Goal: Task Accomplishment & Management: Complete application form

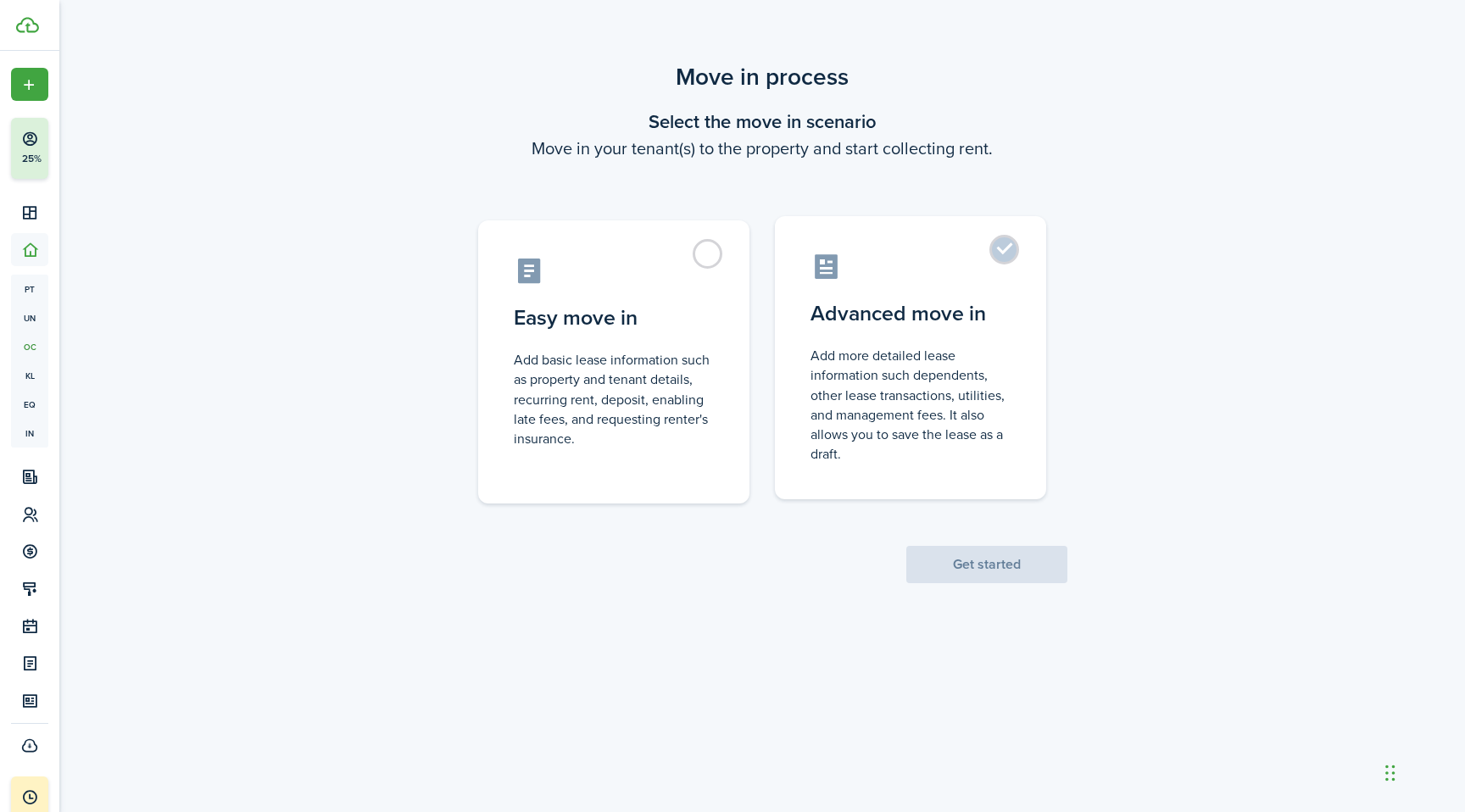
click at [892, 335] on label "Advanced move in Add more detailed lease information such dependents, other lea…" at bounding box center [911, 357] width 272 height 283
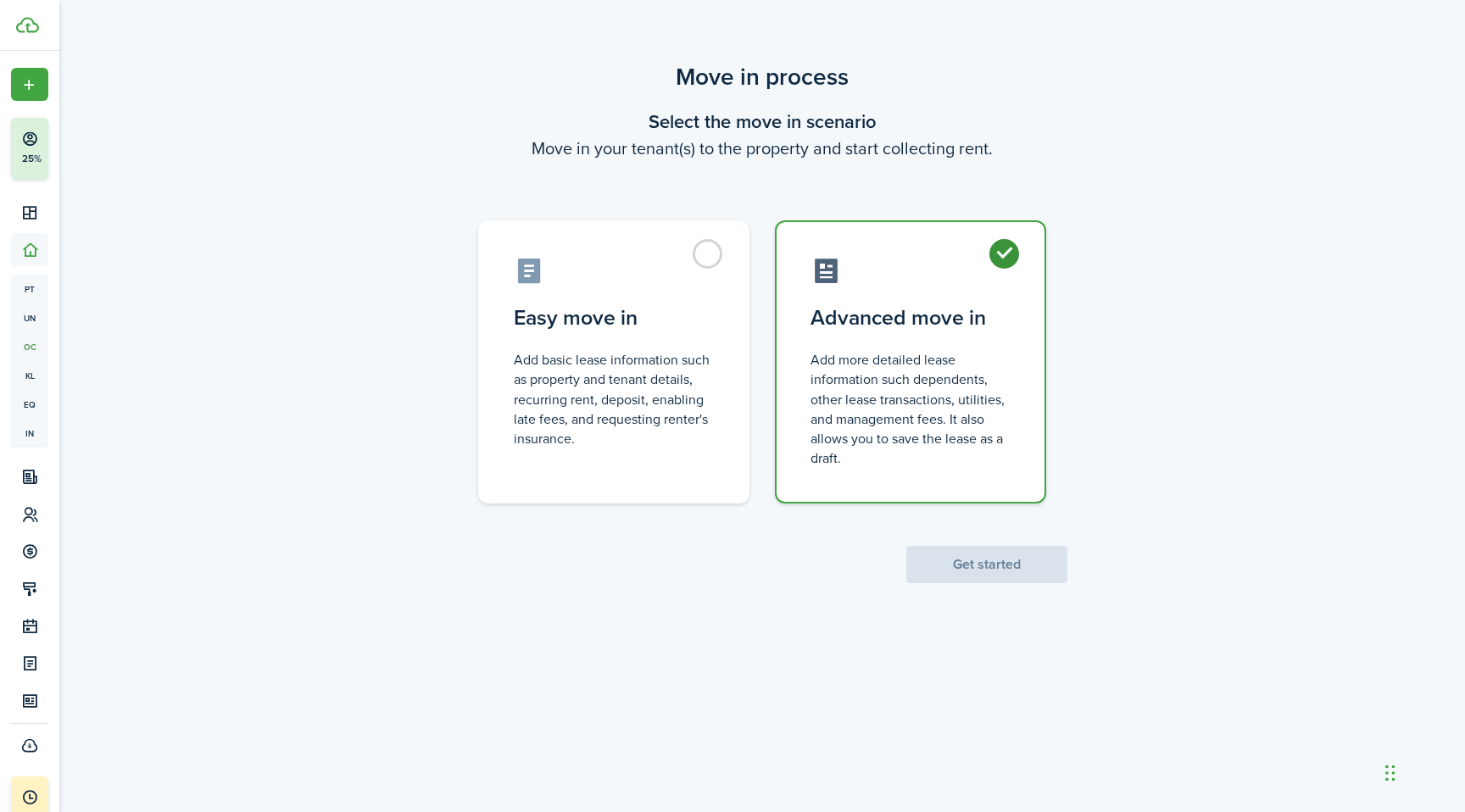
radio input "true"
click at [995, 573] on button "Get started" at bounding box center [987, 564] width 161 height 37
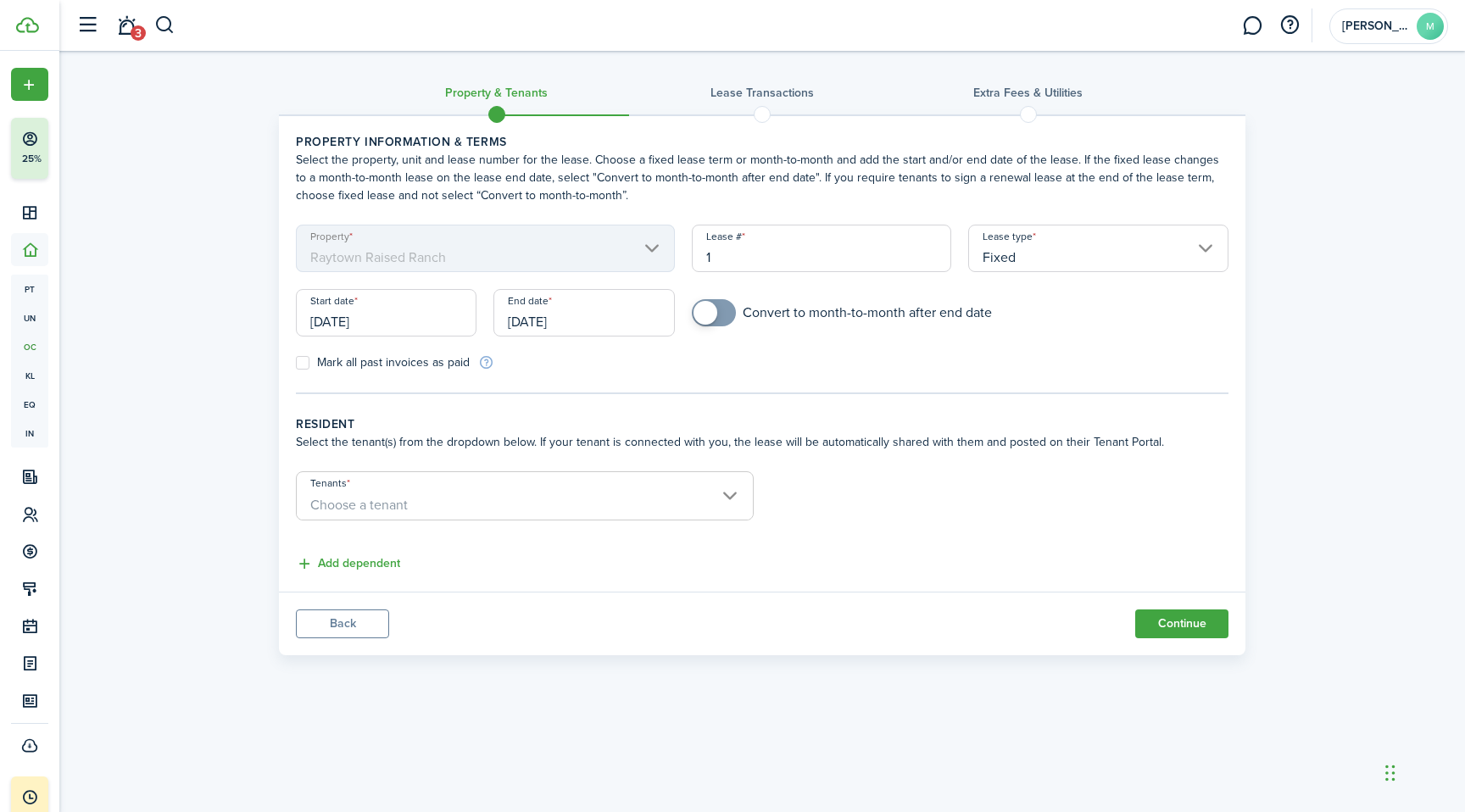
click at [443, 322] on input "[DATE]" at bounding box center [385, 312] width 180 height 48
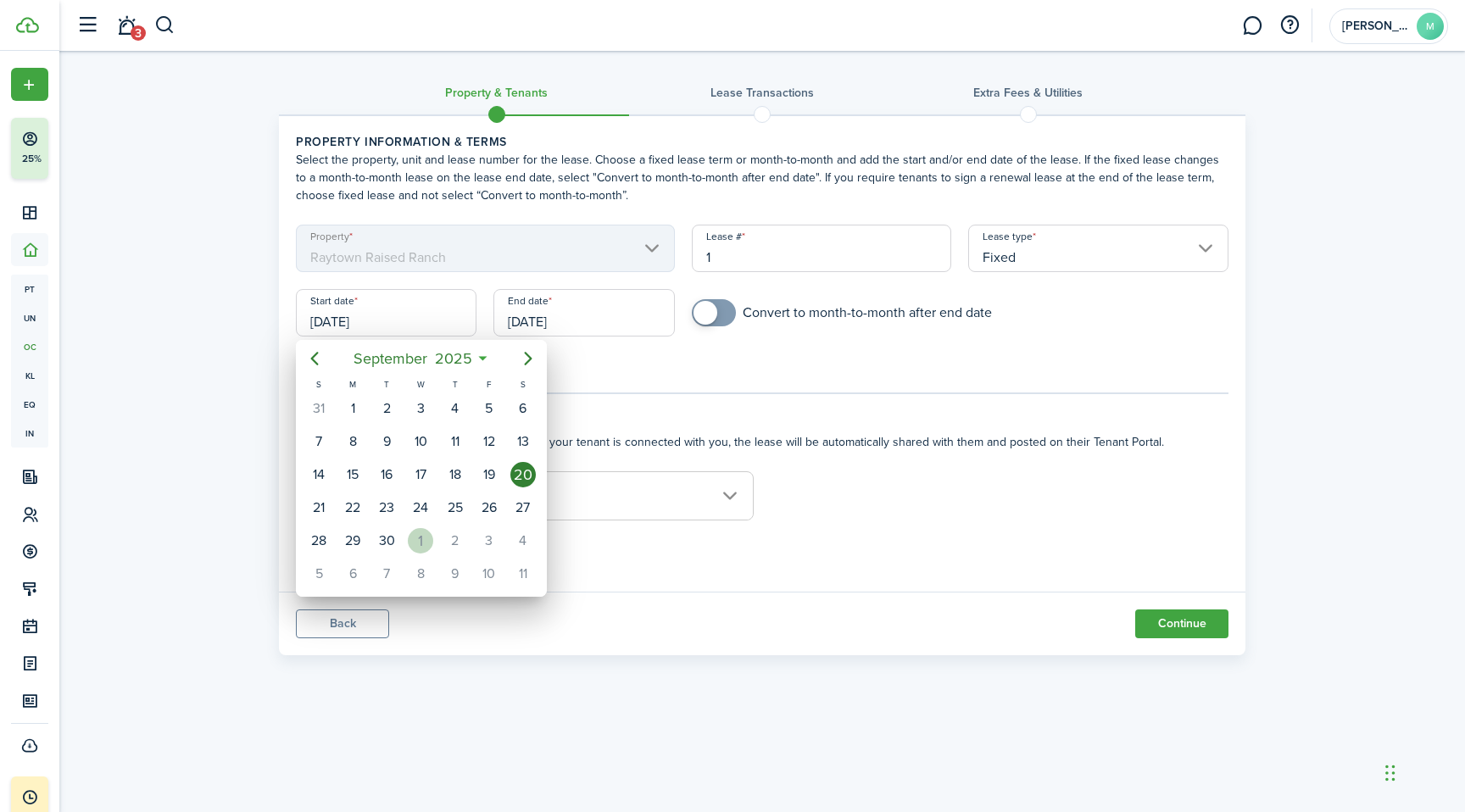
click at [414, 542] on div "1" at bounding box center [421, 541] width 26 height 26
type input "[DATE]"
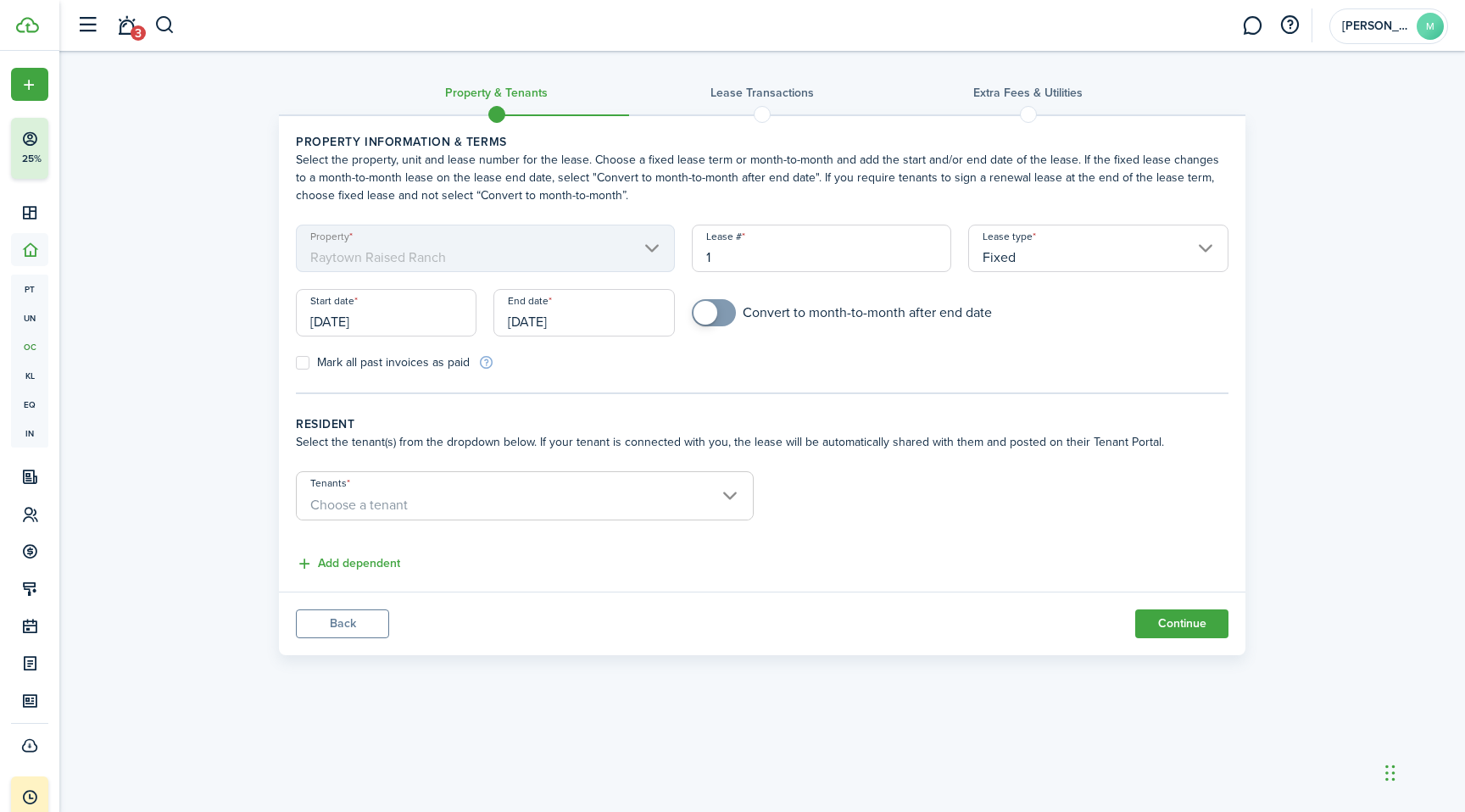
click at [628, 314] on input "[DATE]" at bounding box center [583, 312] width 180 height 48
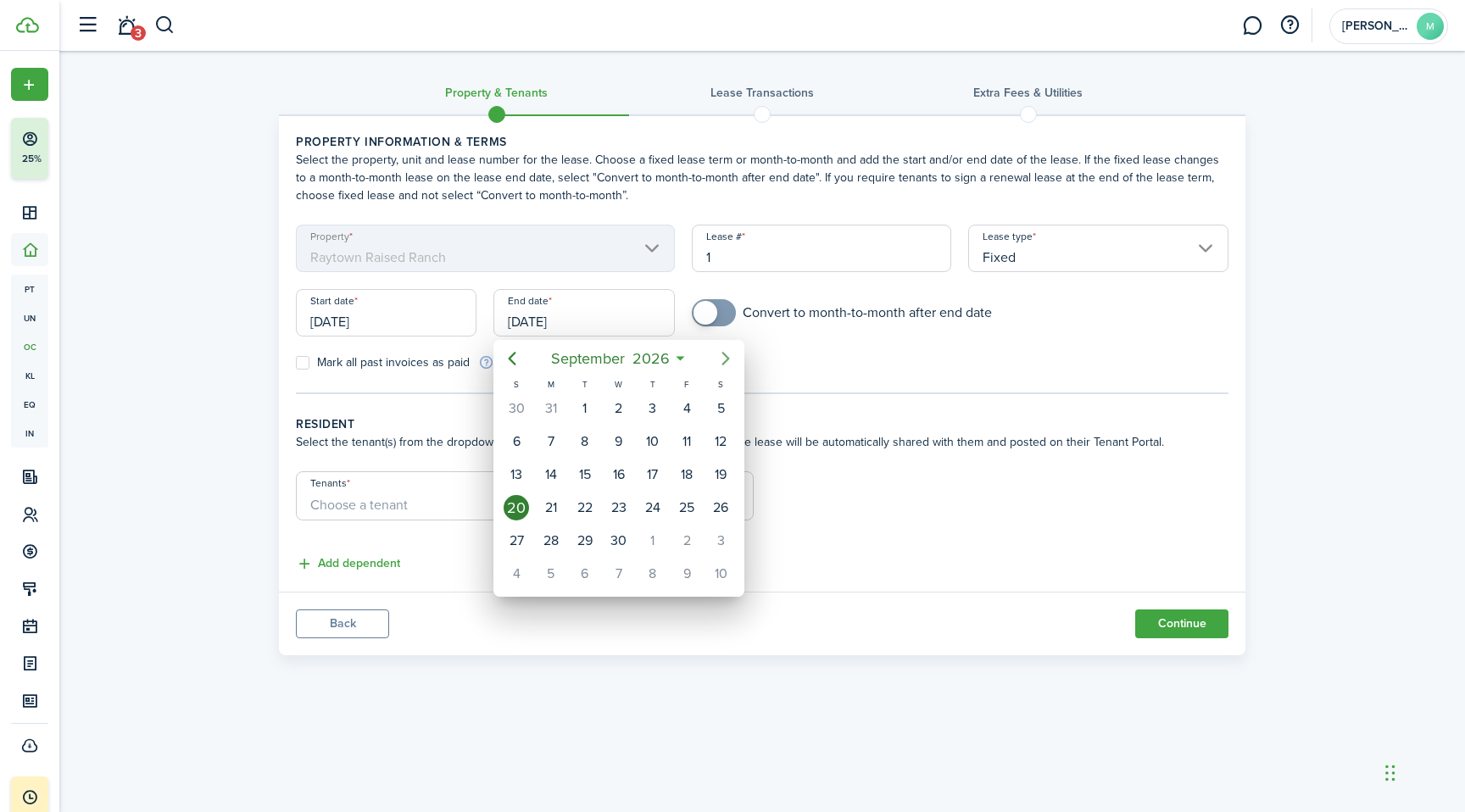
click at [722, 363] on icon "Next page" at bounding box center [726, 358] width 20 height 20
click at [621, 356] on span "2026" at bounding box center [641, 358] width 45 height 31
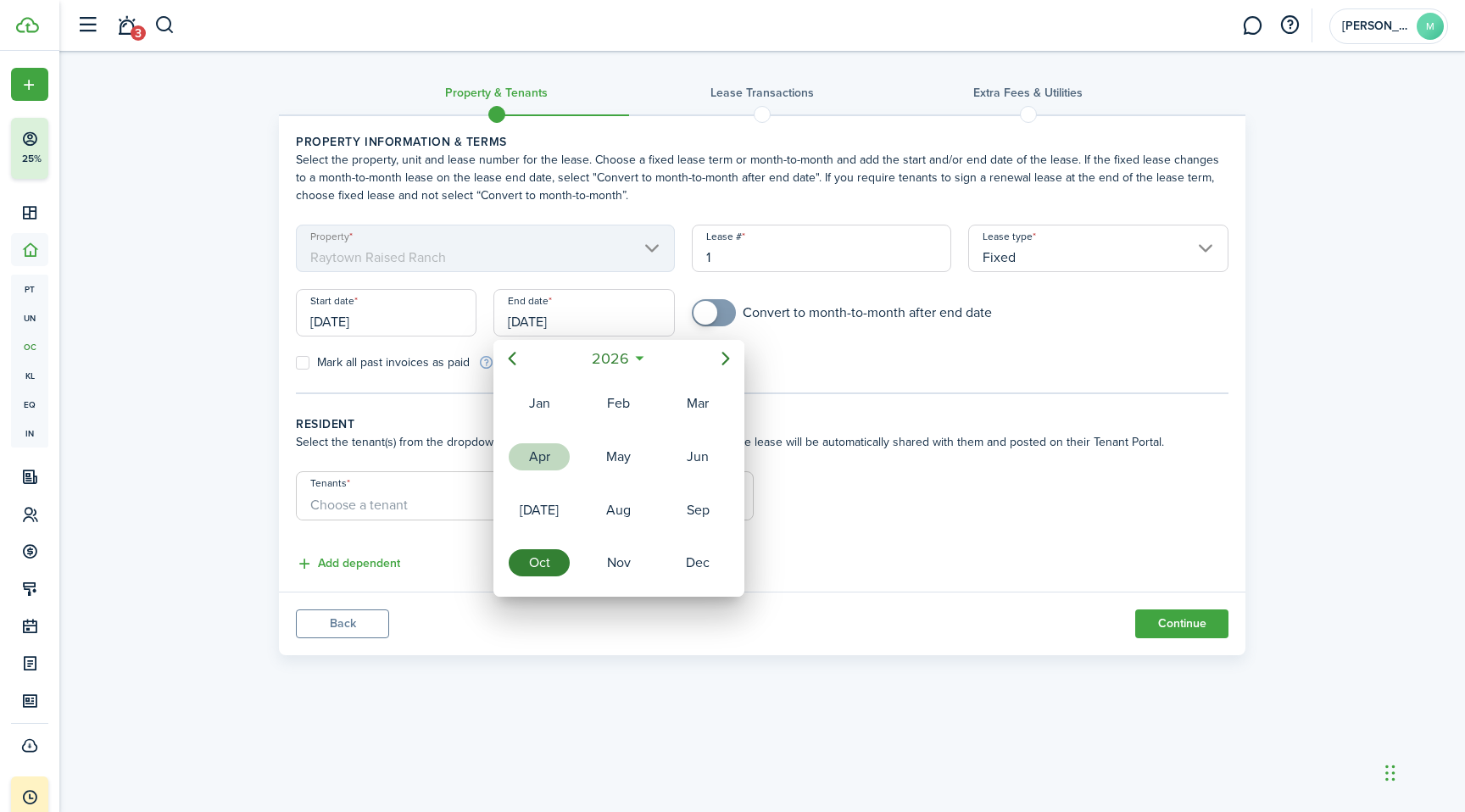
click at [527, 461] on div "Apr" at bounding box center [538, 456] width 61 height 27
click at [653, 546] on div "30" at bounding box center [653, 541] width 26 height 26
type input "[DATE]"
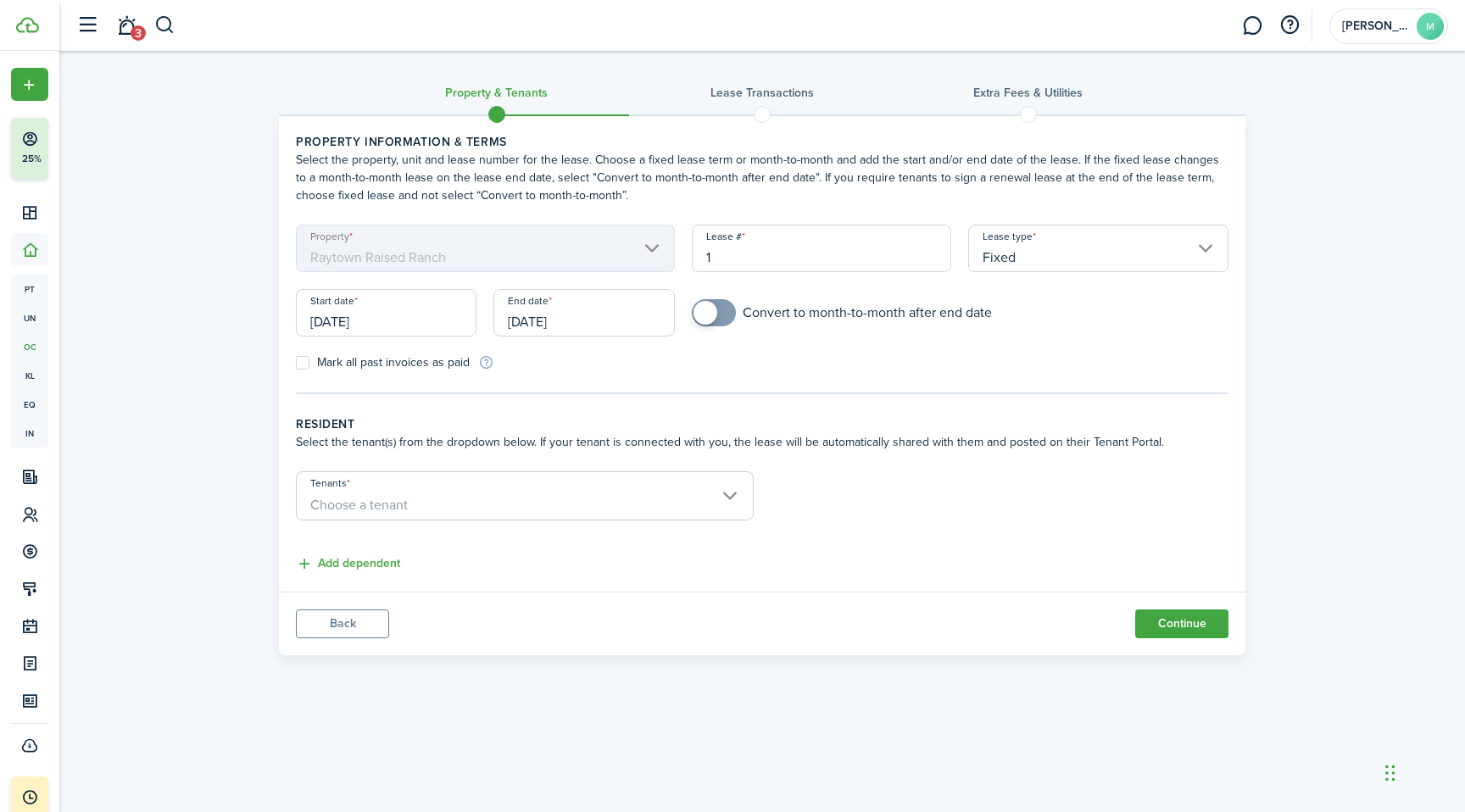
click at [500, 494] on span "Choose a tenant" at bounding box center [524, 505] width 456 height 29
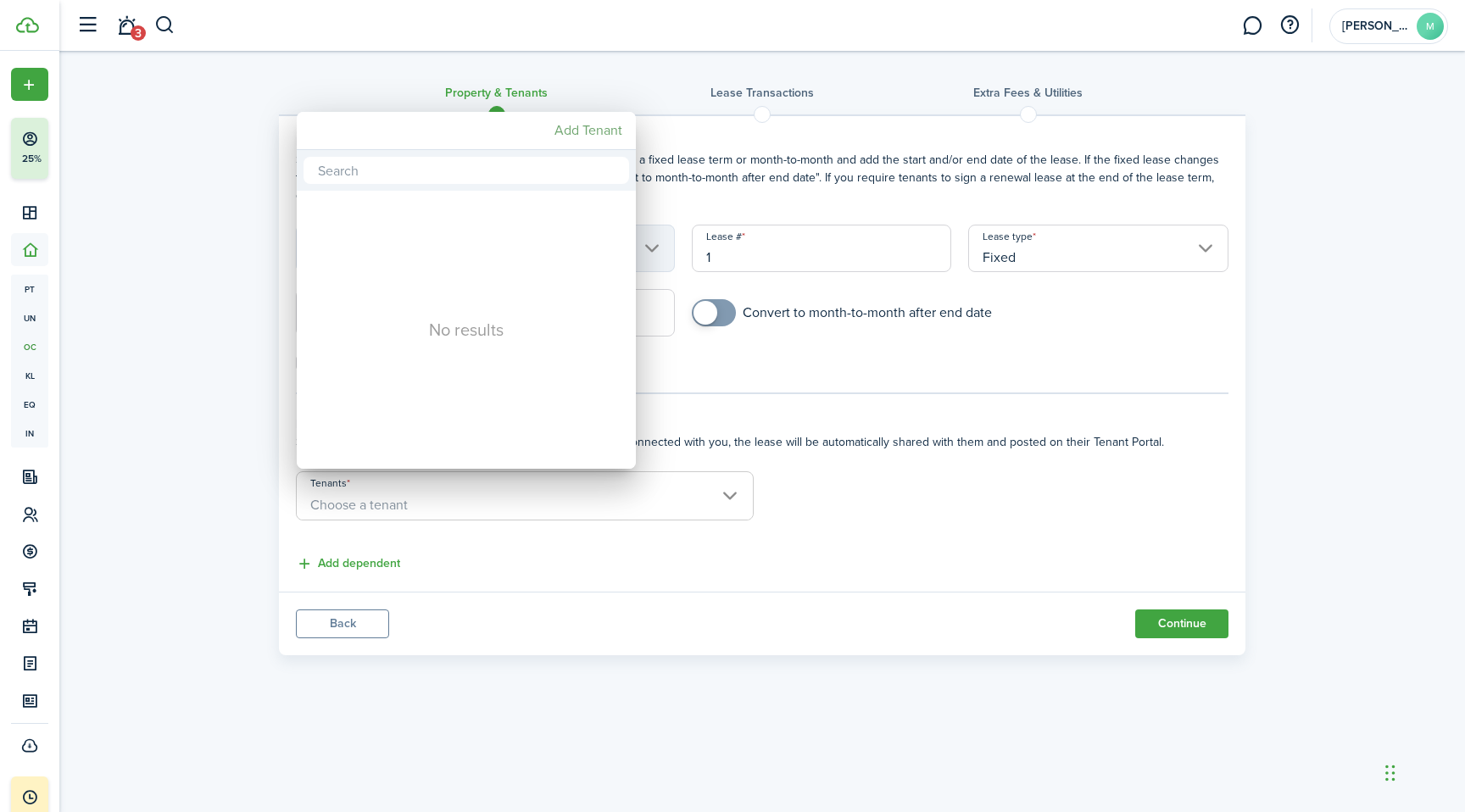
click at [597, 128] on mbsc-button "Add Tenant" at bounding box center [588, 130] width 82 height 31
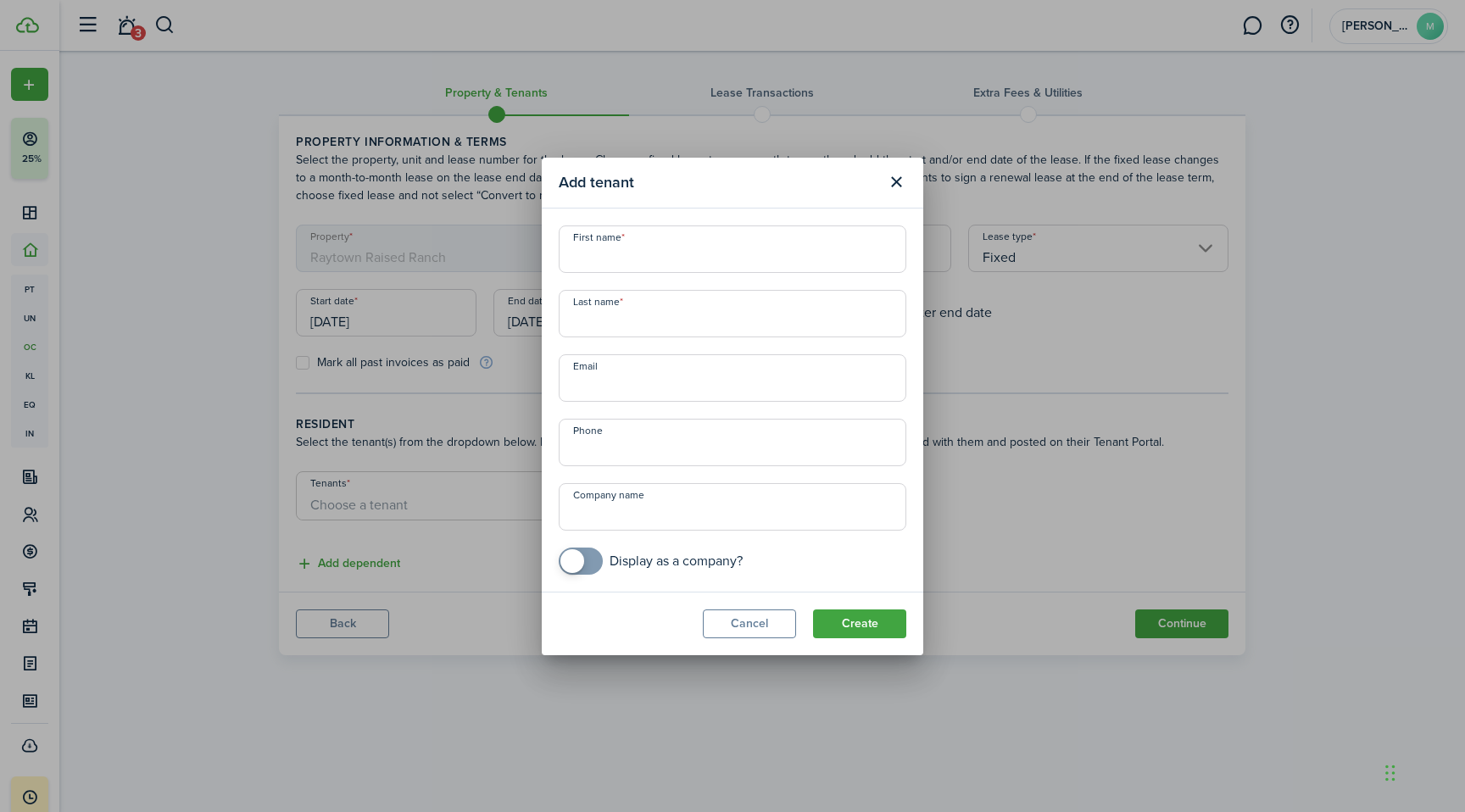
click at [639, 260] on input "First name" at bounding box center [732, 250] width 347 height 48
type input "Jessica"
type input "Campbell Horne"
click at [870, 637] on button "Create" at bounding box center [860, 623] width 94 height 29
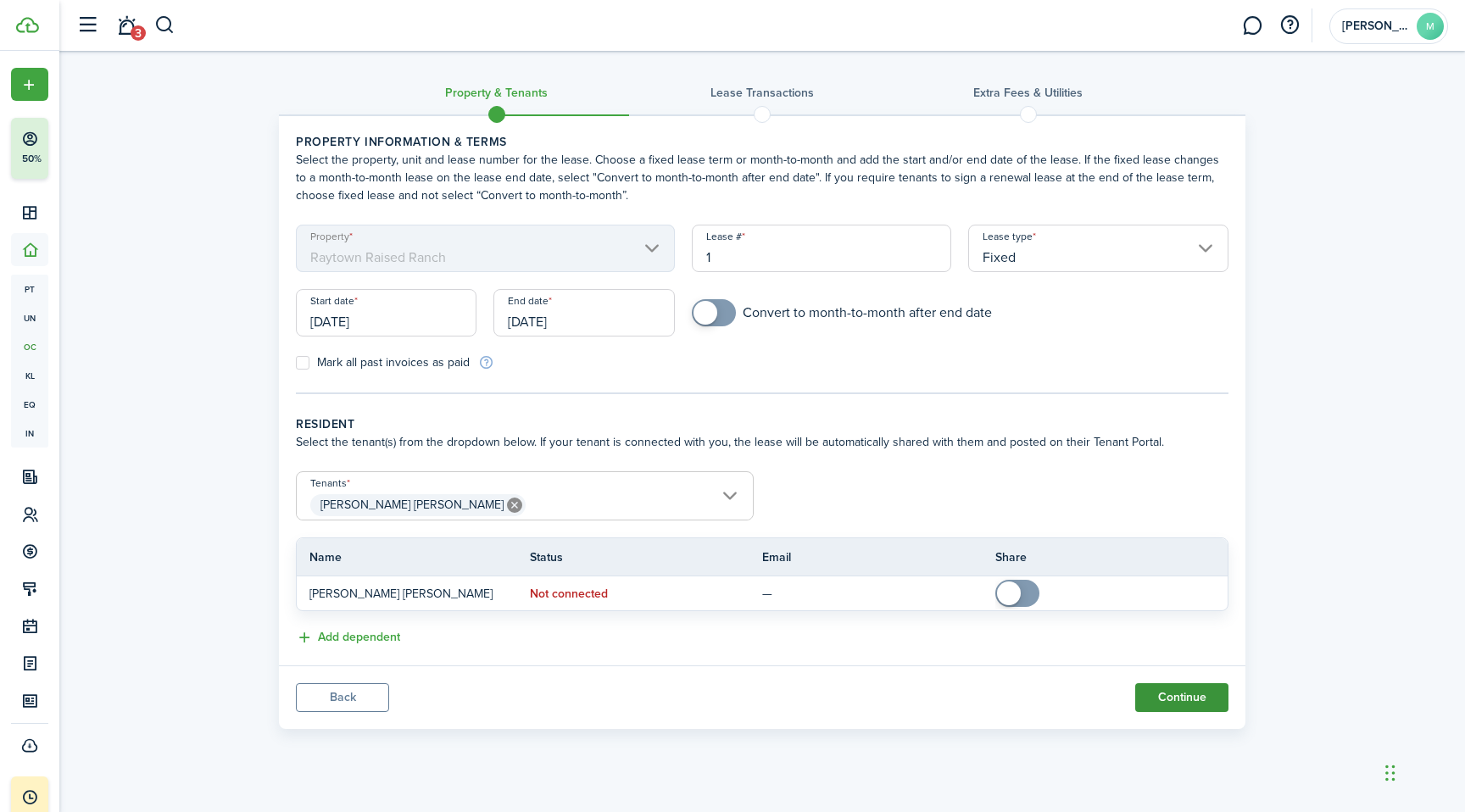
click at [1157, 703] on button "Continue" at bounding box center [1182, 698] width 94 height 29
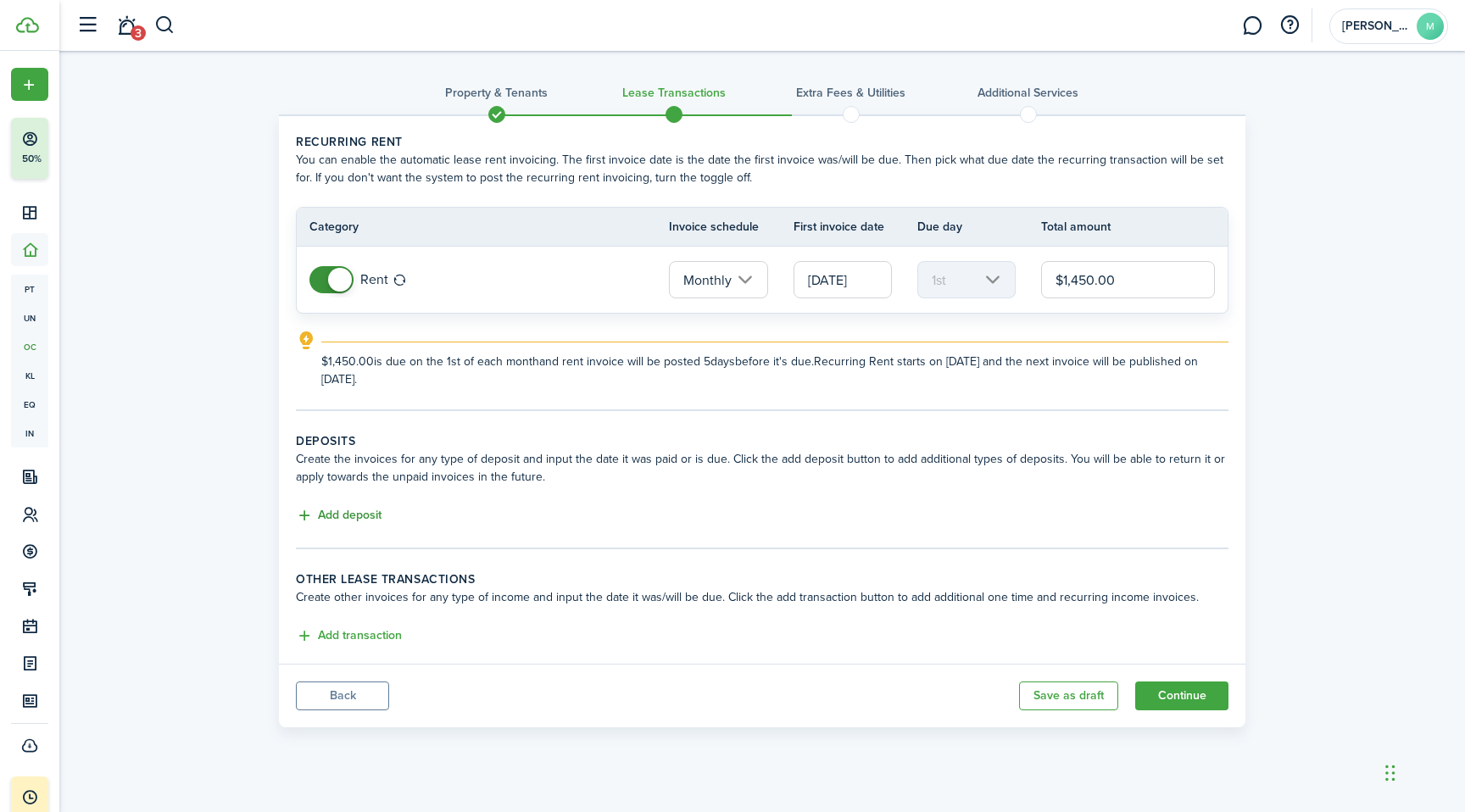
click at [379, 515] on button "Add deposit" at bounding box center [338, 515] width 86 height 20
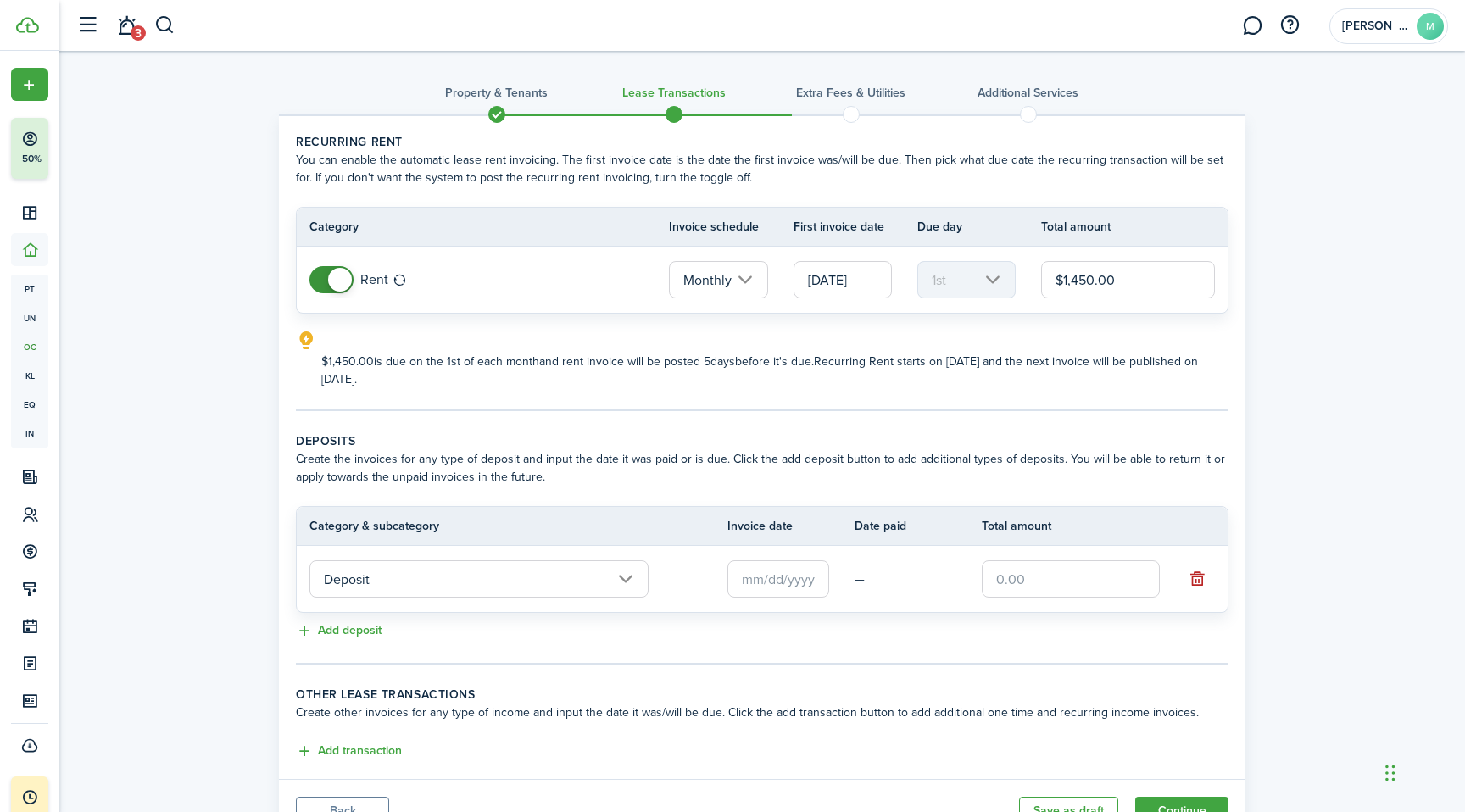
click at [515, 588] on input "Deposit" at bounding box center [479, 578] width 339 height 37
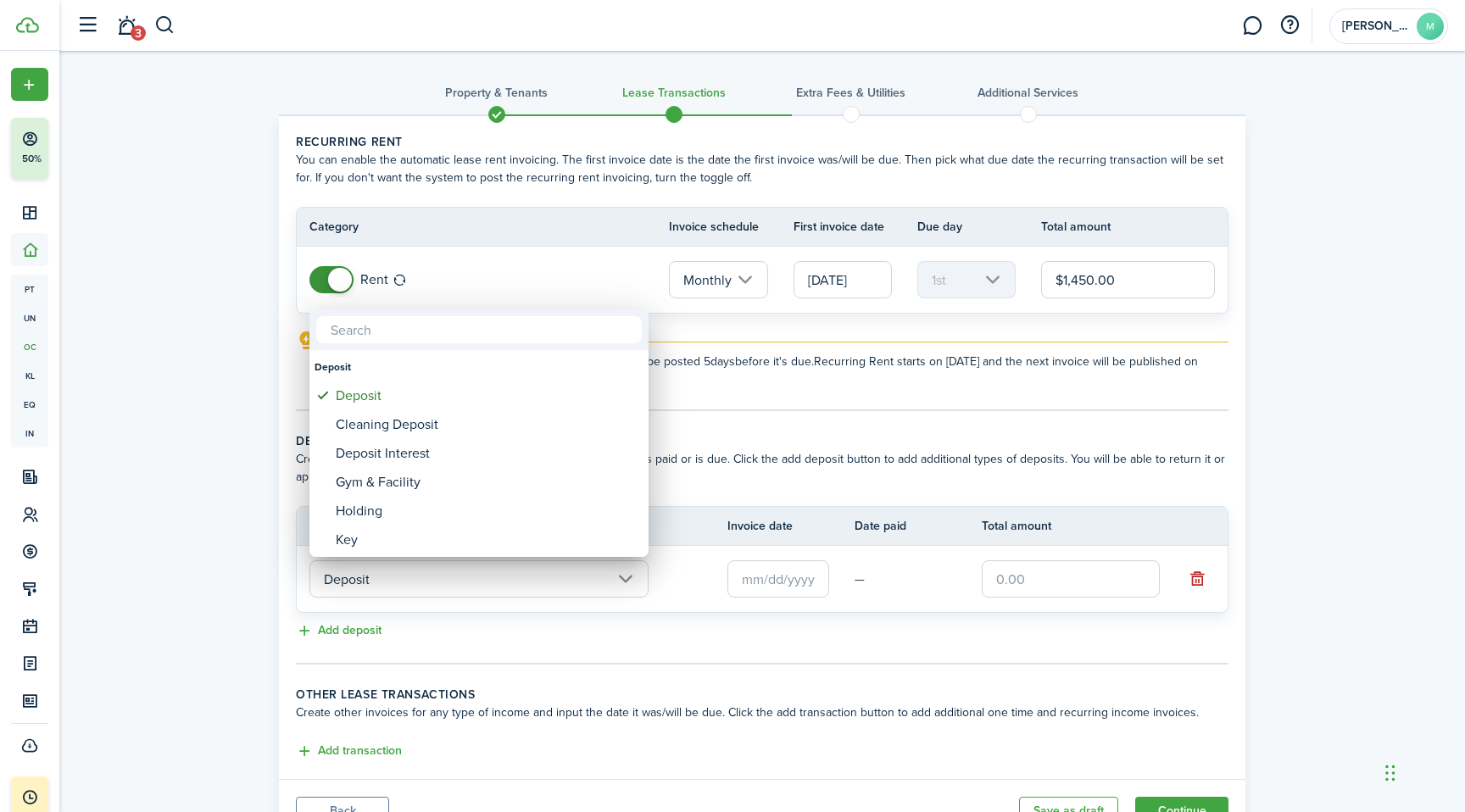
click at [515, 586] on div at bounding box center [732, 406] width 1736 height 1084
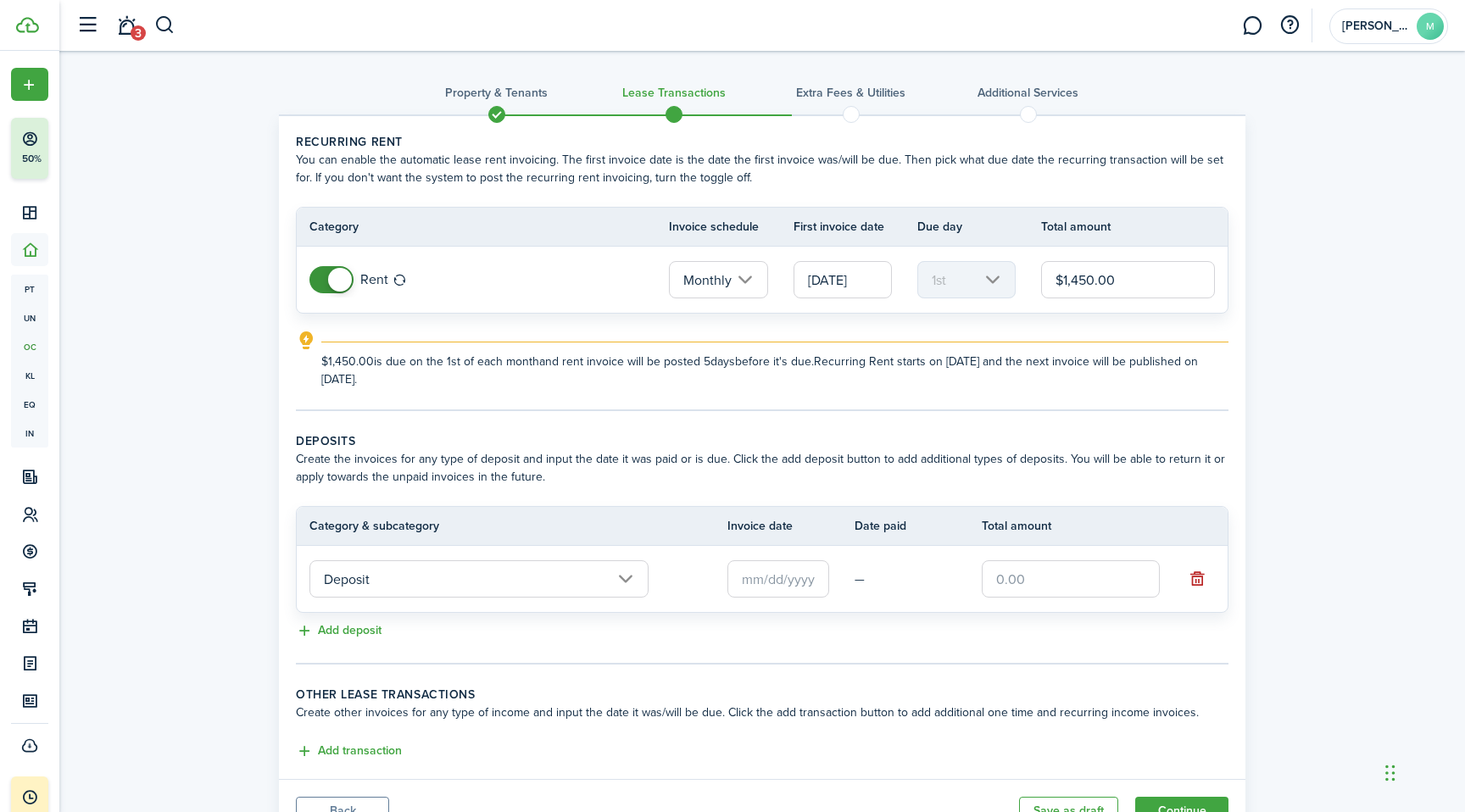
click at [768, 592] on input "text" at bounding box center [778, 578] width 102 height 37
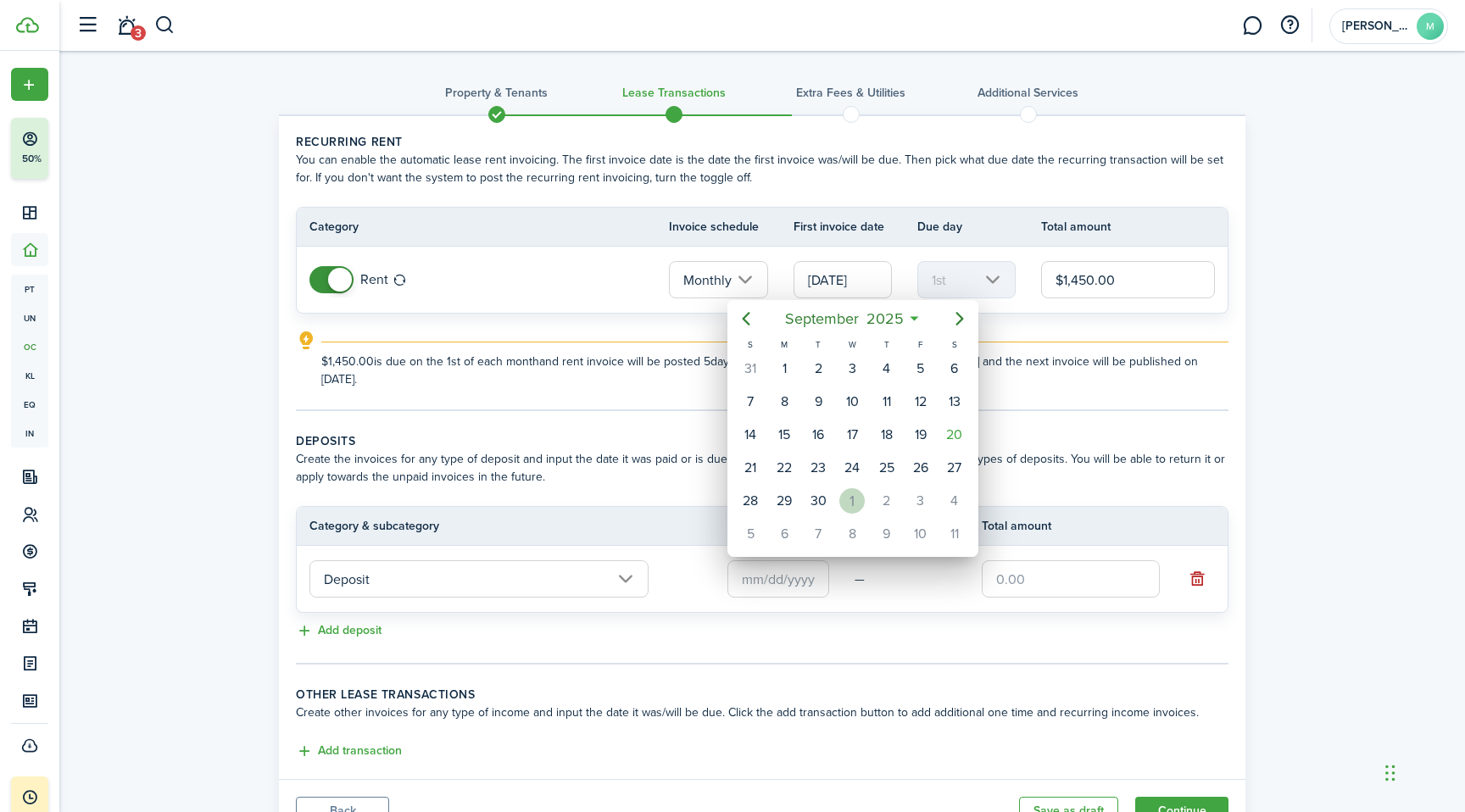
click at [860, 501] on div "1" at bounding box center [852, 502] width 26 height 26
type input "[DATE]"
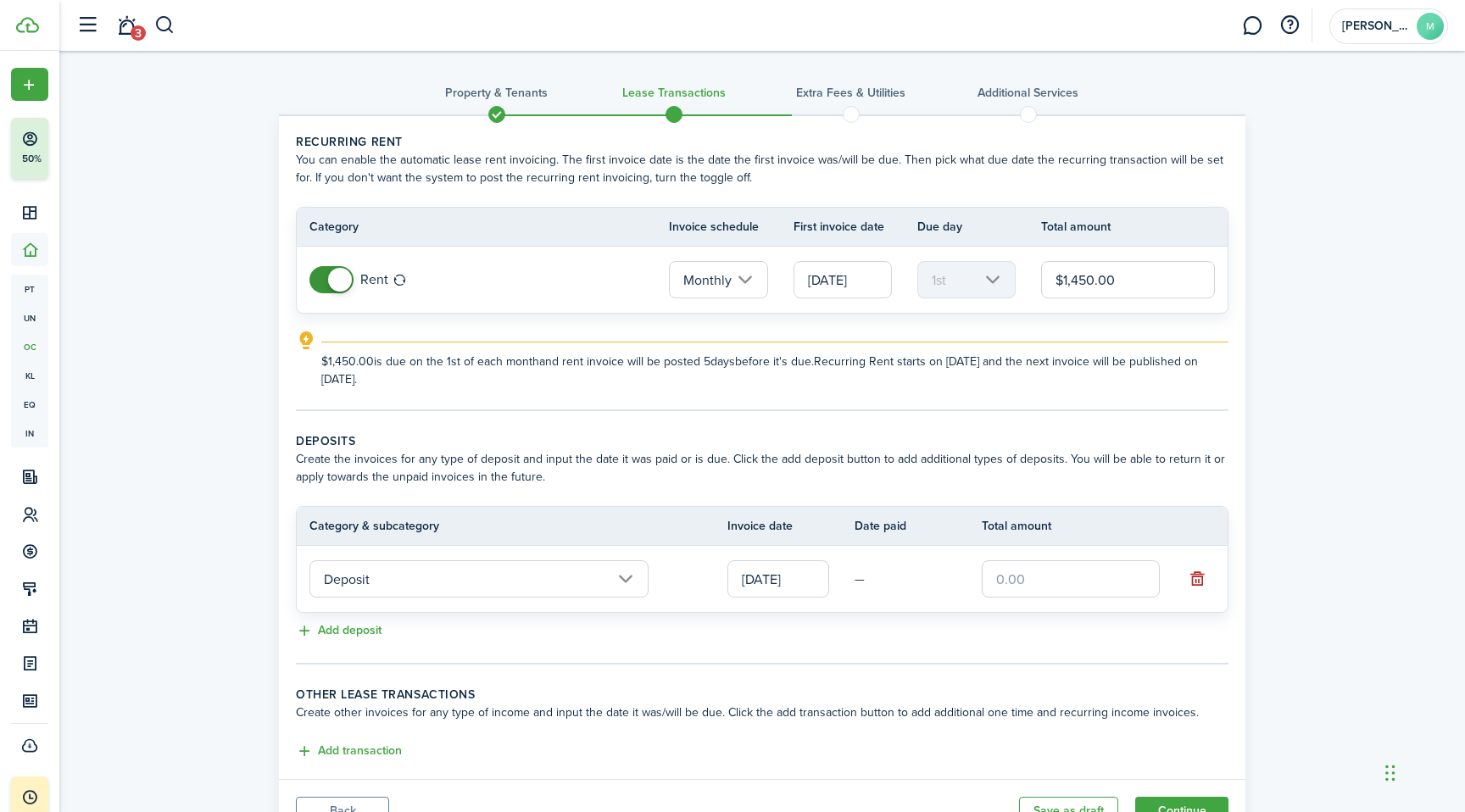
click at [1029, 566] on input "text" at bounding box center [1070, 578] width 178 height 37
type input "$1,450.00"
click at [341, 637] on button "Add deposit" at bounding box center [338, 631] width 86 height 20
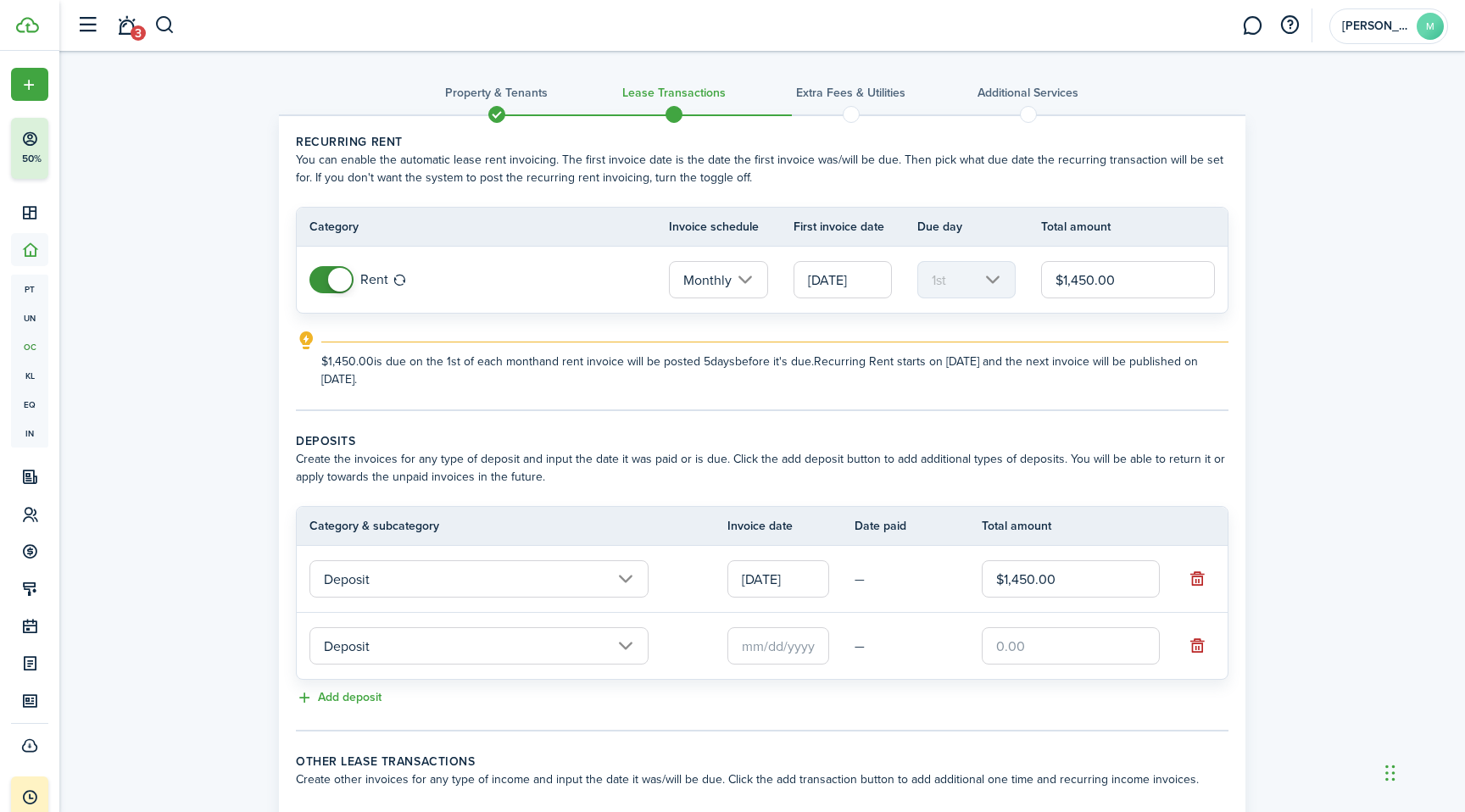
click at [425, 645] on input "Deposit" at bounding box center [479, 645] width 339 height 37
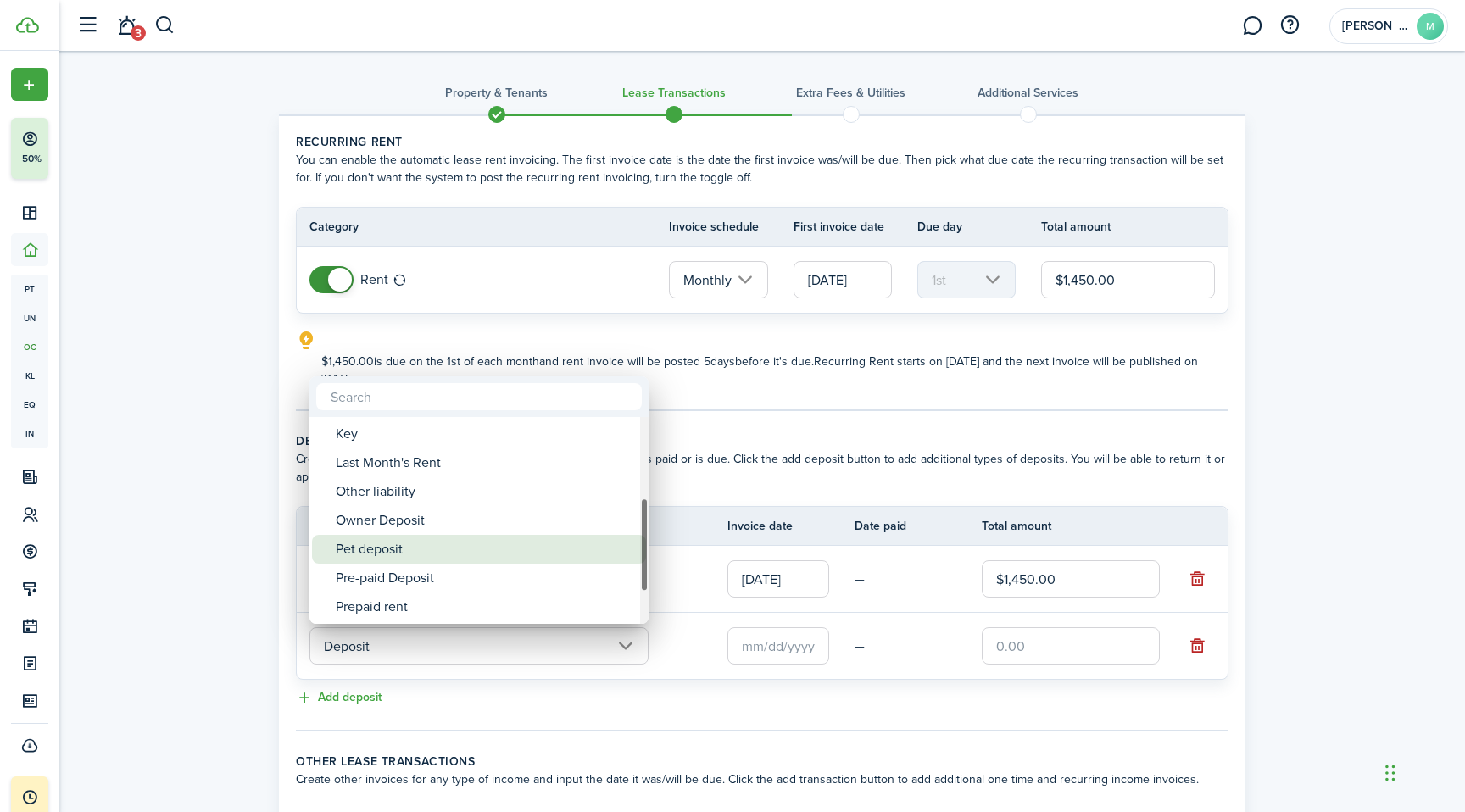
click at [446, 542] on div "Pet deposit" at bounding box center [486, 548] width 301 height 29
type input "Deposit / Pet deposit"
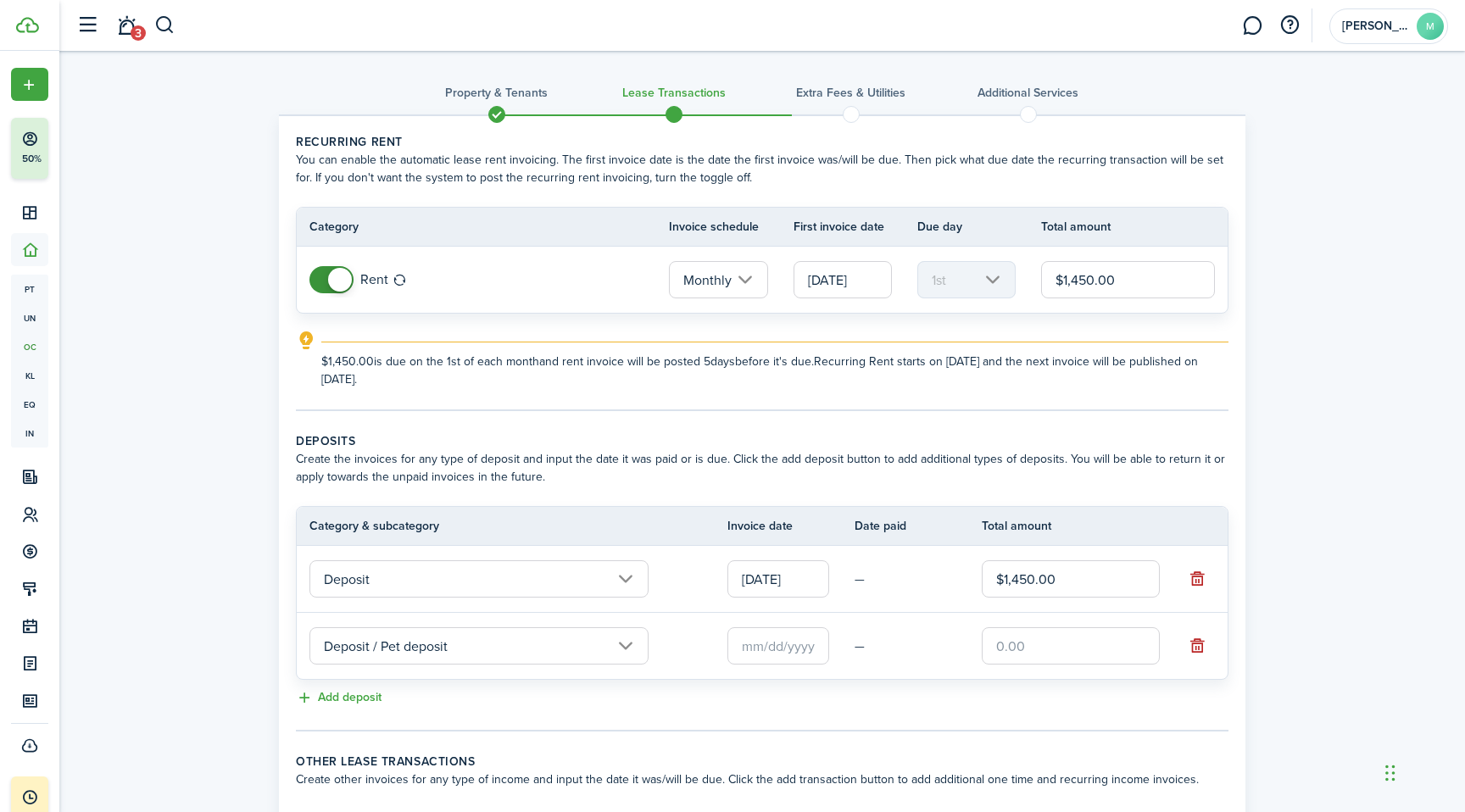
click at [776, 652] on input "text" at bounding box center [778, 645] width 102 height 37
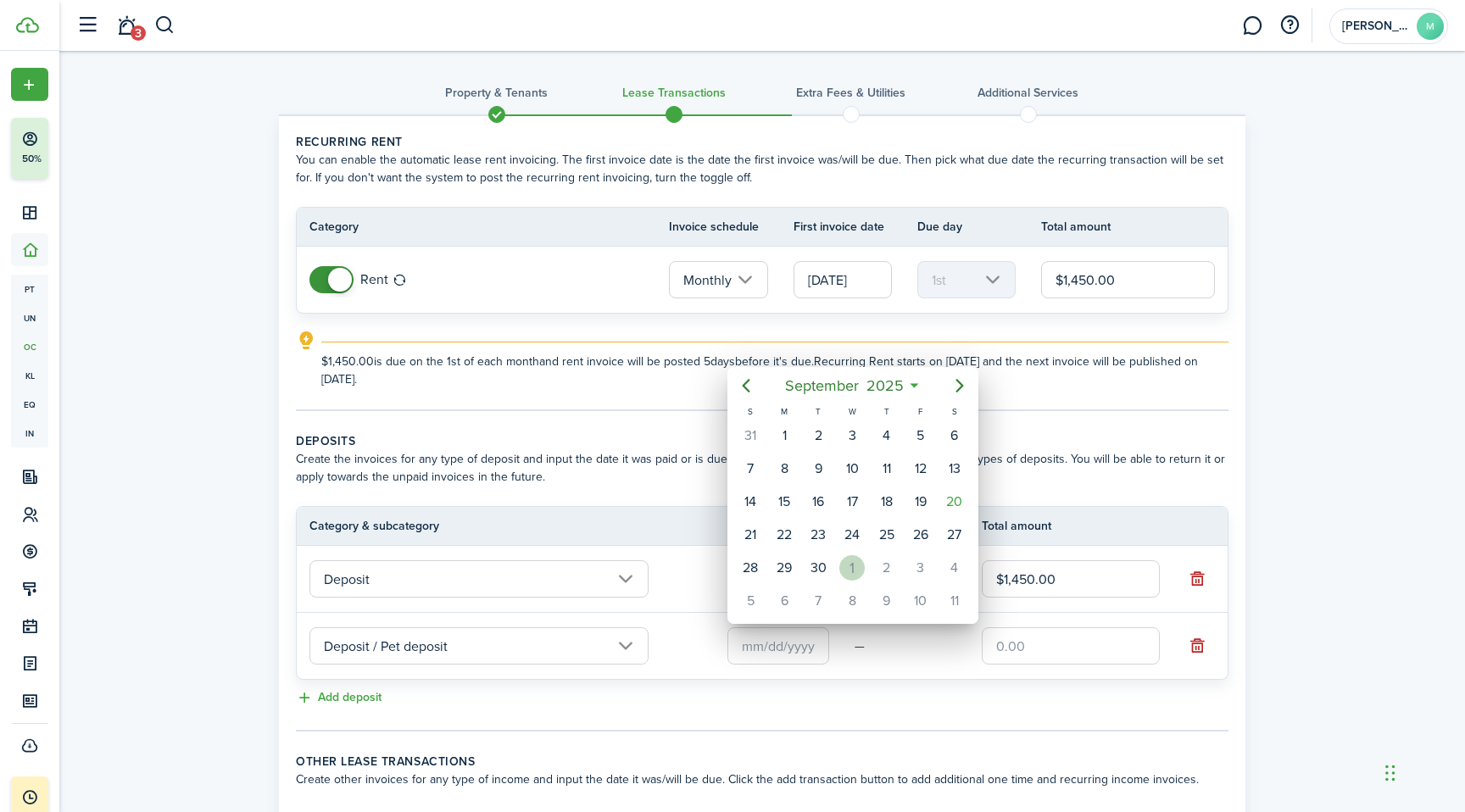
click at [855, 571] on div "1" at bounding box center [852, 568] width 26 height 26
type input "[DATE]"
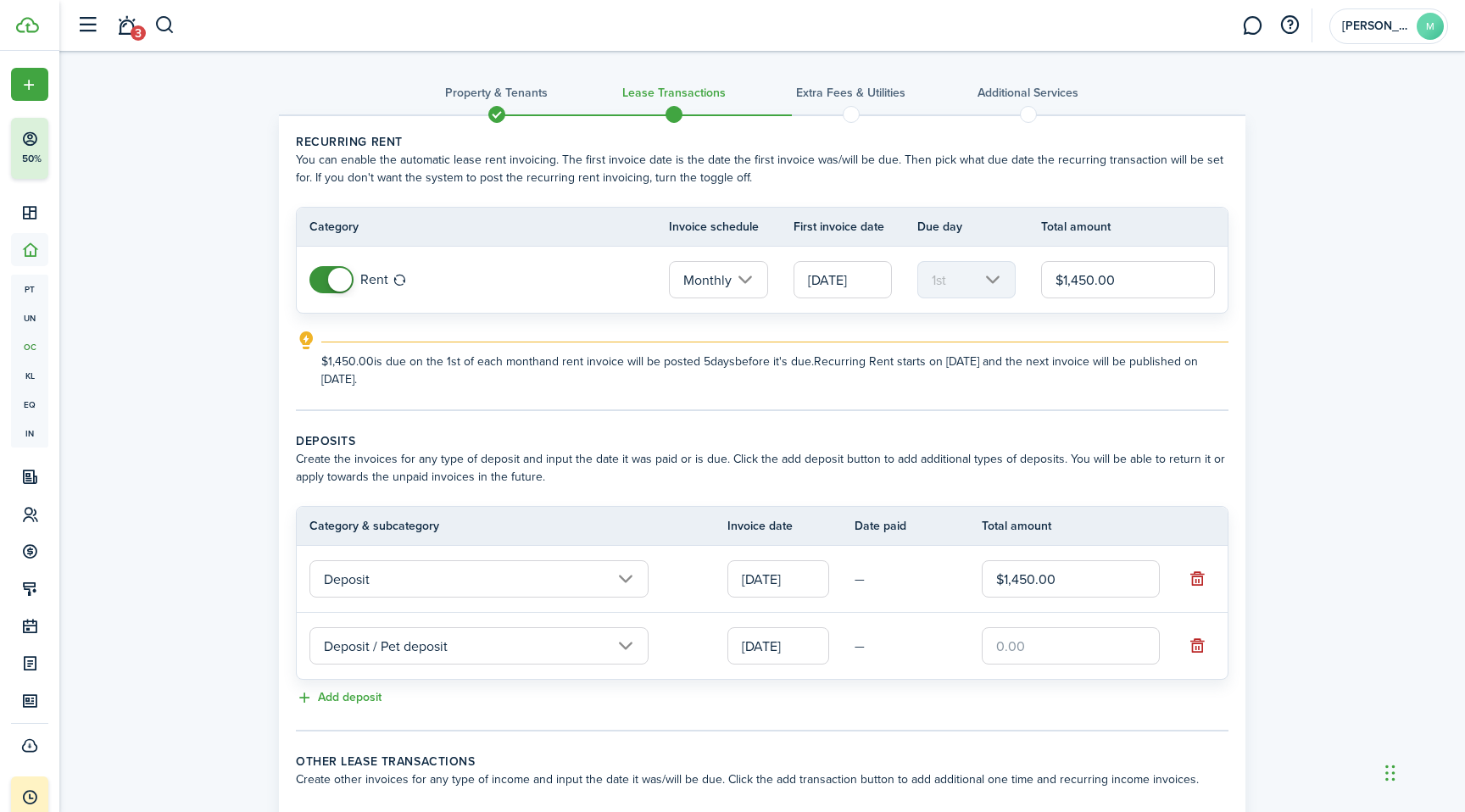
click at [1032, 658] on input "text" at bounding box center [1070, 645] width 178 height 37
type input "$500.00"
click at [1288, 540] on div "Property & Tenants Lease Transactions Extra fees & Utilities Additional Service…" at bounding box center [762, 484] width 1405 height 867
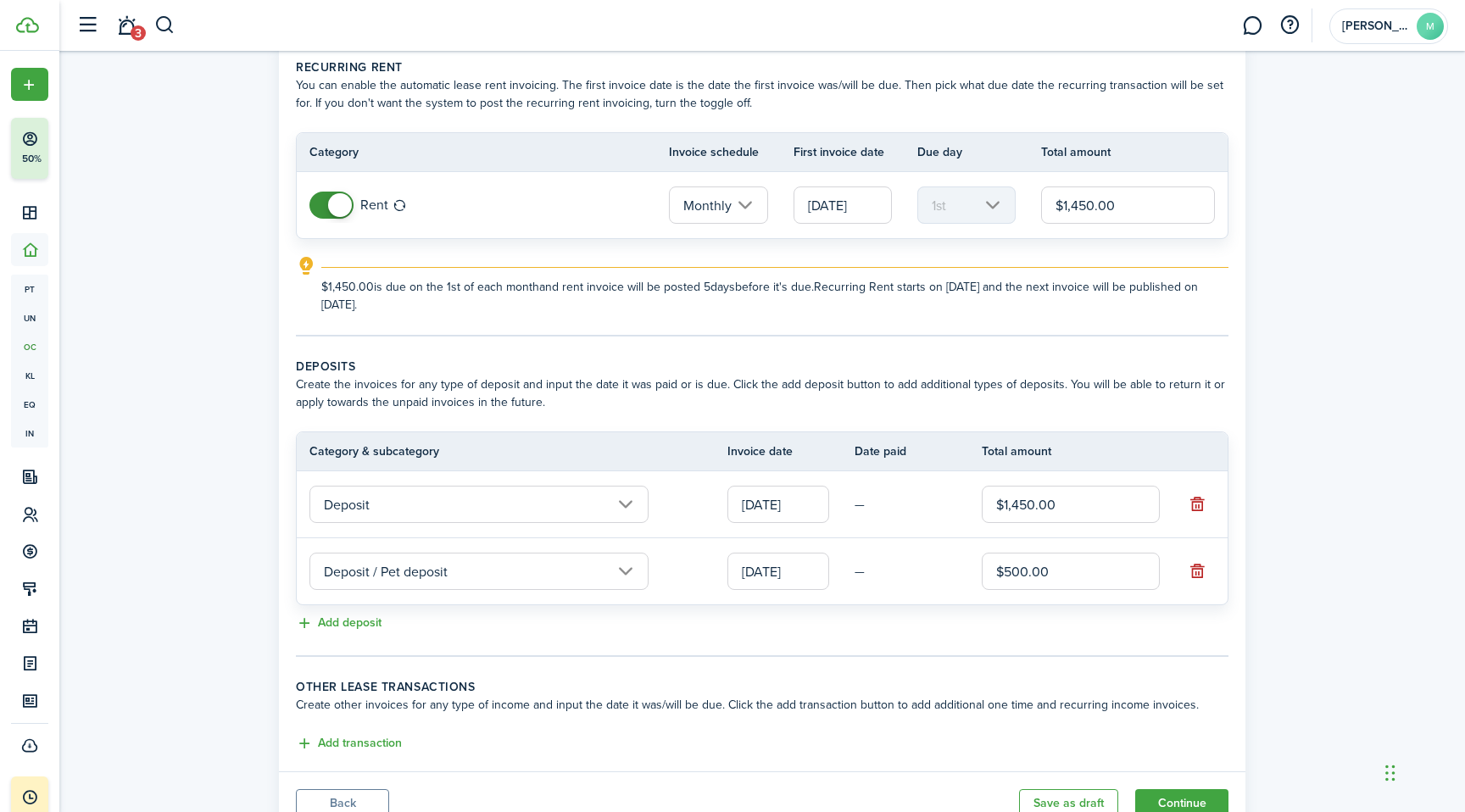
scroll to position [143, 0]
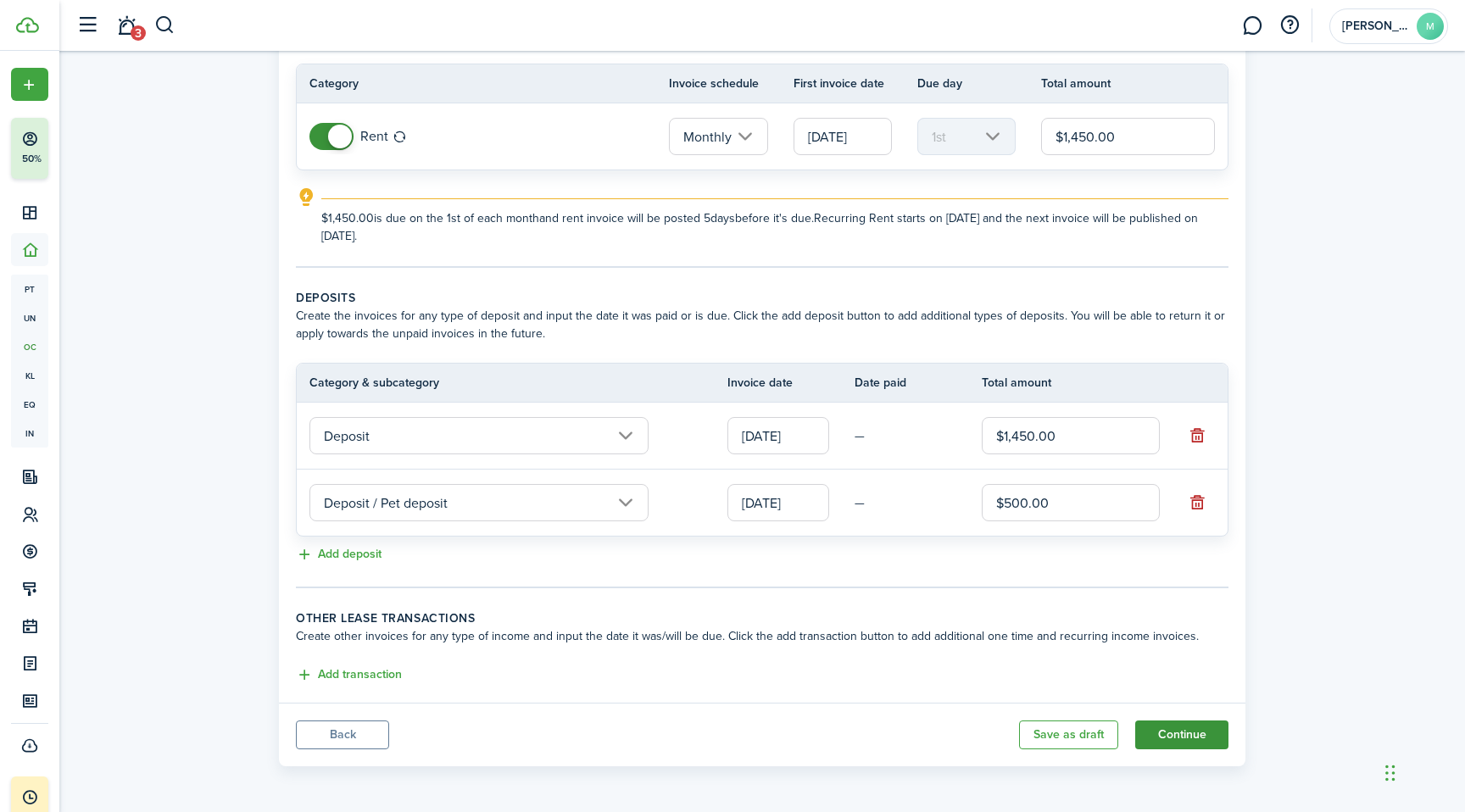
click at [1188, 723] on button "Continue" at bounding box center [1182, 734] width 94 height 29
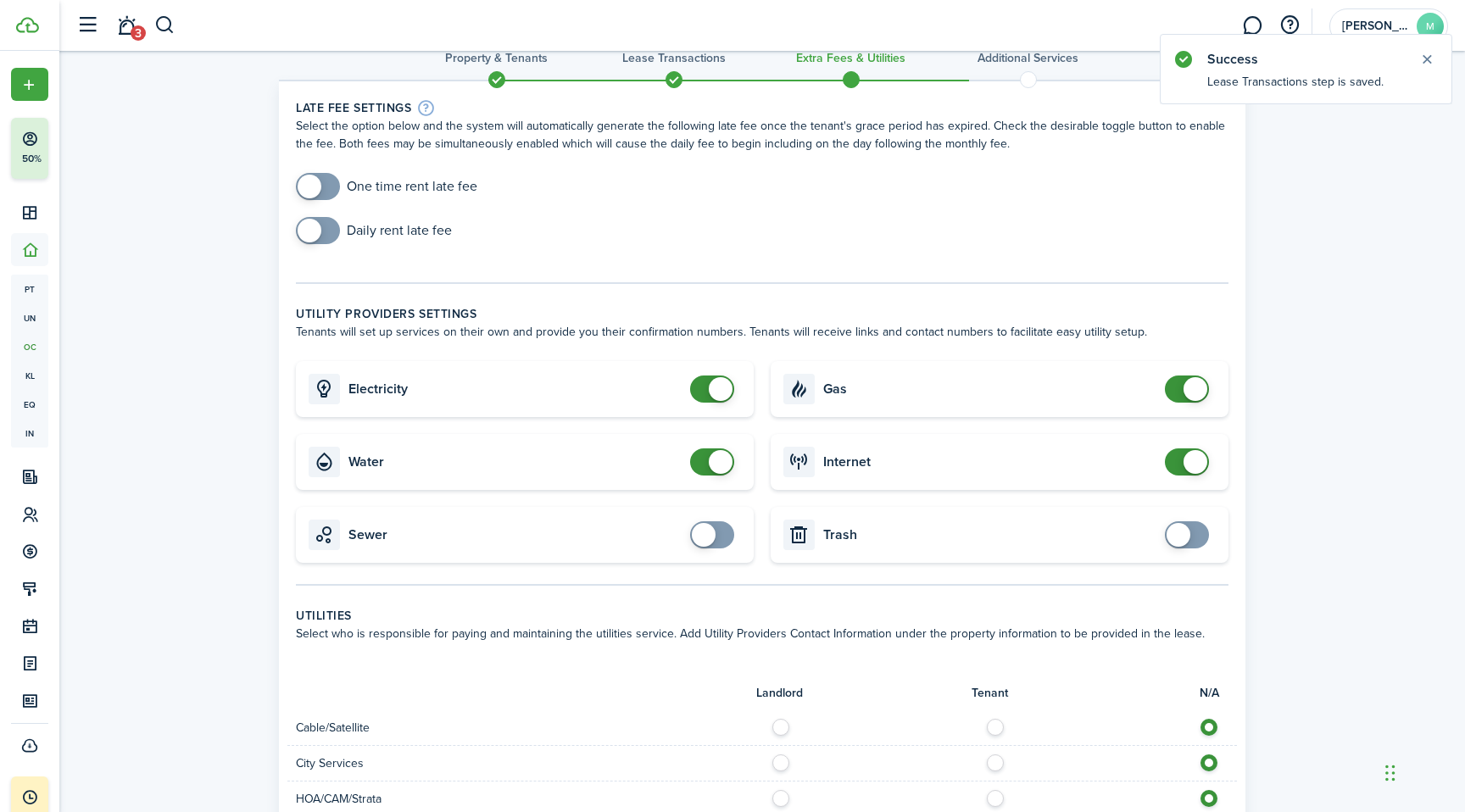
scroll to position [43, 0]
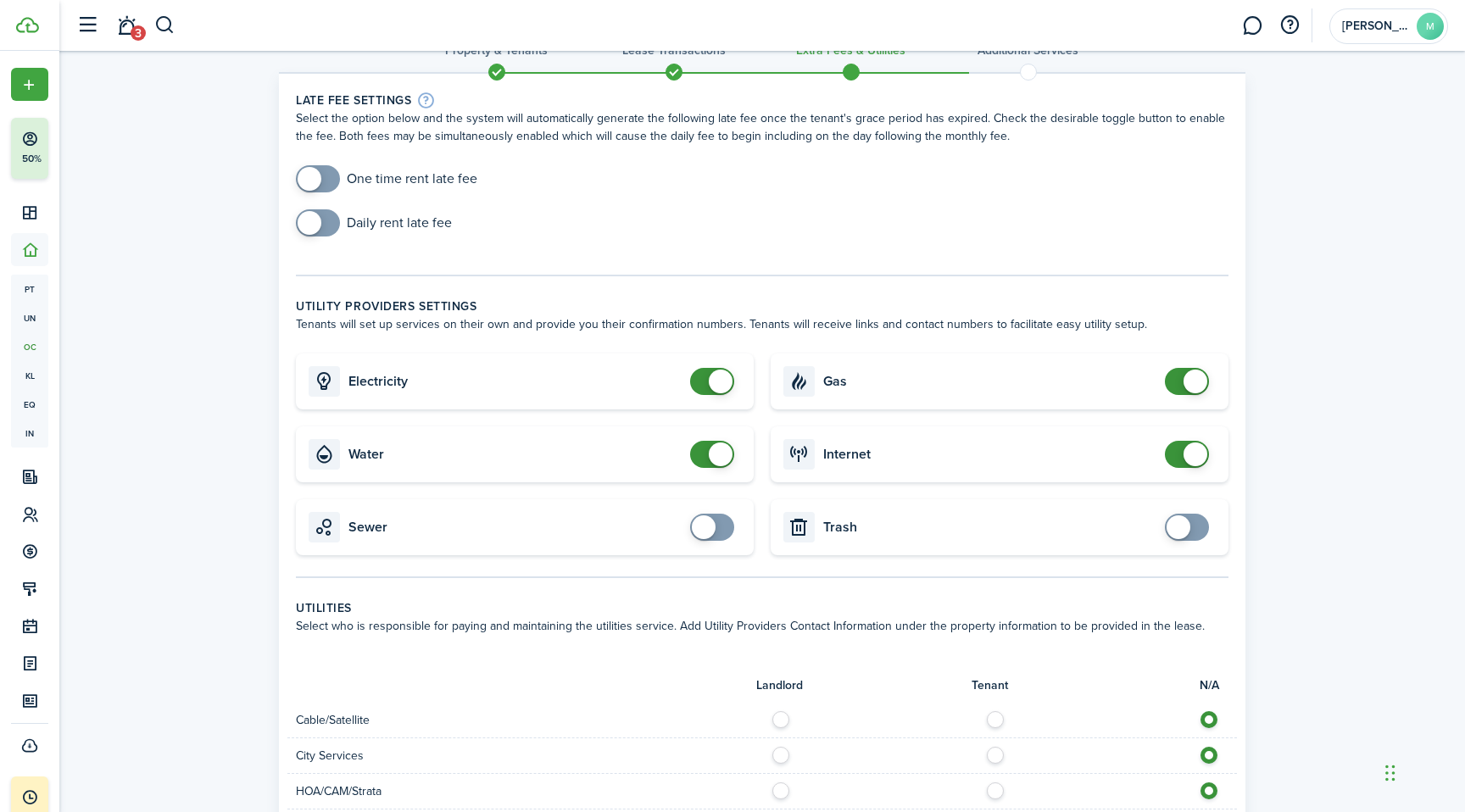
checkbox input "true"
click at [317, 174] on span at bounding box center [310, 179] width 24 height 24
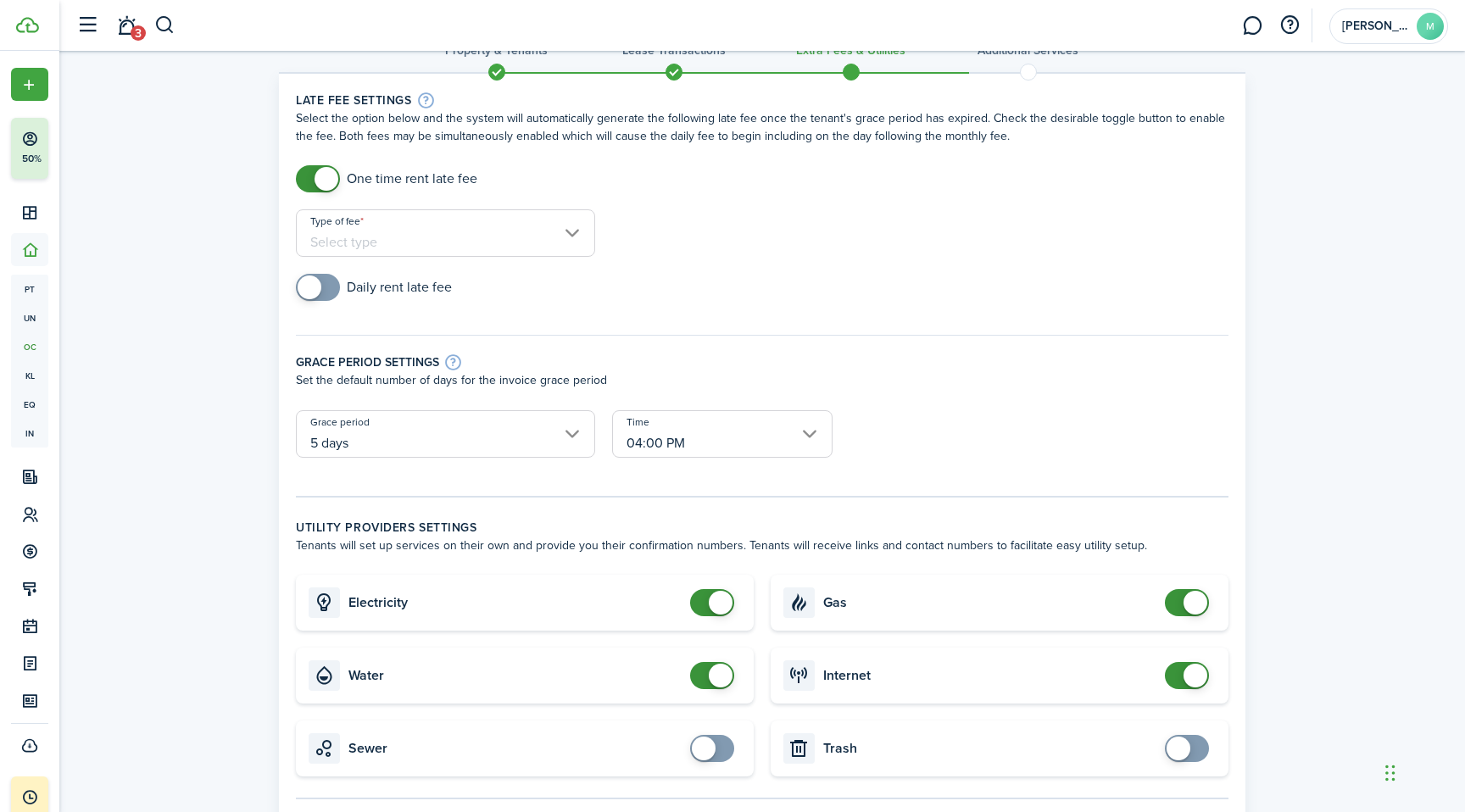
click at [382, 232] on input "Type of fee" at bounding box center [445, 233] width 300 height 48
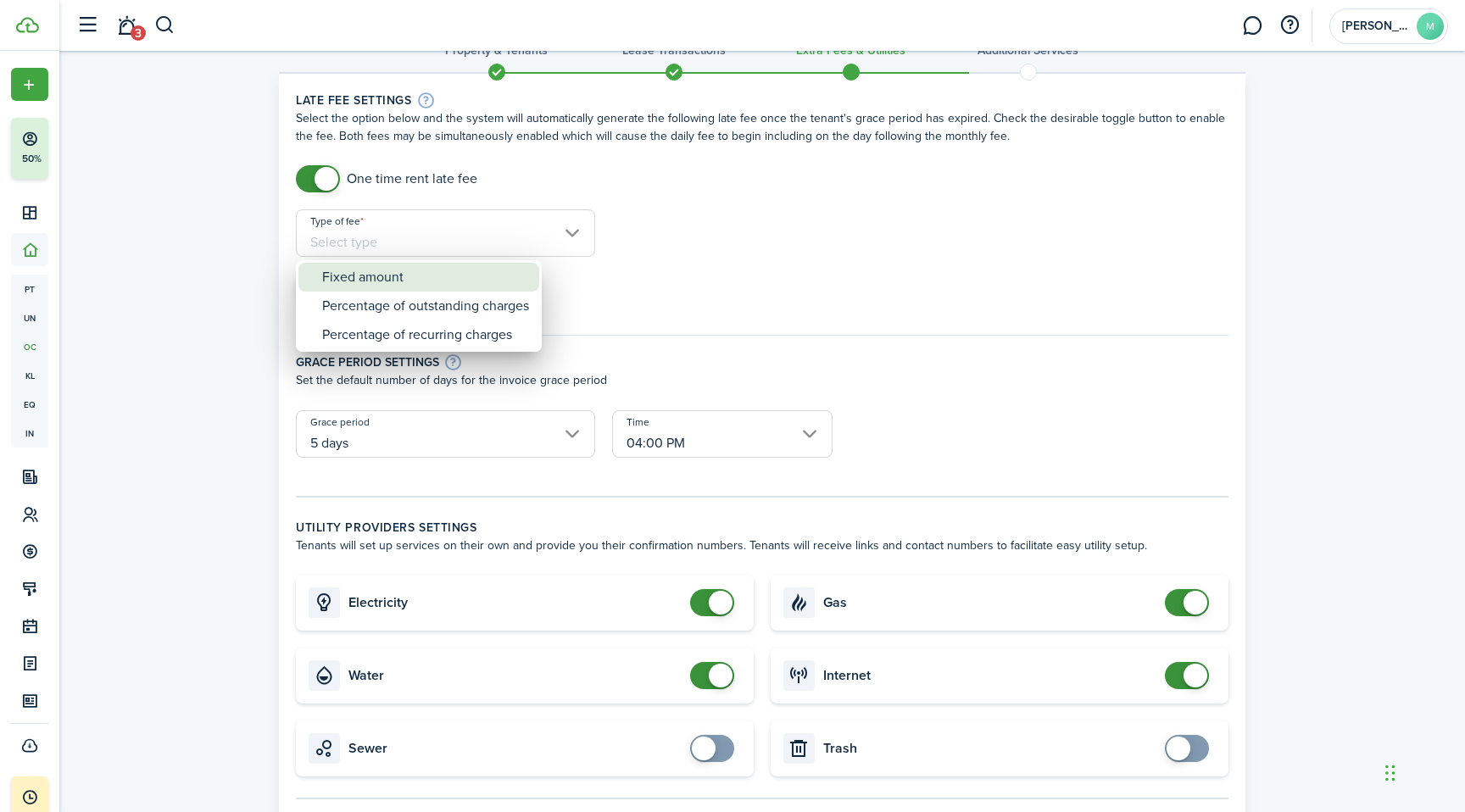
click at [387, 275] on div "Fixed amount" at bounding box center [426, 277] width 207 height 29
type input "Fixed amount"
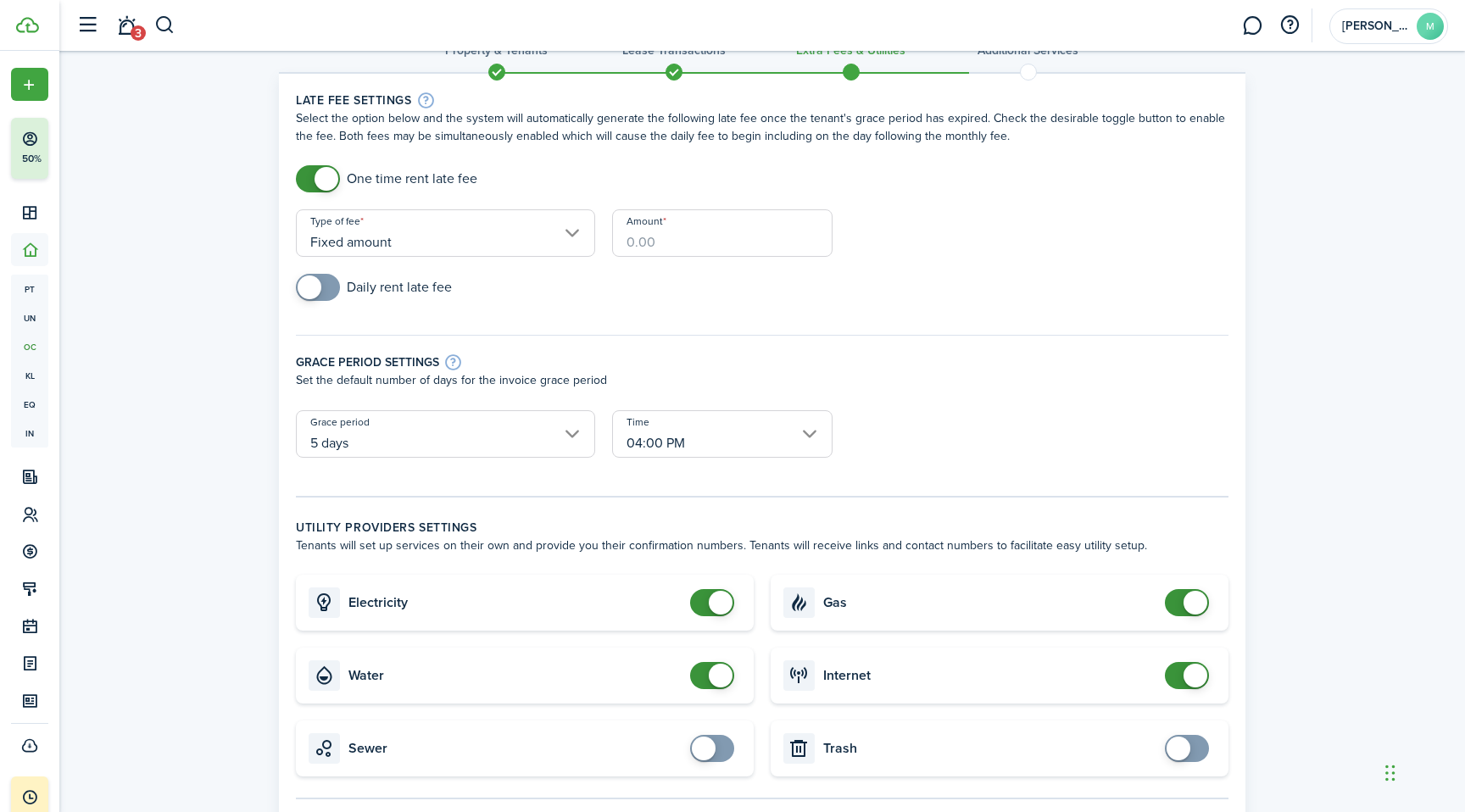
click at [682, 223] on input "Amount" at bounding box center [722, 233] width 220 height 48
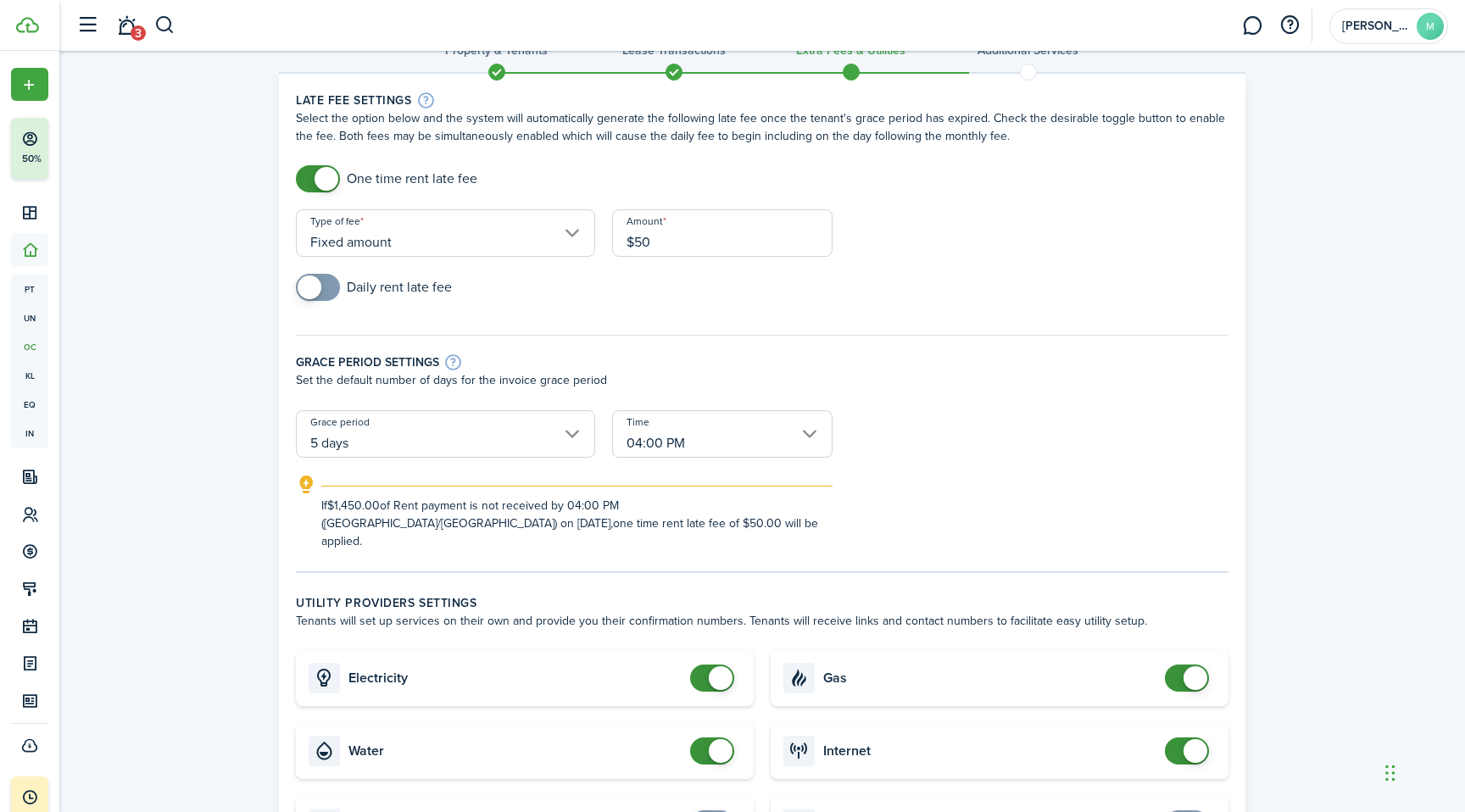
type input "$50.00"
click at [642, 320] on div "Grace period settings Set the default number of days for the invoice grace peri…" at bounding box center [762, 363] width 949 height 93
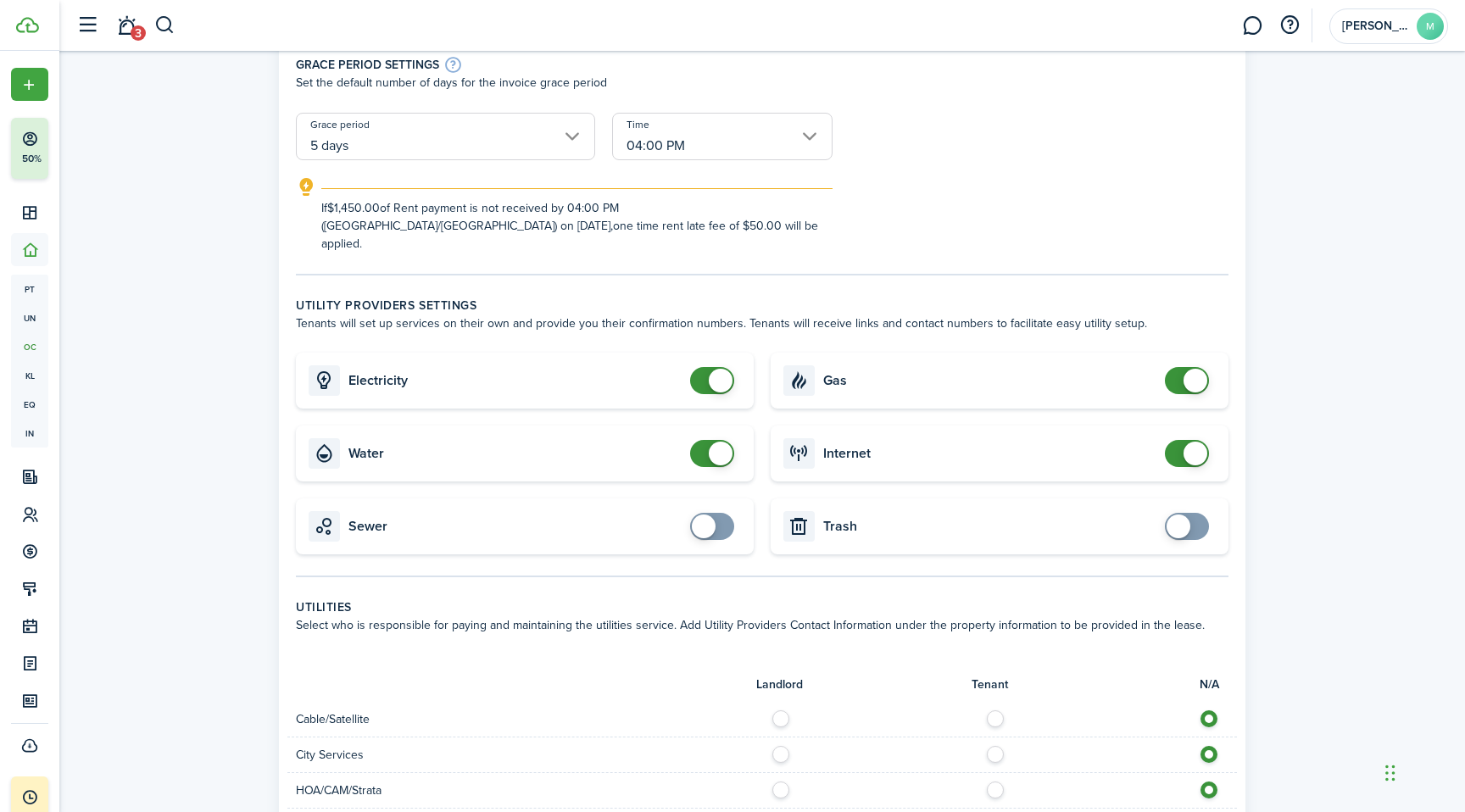
scroll to position [342, 0]
checkbox input "true"
click at [718, 510] on span at bounding box center [712, 523] width 17 height 27
checkbox input "true"
click at [1194, 510] on span at bounding box center [1186, 523] width 17 height 27
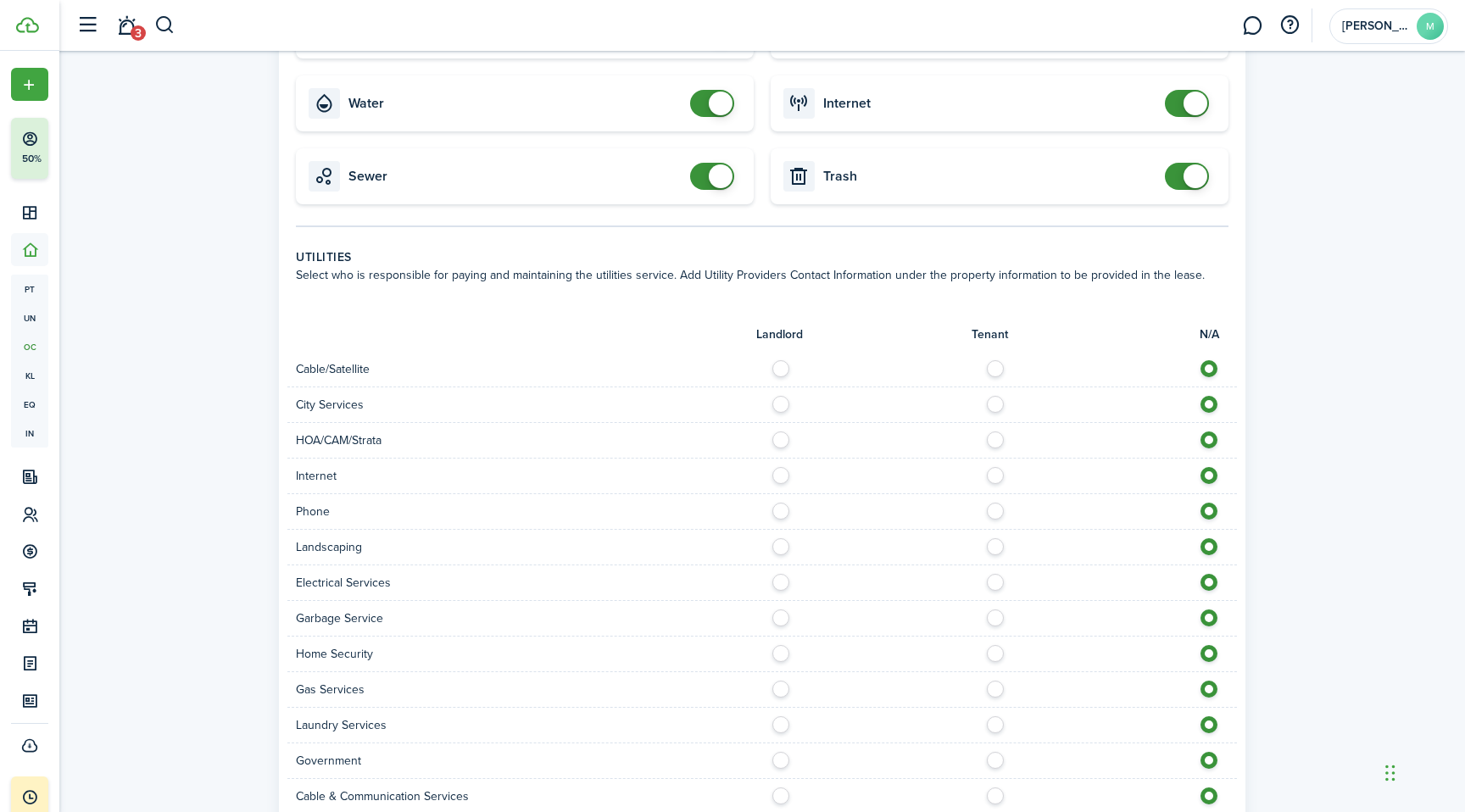
scroll to position [703, 0]
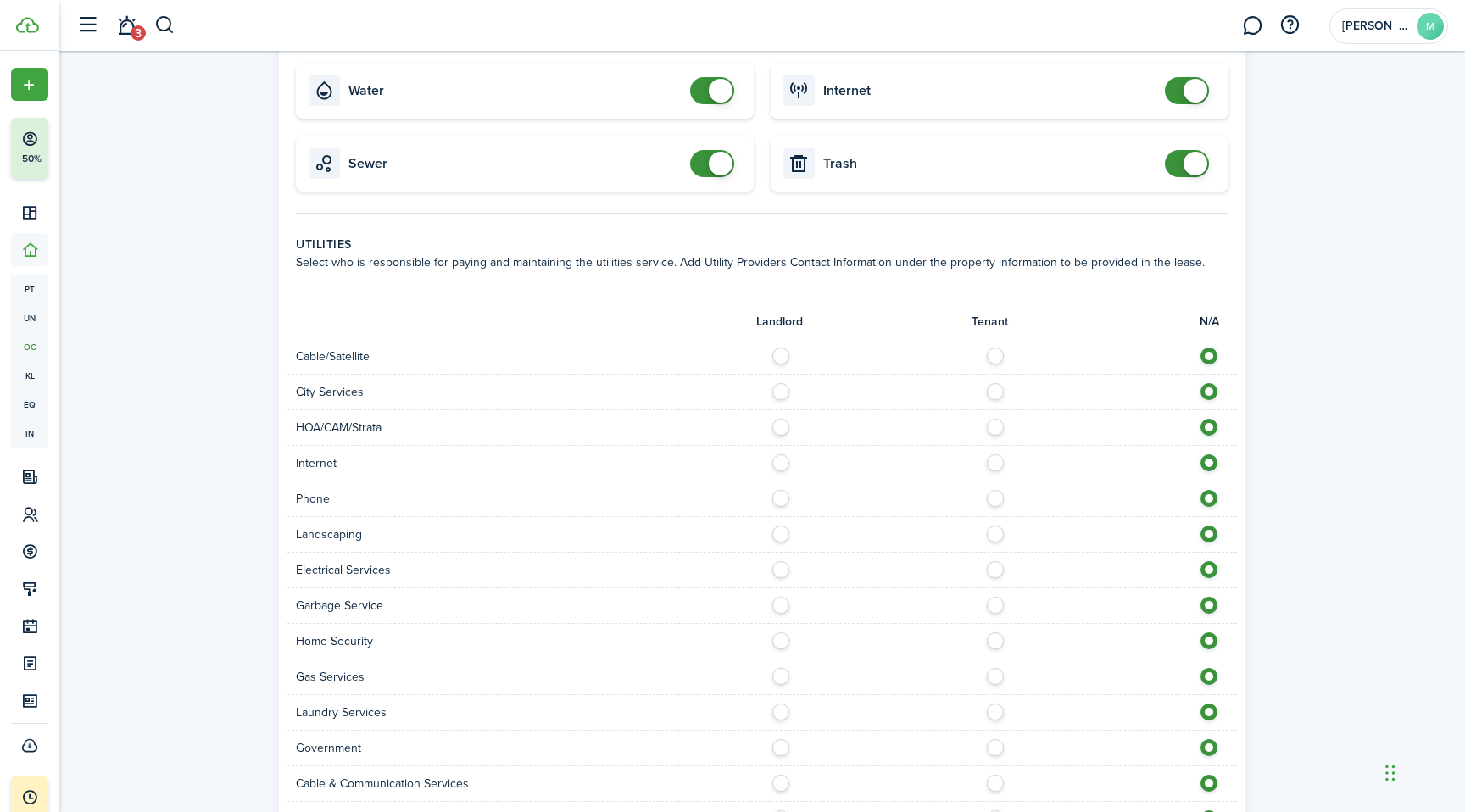
click at [998, 347] on label at bounding box center [1000, 351] width 30 height 9
radio input "true"
click at [1001, 383] on label at bounding box center [1000, 387] width 30 height 9
radio input "true"
click at [994, 455] on label at bounding box center [1000, 459] width 30 height 9
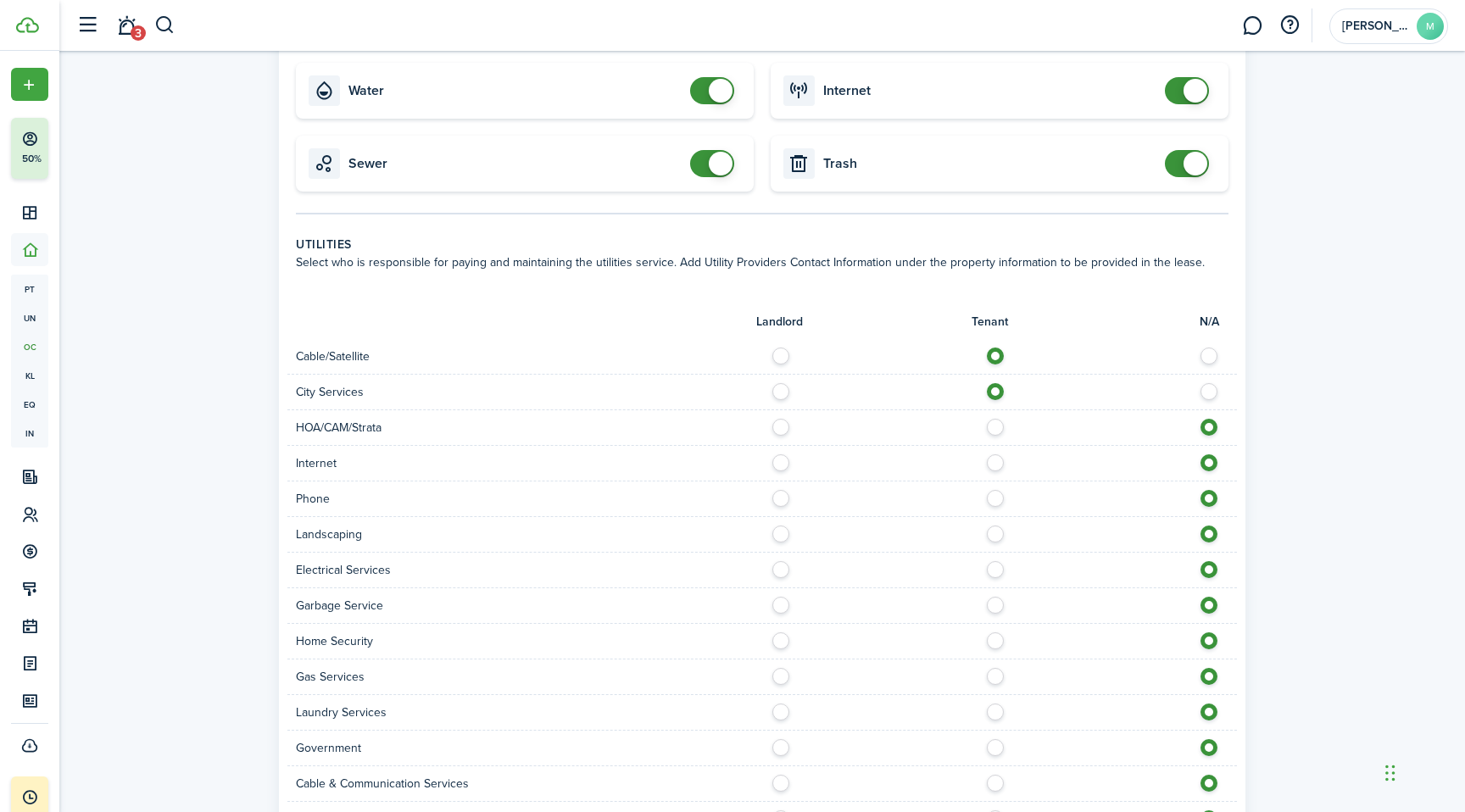
radio input "true"
click at [996, 490] on label at bounding box center [1000, 494] width 30 height 9
radio input "true"
click at [999, 525] on label at bounding box center [1000, 529] width 30 height 9
radio input "true"
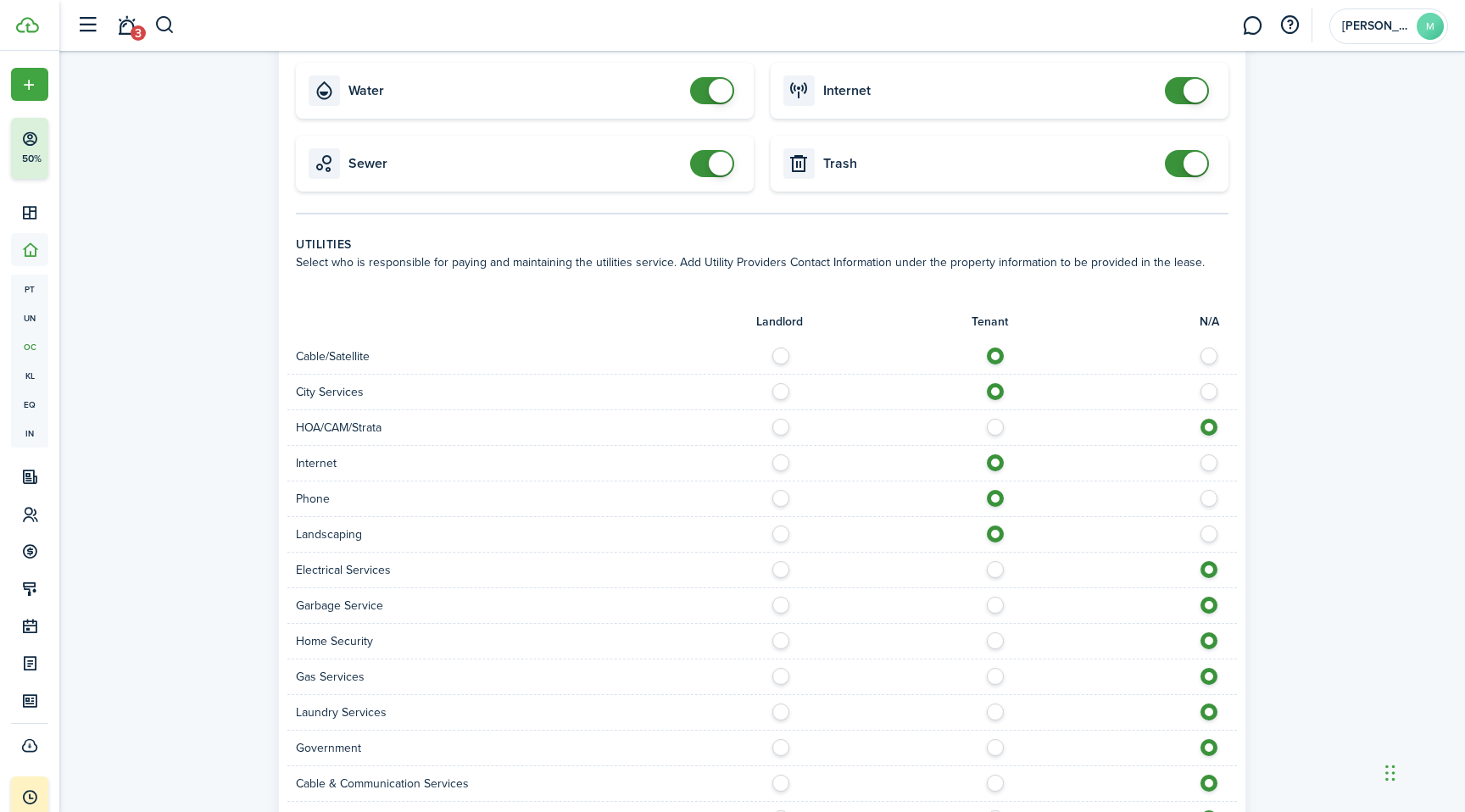
click at [998, 561] on label at bounding box center [1000, 565] width 30 height 9
radio input "true"
click at [998, 597] on label at bounding box center [1000, 601] width 30 height 9
radio input "true"
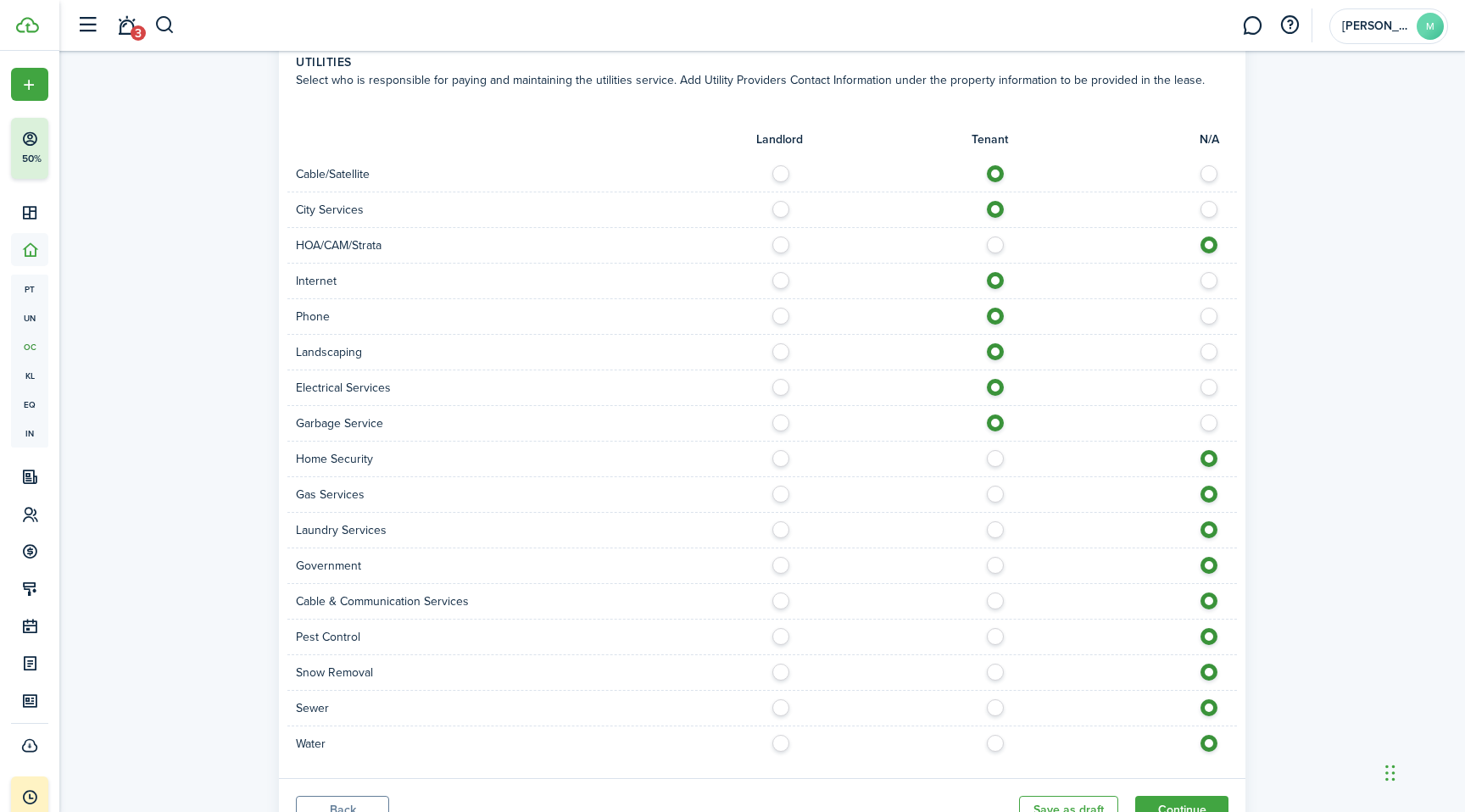
scroll to position [919, 0]
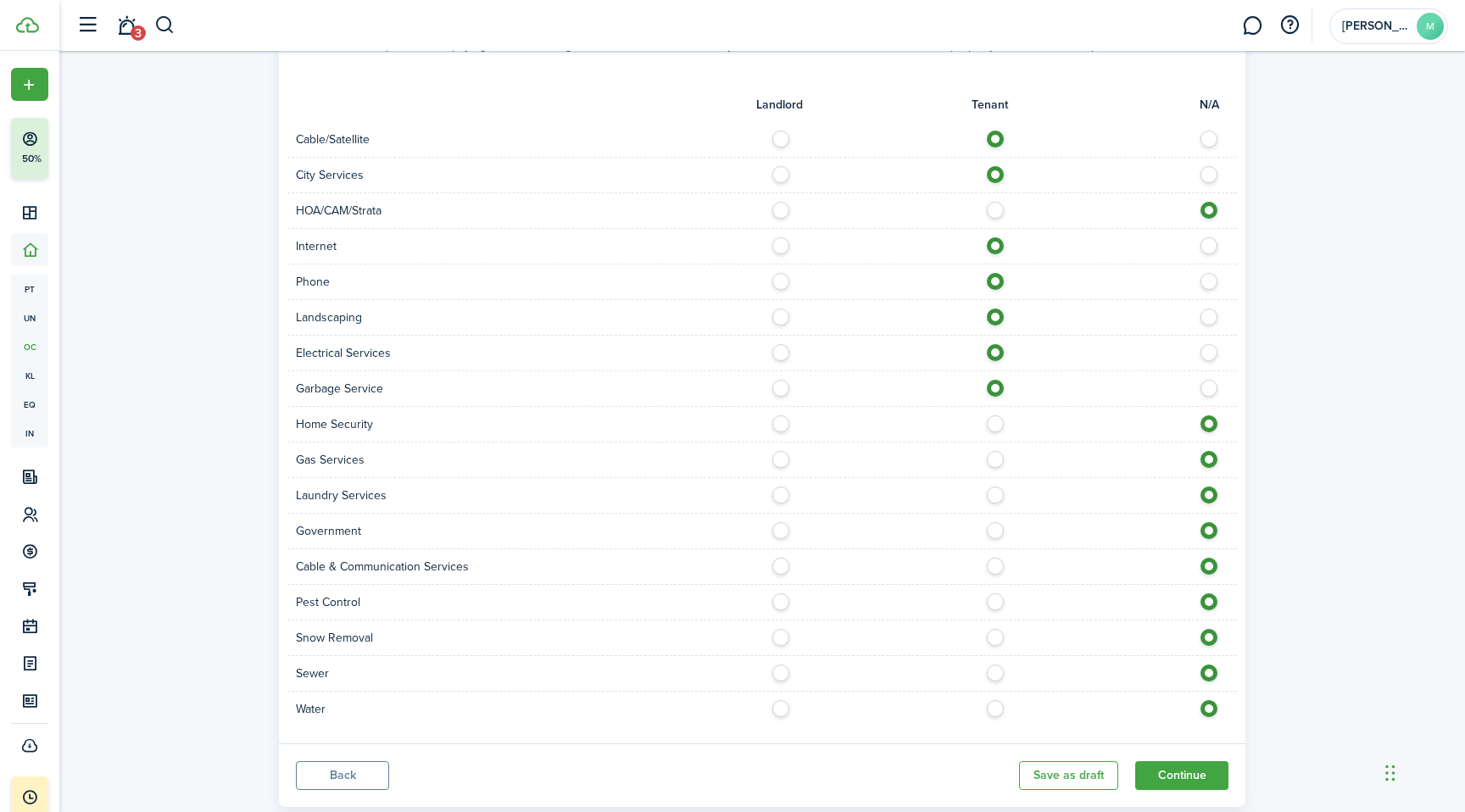
click at [995, 415] on label at bounding box center [1000, 419] width 30 height 9
radio input "true"
click at [993, 451] on label at bounding box center [1000, 455] width 30 height 9
radio input "true"
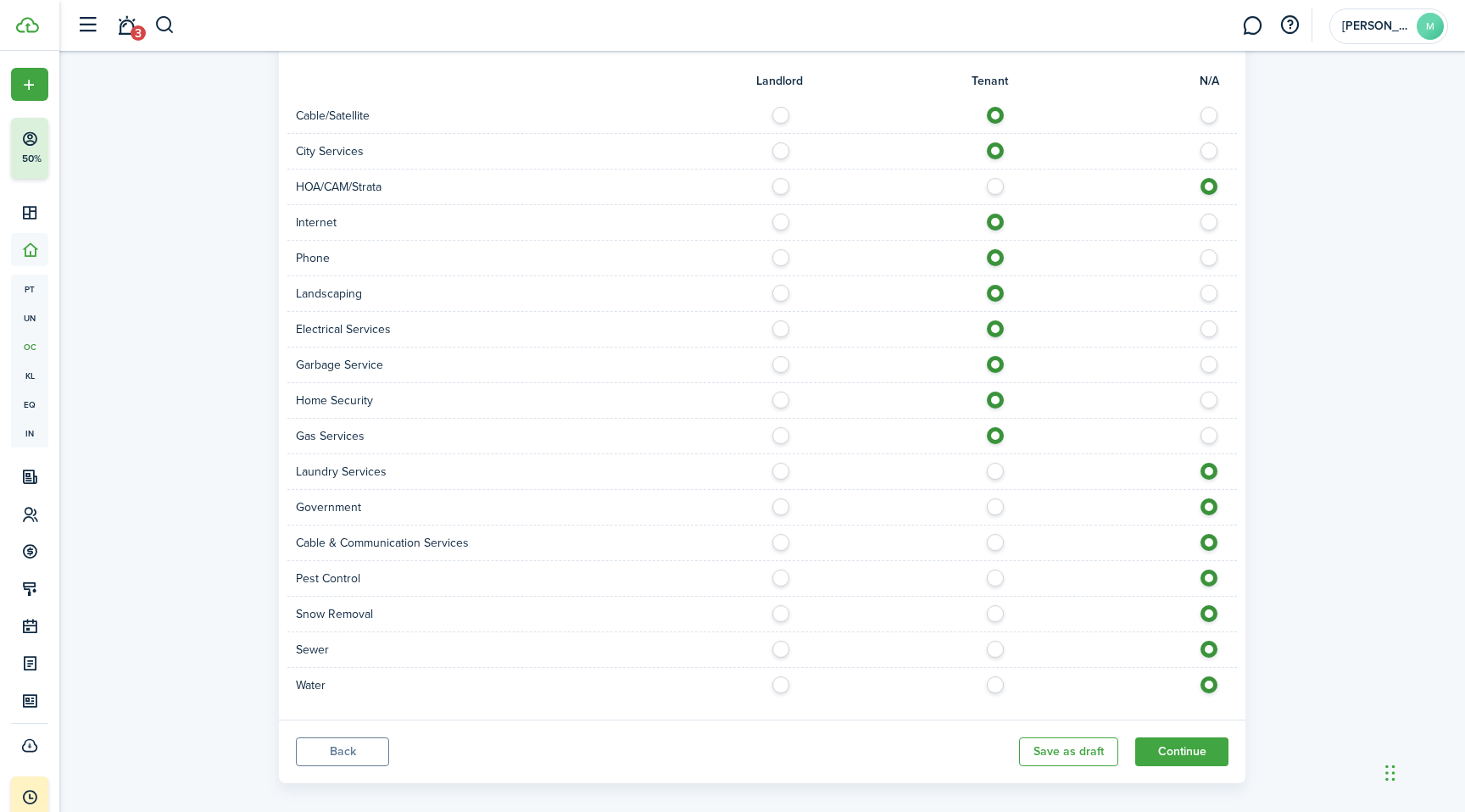
click at [997, 569] on label at bounding box center [1000, 573] width 30 height 9
radio input "true"
click at [998, 605] on label at bounding box center [1000, 609] width 30 height 9
radio input "true"
click at [994, 641] on label at bounding box center [1000, 645] width 30 height 9
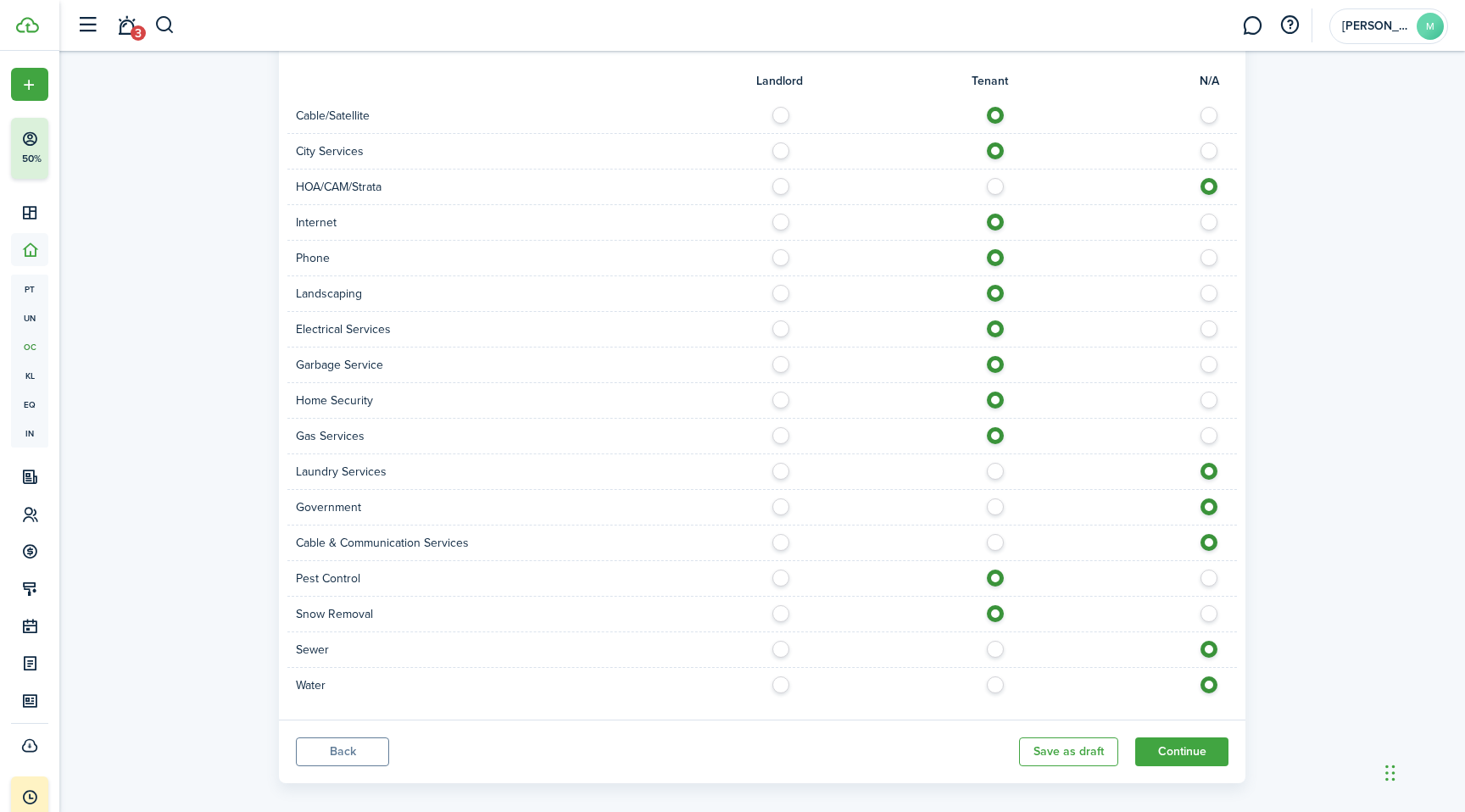
radio input "true"
click at [998, 677] on label at bounding box center [1000, 681] width 30 height 9
radio input "true"
click at [1187, 737] on button "Continue" at bounding box center [1182, 751] width 94 height 29
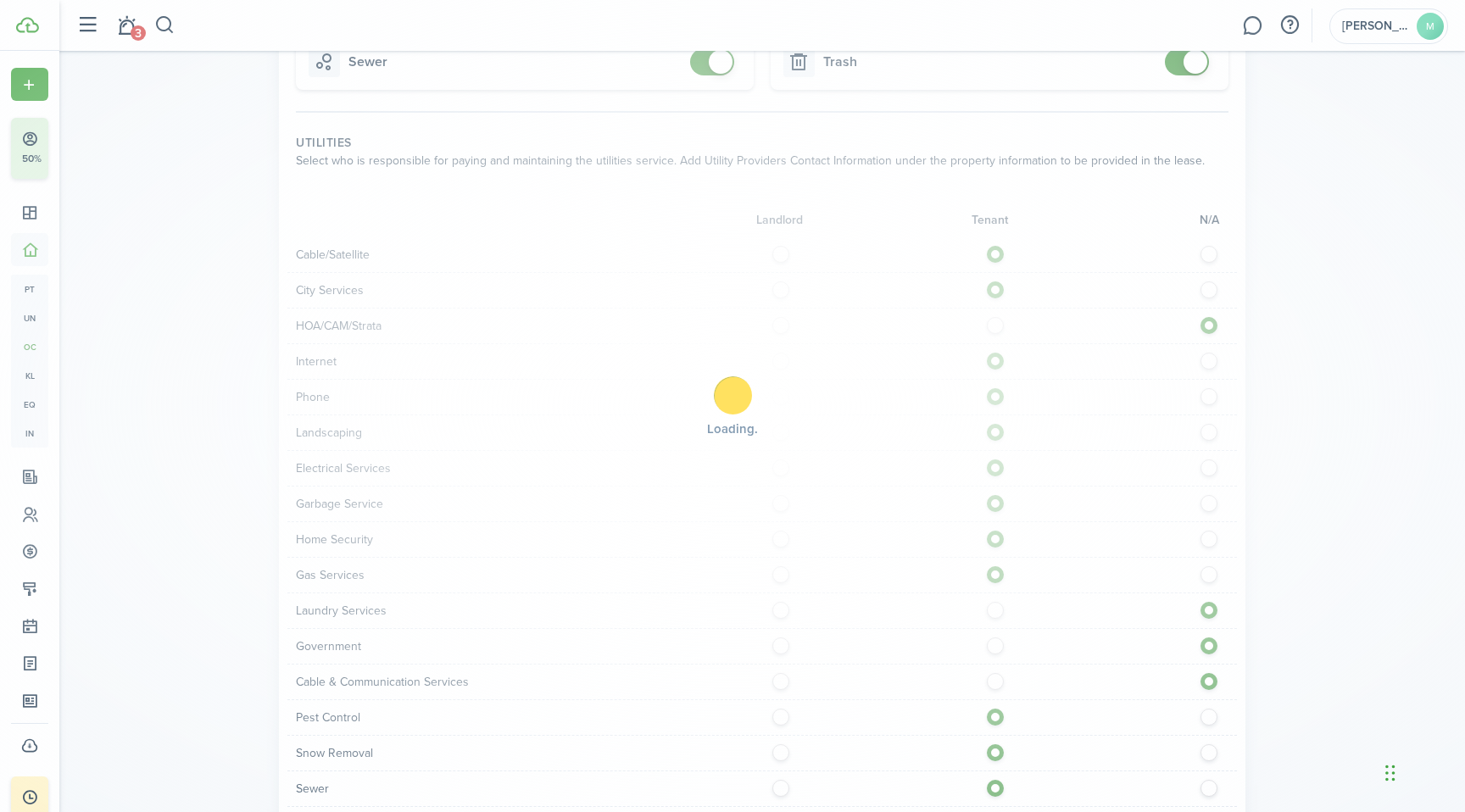
scroll to position [802, 0]
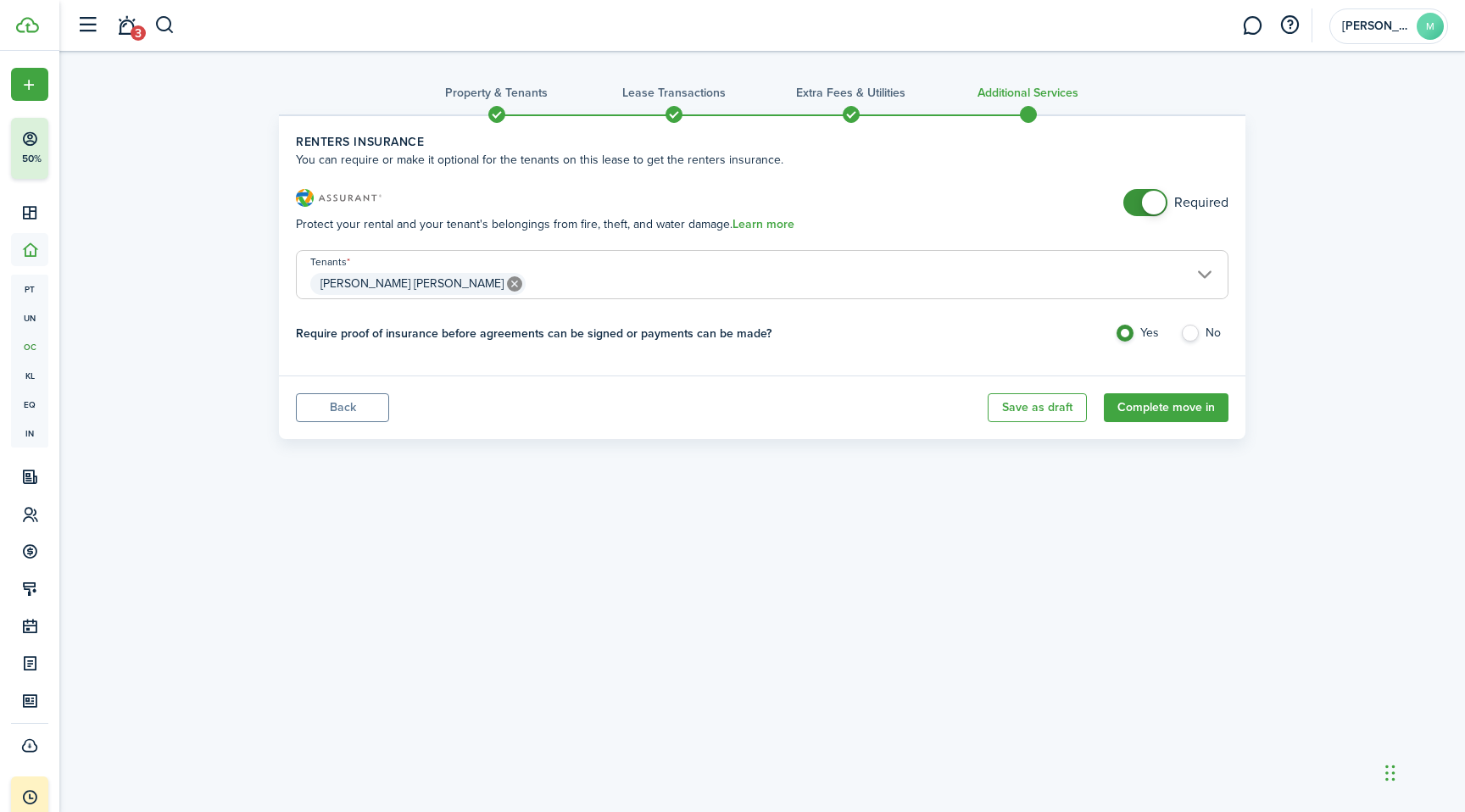
drag, startPoint x: 1174, startPoint y: 407, endPoint x: 1093, endPoint y: 368, distance: 89.9
click at [1093, 370] on panel-main "Renters Insurance You can require or make it optional for the tenants on this l…" at bounding box center [761, 277] width 966 height 324
click at [1046, 397] on button "Save as draft" at bounding box center [1037, 407] width 100 height 29
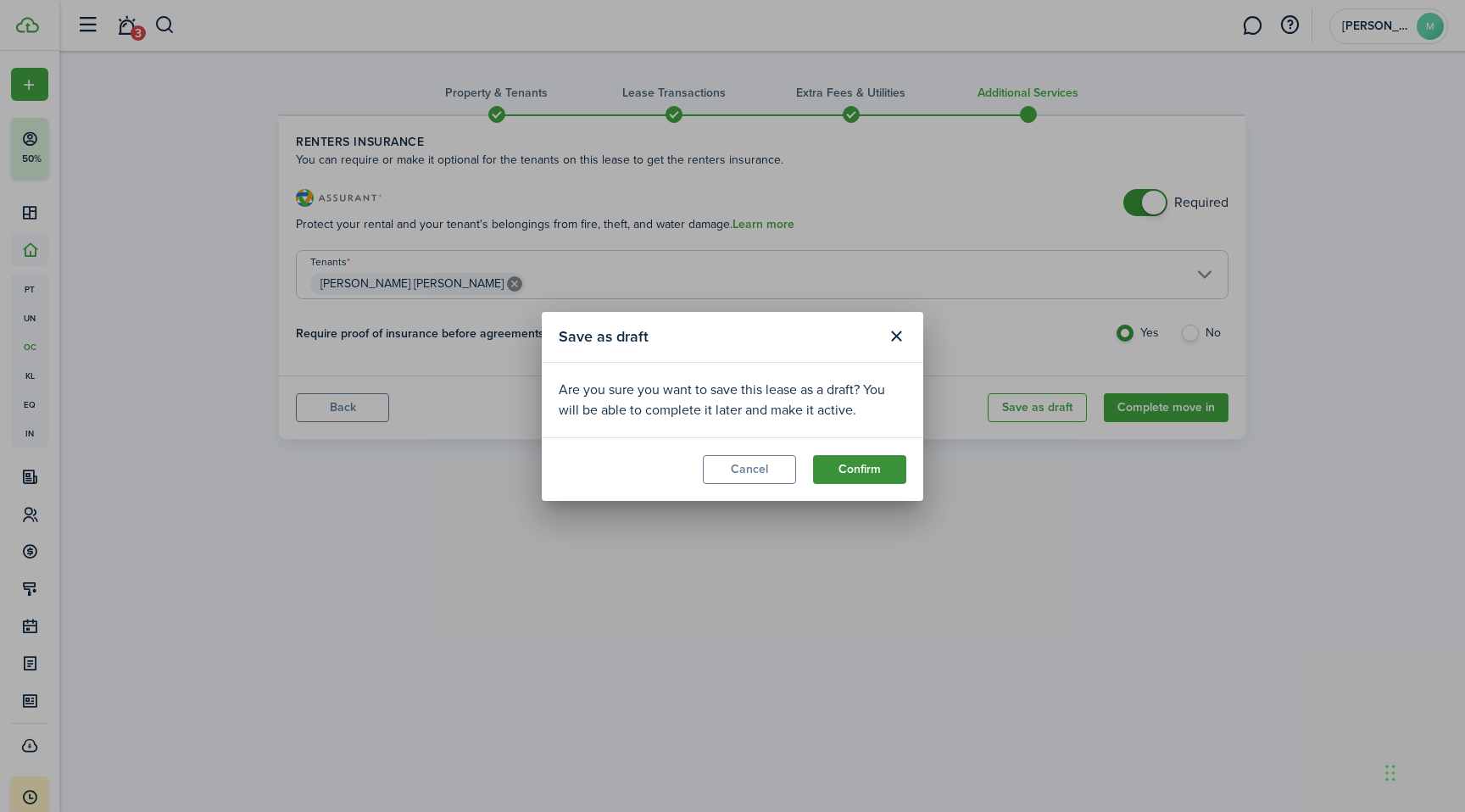
click at [841, 471] on button "Confirm" at bounding box center [860, 469] width 94 height 29
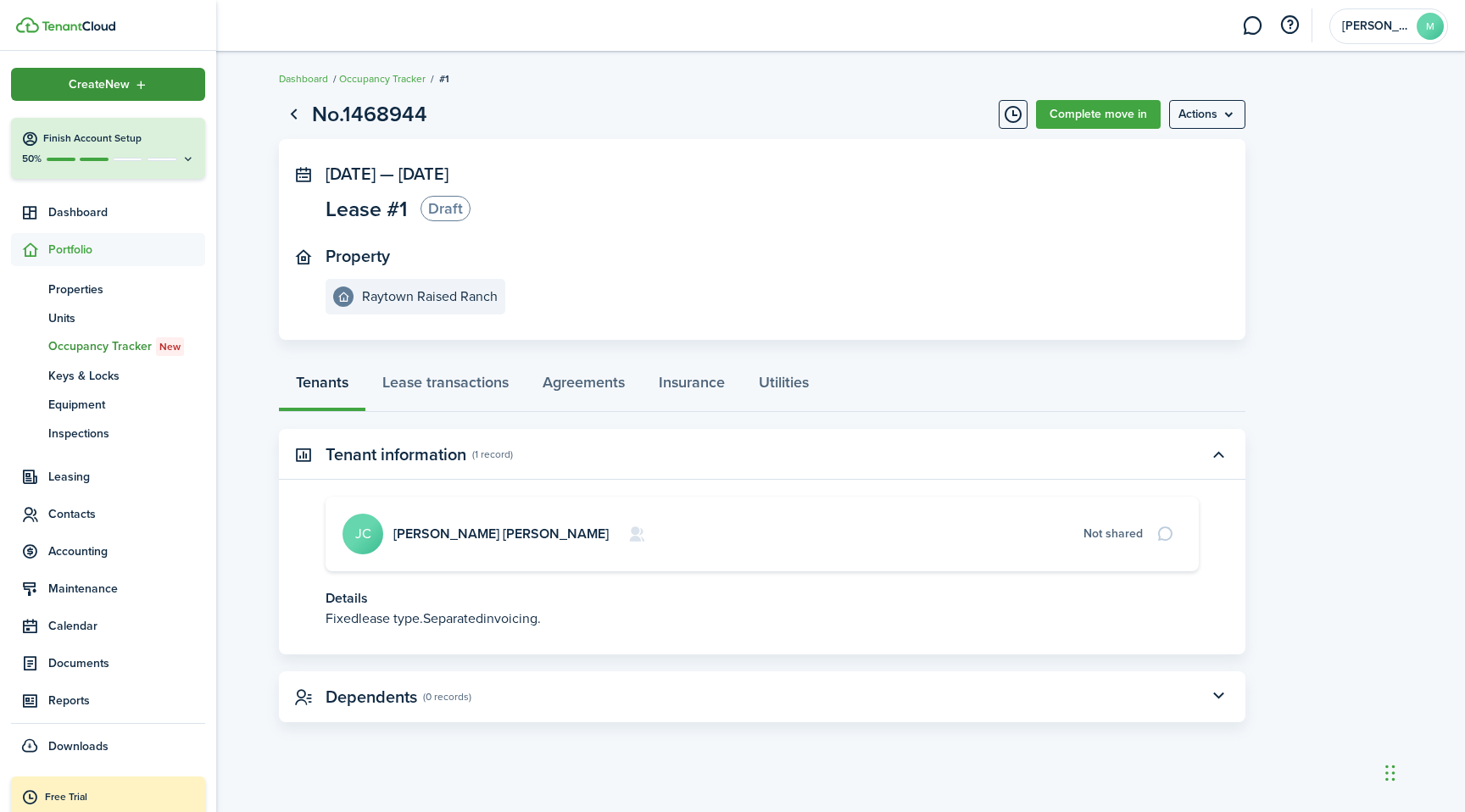
click at [53, 94] on div "Create New" at bounding box center [107, 84] width 194 height 33
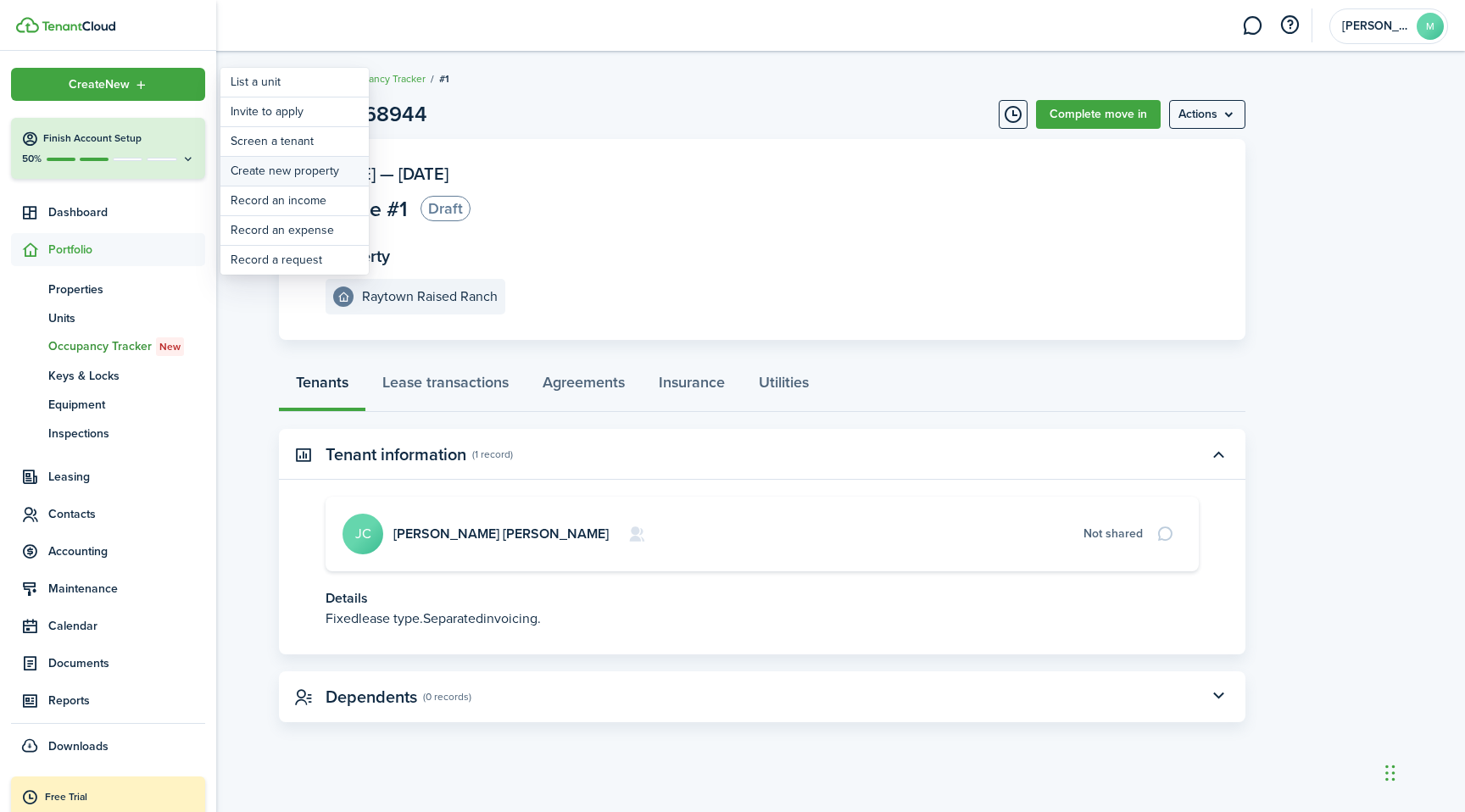
click at [308, 170] on link "Create new property" at bounding box center [294, 171] width 148 height 29
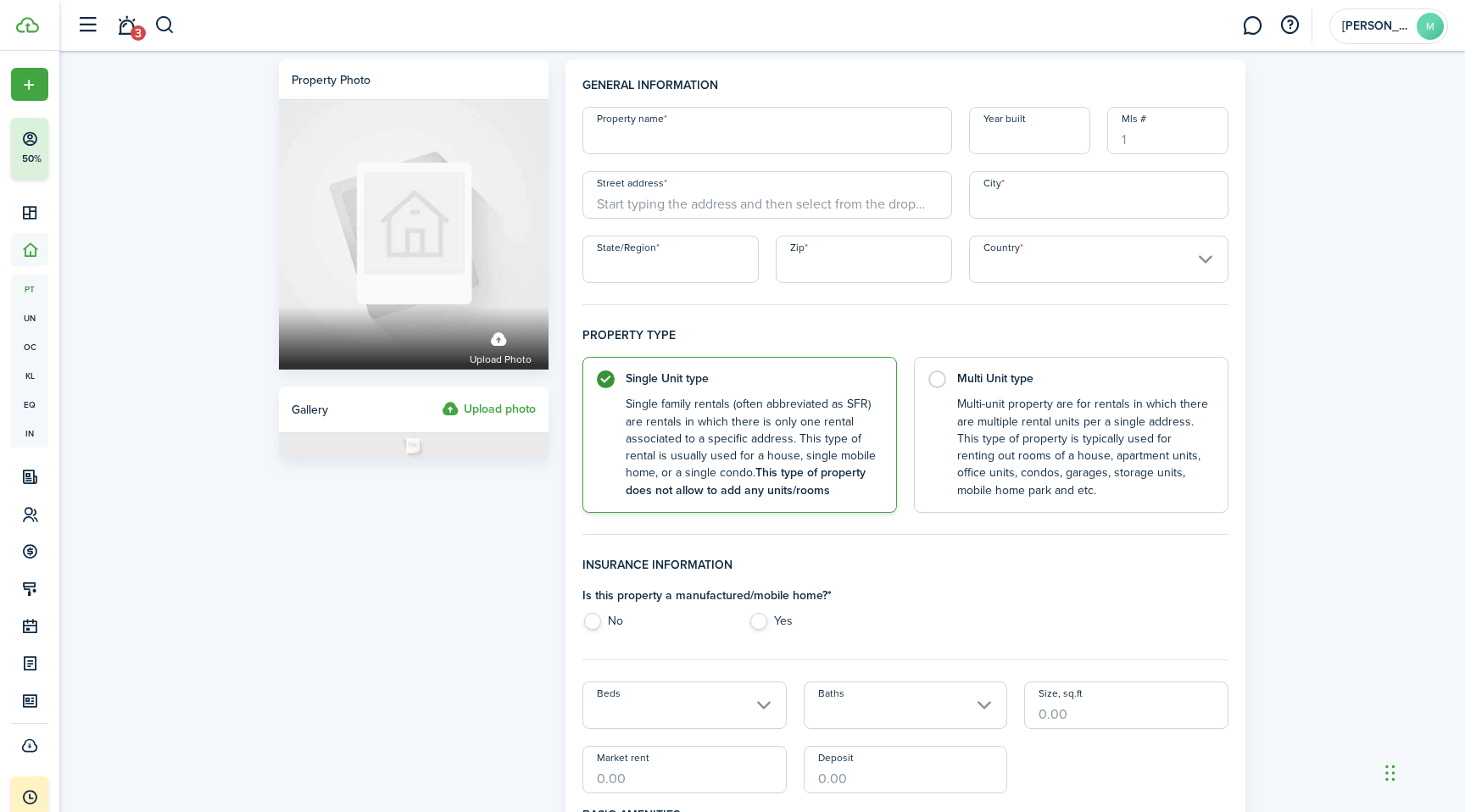
click at [673, 139] on input "Property name" at bounding box center [766, 130] width 369 height 48
type input "[STREET_ADDRESS]"
click at [1043, 135] on input "Year built" at bounding box center [1030, 130] width 121 height 48
type input "1965"
click at [798, 210] on input "Street address" at bounding box center [766, 195] width 369 height 48
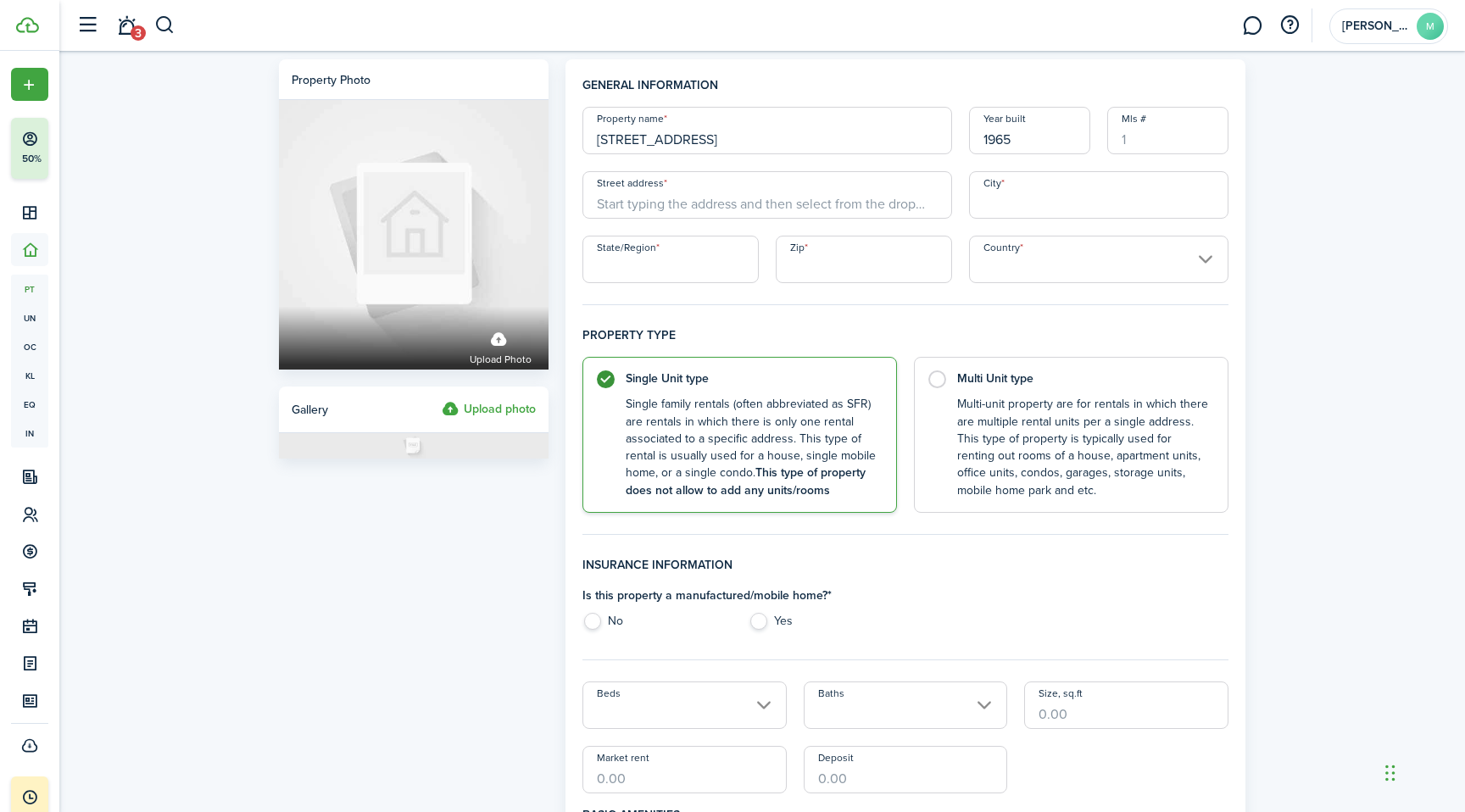
click at [770, 129] on input "[STREET_ADDRESS]" at bounding box center [766, 130] width 369 height 48
click at [770, 129] on input "[GEOGRAPHIC_DATA] & Plot" at bounding box center [766, 130] width 369 height 48
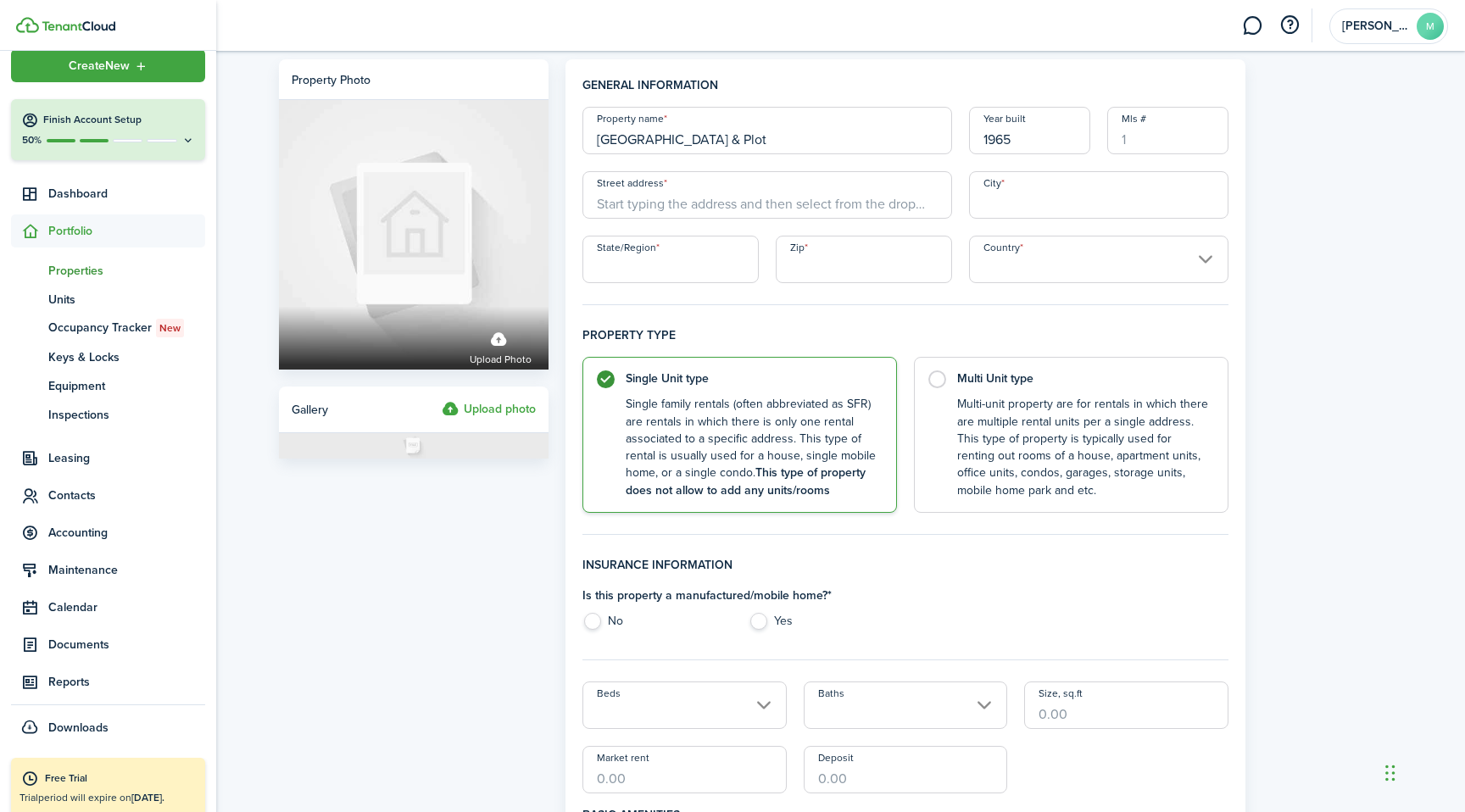
scroll to position [34, 0]
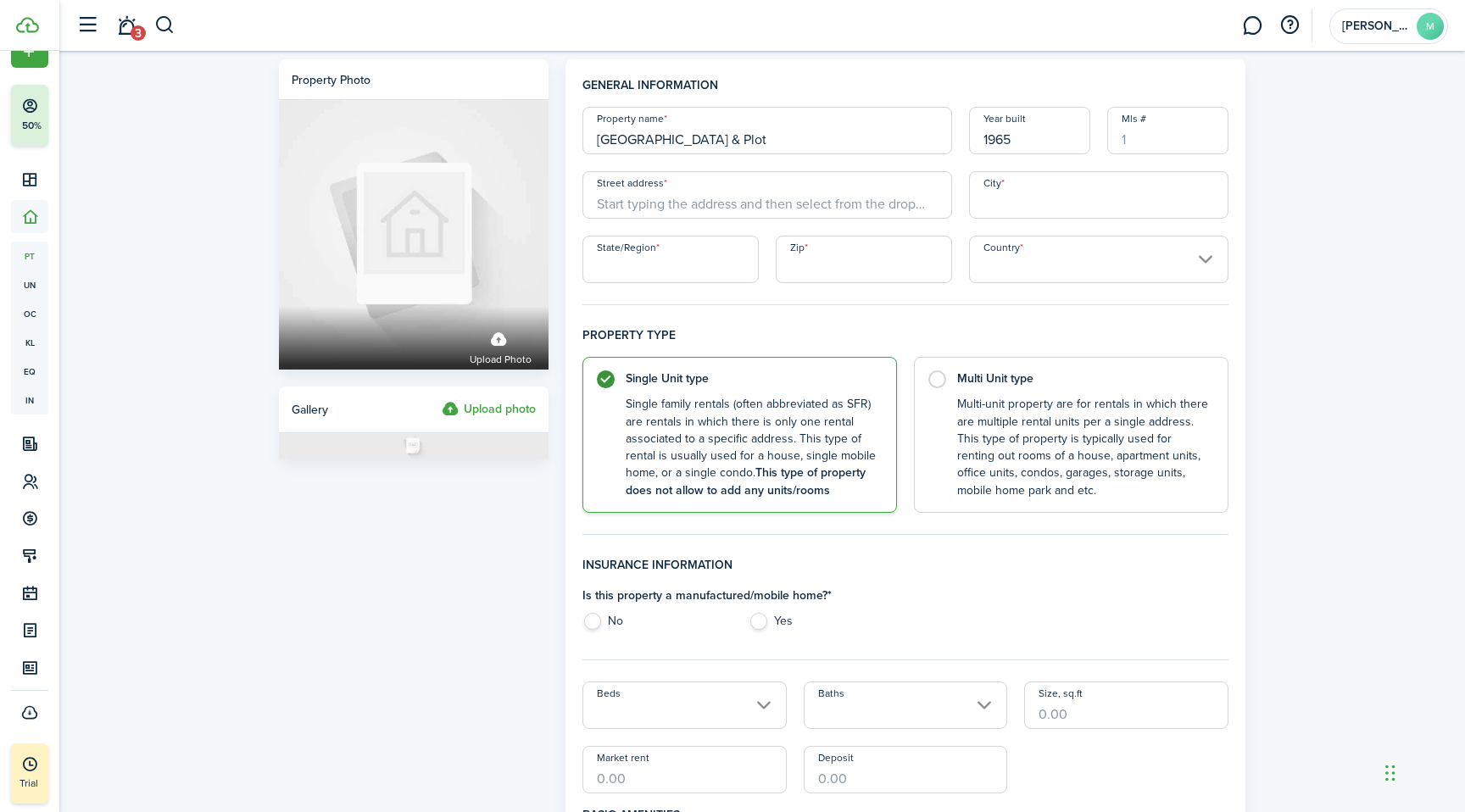
type input "[GEOGRAPHIC_DATA] & Plot"
click at [804, 214] on input "Street address" at bounding box center [766, 195] width 369 height 48
type input "[STREET_ADDRESS]"
type input "[GEOGRAPHIC_DATA]"
type input "MO"
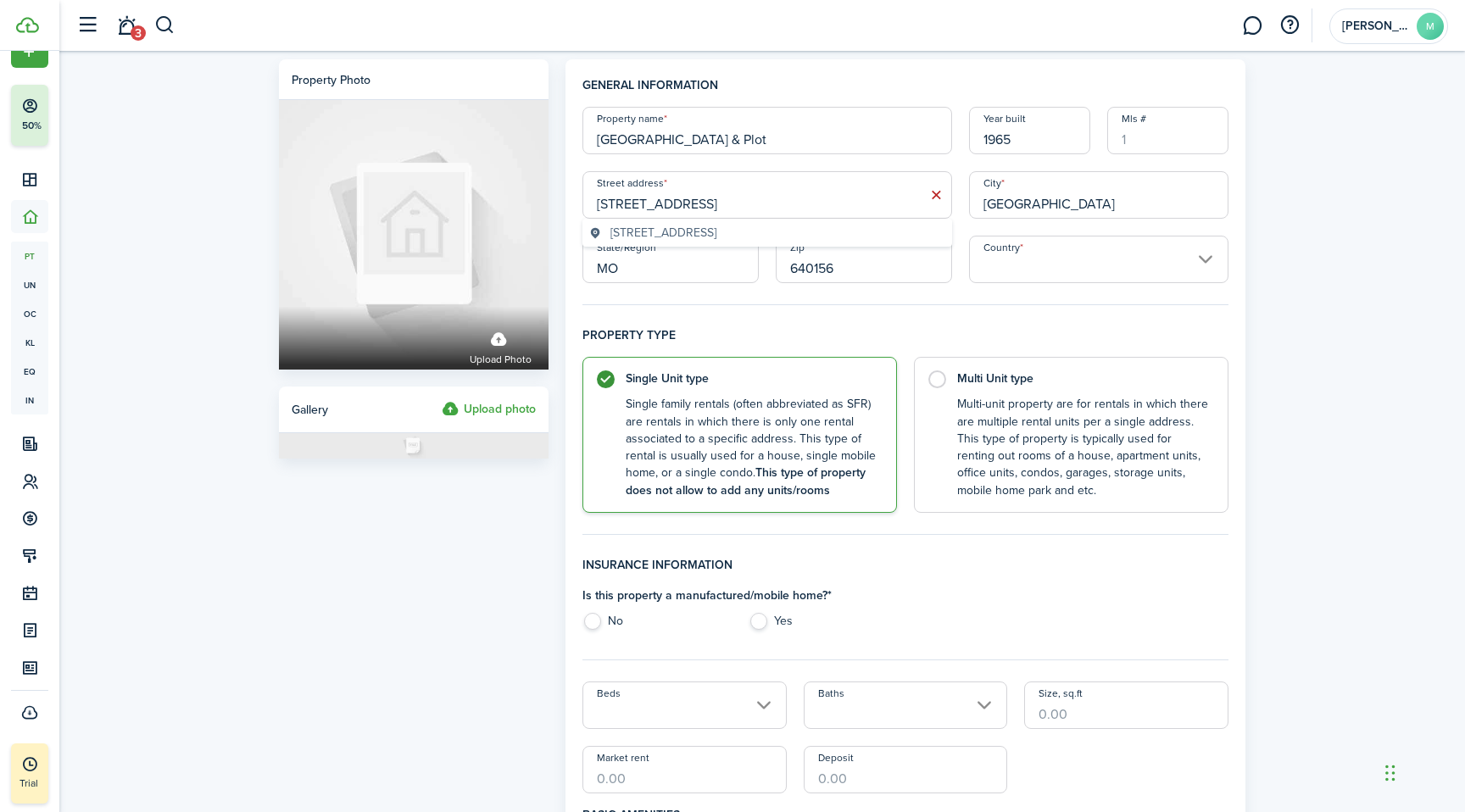
type input "64015"
type input "[GEOGRAPHIC_DATA]"
type input "64015"
click at [612, 626] on label "No" at bounding box center [656, 626] width 148 height 26
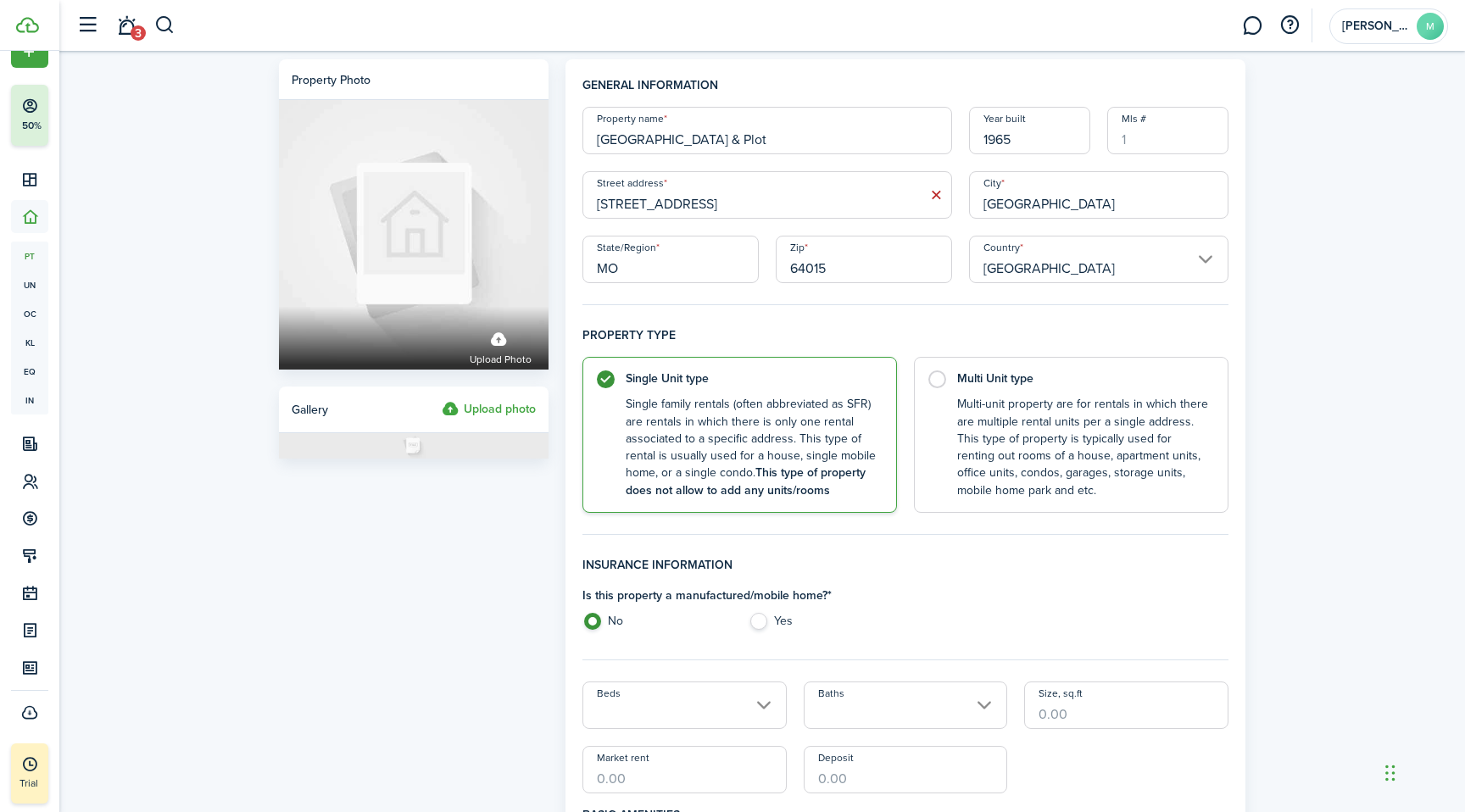
radio input "true"
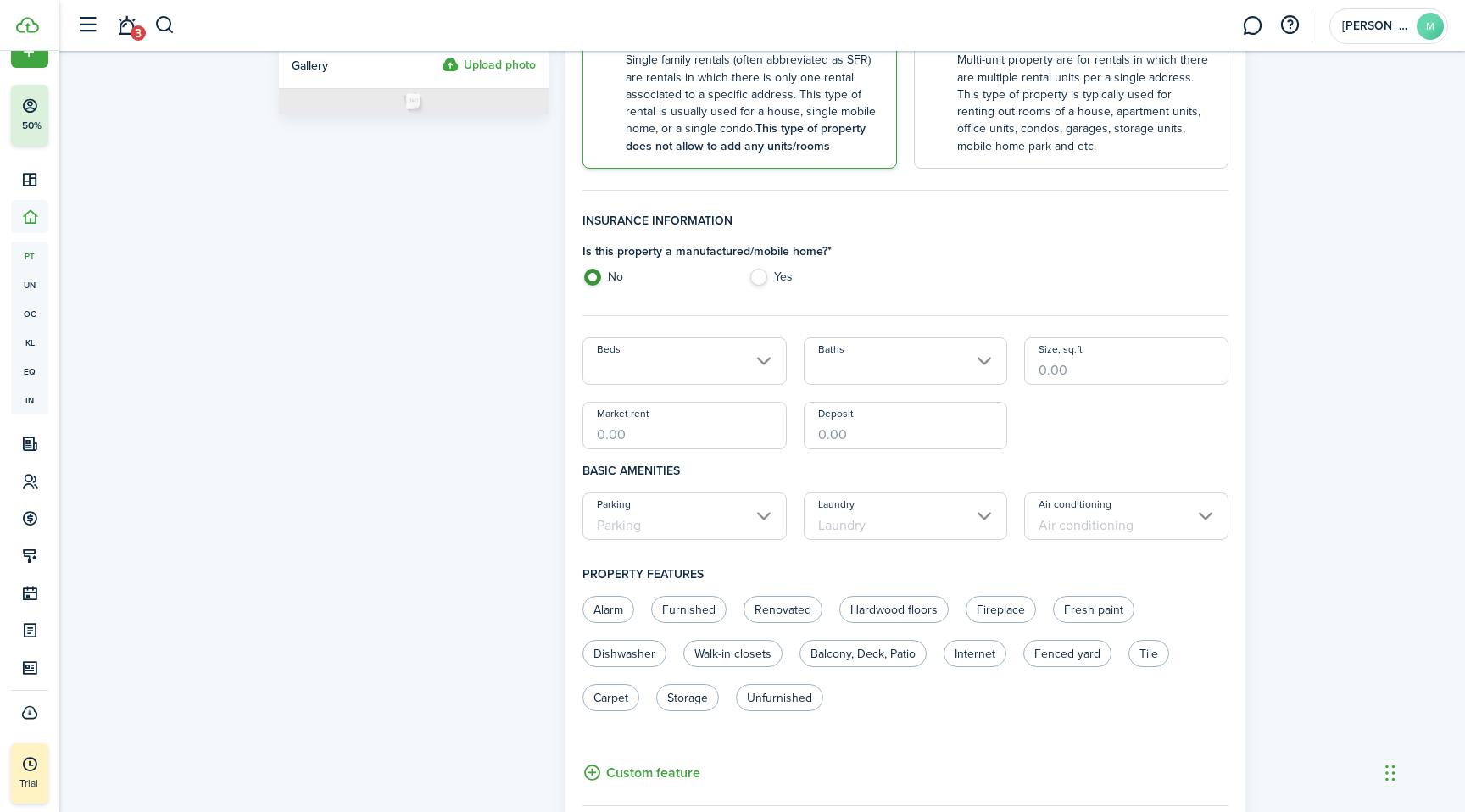
scroll to position [345, 0]
click at [766, 356] on input "Beds" at bounding box center [684, 360] width 204 height 48
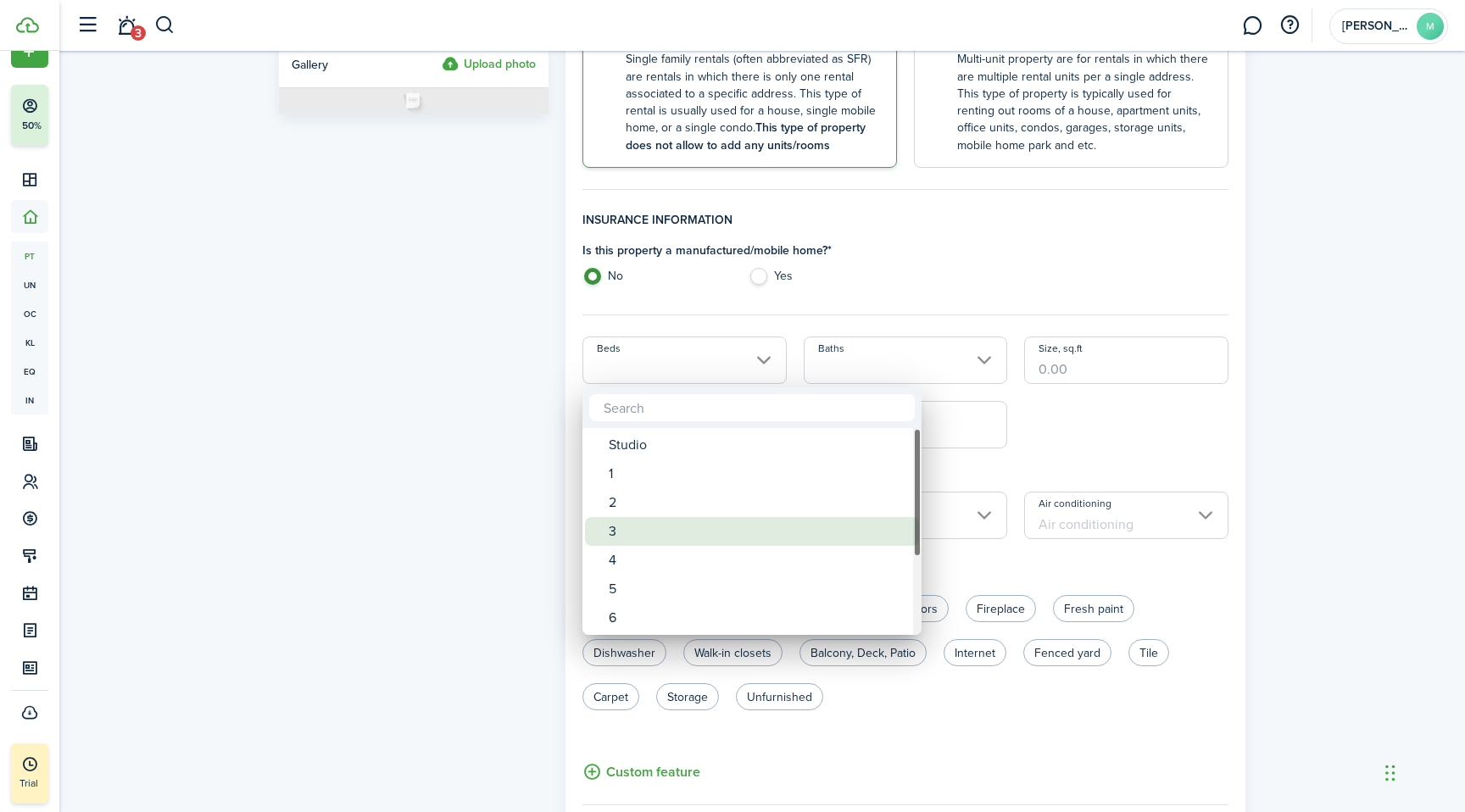
click at [721, 526] on div "3" at bounding box center [759, 531] width 301 height 29
type input "3"
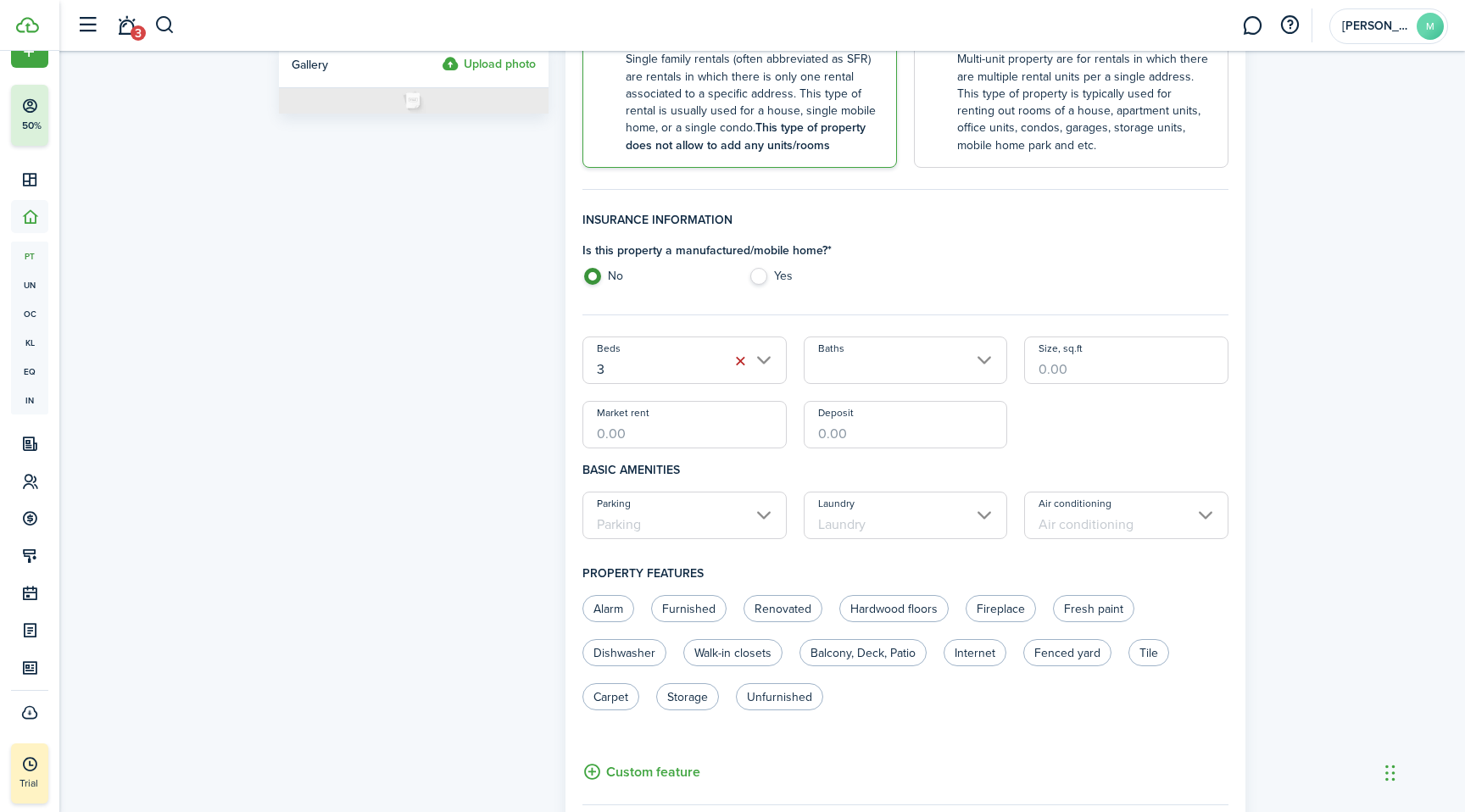
click at [927, 358] on input "Baths" at bounding box center [905, 360] width 204 height 48
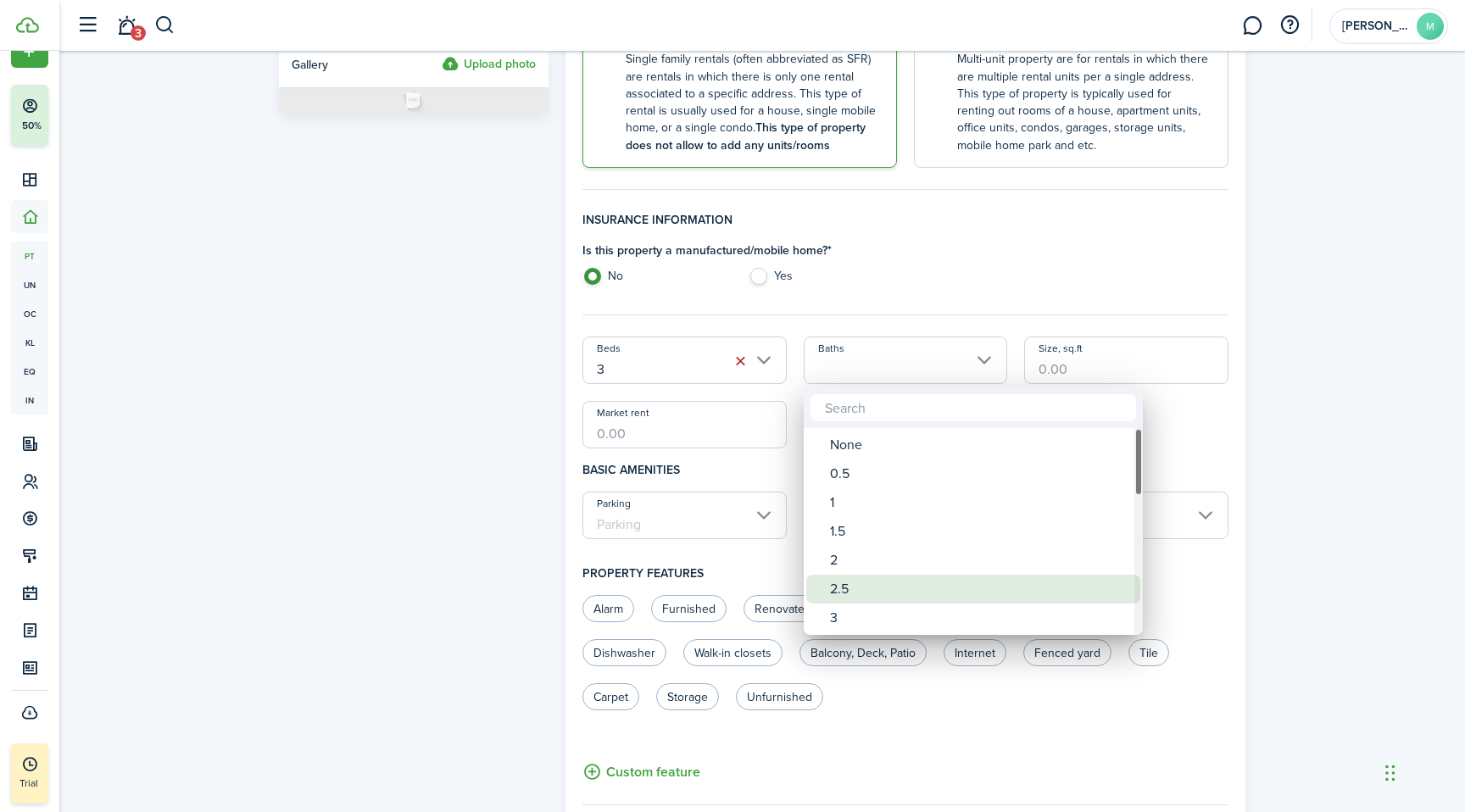
click at [866, 581] on div "2.5" at bounding box center [980, 588] width 301 height 29
type input "2.5"
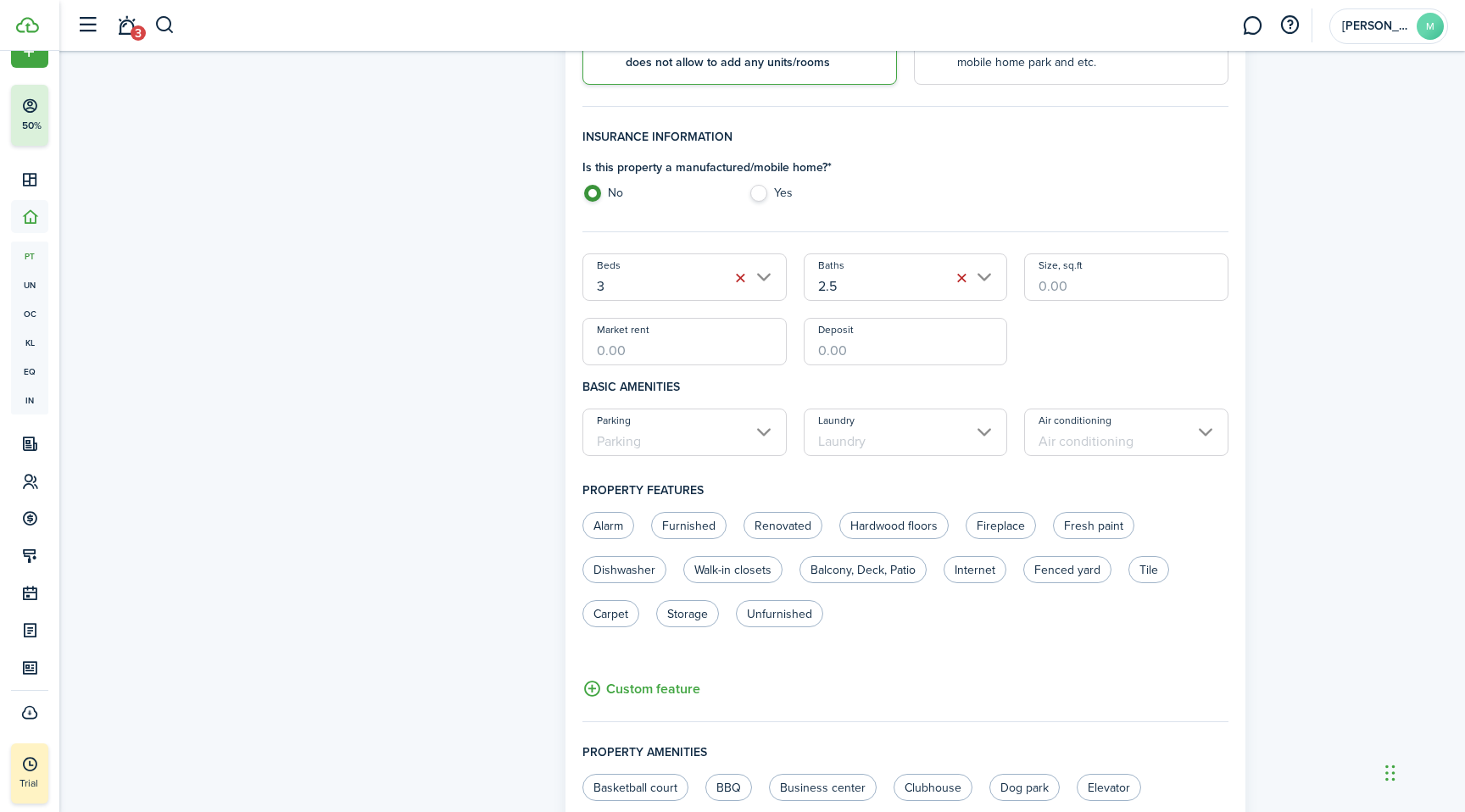
scroll to position [430, 0]
click at [672, 350] on input "Market rent" at bounding box center [684, 340] width 204 height 48
type input "$2,000.00"
click at [468, 409] on div "Property photo Upload photo Gallery Upload photo" at bounding box center [414, 417] width 287 height 1574
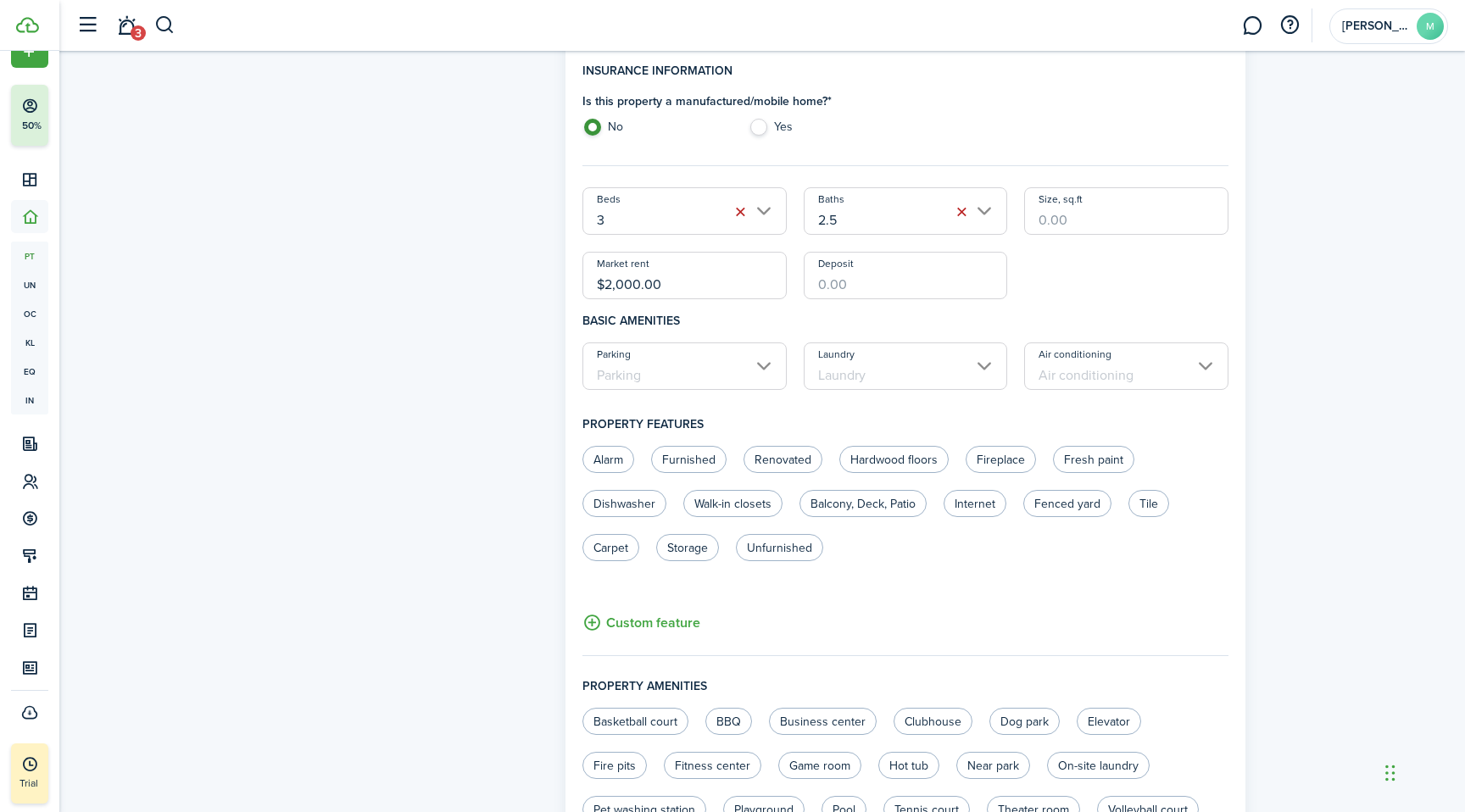
scroll to position [511, 0]
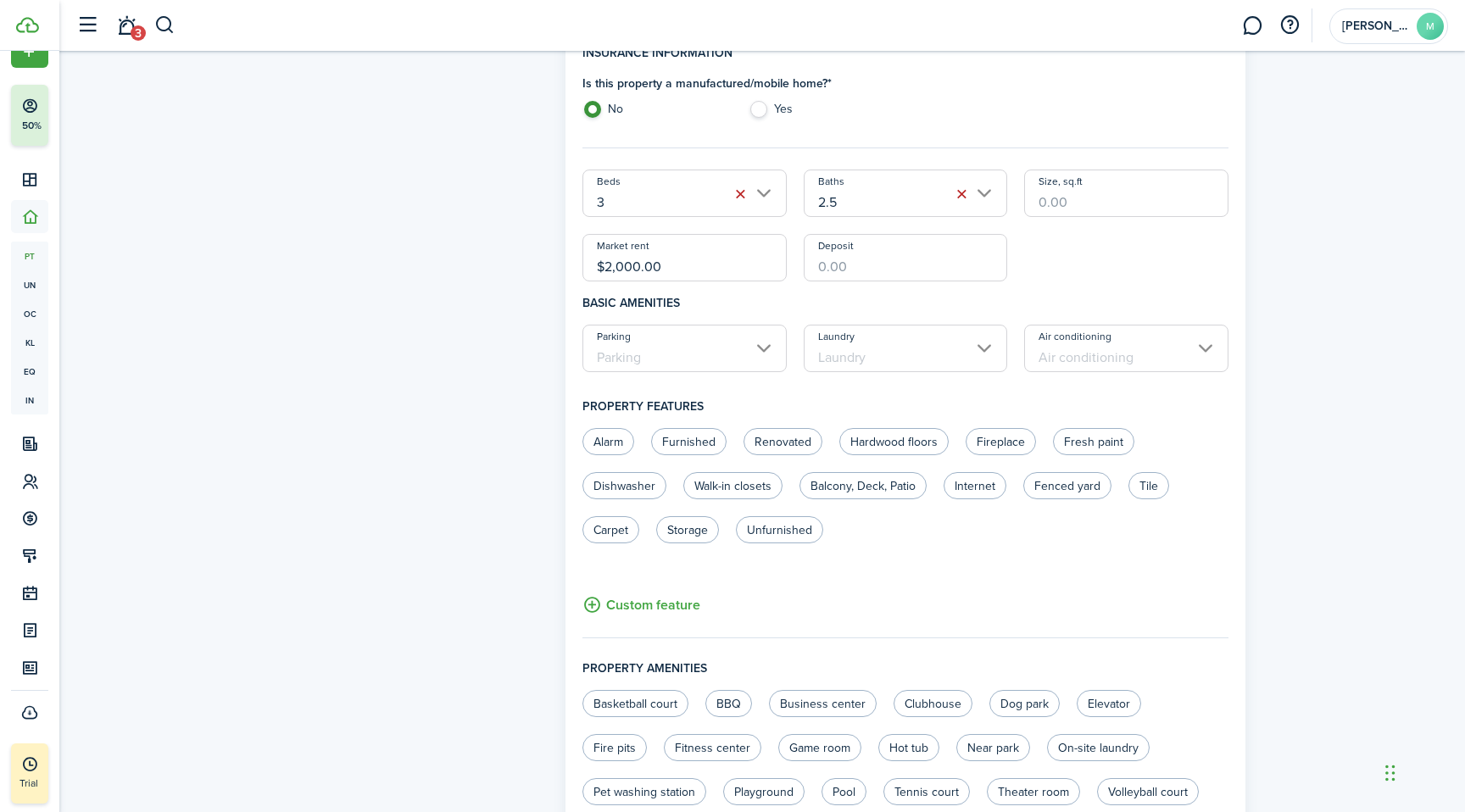
click at [721, 359] on input "Parking" at bounding box center [684, 348] width 204 height 48
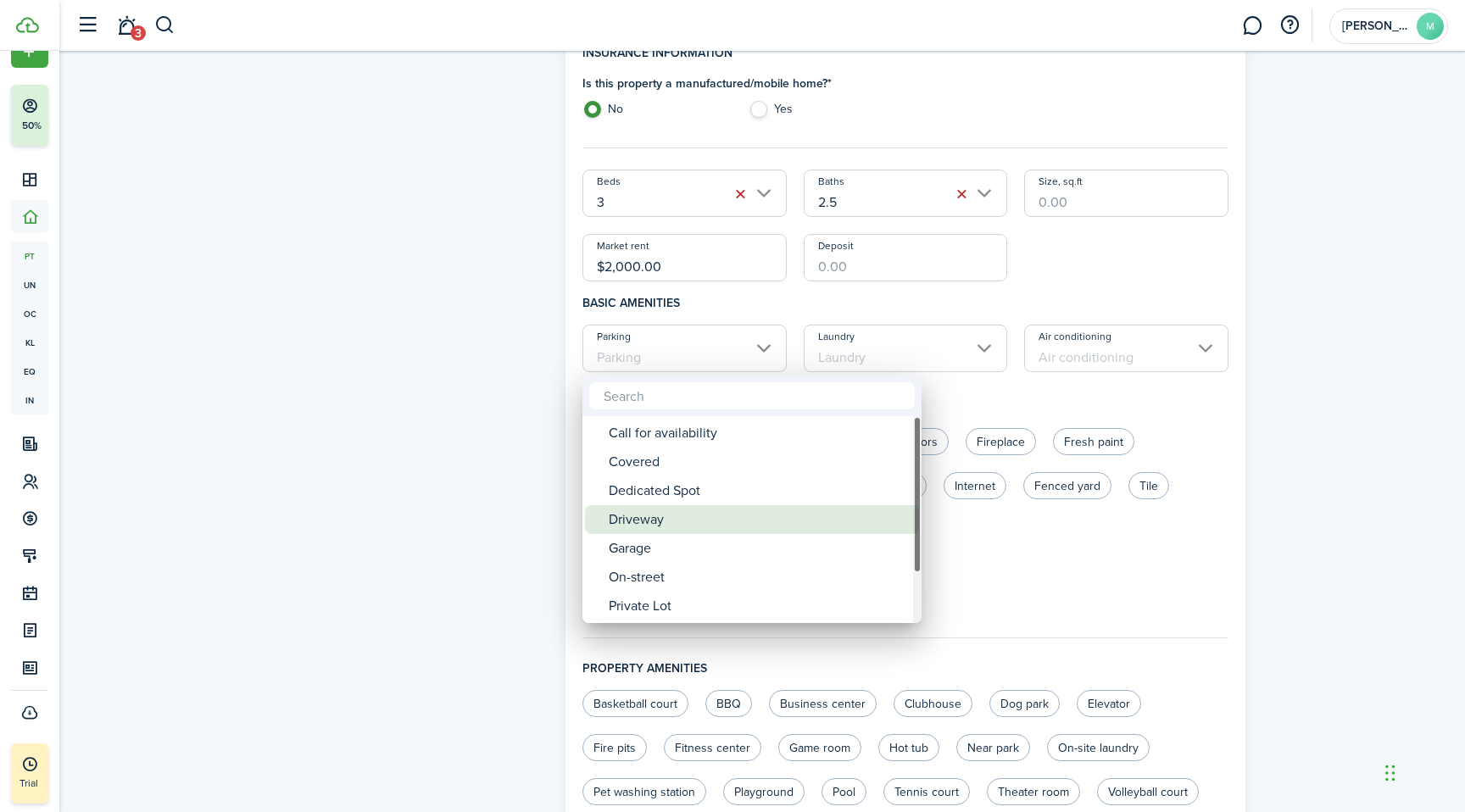
click at [693, 517] on div "Driveway" at bounding box center [759, 519] width 301 height 29
type input "Driveway"
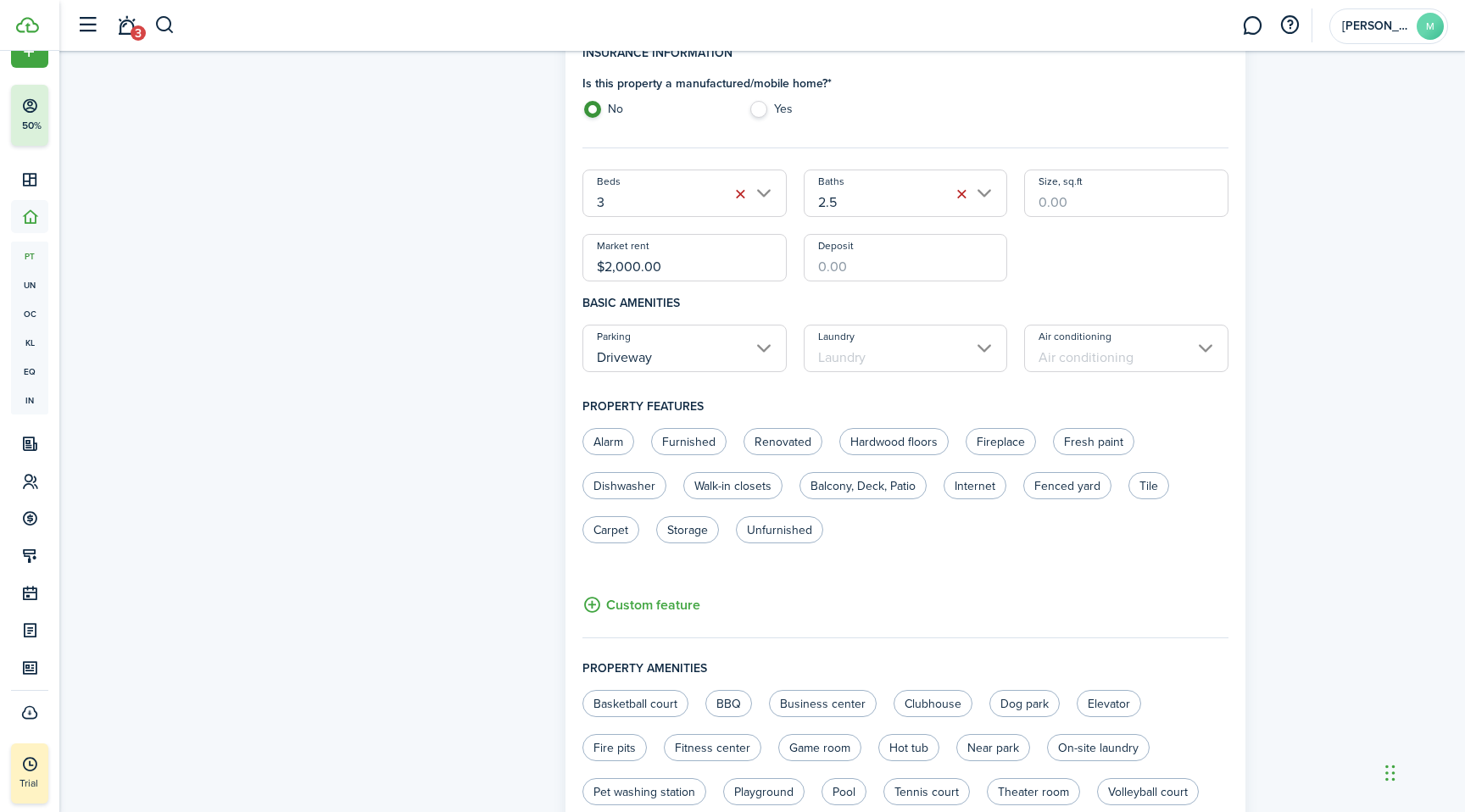
click at [900, 353] on input "Laundry" at bounding box center [905, 348] width 204 height 48
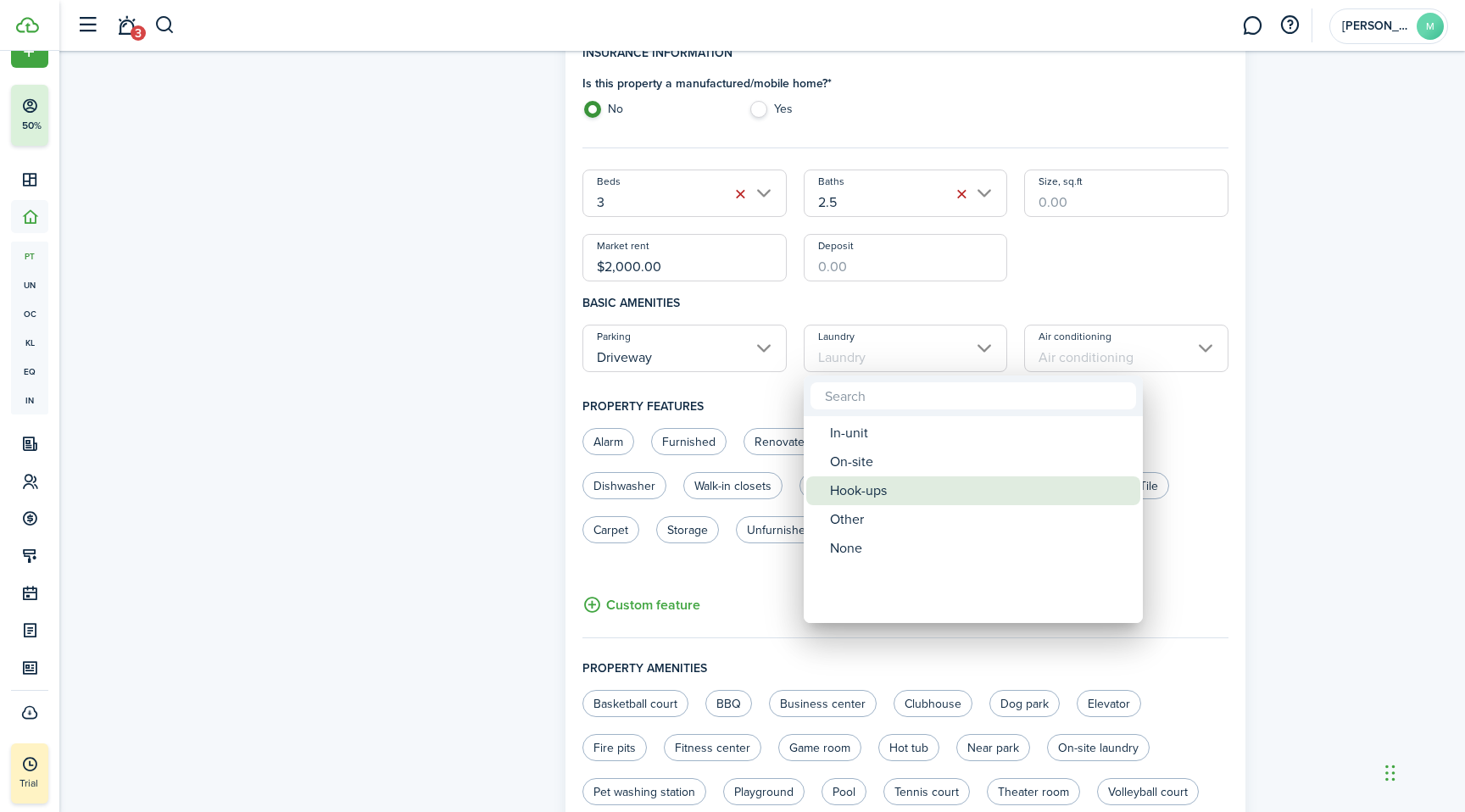
click at [878, 494] on div "Hook-ups" at bounding box center [980, 491] width 301 height 29
type input "Hook-ups"
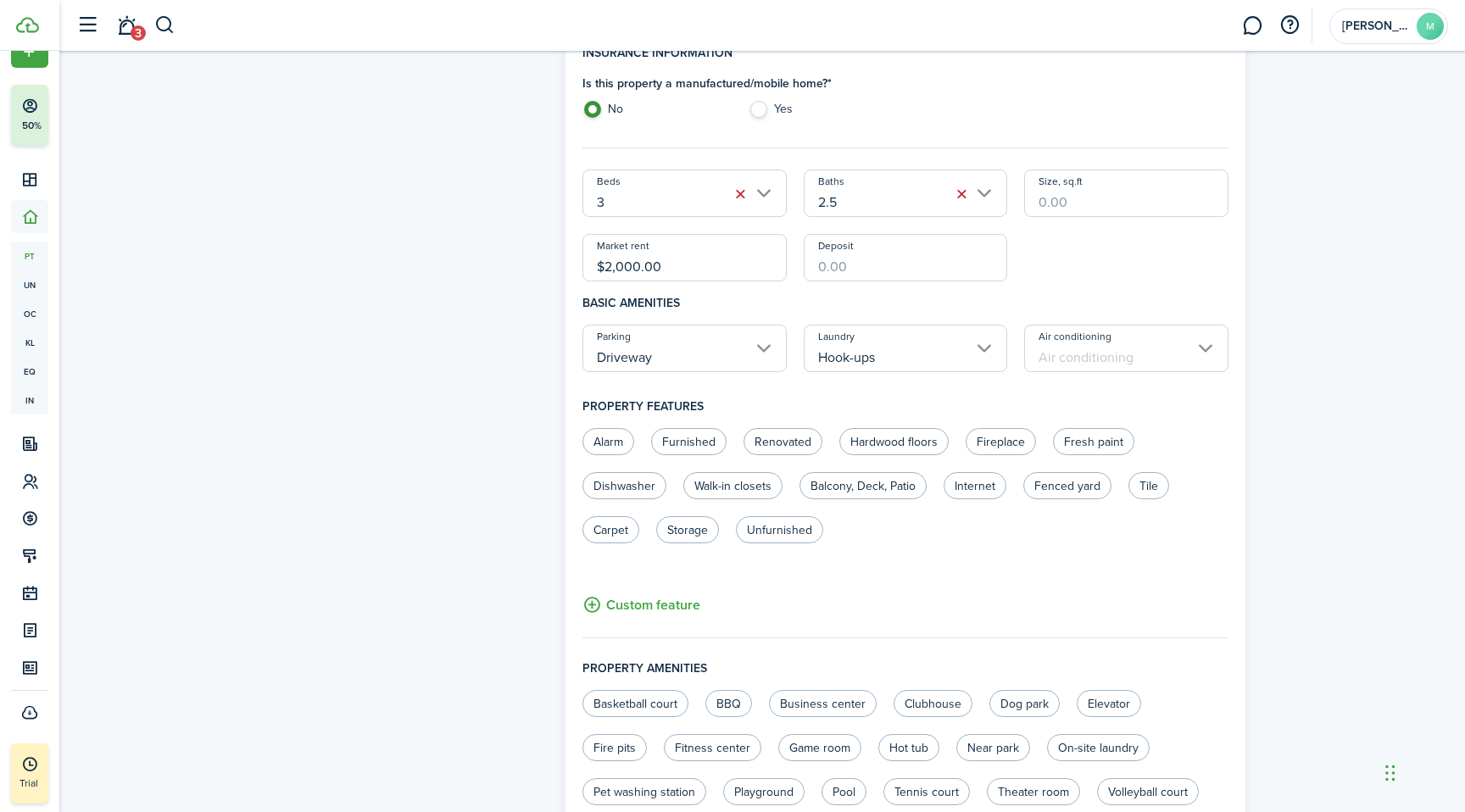
click at [1123, 362] on input "Air conditioning" at bounding box center [1126, 348] width 204 height 48
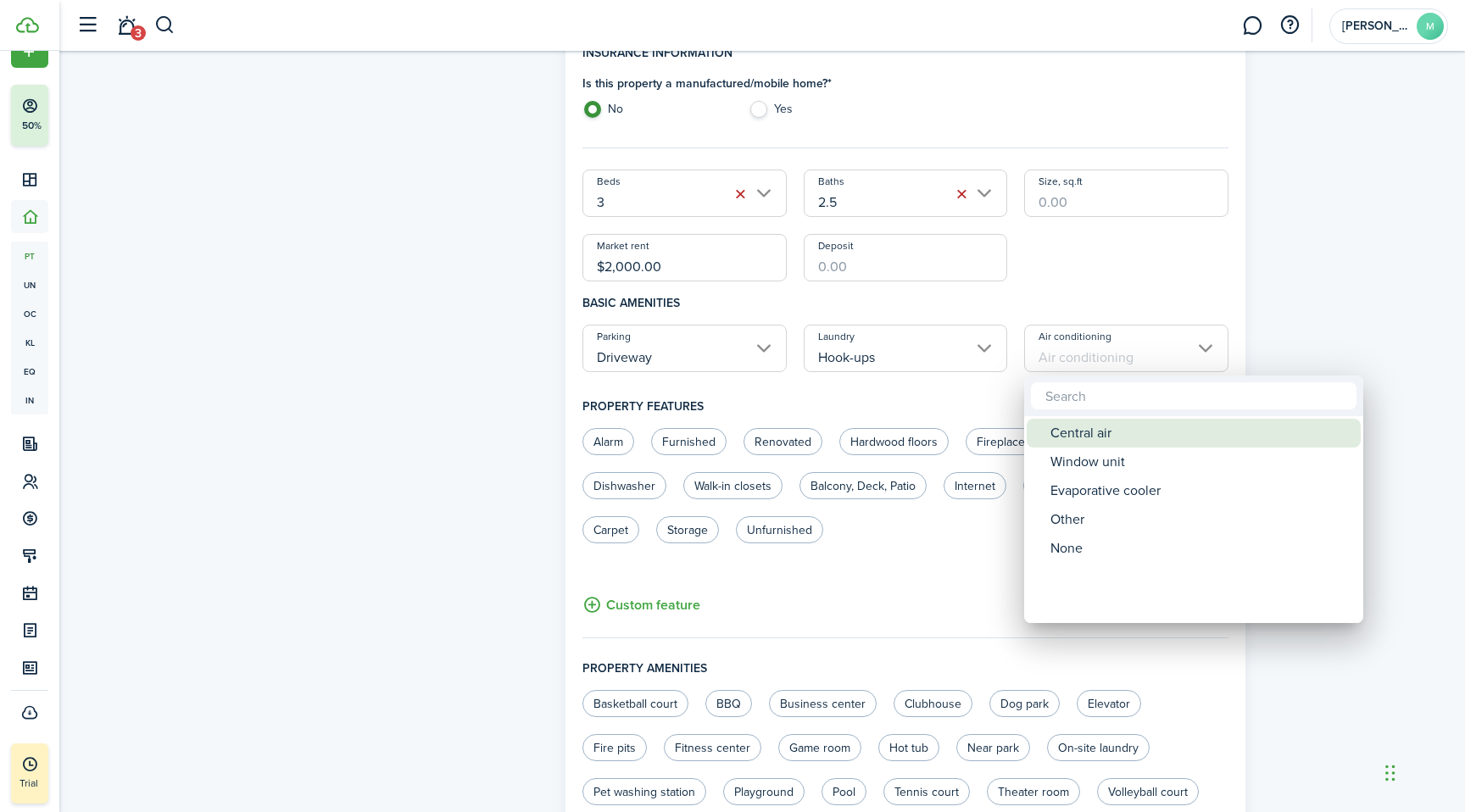
click at [1121, 433] on div "Central air" at bounding box center [1200, 433] width 301 height 29
type input "Central air"
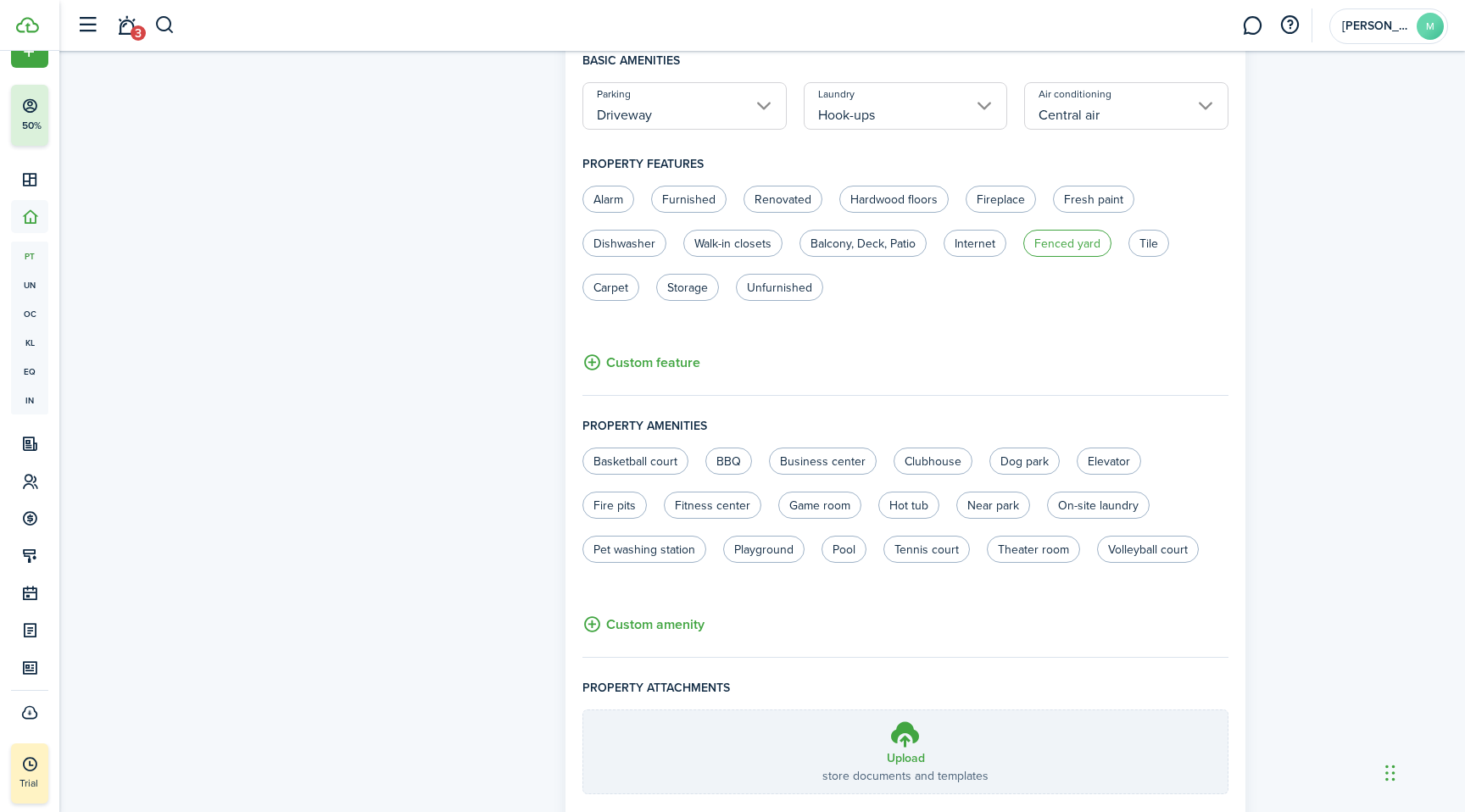
scroll to position [866, 0]
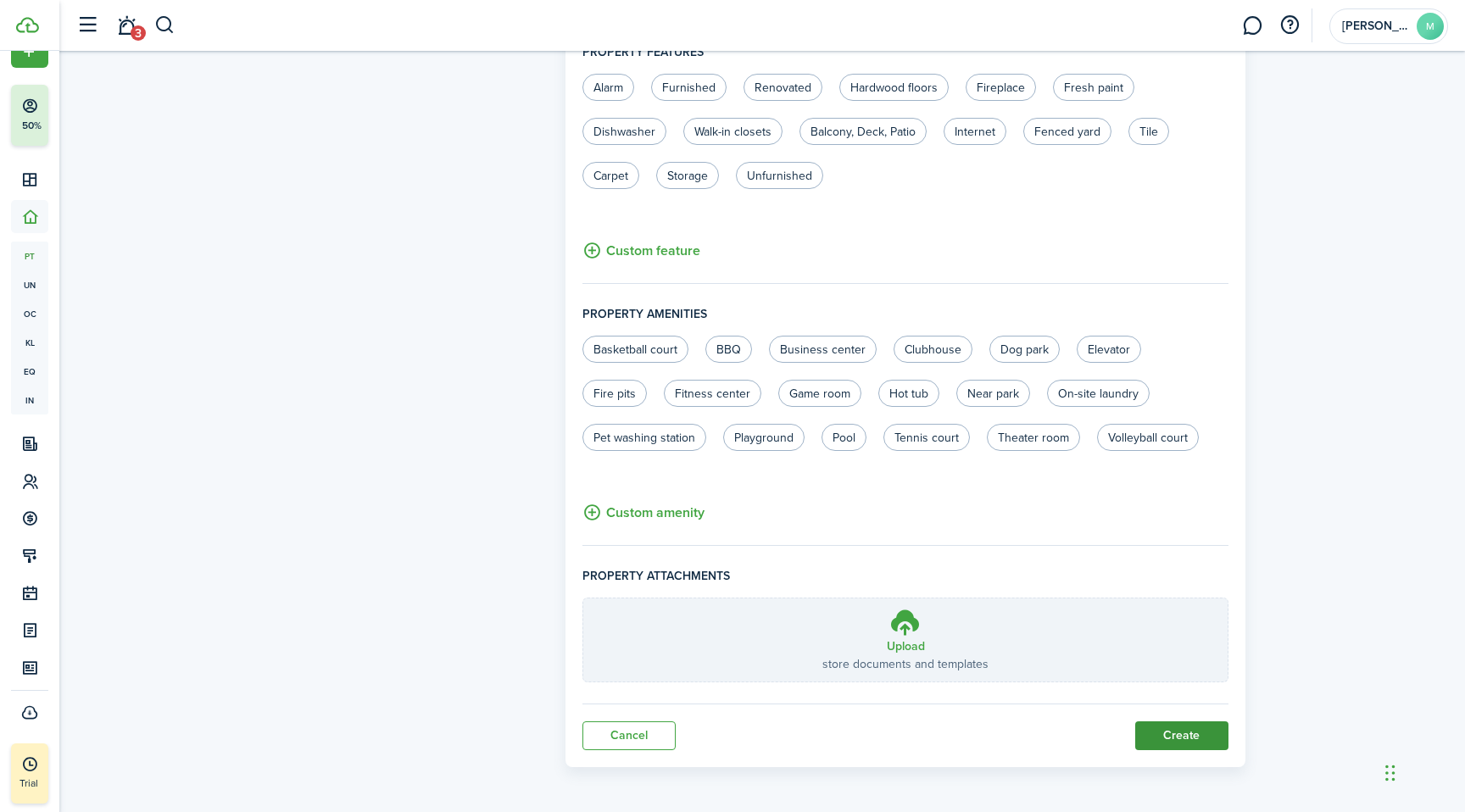
click at [1176, 739] on button "Create" at bounding box center [1182, 735] width 94 height 29
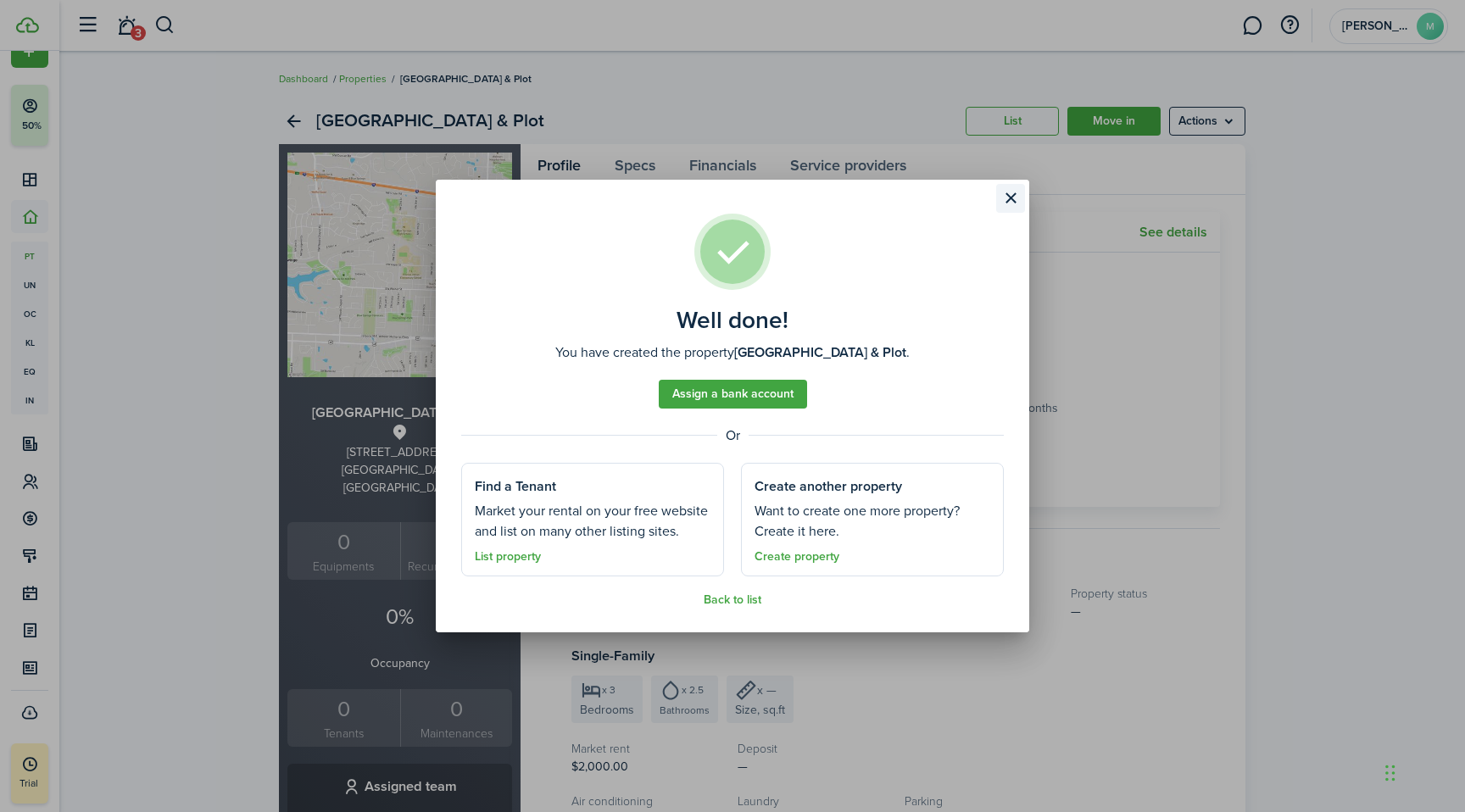
click at [1018, 197] on button "Close modal" at bounding box center [1010, 198] width 29 height 29
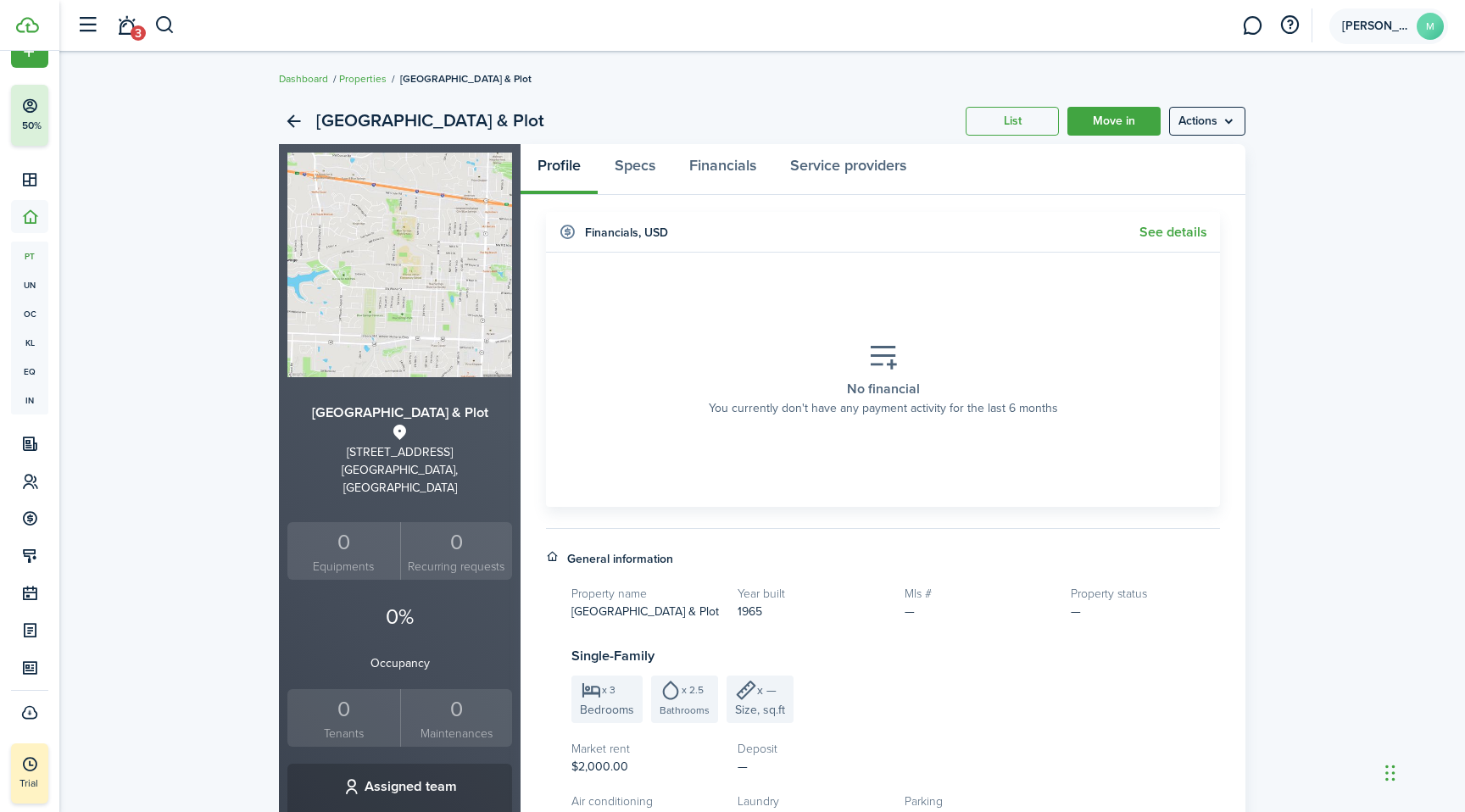
click at [1426, 22] on avatar-text "M" at bounding box center [1429, 26] width 27 height 27
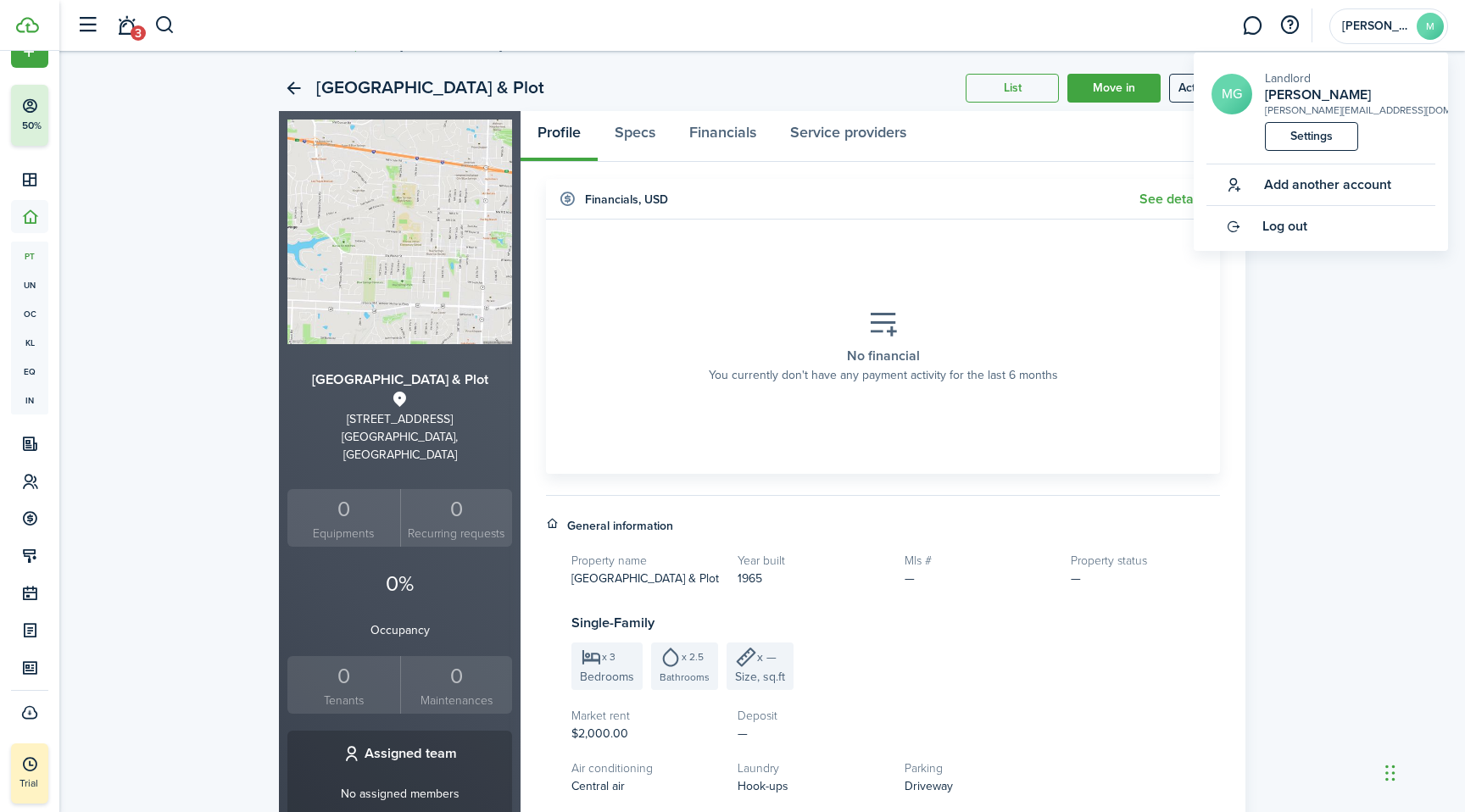
scroll to position [37, 0]
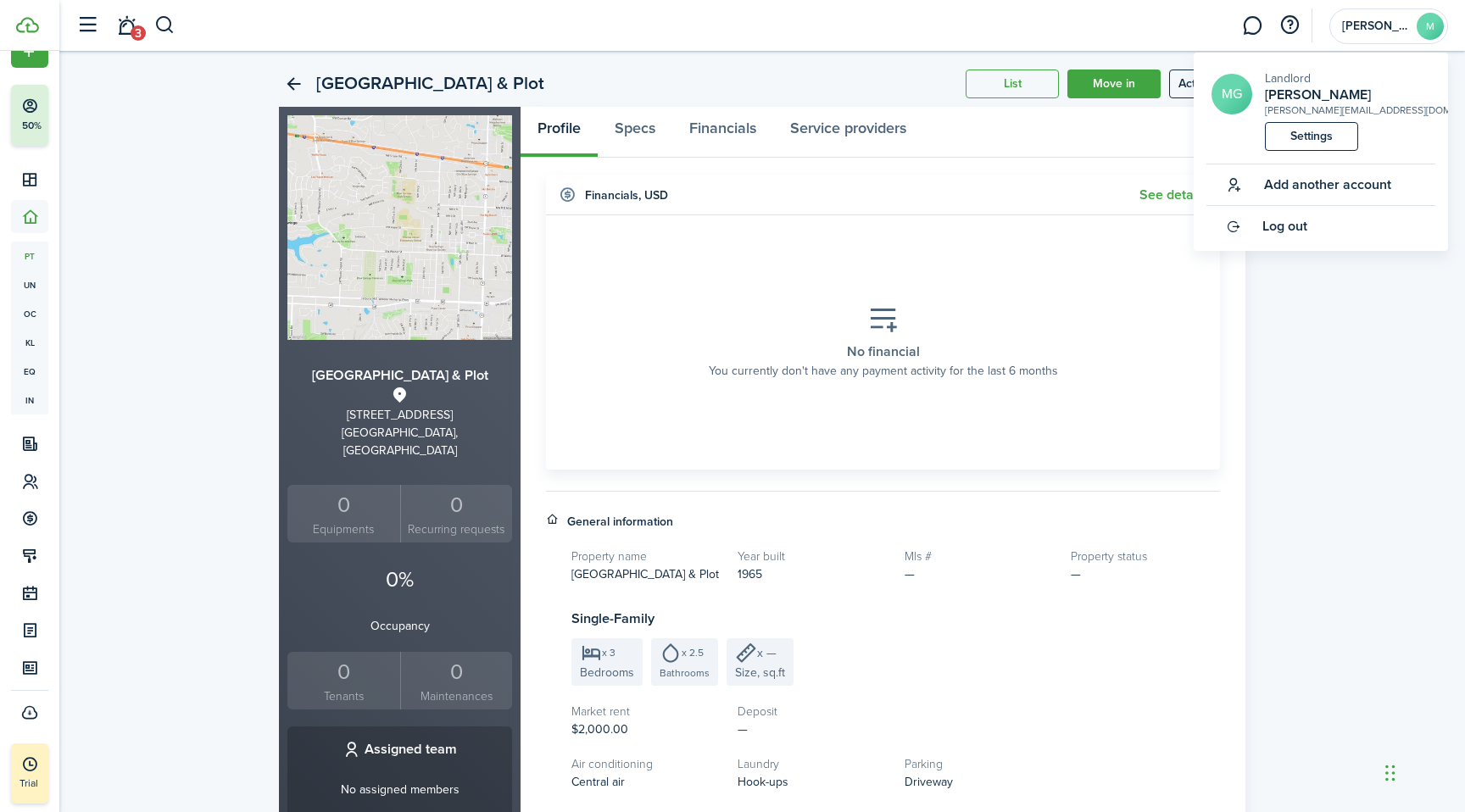
click at [1015, 464] on widget-body "No financial You currently don't have any payment activity for the last 6 months" at bounding box center [883, 342] width 674 height 255
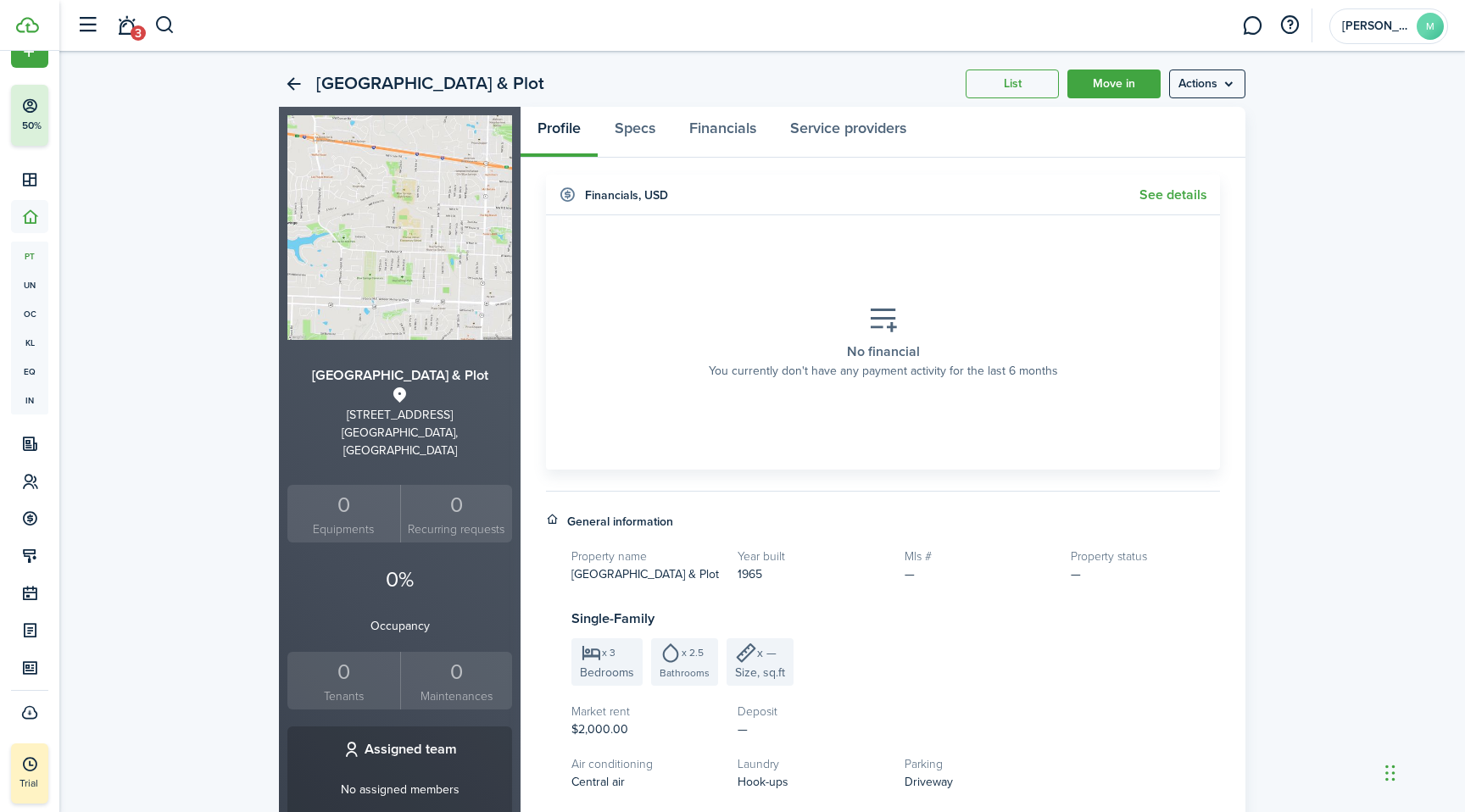
click at [1345, 98] on div "Blue Springs Ranch & Plot List Move in Actions Blue Springs Ranch & Plot 320 NW…" at bounding box center [762, 624] width 1405 height 1142
click at [1018, 318] on div "No financial You currently don't have any payment activity for the last 6 months" at bounding box center [883, 342] width 374 height 101
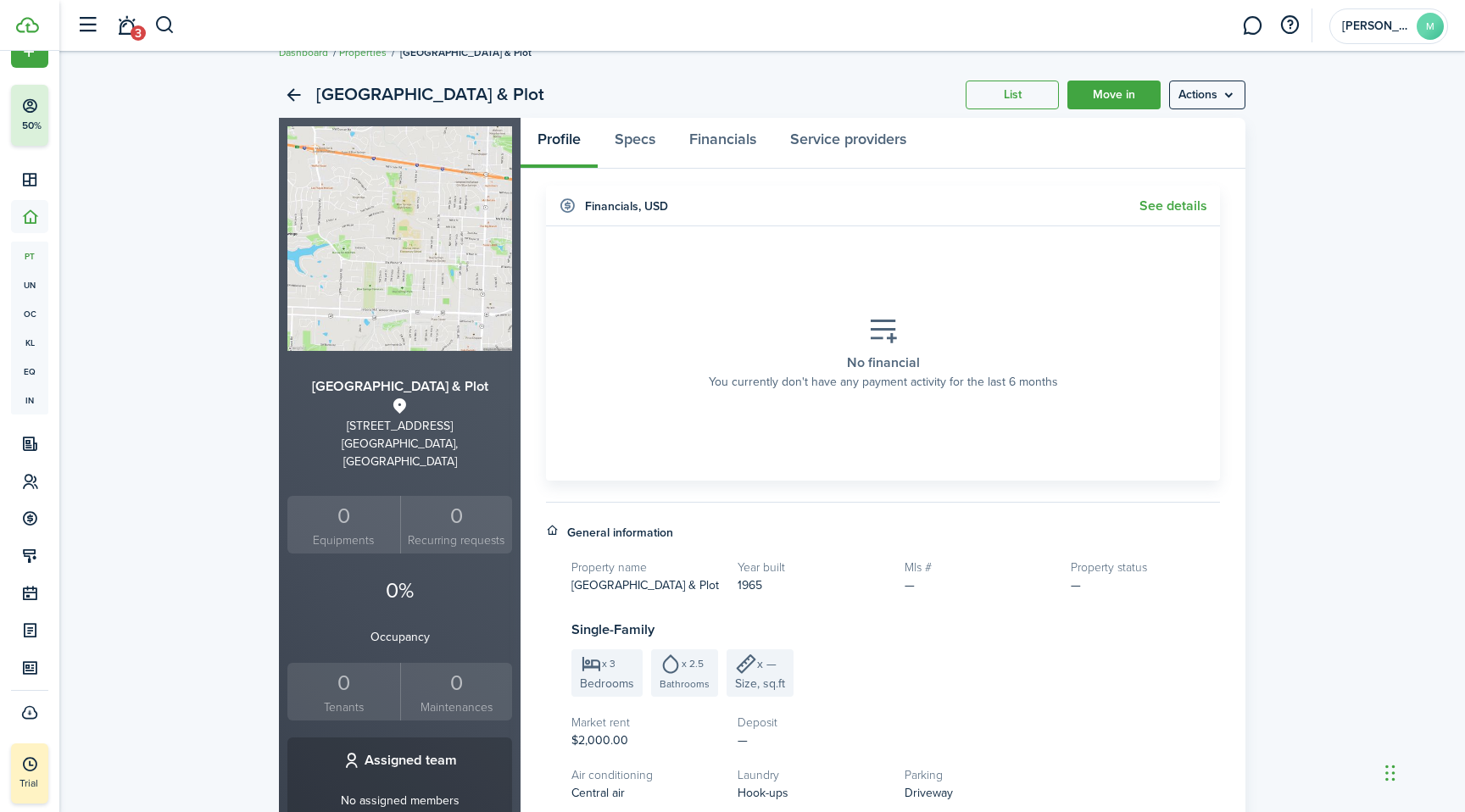
scroll to position [26, 0]
click at [1136, 96] on link "Move in" at bounding box center [1114, 96] width 94 height 29
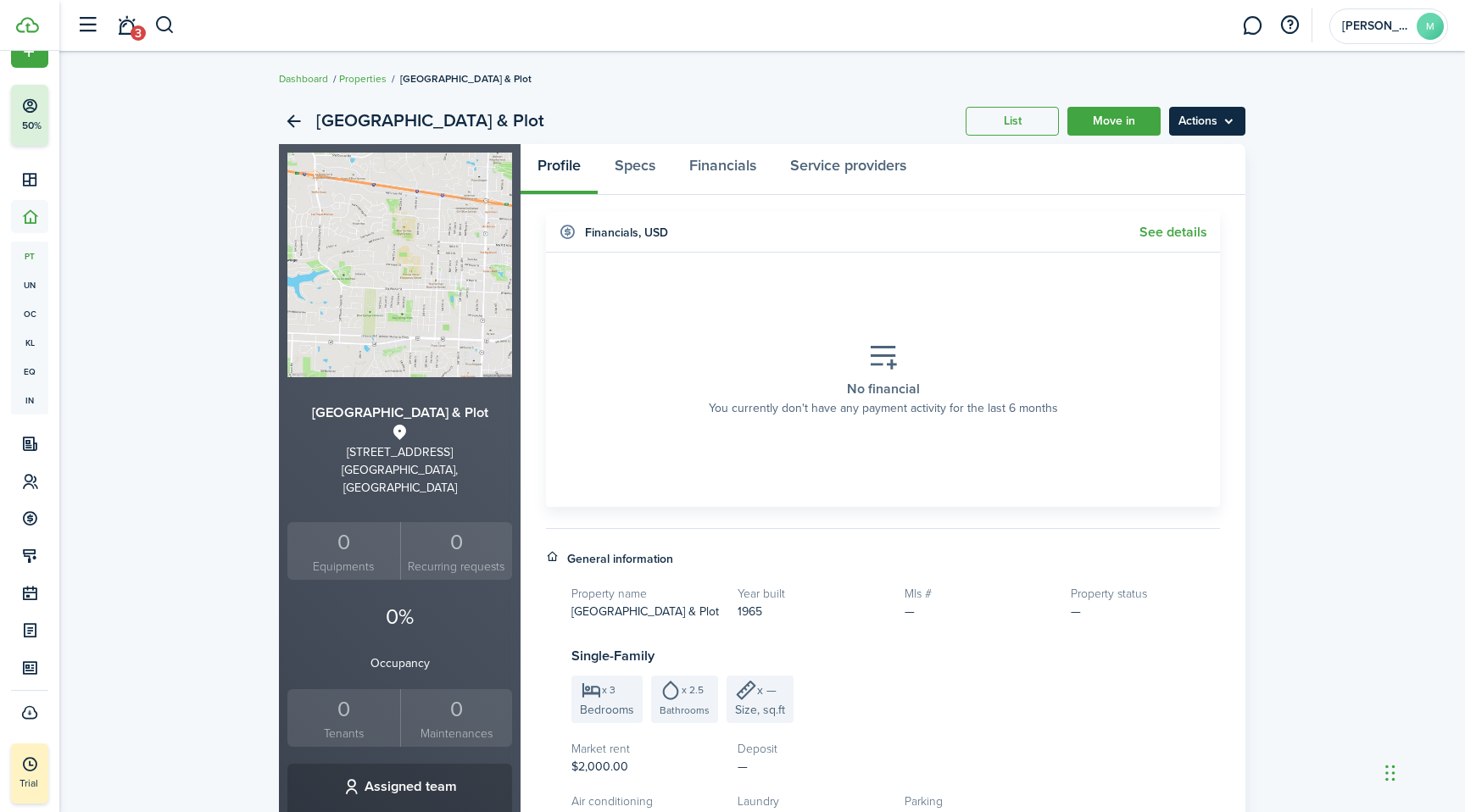
click at [1205, 122] on menu-btn "Actions" at bounding box center [1207, 120] width 77 height 29
click at [1131, 107] on link "Move in" at bounding box center [1114, 120] width 94 height 29
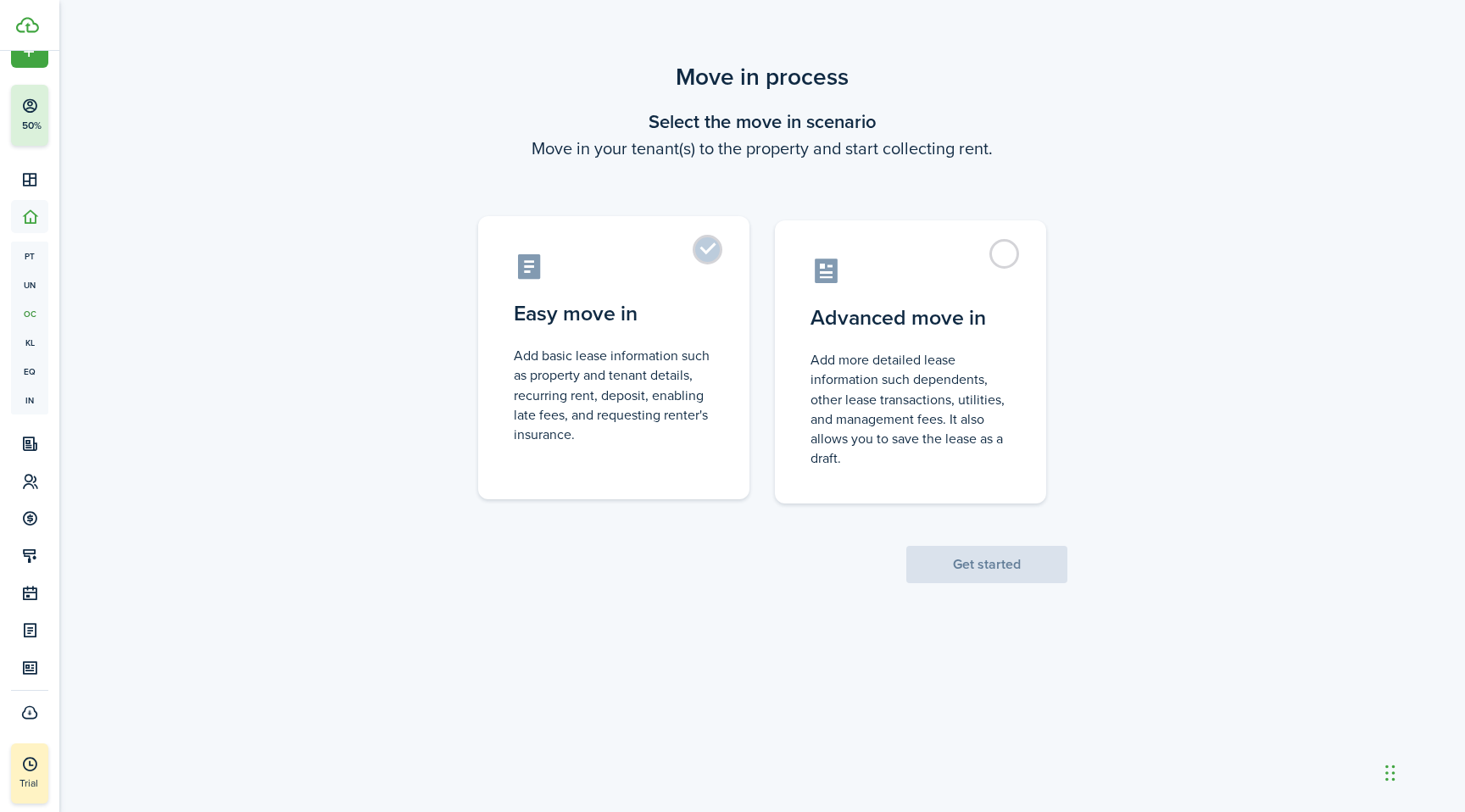
click at [626, 328] on control-radio-card-title "Easy move in" at bounding box center [613, 313] width 200 height 31
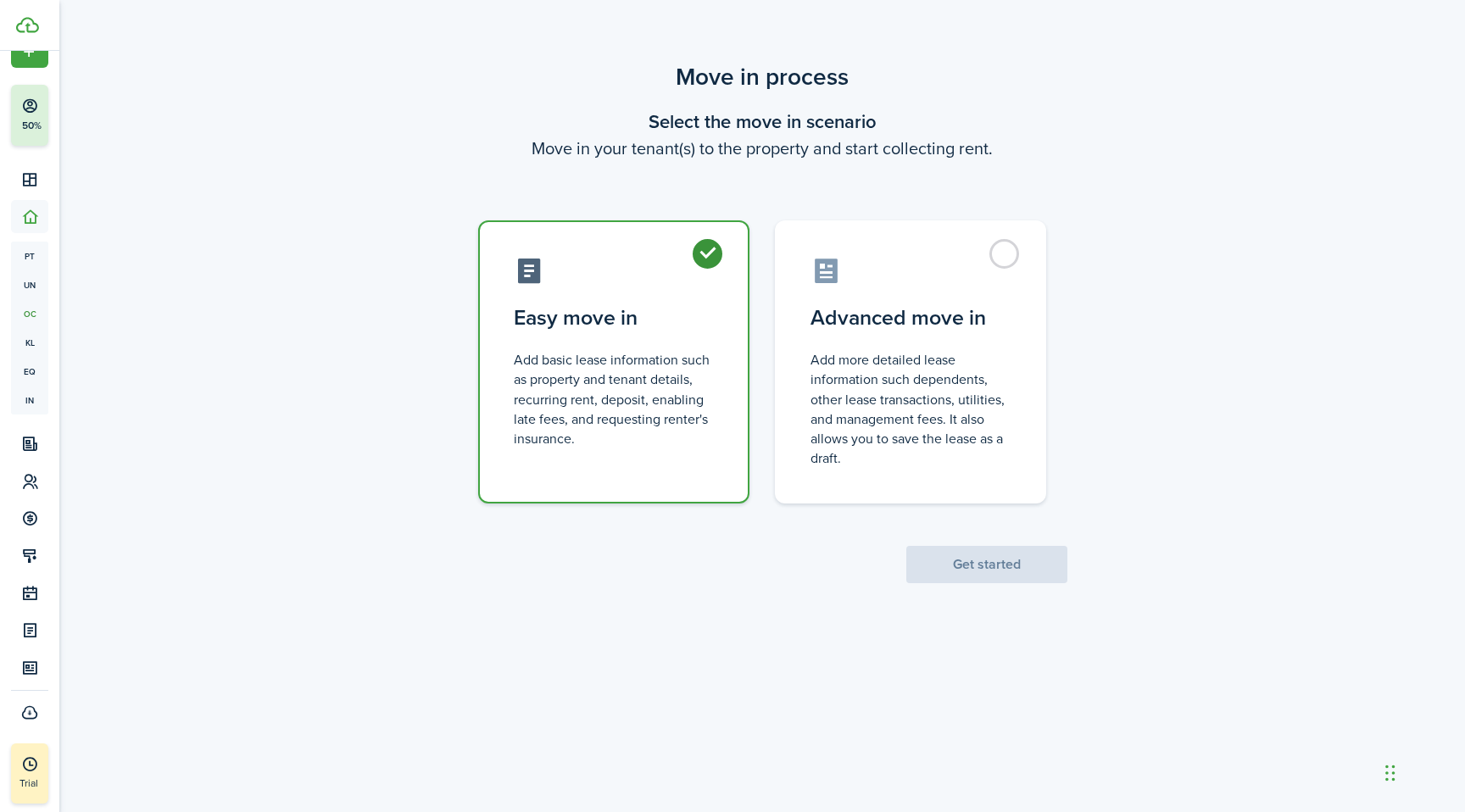
radio input "true"
click at [979, 563] on button "Get started" at bounding box center [987, 564] width 161 height 37
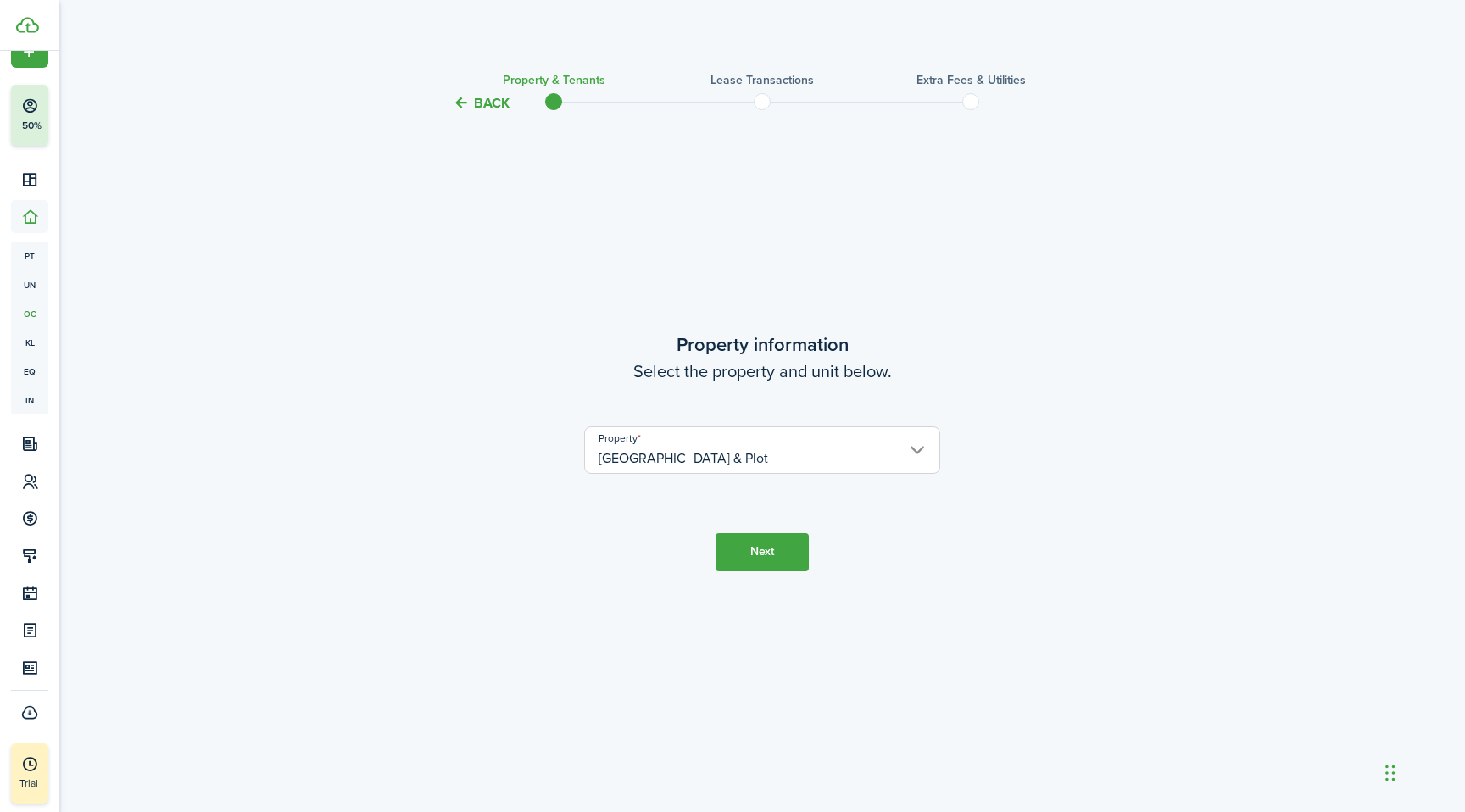
click at [764, 554] on button "Next" at bounding box center [762, 552] width 94 height 38
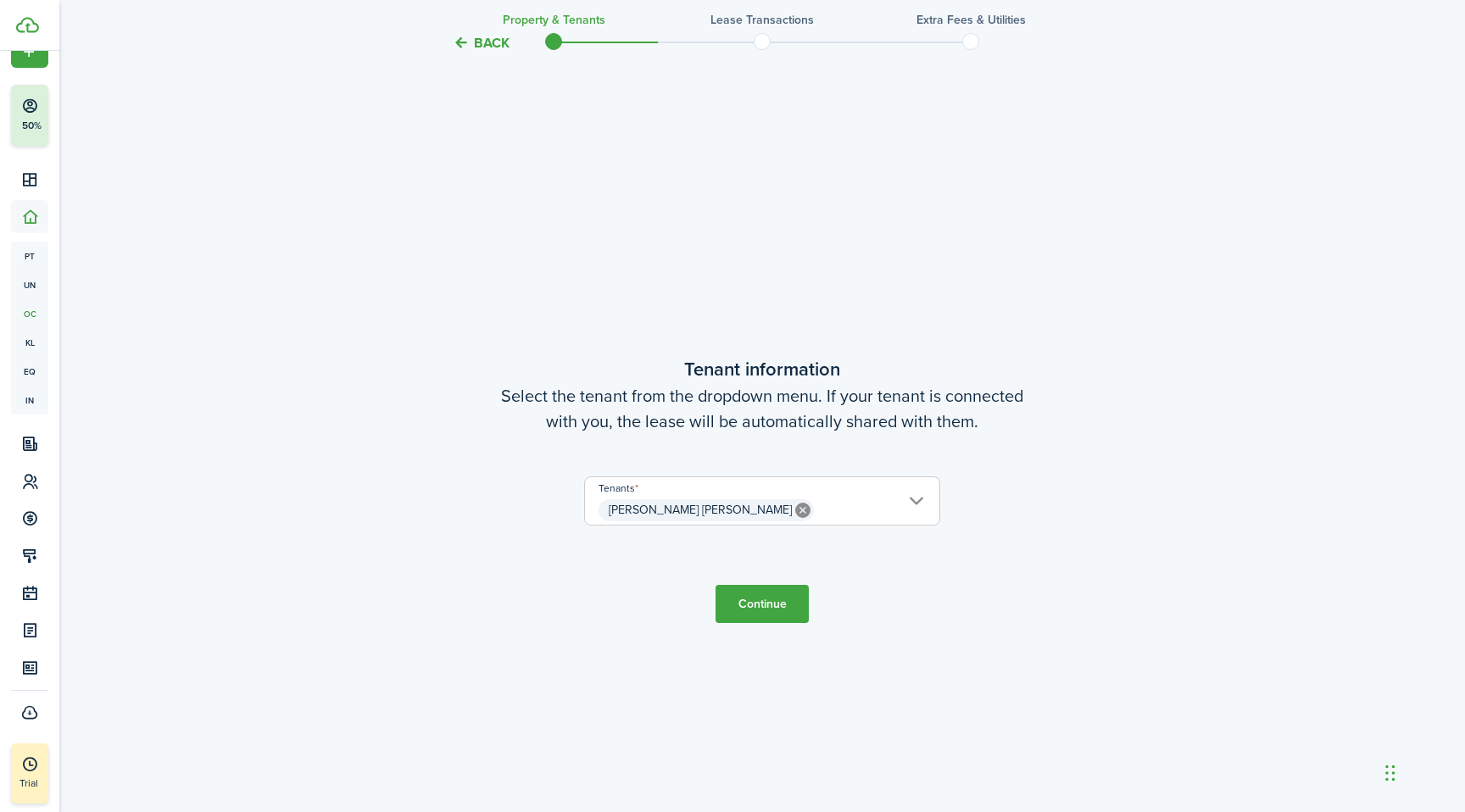
scroll to position [699, 0]
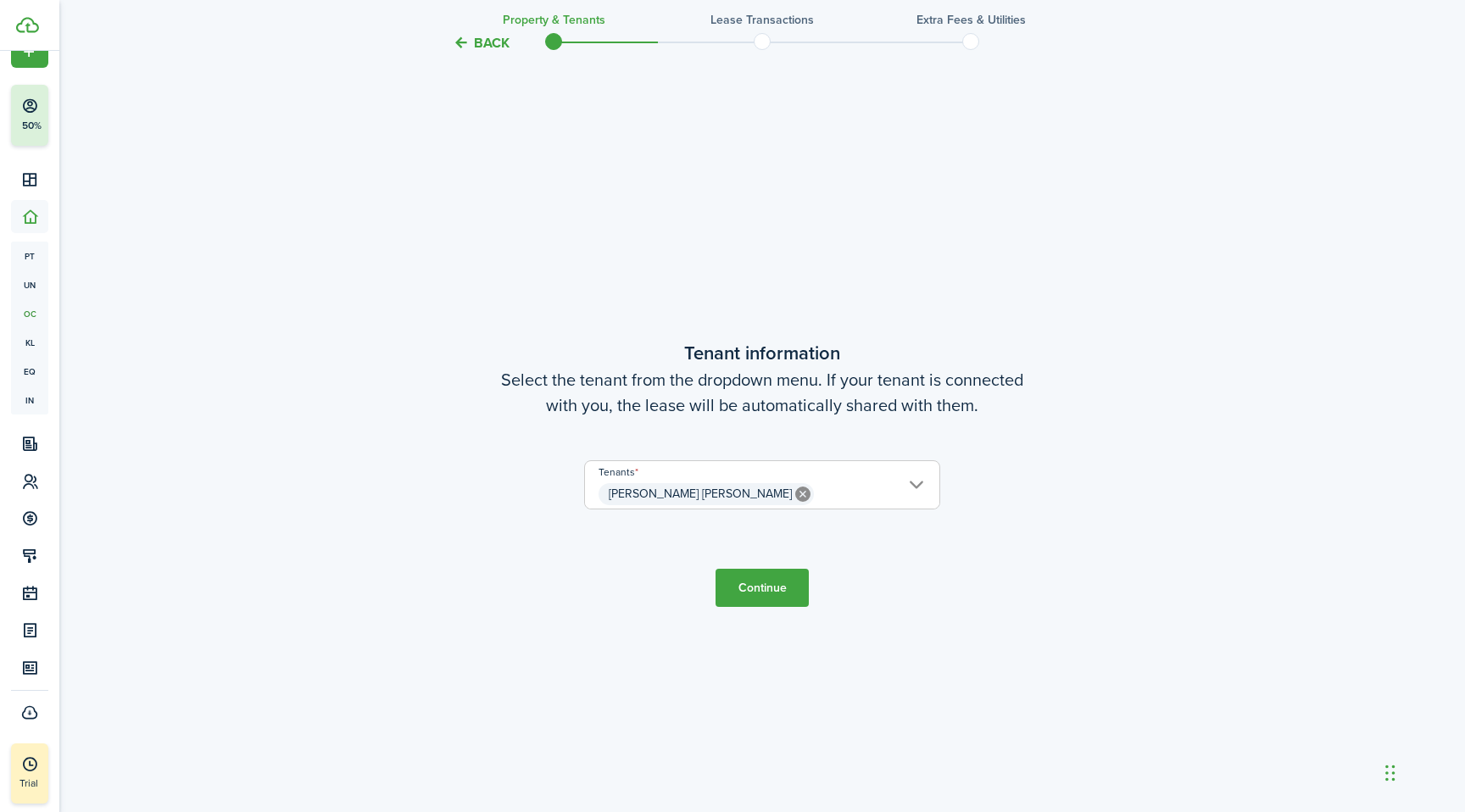
click at [795, 497] on icon at bounding box center [802, 494] width 15 height 15
click at [733, 495] on span "Choose a tenant" at bounding box center [762, 494] width 354 height 29
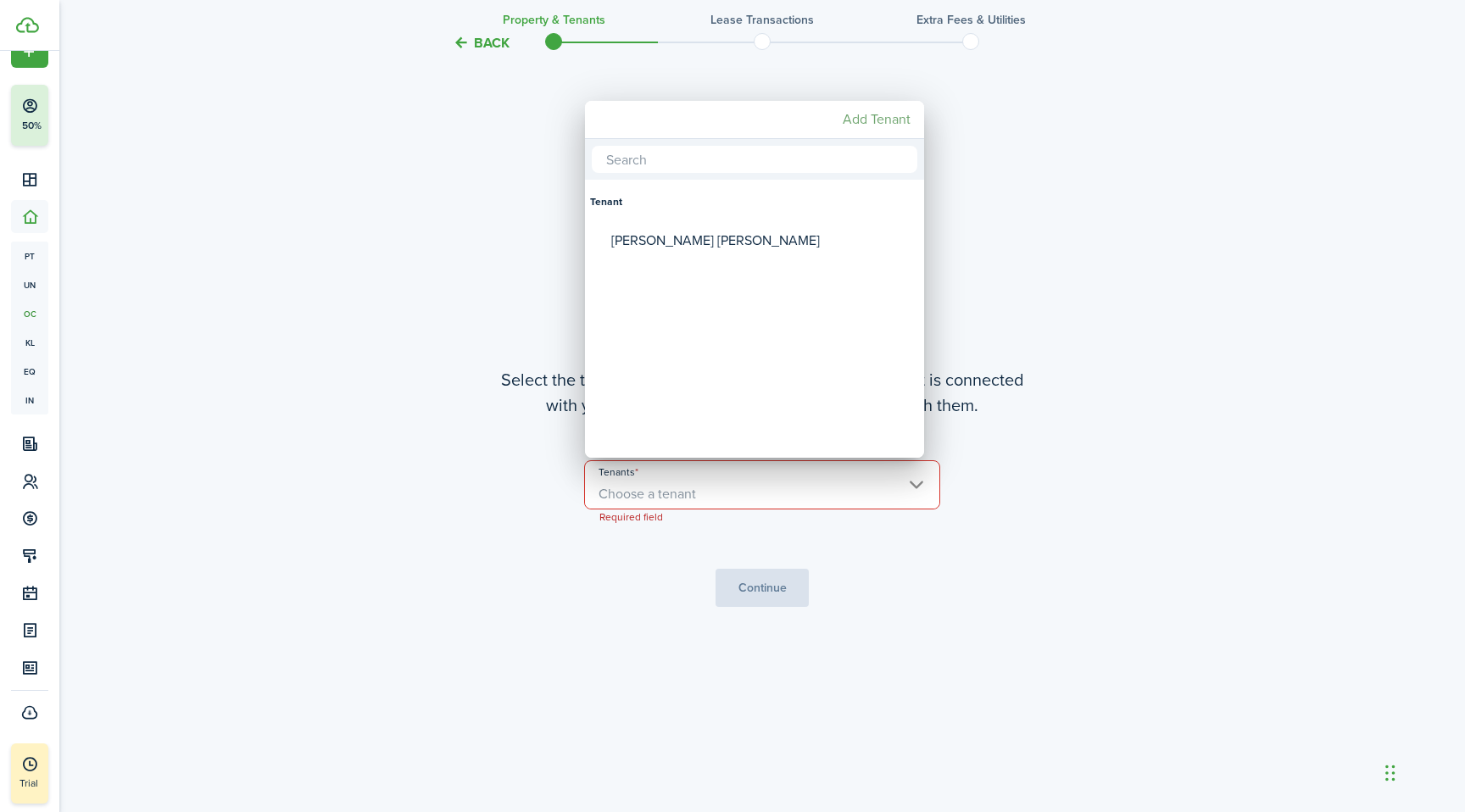
click at [876, 115] on mbsc-button "Add Tenant" at bounding box center [877, 119] width 82 height 31
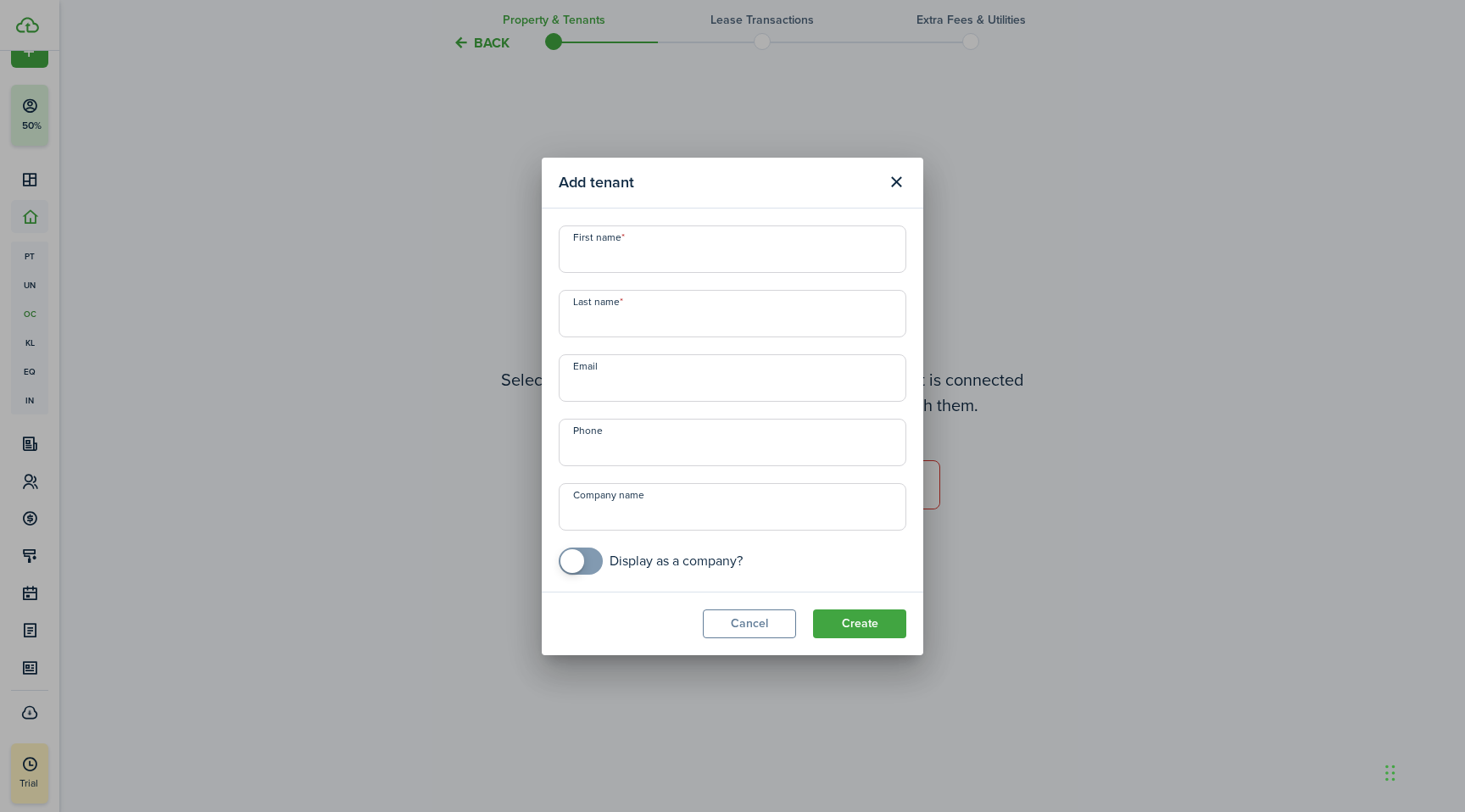
click at [728, 237] on input "First name" at bounding box center [732, 250] width 347 height 48
type input "Karina"
type input "[PERSON_NAME]"
type input "m"
type input "[EMAIL_ADDRESS][DOMAIN_NAME]"
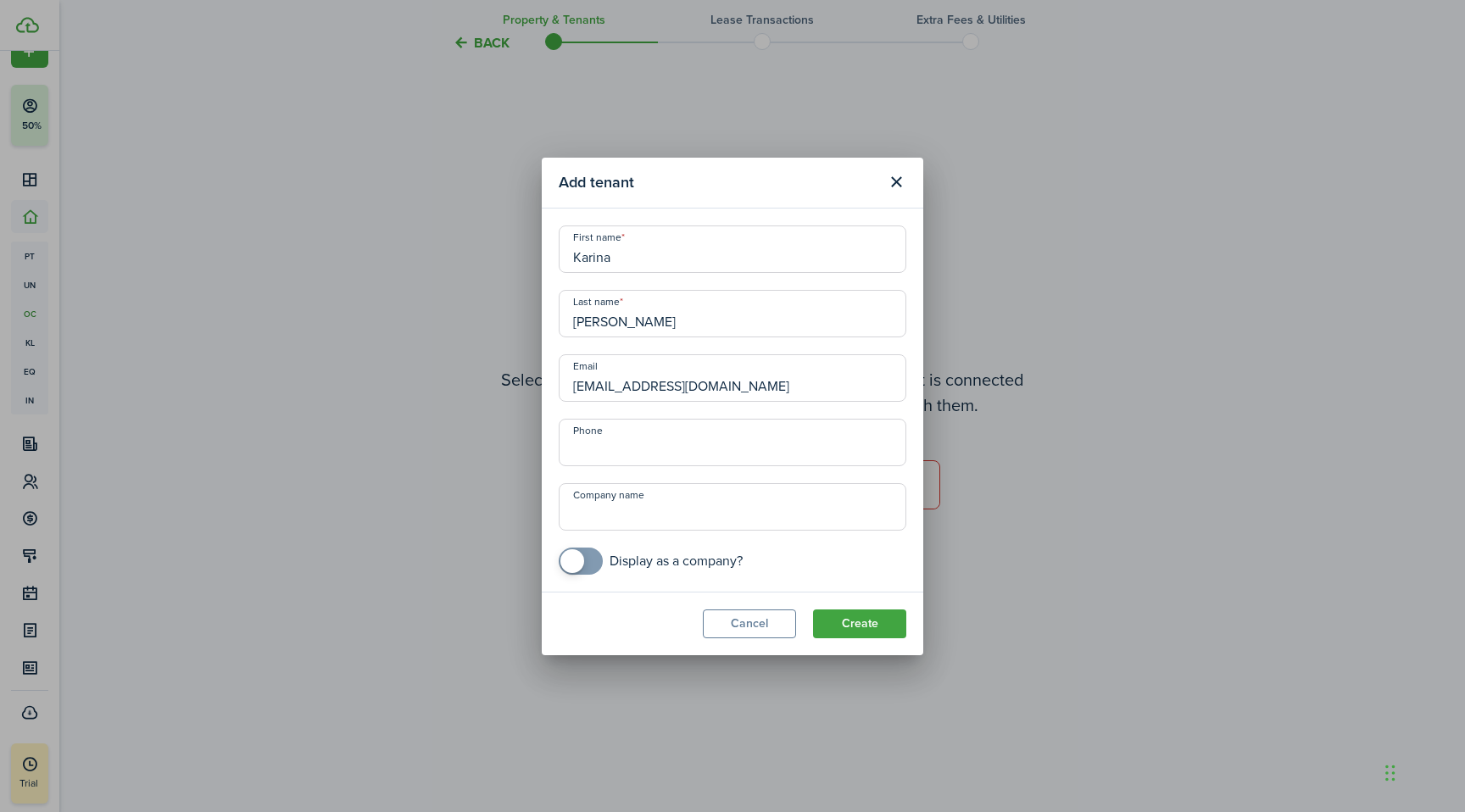
type input "+1"
click at [859, 630] on button "Create" at bounding box center [860, 623] width 94 height 29
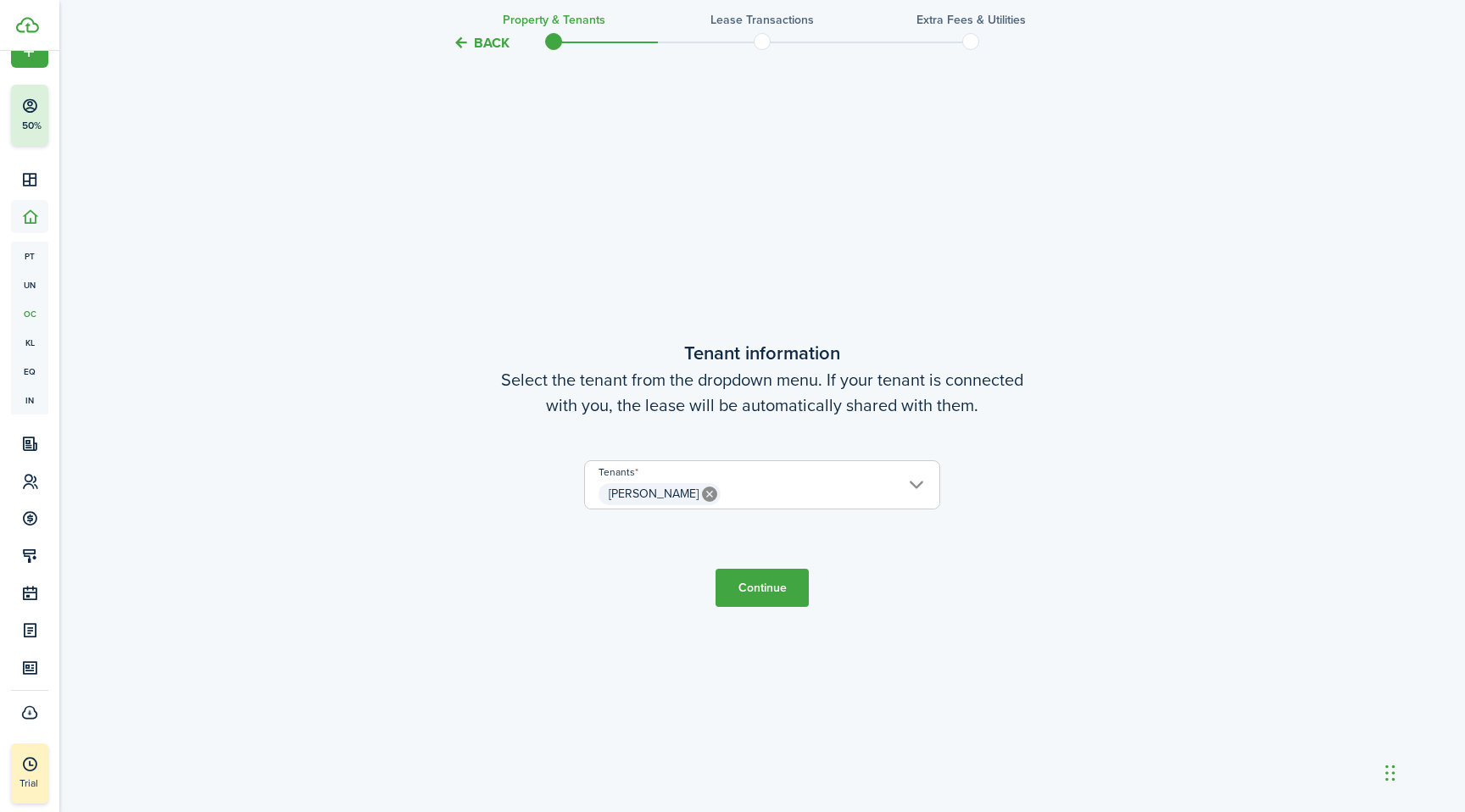
click at [775, 586] on button "Continue" at bounding box center [762, 588] width 94 height 38
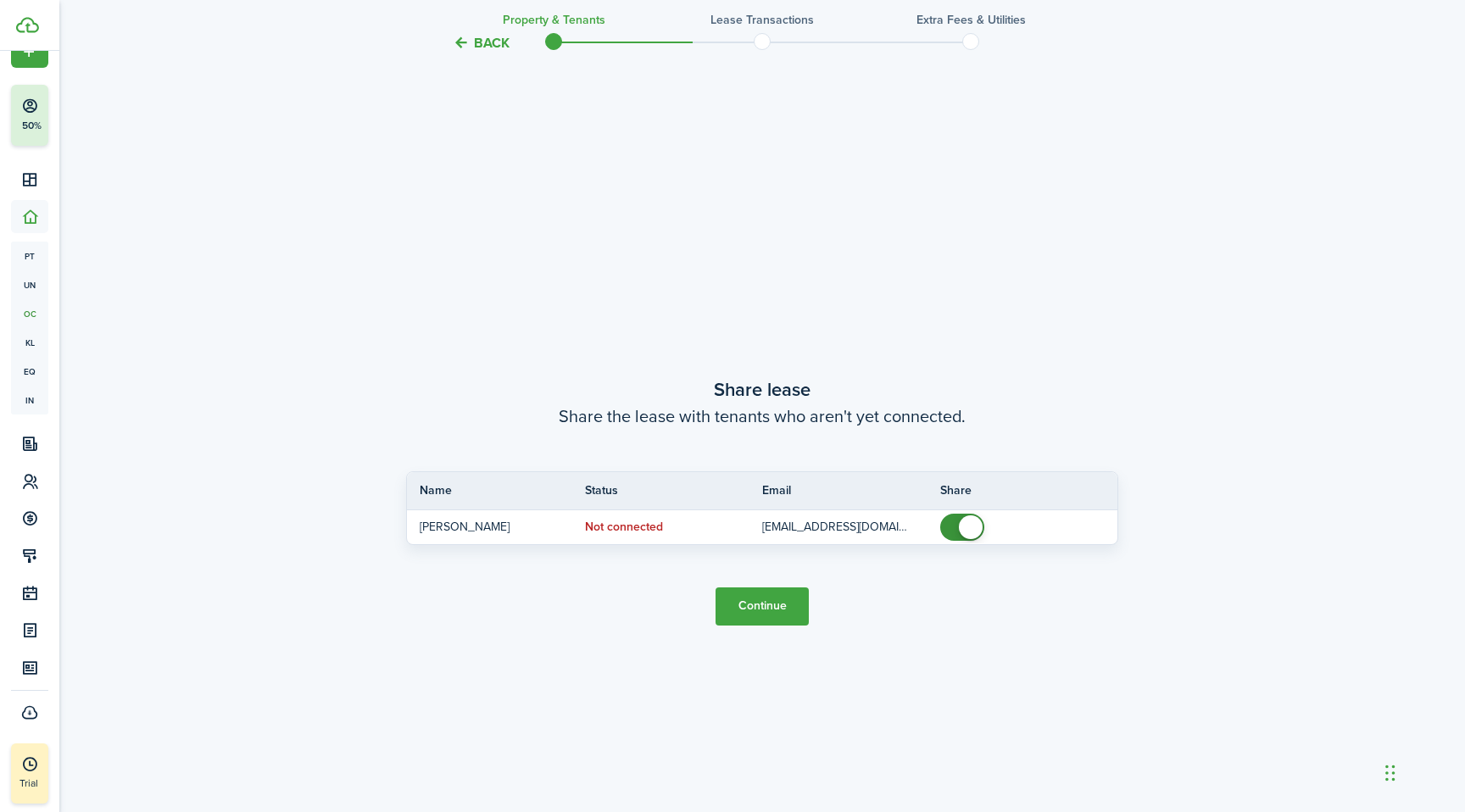
scroll to position [1511, 0]
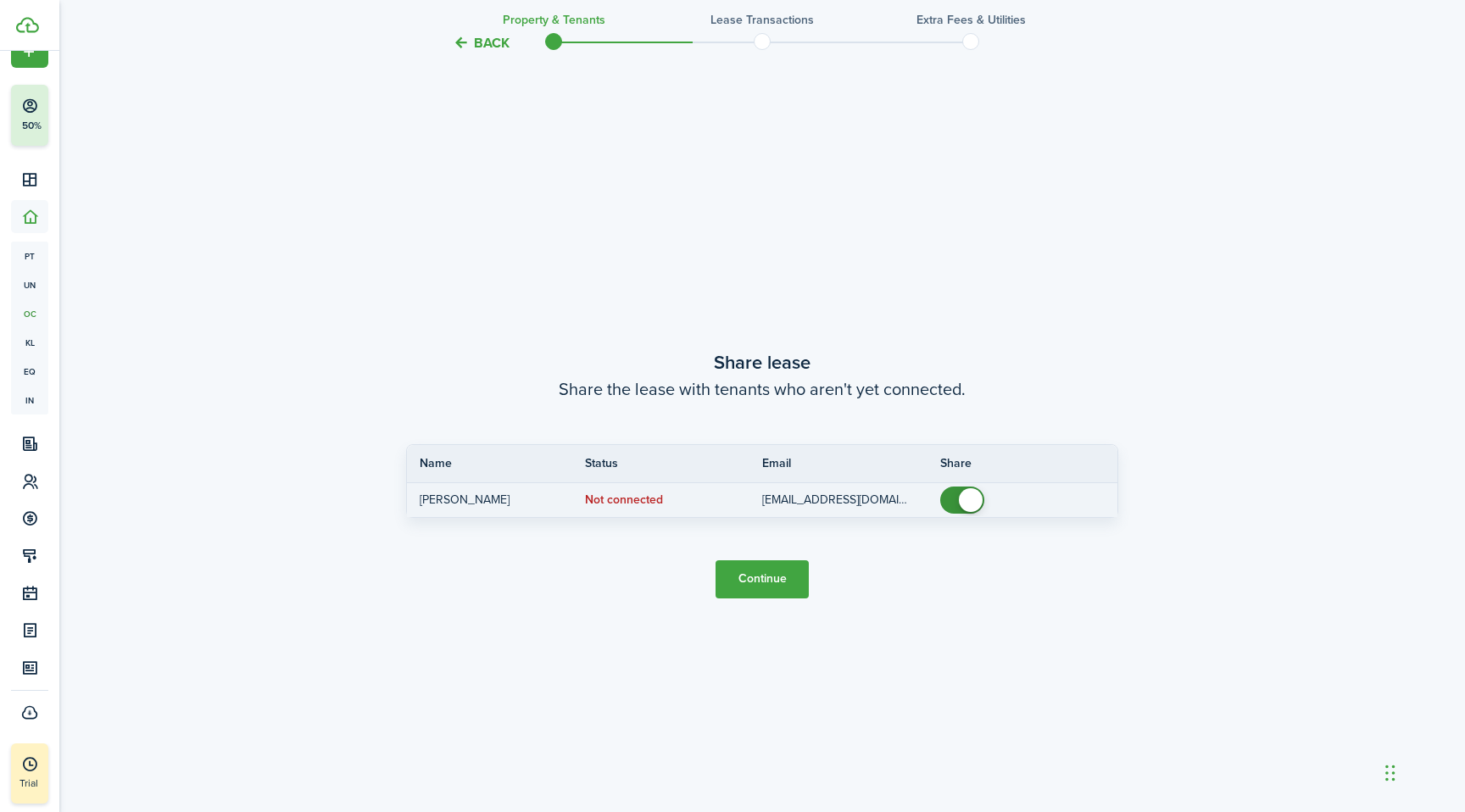
checkbox input "false"
click at [961, 505] on span at bounding box center [970, 501] width 24 height 24
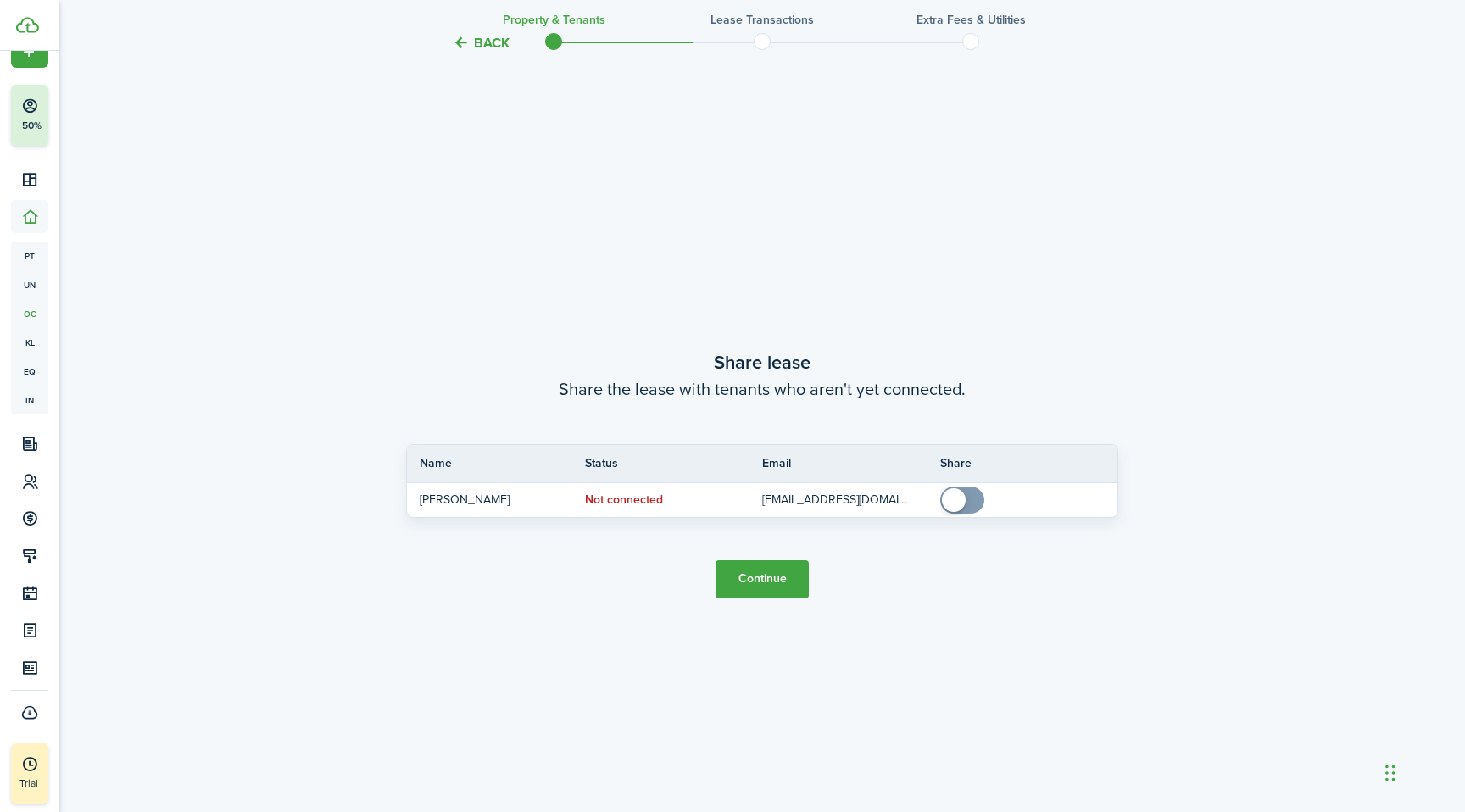
click at [773, 588] on button "Continue" at bounding box center [762, 579] width 94 height 38
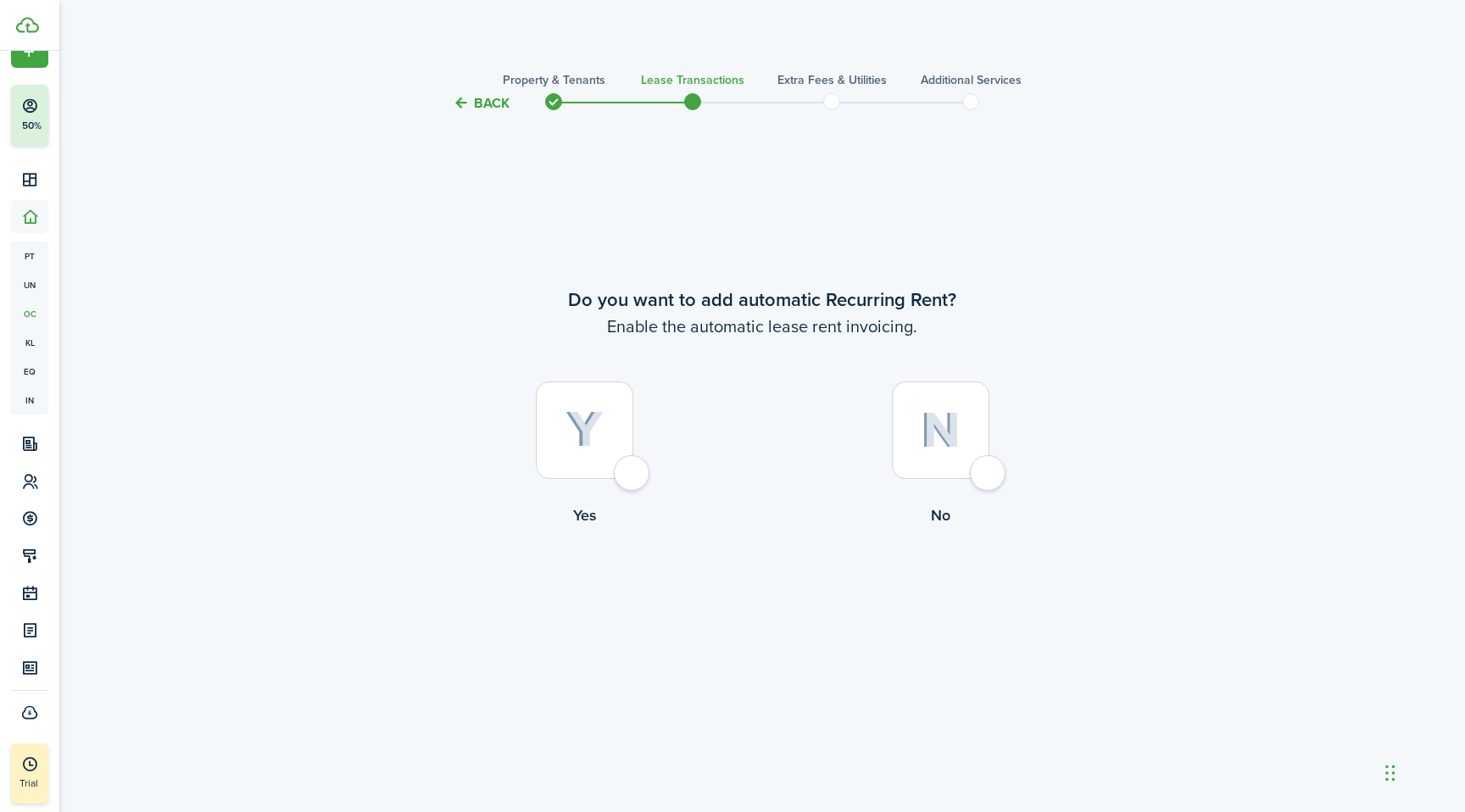
click at [602, 423] on img at bounding box center [584, 429] width 38 height 37
radio input "true"
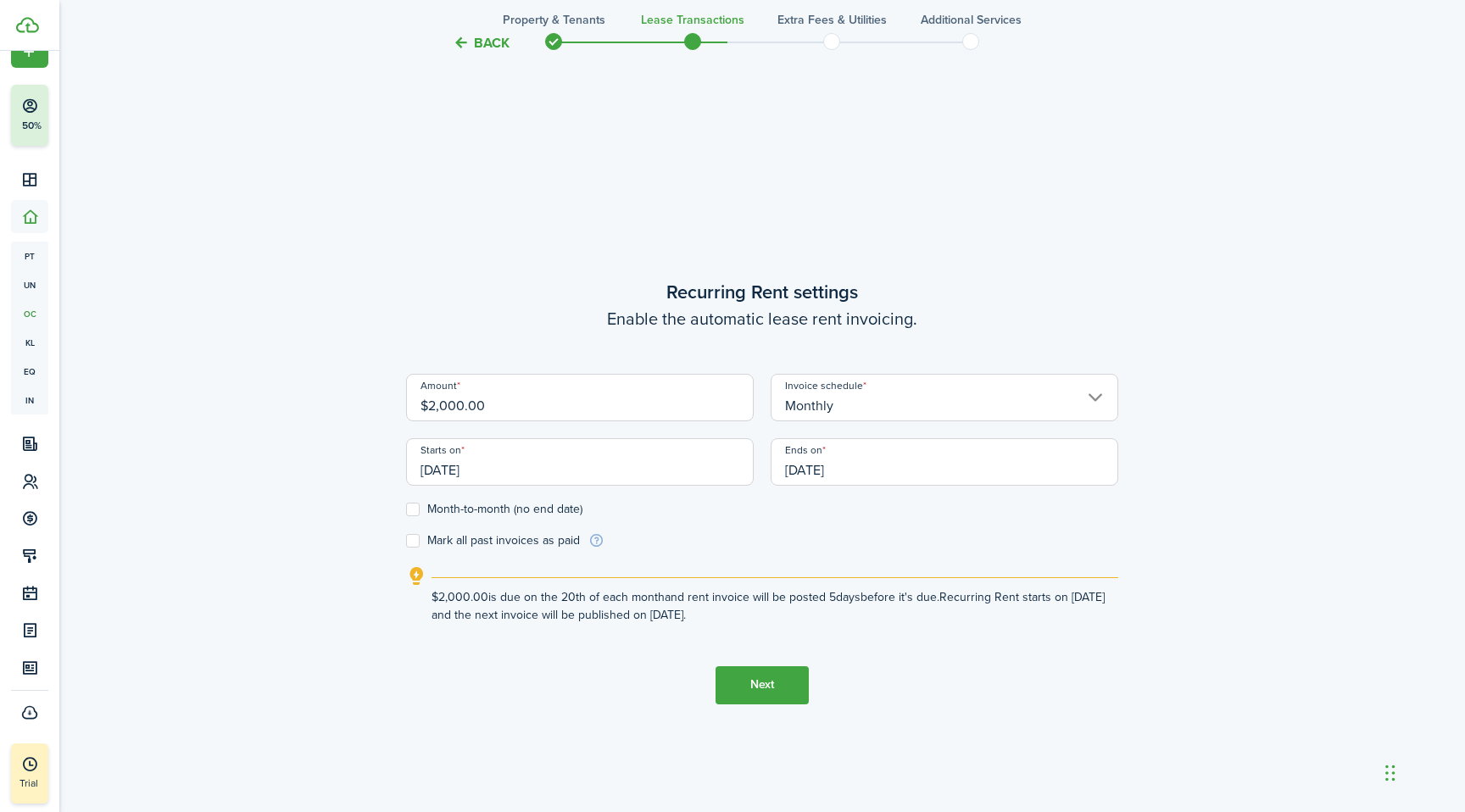
scroll to position [699, 0]
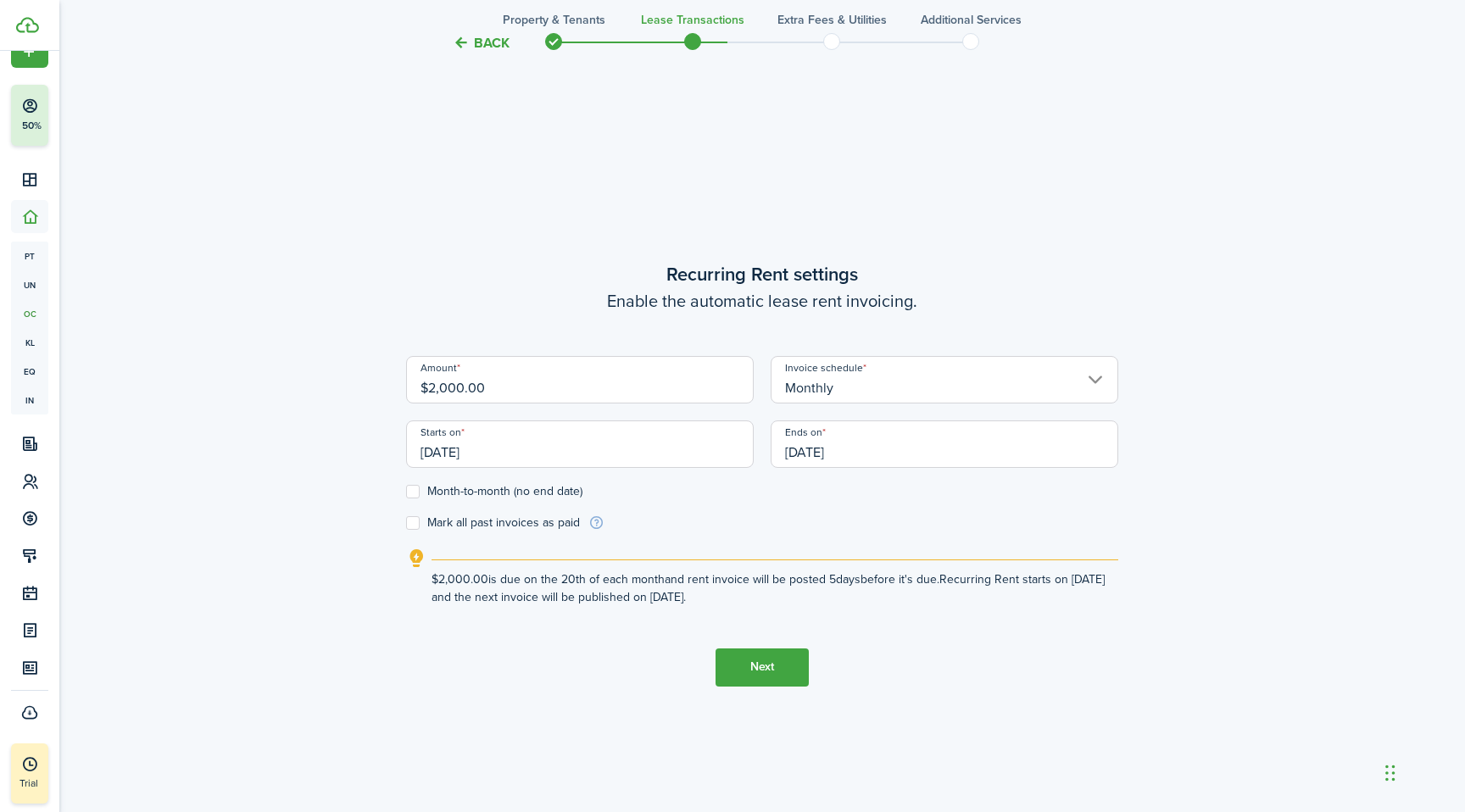
click at [678, 455] on input "09/20/2025" at bounding box center [579, 444] width 347 height 48
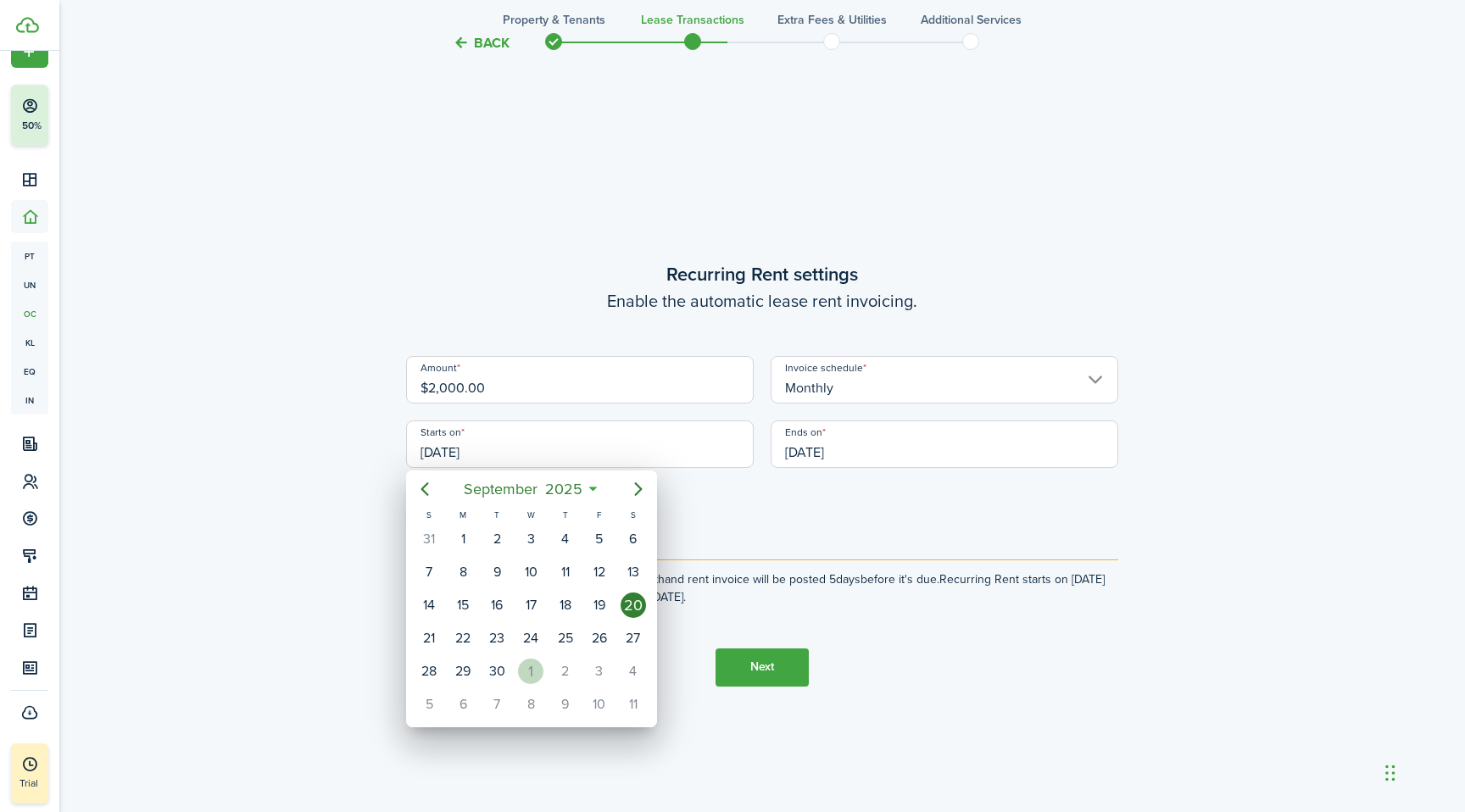
click at [530, 667] on div "1" at bounding box center [530, 672] width 26 height 26
type input "[DATE]"
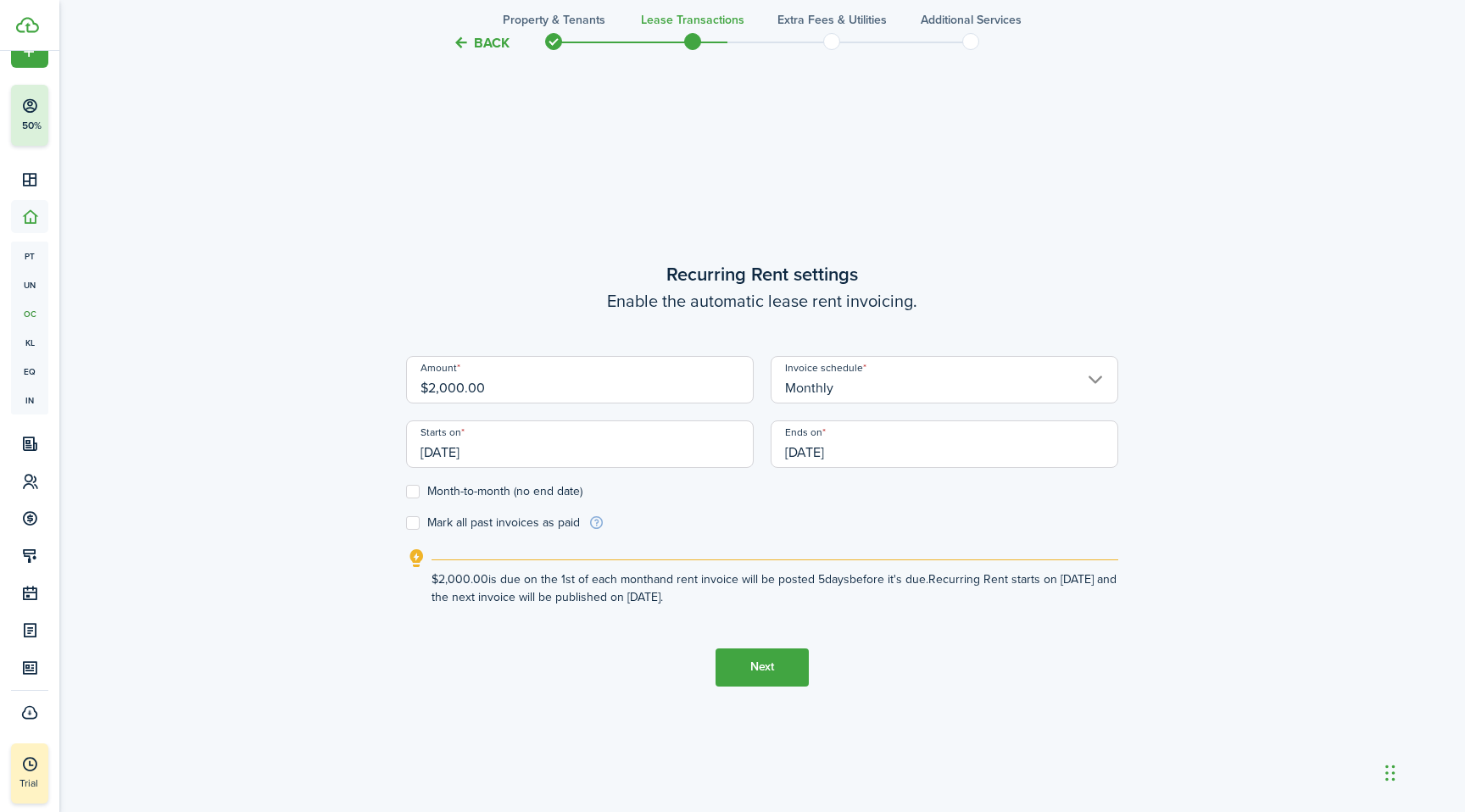
click at [932, 454] on input "09/20/2026" at bounding box center [943, 444] width 347 height 48
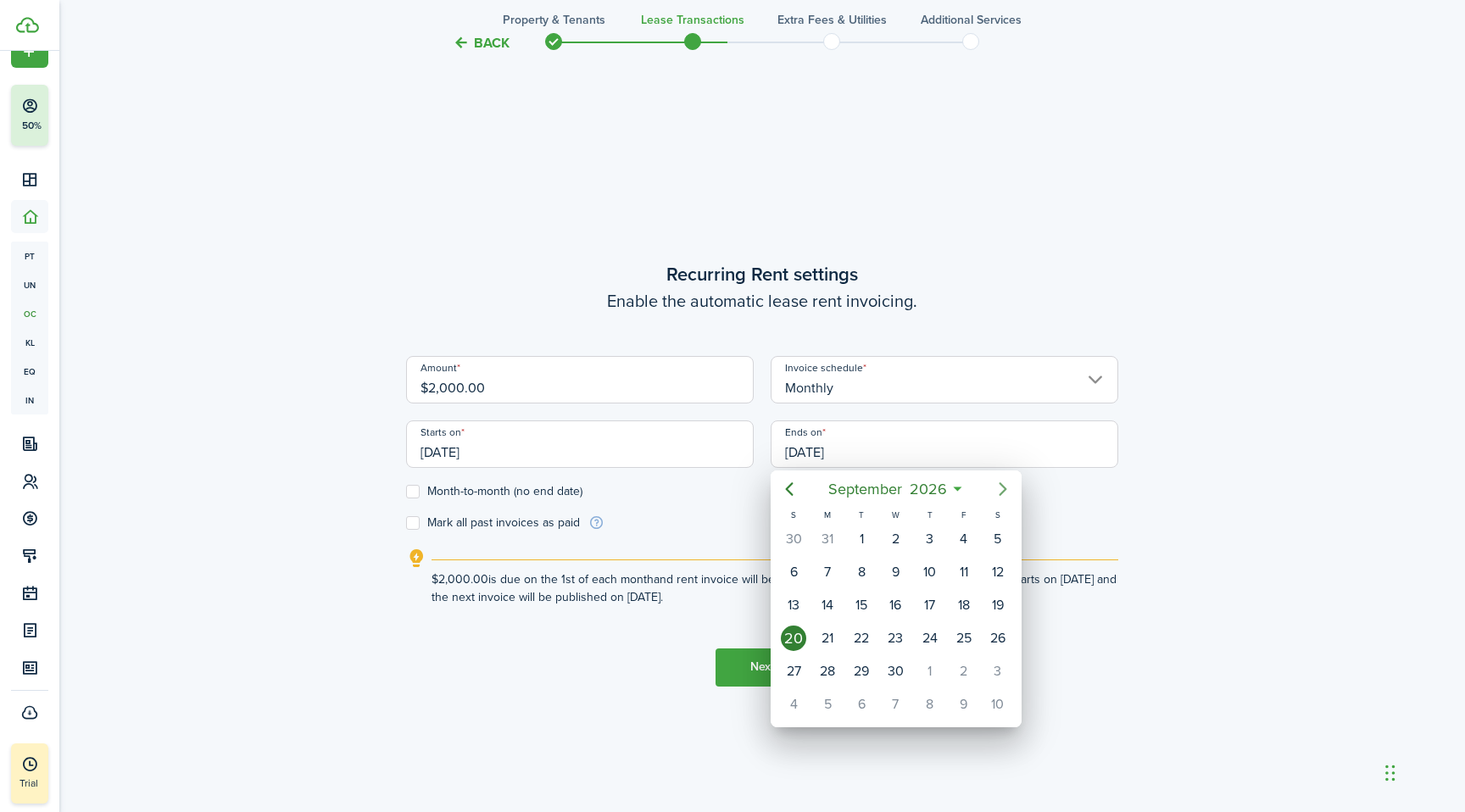
click at [999, 487] on icon "Next page" at bounding box center [1002, 489] width 20 height 20
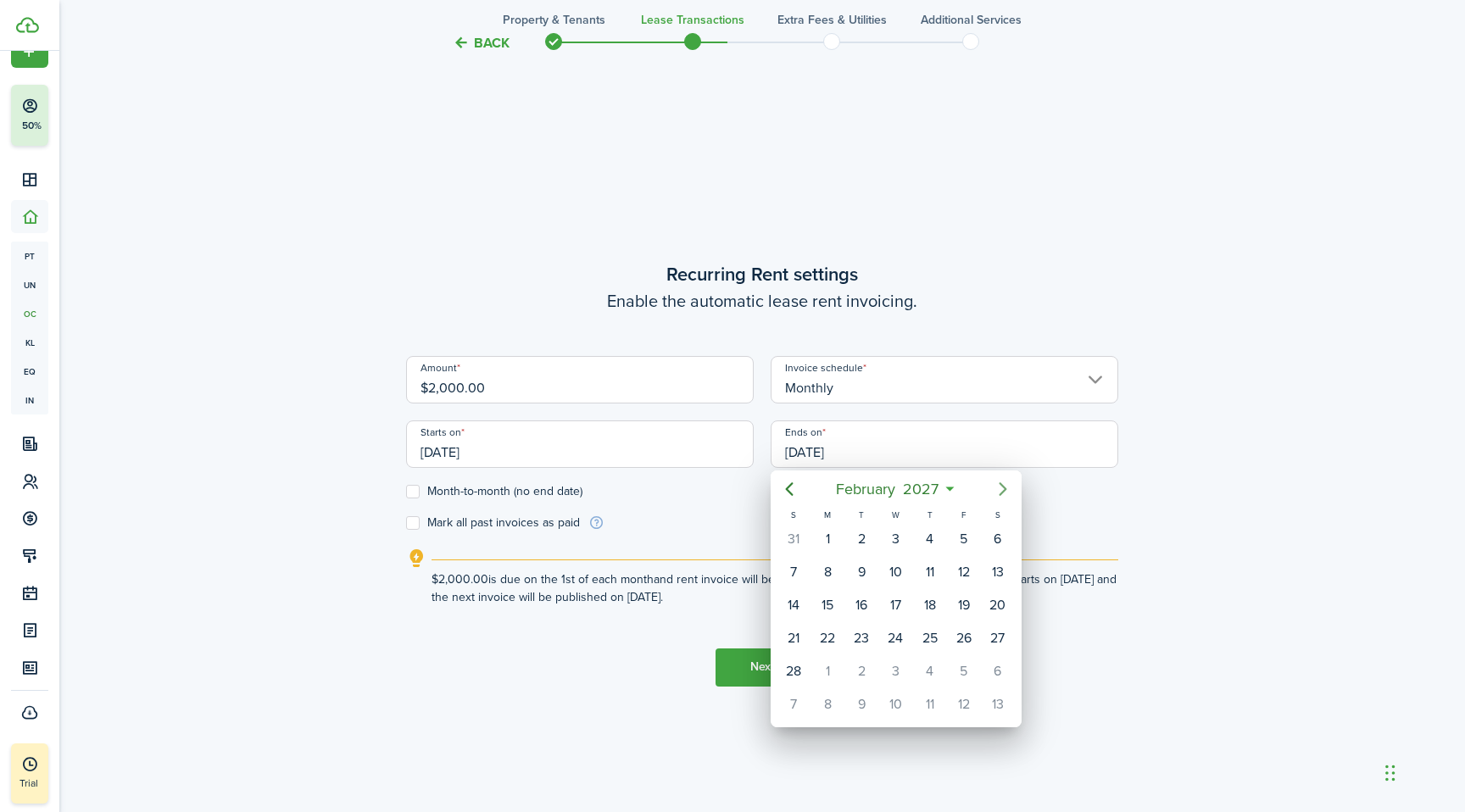
click at [999, 487] on icon "Next page" at bounding box center [1002, 489] width 20 height 20
click at [792, 493] on icon "Previous page" at bounding box center [789, 489] width 20 height 20
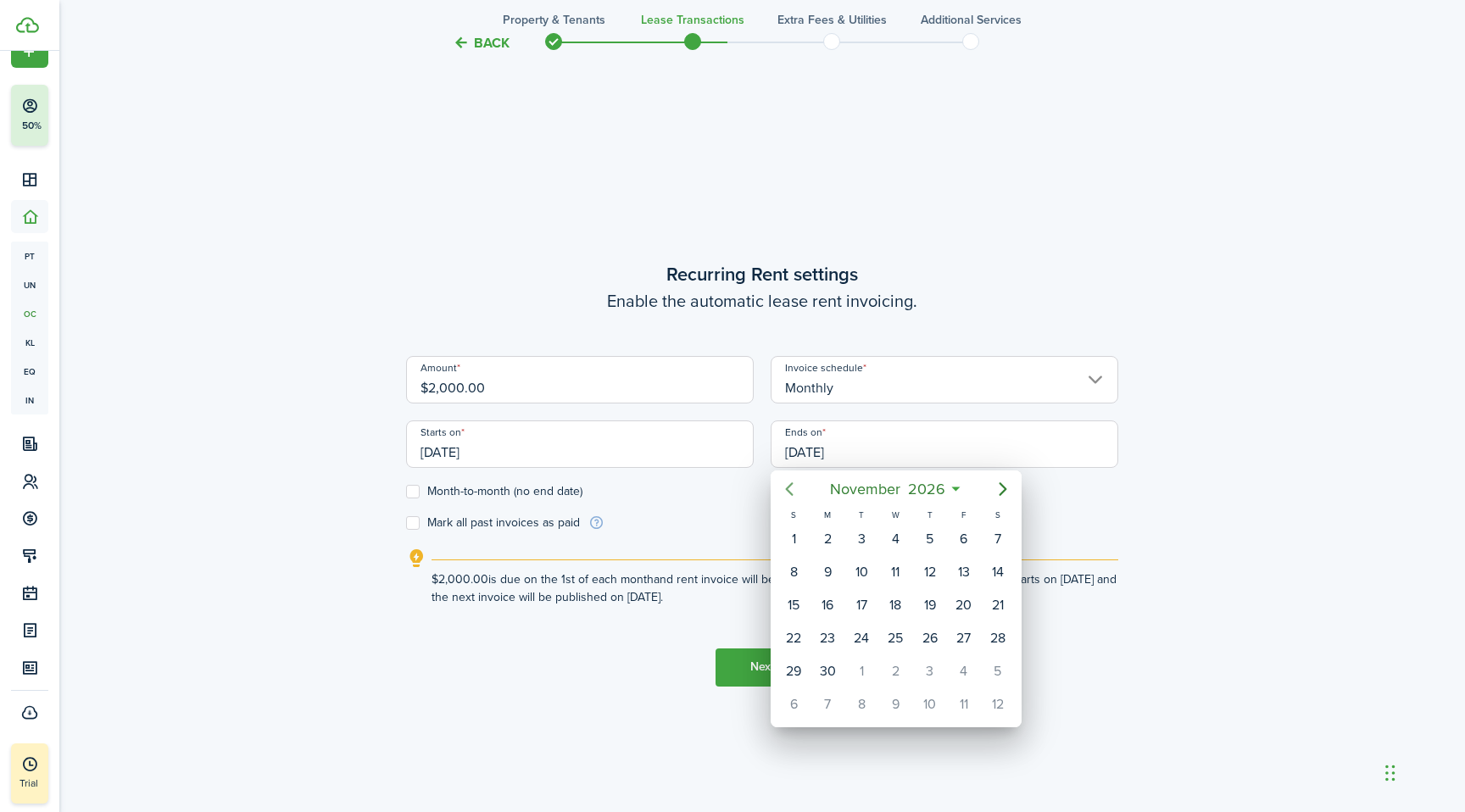
click at [792, 493] on icon "Previous page" at bounding box center [789, 489] width 20 height 20
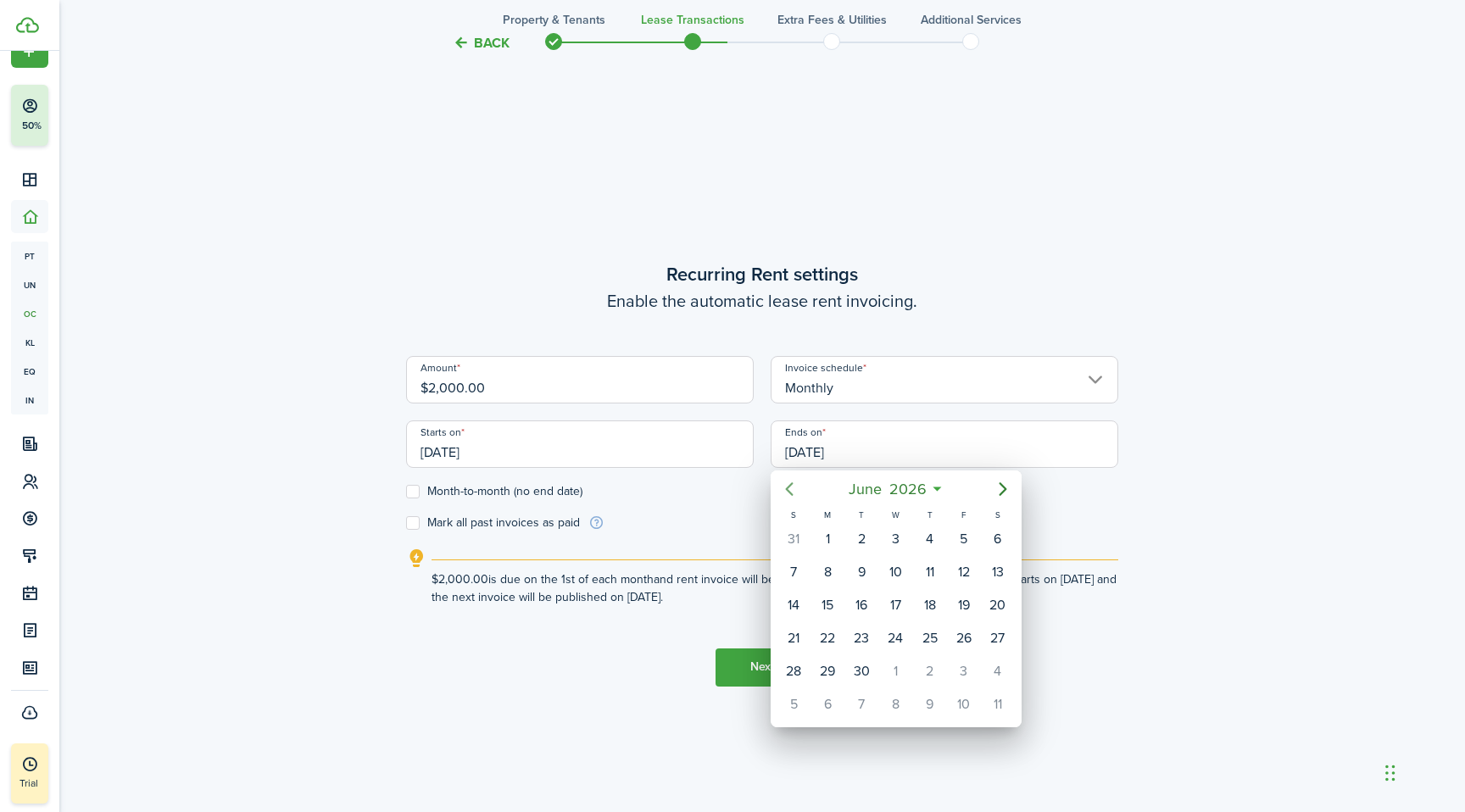
click at [792, 493] on icon "Previous page" at bounding box center [789, 489] width 20 height 20
click at [1008, 491] on icon "Next page" at bounding box center [1002, 489] width 20 height 20
click at [932, 676] on div "30" at bounding box center [931, 672] width 26 height 26
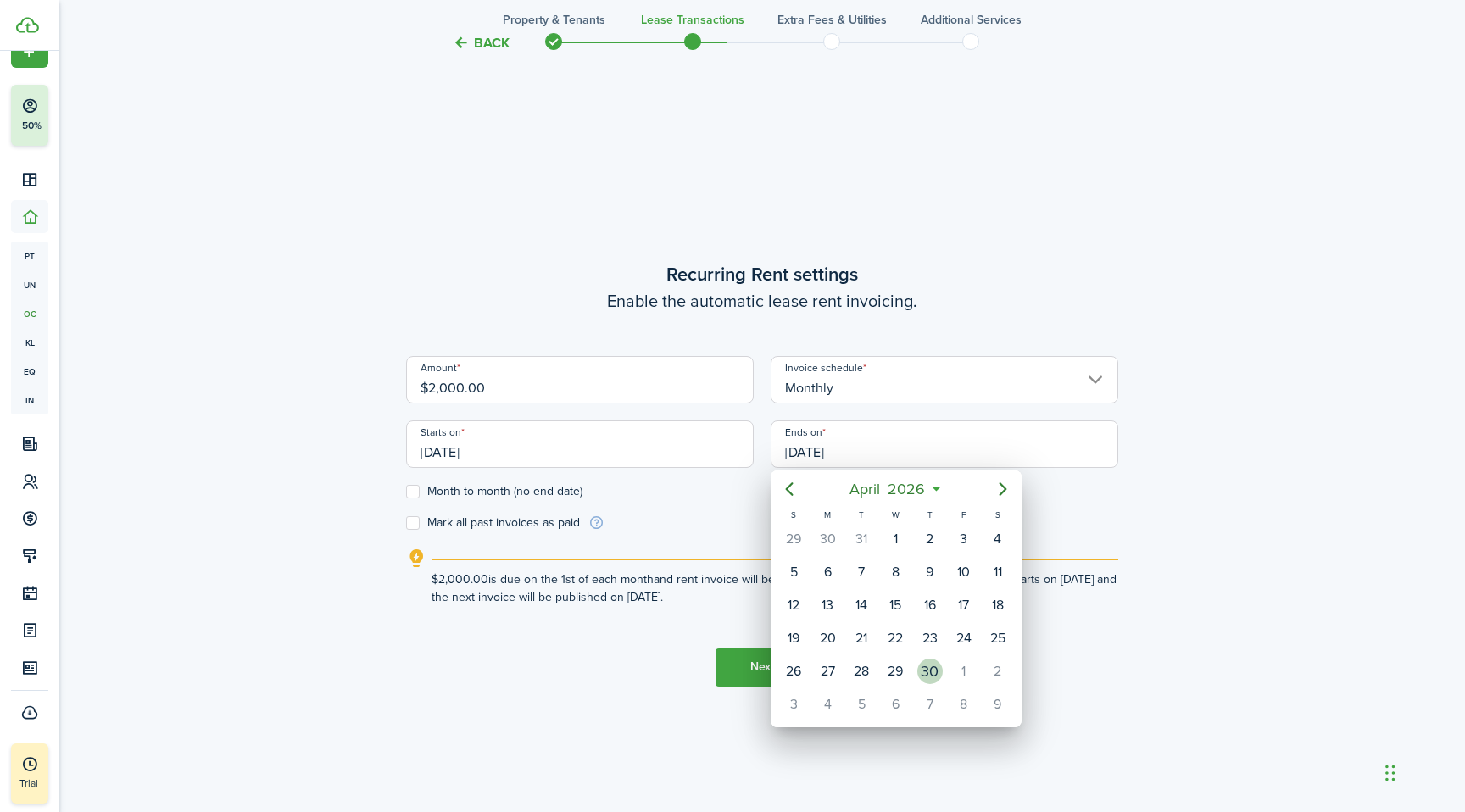
type input "[DATE]"
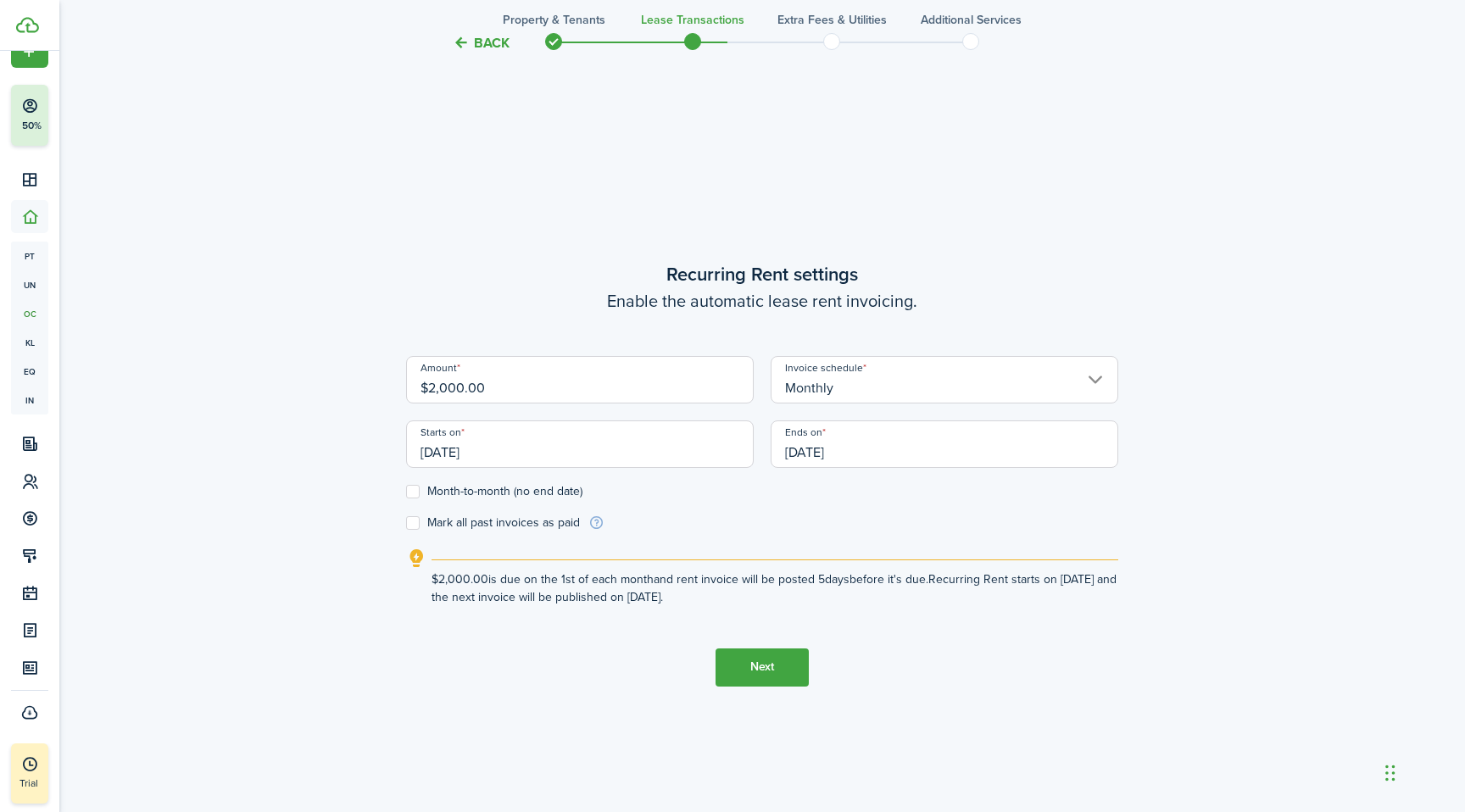
click at [783, 659] on button "Next" at bounding box center [762, 668] width 94 height 38
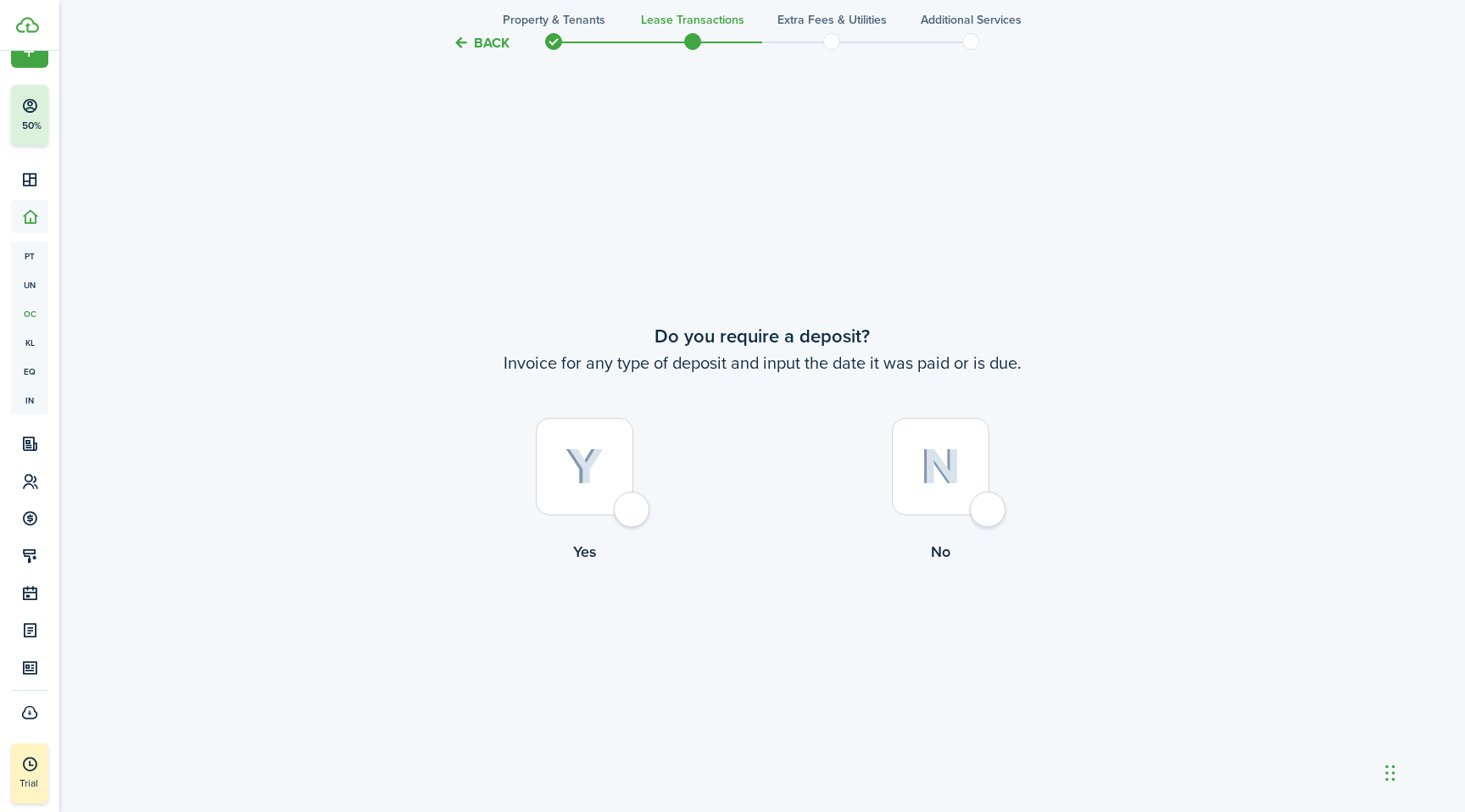
scroll to position [1511, 0]
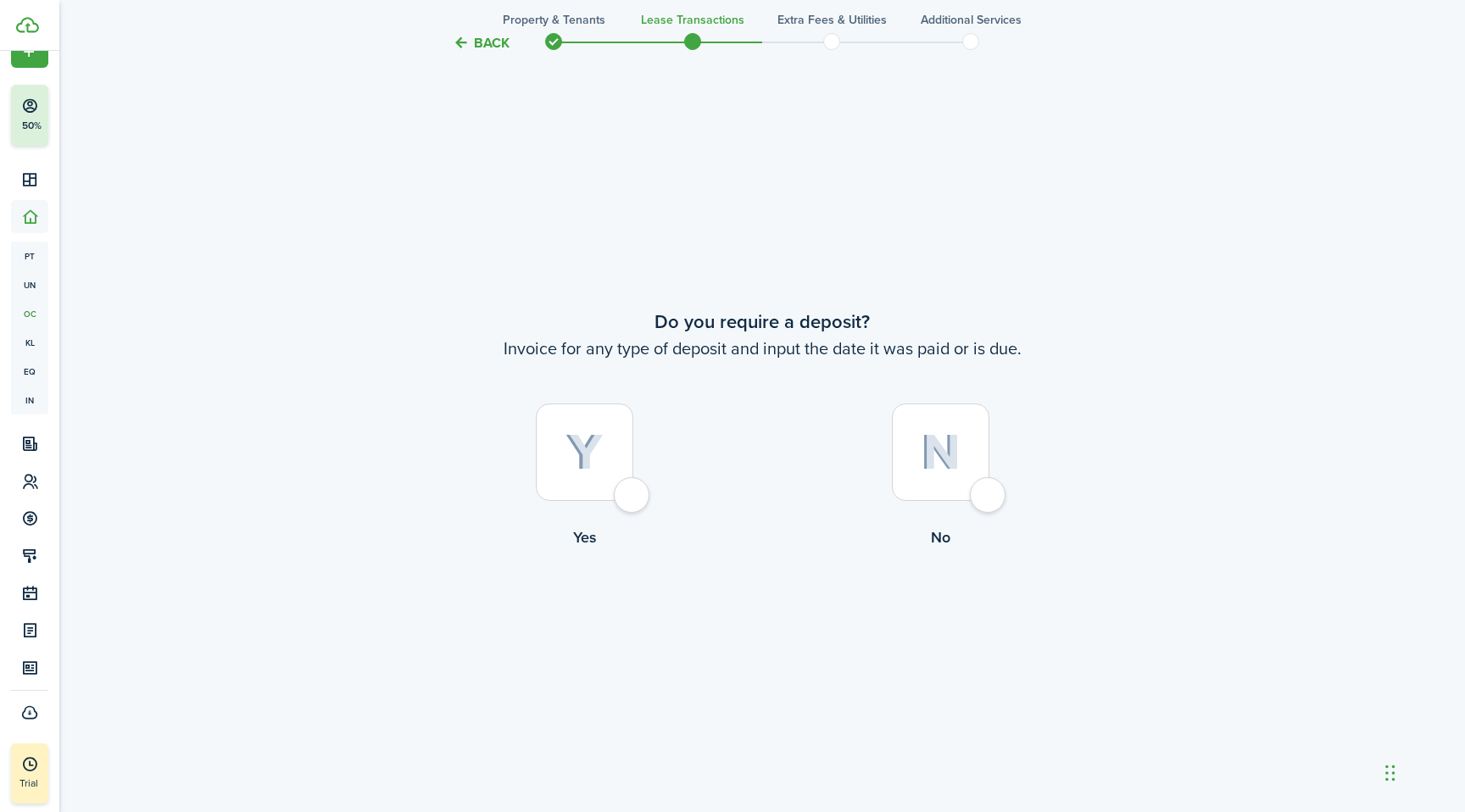
click at [939, 453] on img at bounding box center [941, 452] width 40 height 37
radio input "true"
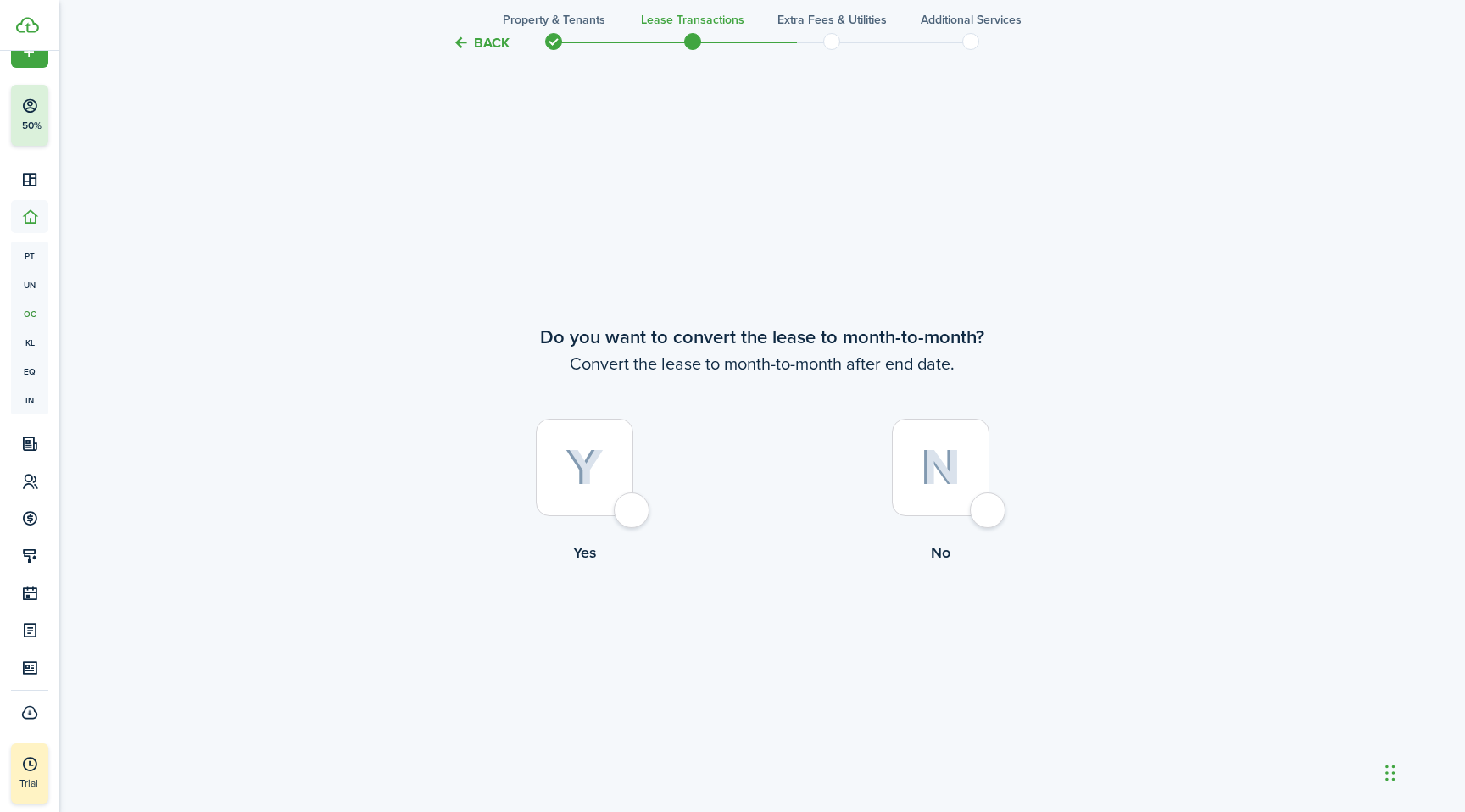
scroll to position [2323, 0]
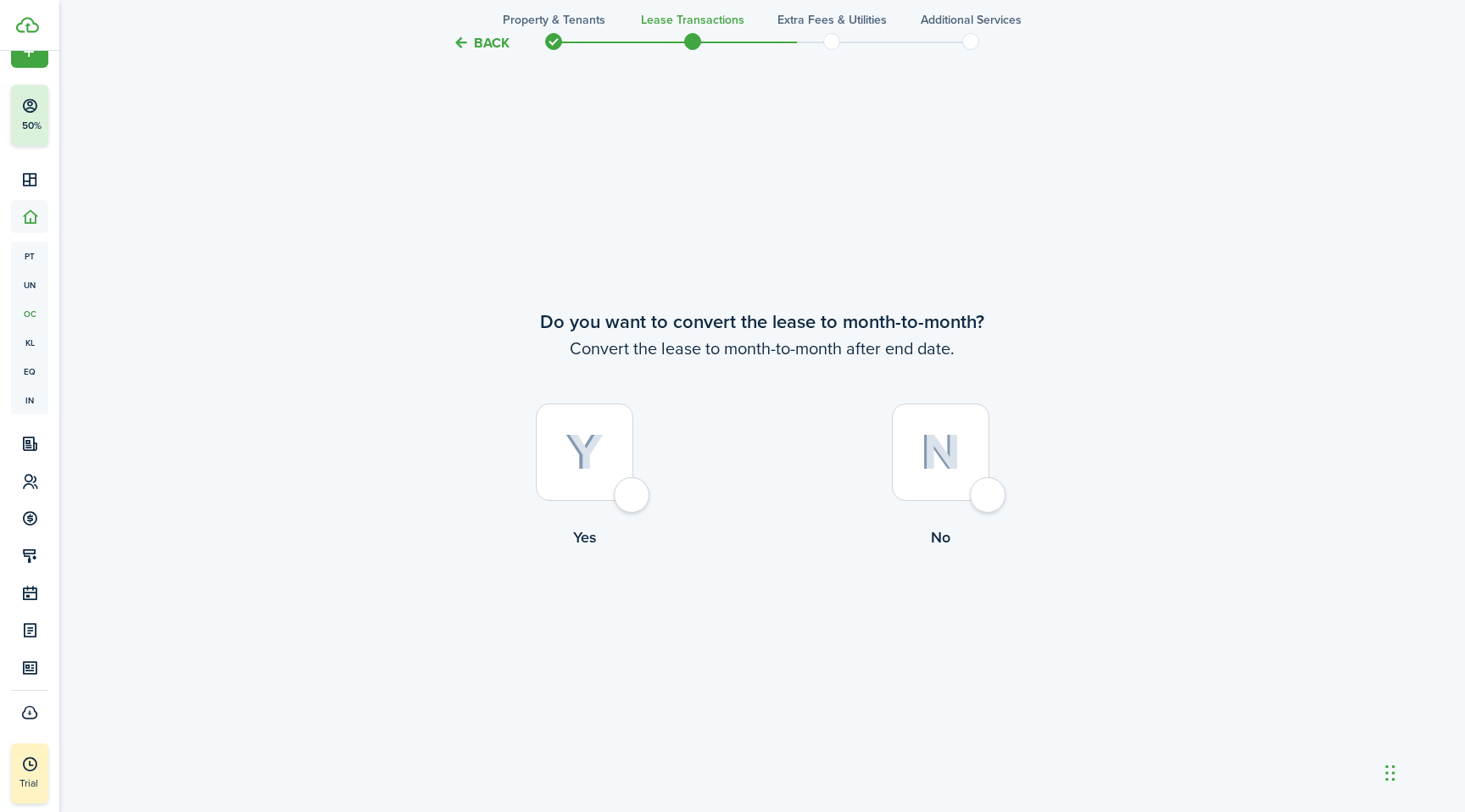
click at [939, 426] on div at bounding box center [941, 452] width 98 height 98
radio input "true"
click at [754, 621] on button "Continue" at bounding box center [762, 619] width 94 height 38
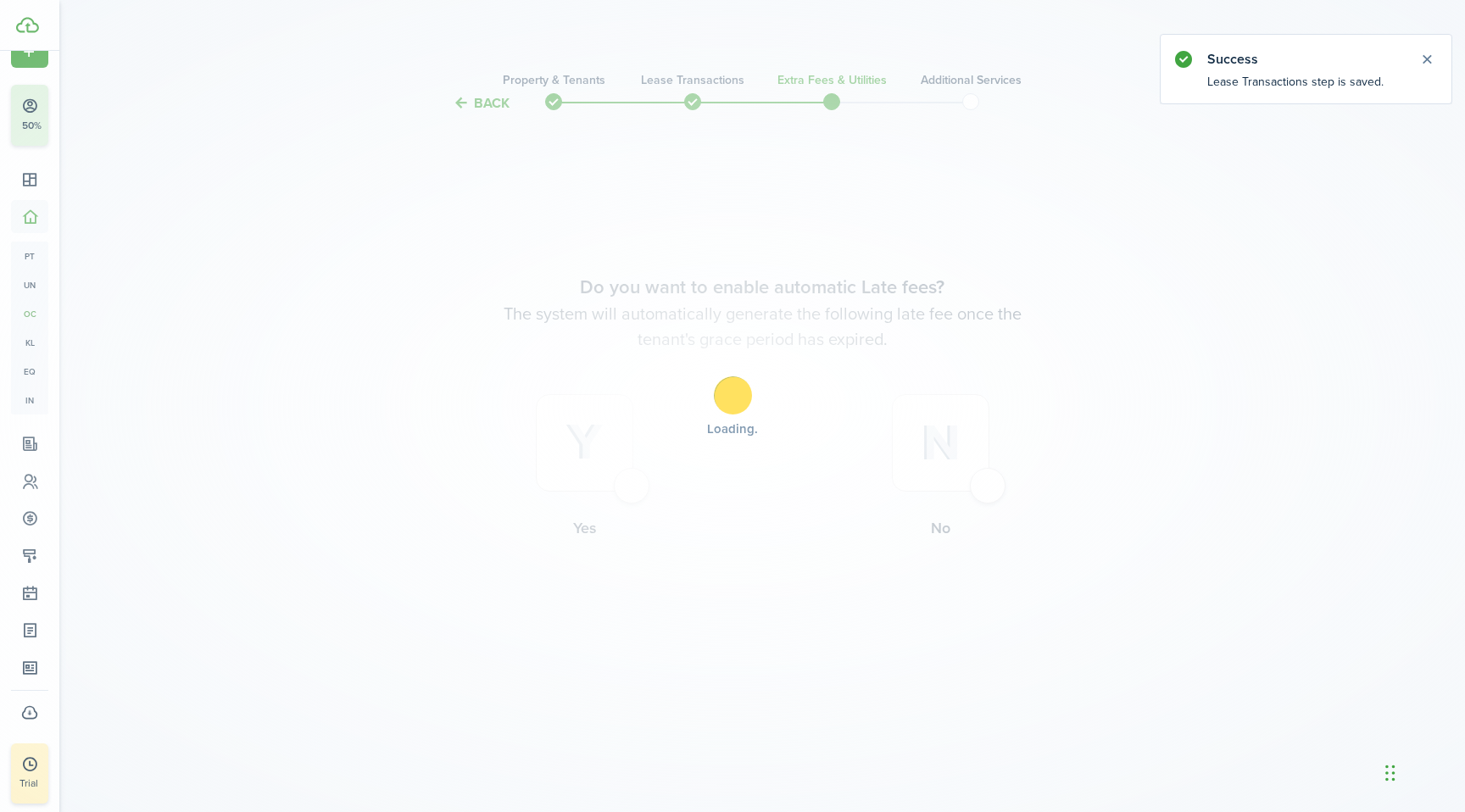
scroll to position [0, 0]
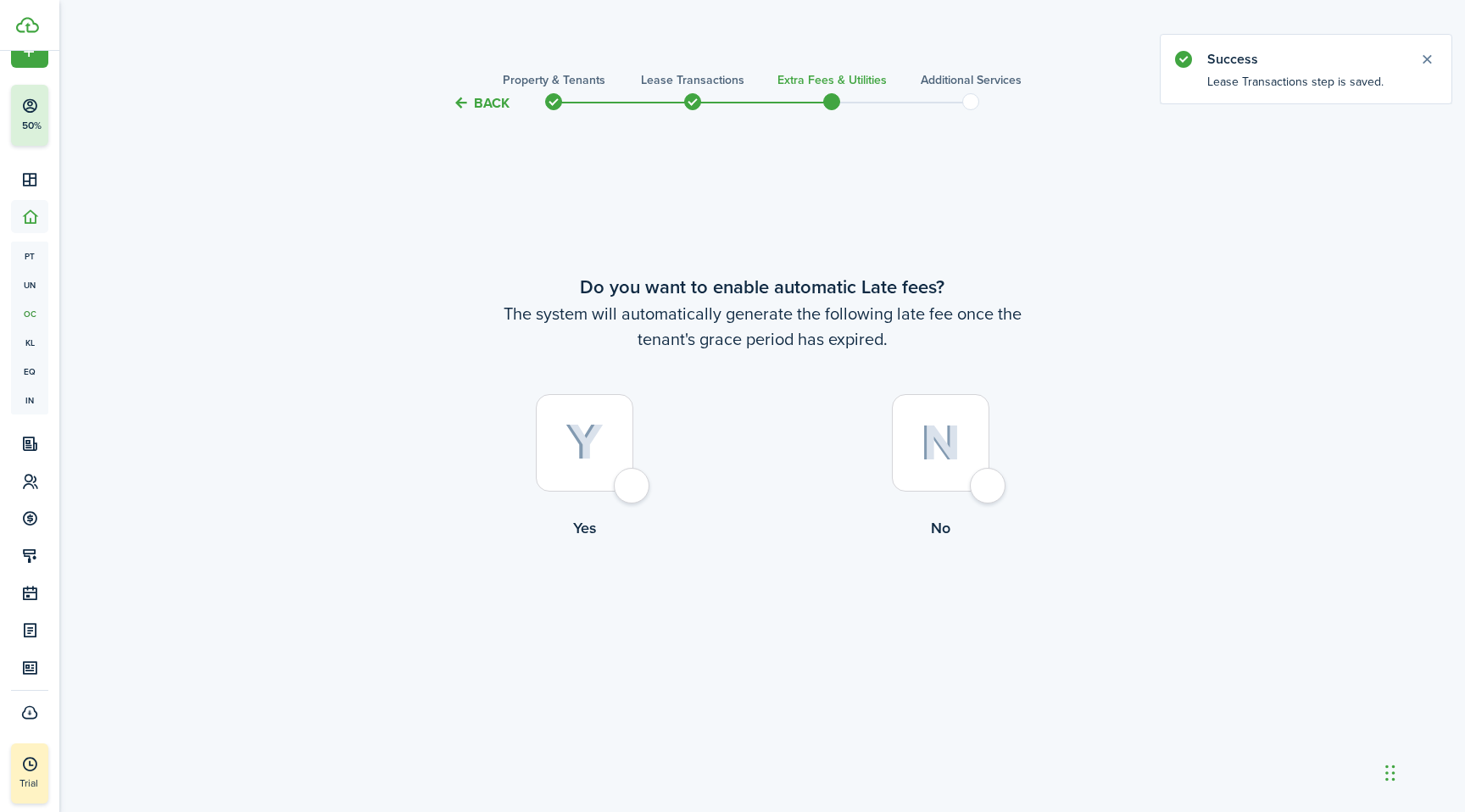
click at [620, 487] on div at bounding box center [584, 443] width 98 height 98
radio input "true"
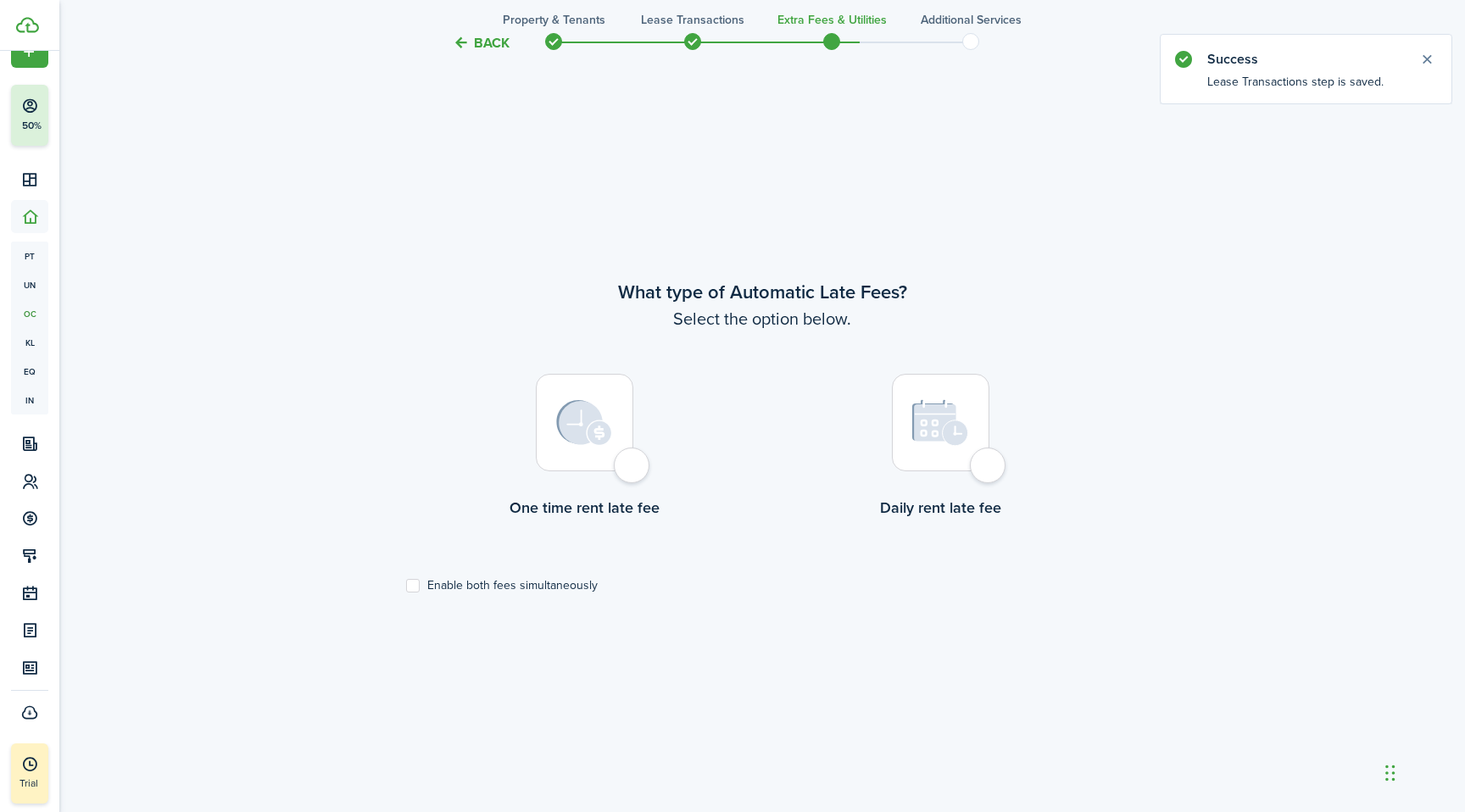
scroll to position [699, 0]
click at [629, 468] on div at bounding box center [584, 420] width 98 height 98
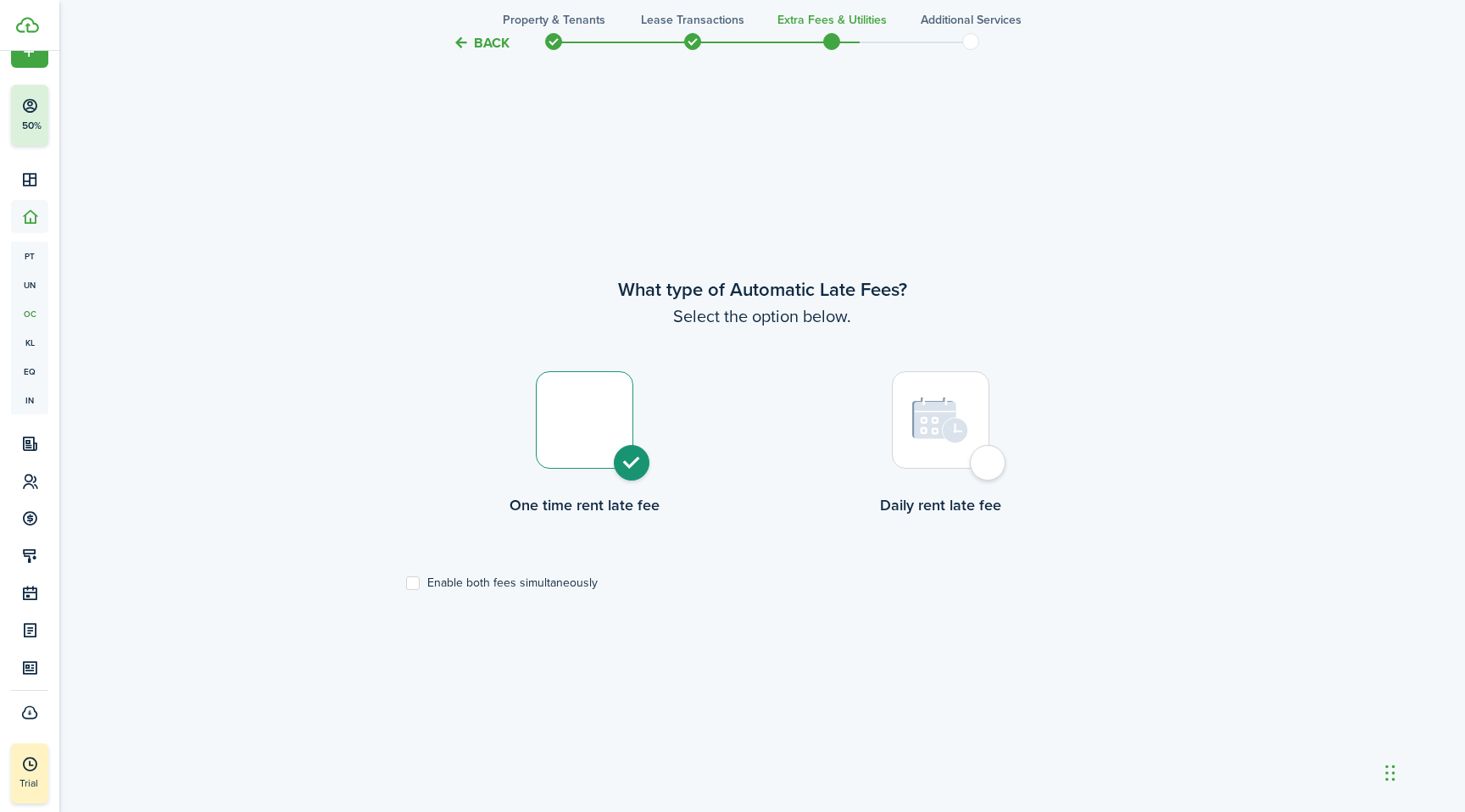
radio input "true"
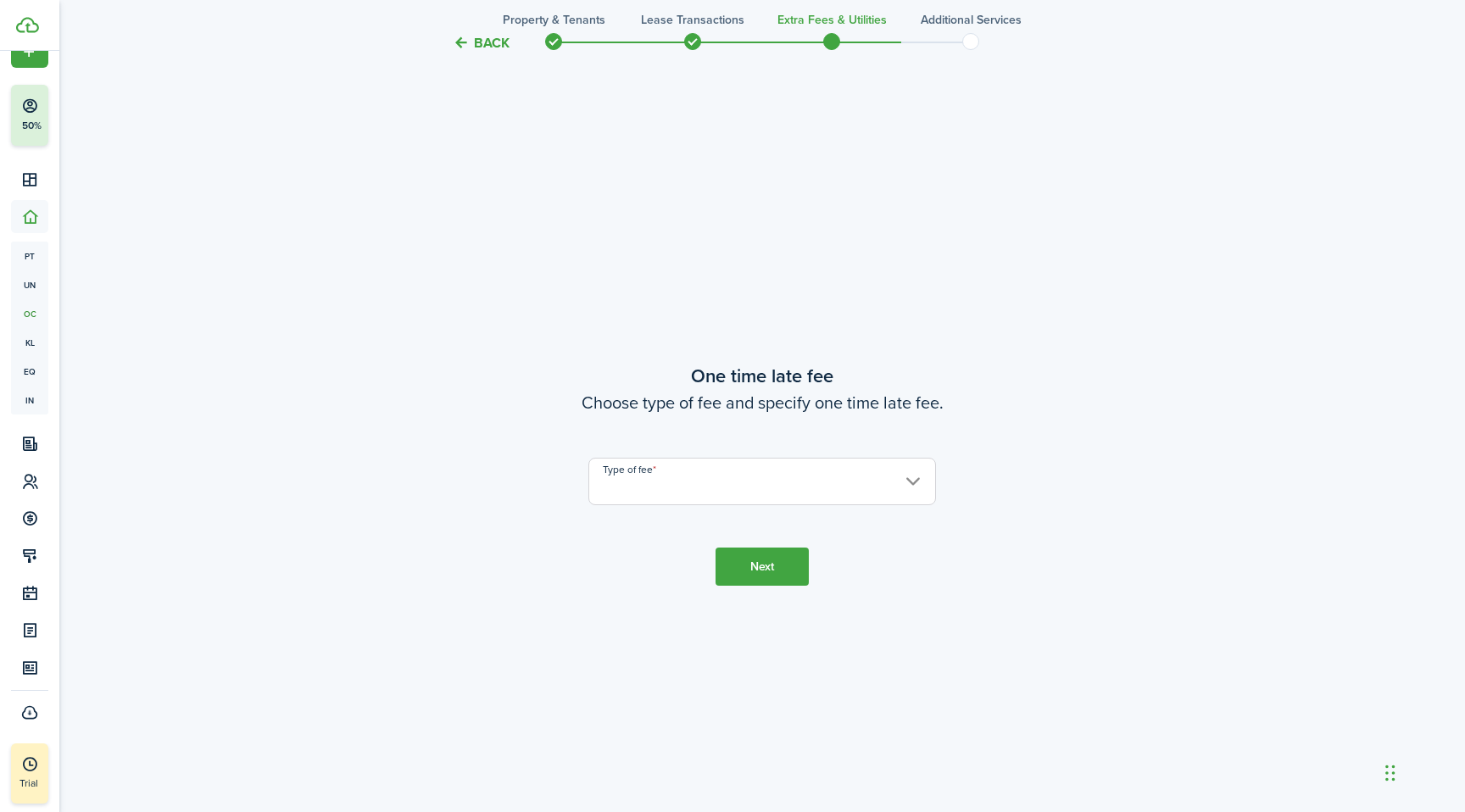
scroll to position [1511, 0]
click at [686, 479] on input "Type of fee" at bounding box center [761, 481] width 347 height 48
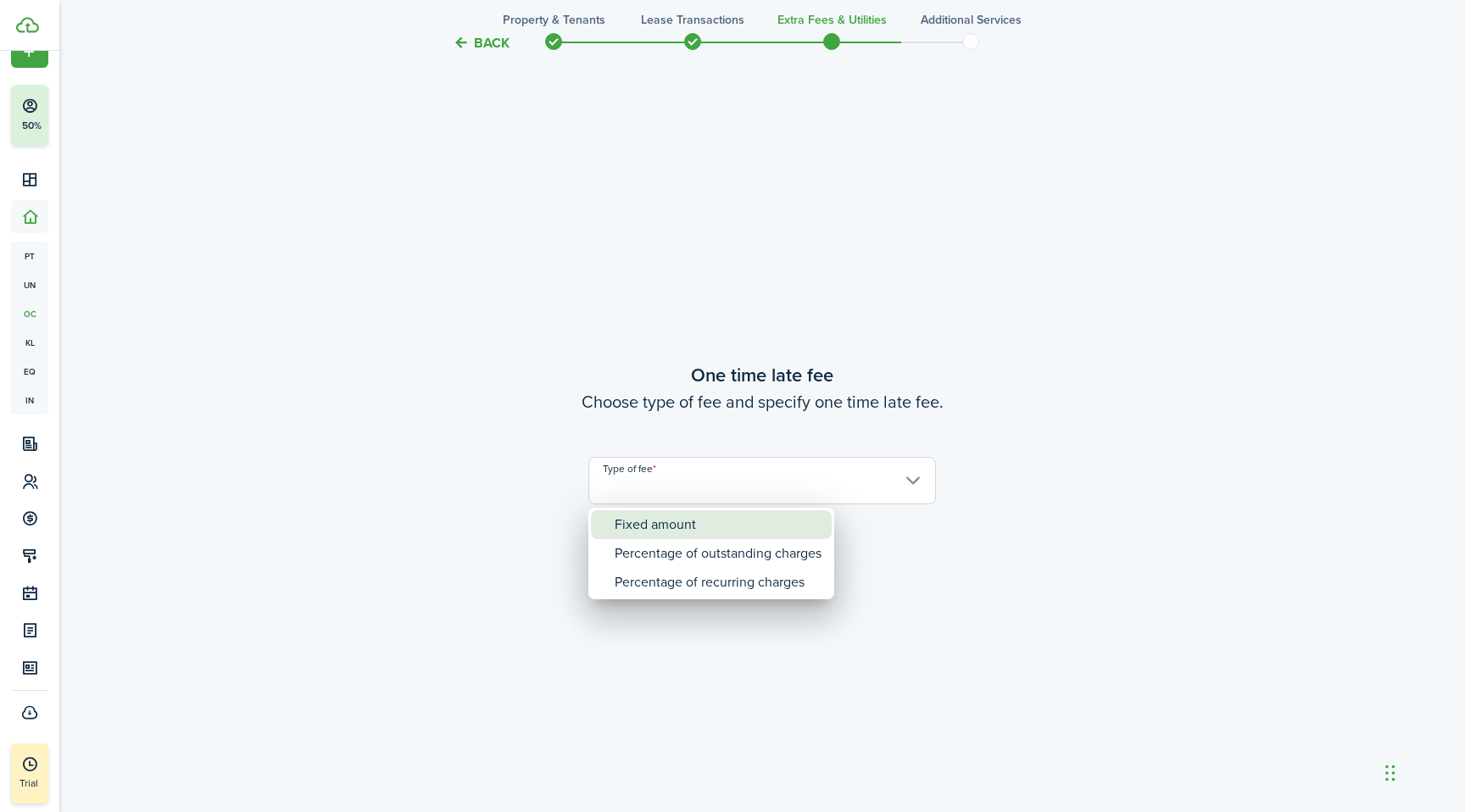
click at [688, 529] on div "Fixed amount" at bounding box center [719, 524] width 207 height 29
type input "Fixed amount"
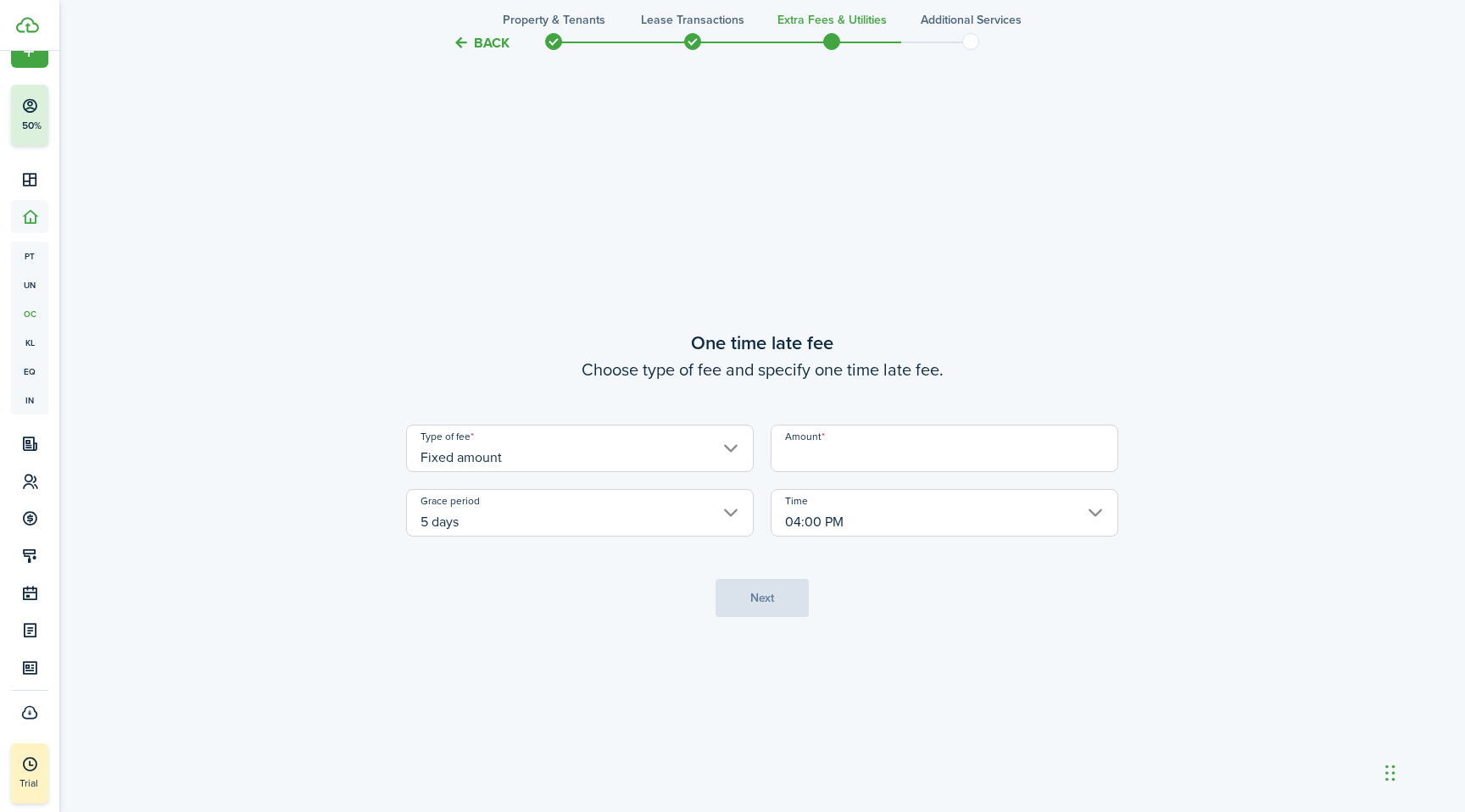
click at [854, 466] on input "Amount" at bounding box center [943, 449] width 347 height 48
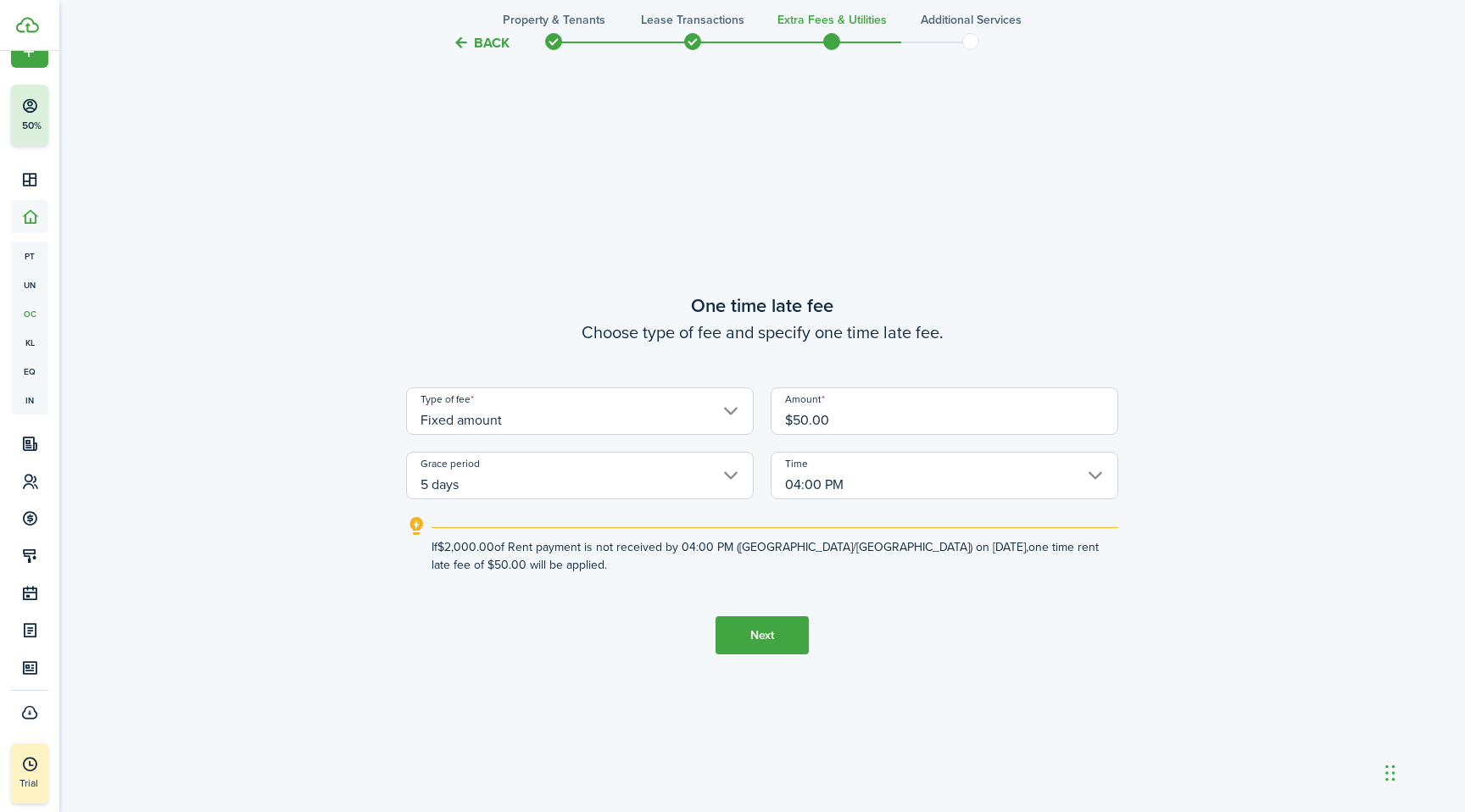
type input "$50.00"
click at [767, 626] on button "Next" at bounding box center [762, 635] width 94 height 38
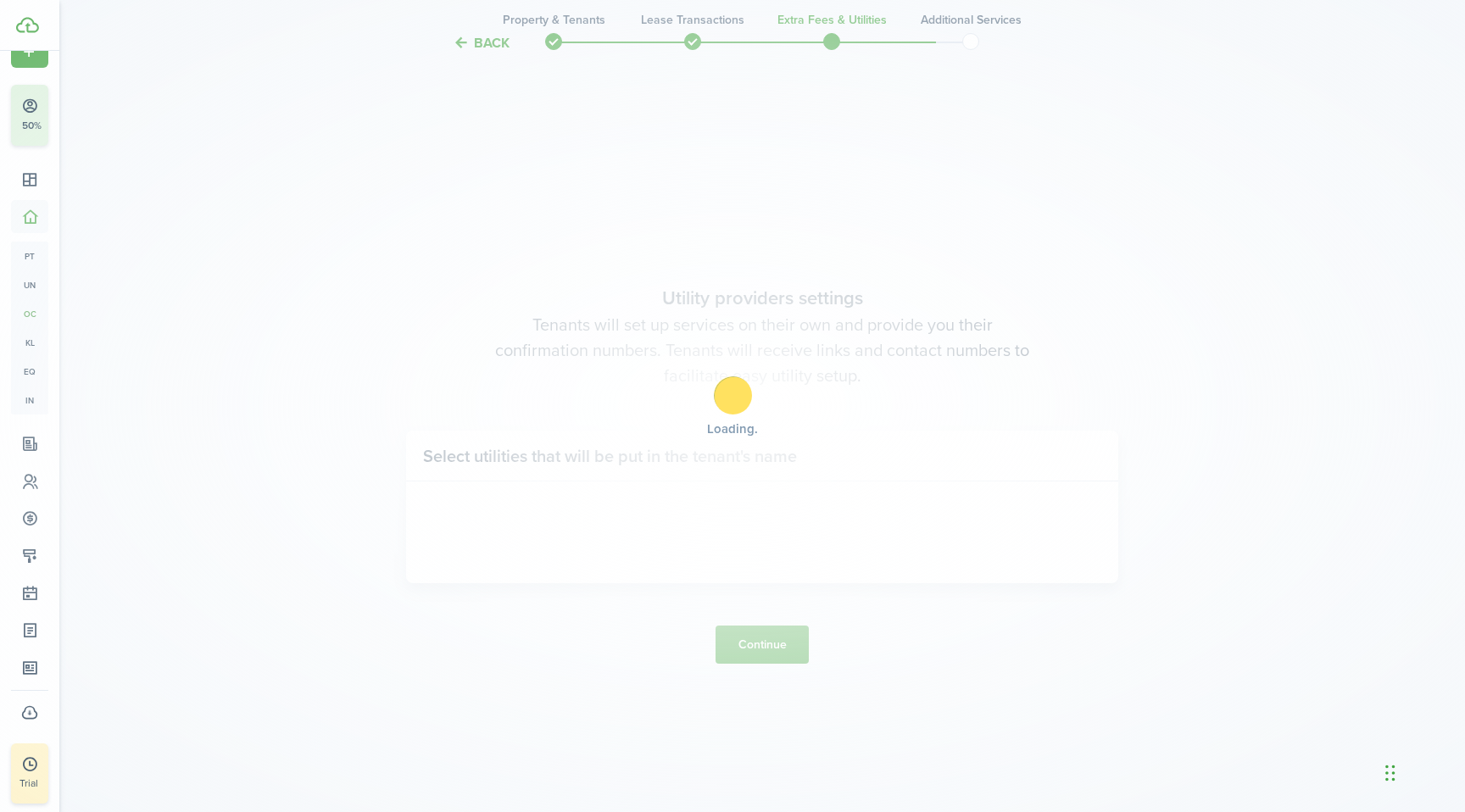
scroll to position [2323, 0]
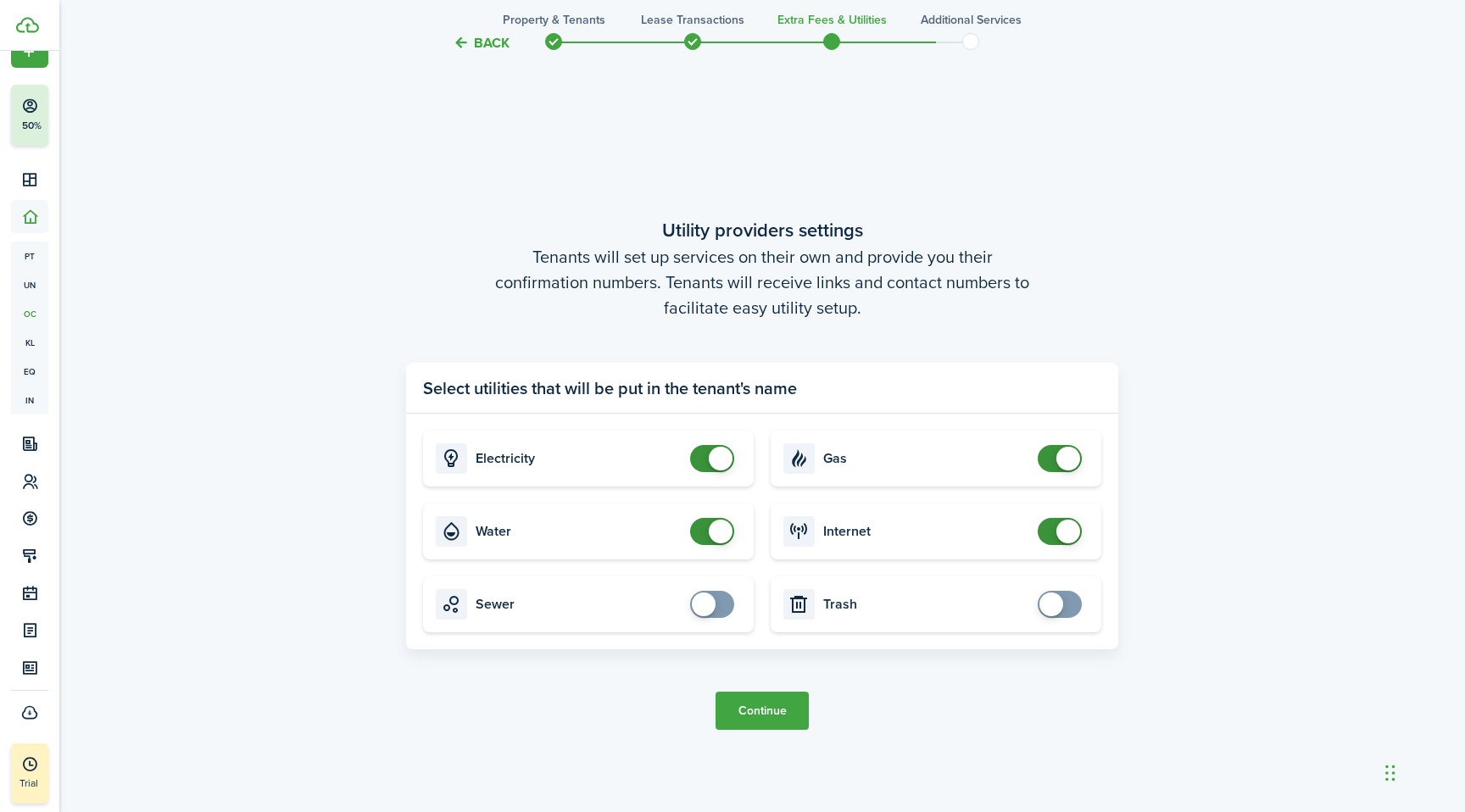
checkbox input "true"
click at [1055, 603] on span at bounding box center [1051, 604] width 24 height 24
click at [771, 717] on button "Continue" at bounding box center [762, 710] width 94 height 38
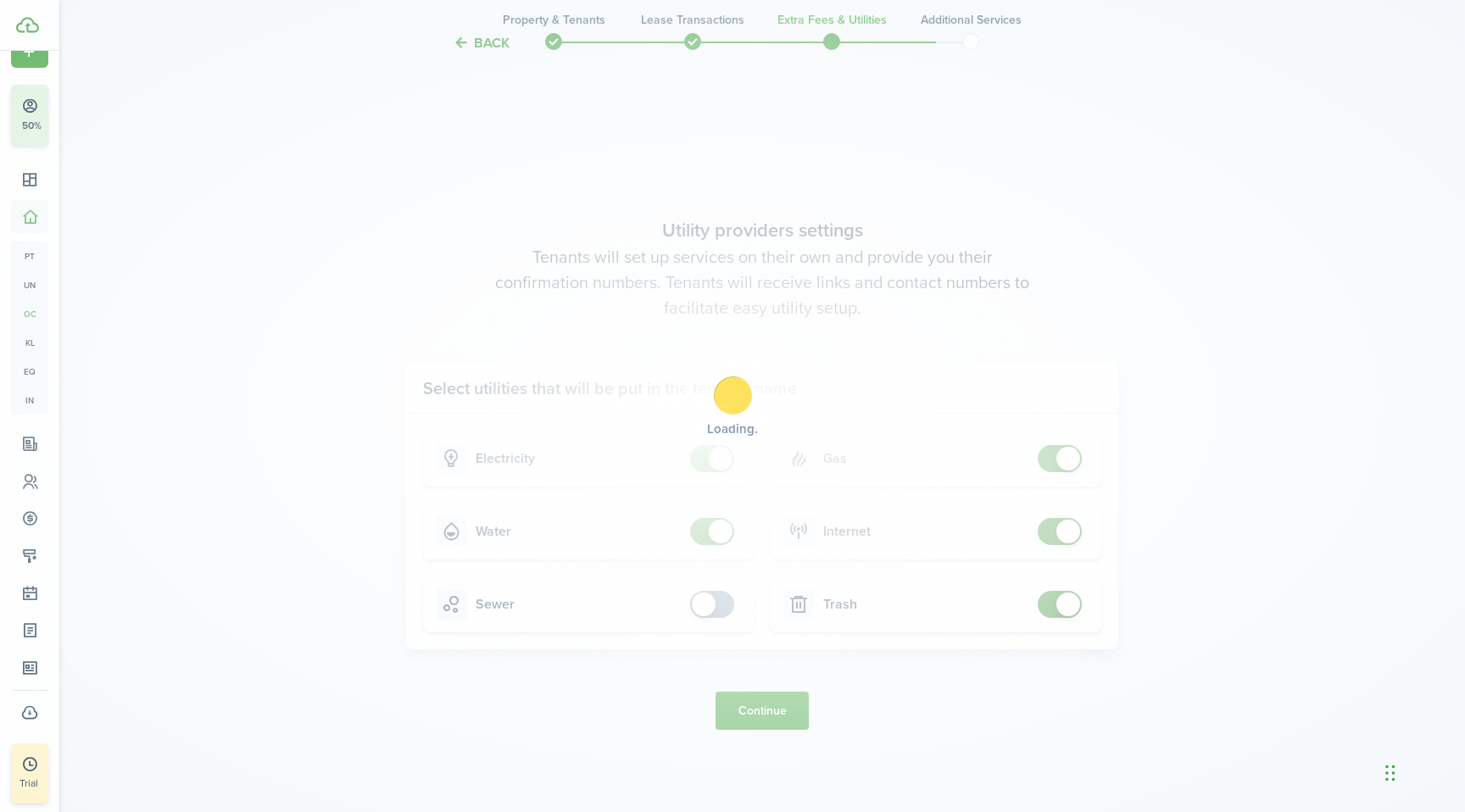
scroll to position [0, 0]
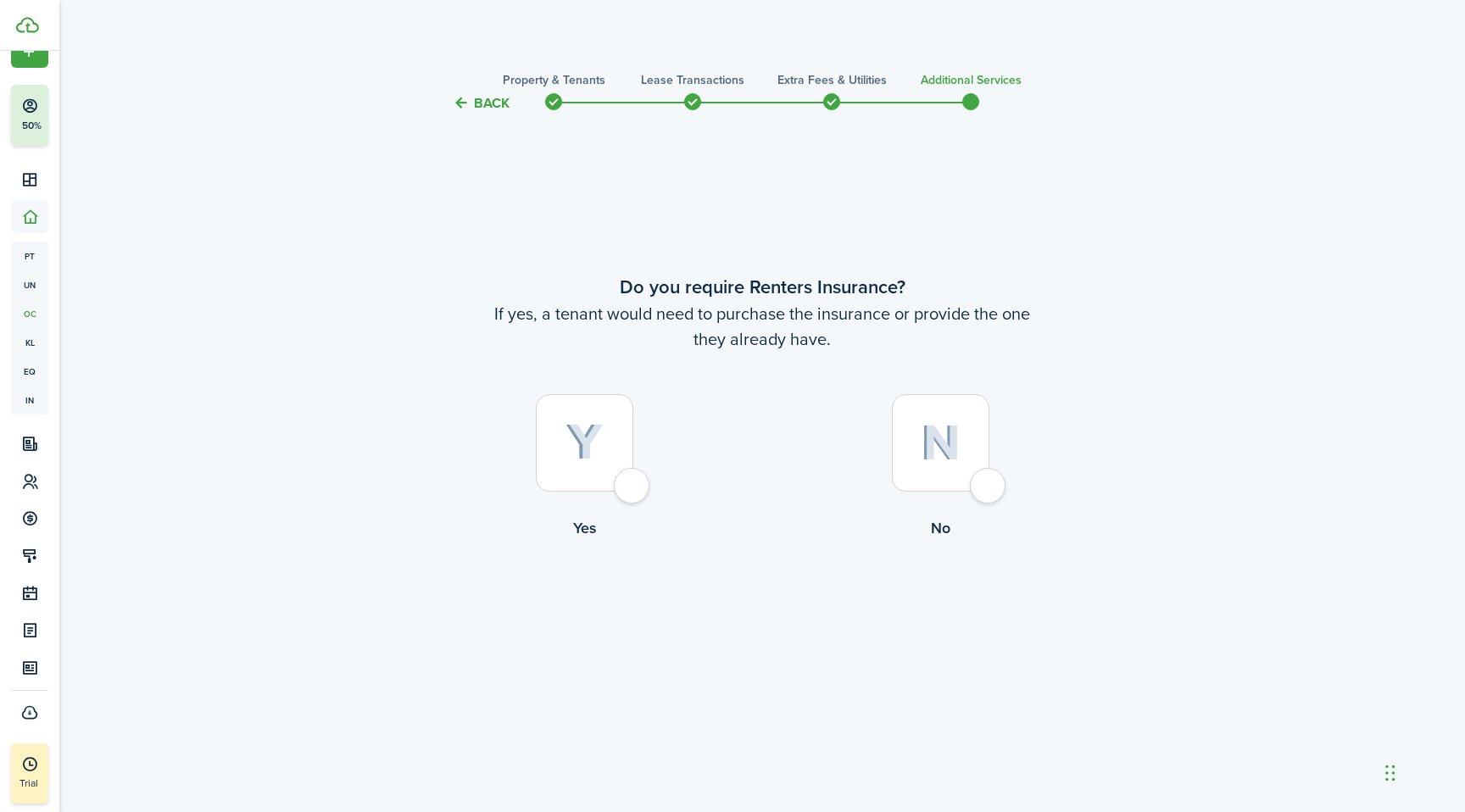
click at [986, 483] on div at bounding box center [941, 443] width 98 height 98
radio input "true"
click at [785, 605] on button "Complete move in" at bounding box center [762, 609] width 124 height 38
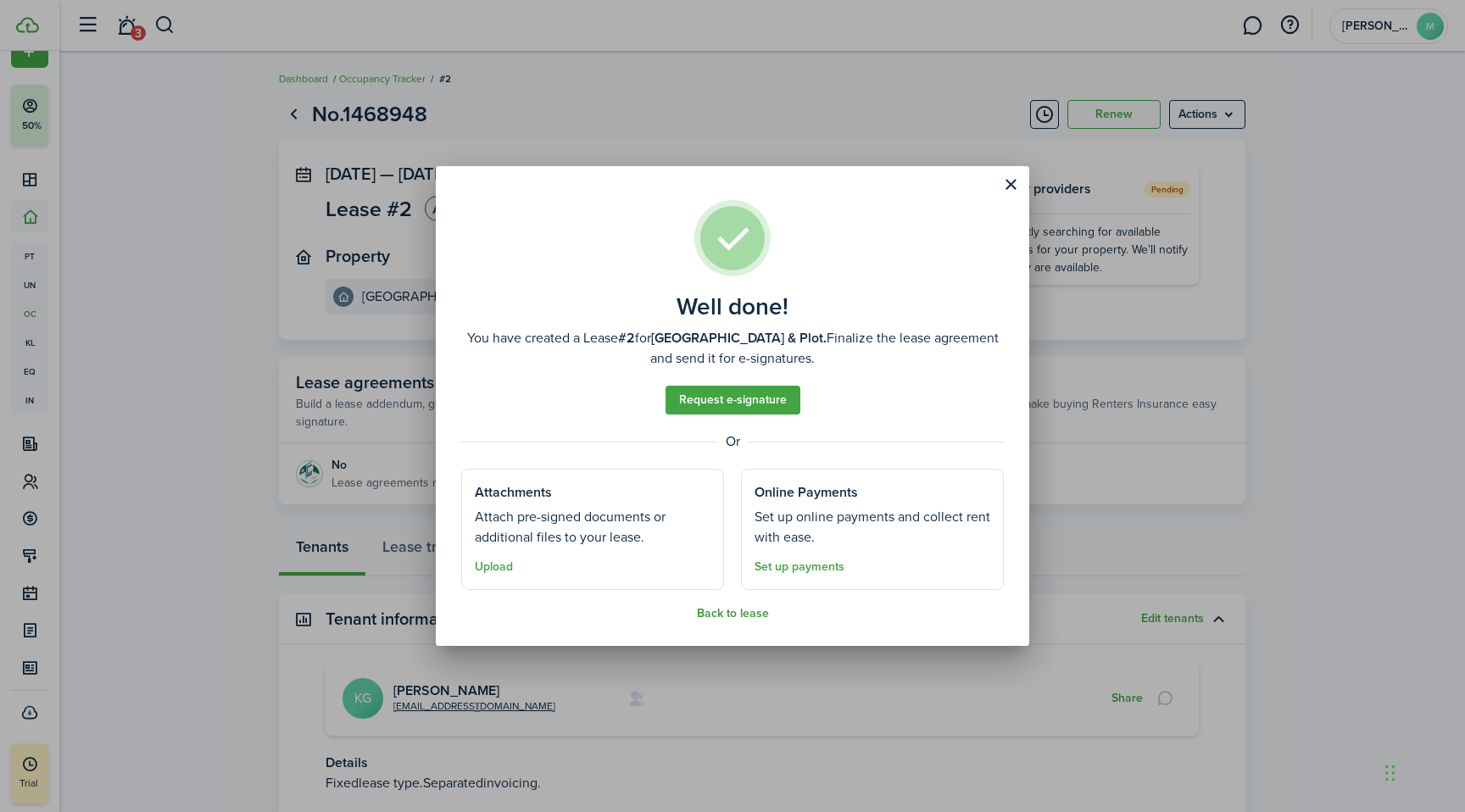
click at [755, 614] on button "Back to lease" at bounding box center [732, 614] width 72 height 14
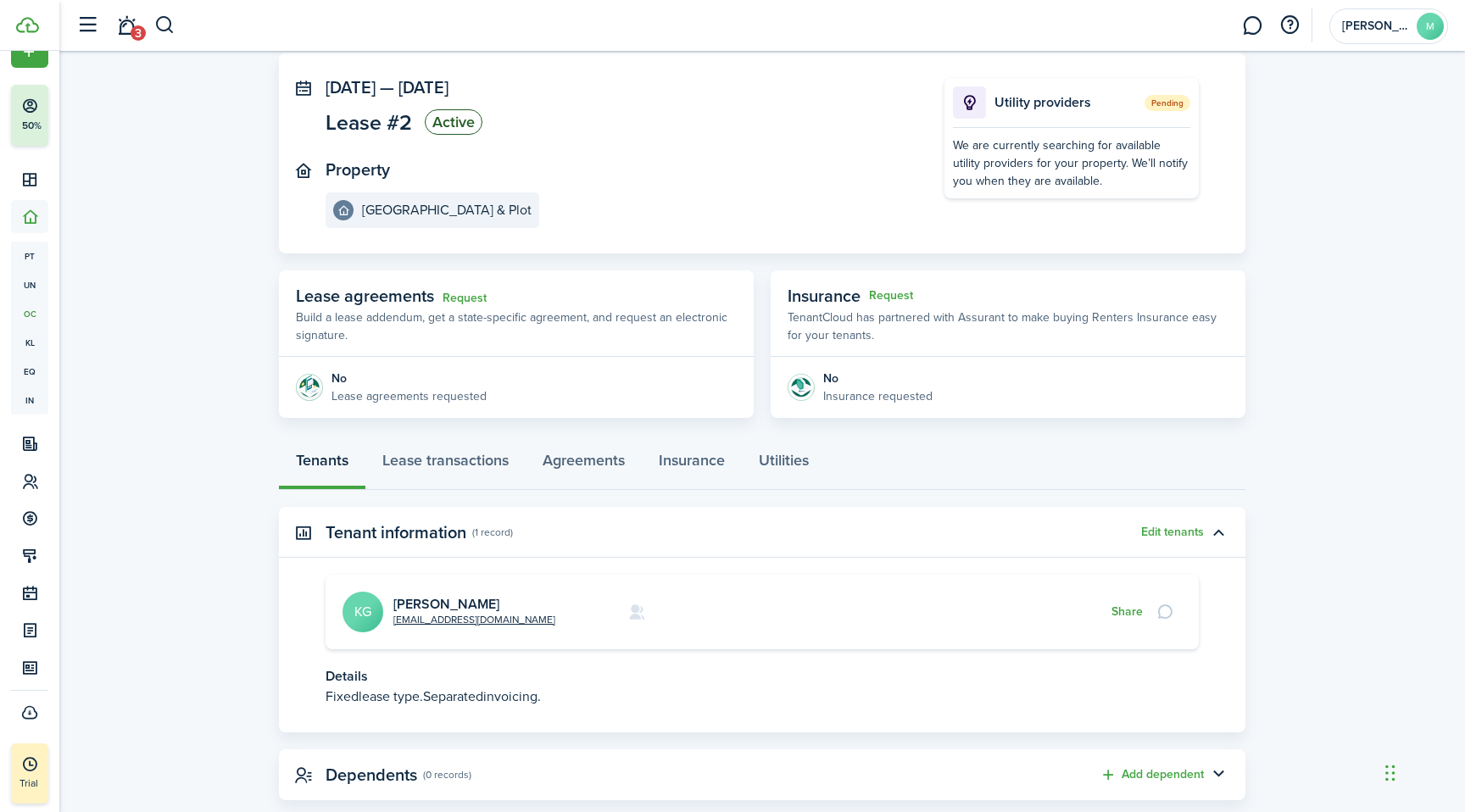
scroll to position [89, 0]
click at [476, 453] on link "Lease transactions" at bounding box center [445, 463] width 160 height 51
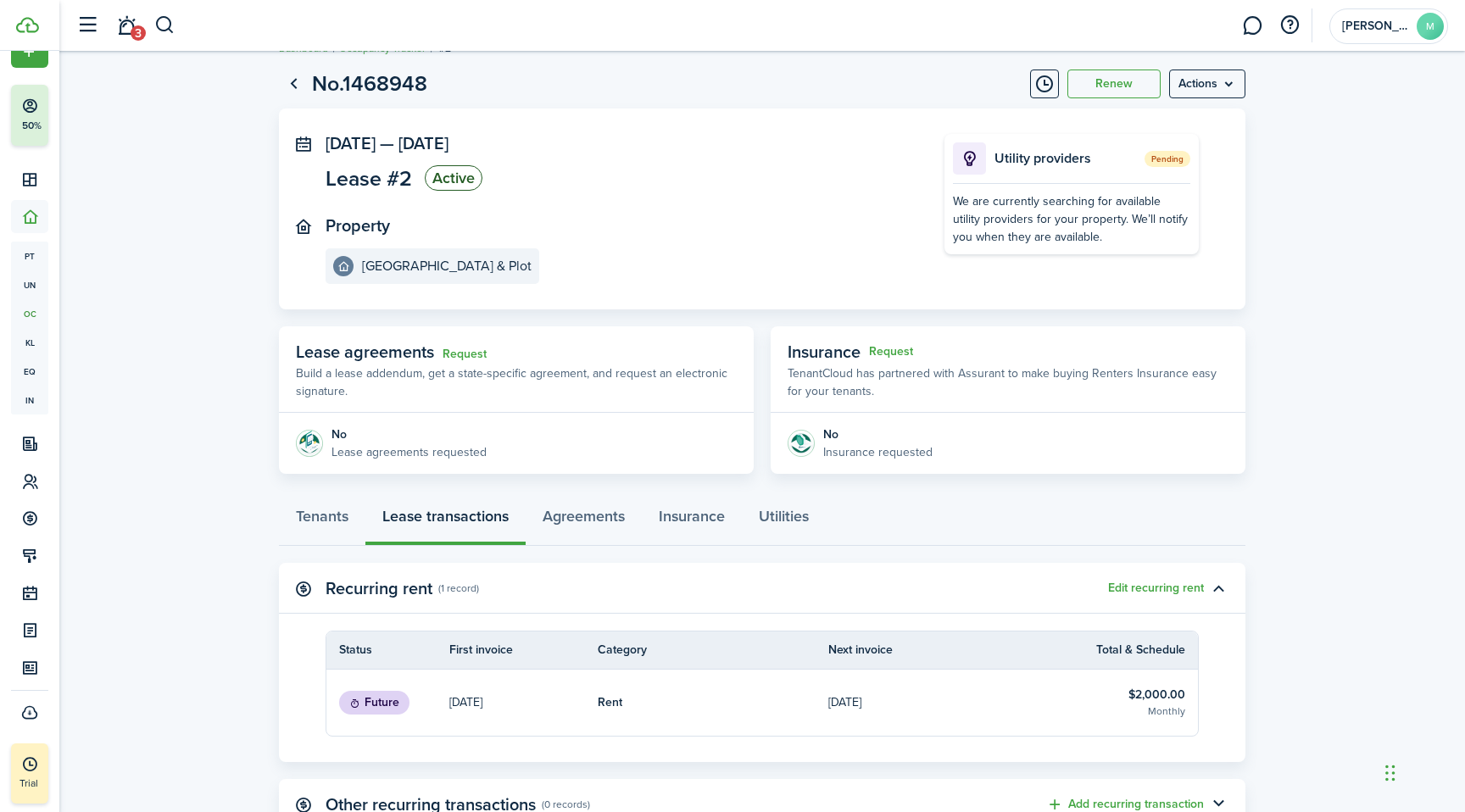
scroll to position [32, 0]
click at [467, 346] on link "Request" at bounding box center [465, 353] width 44 height 14
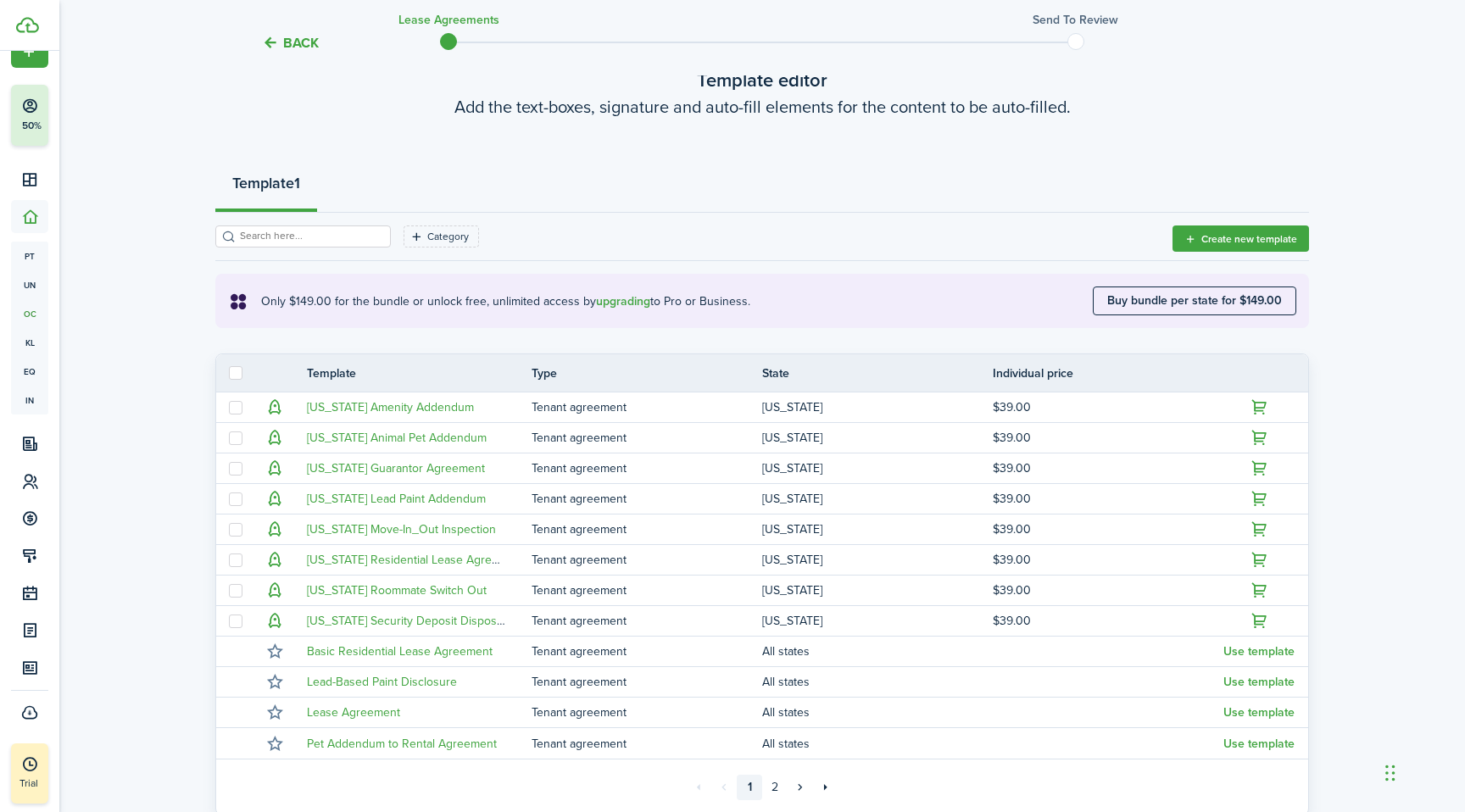
scroll to position [105, 0]
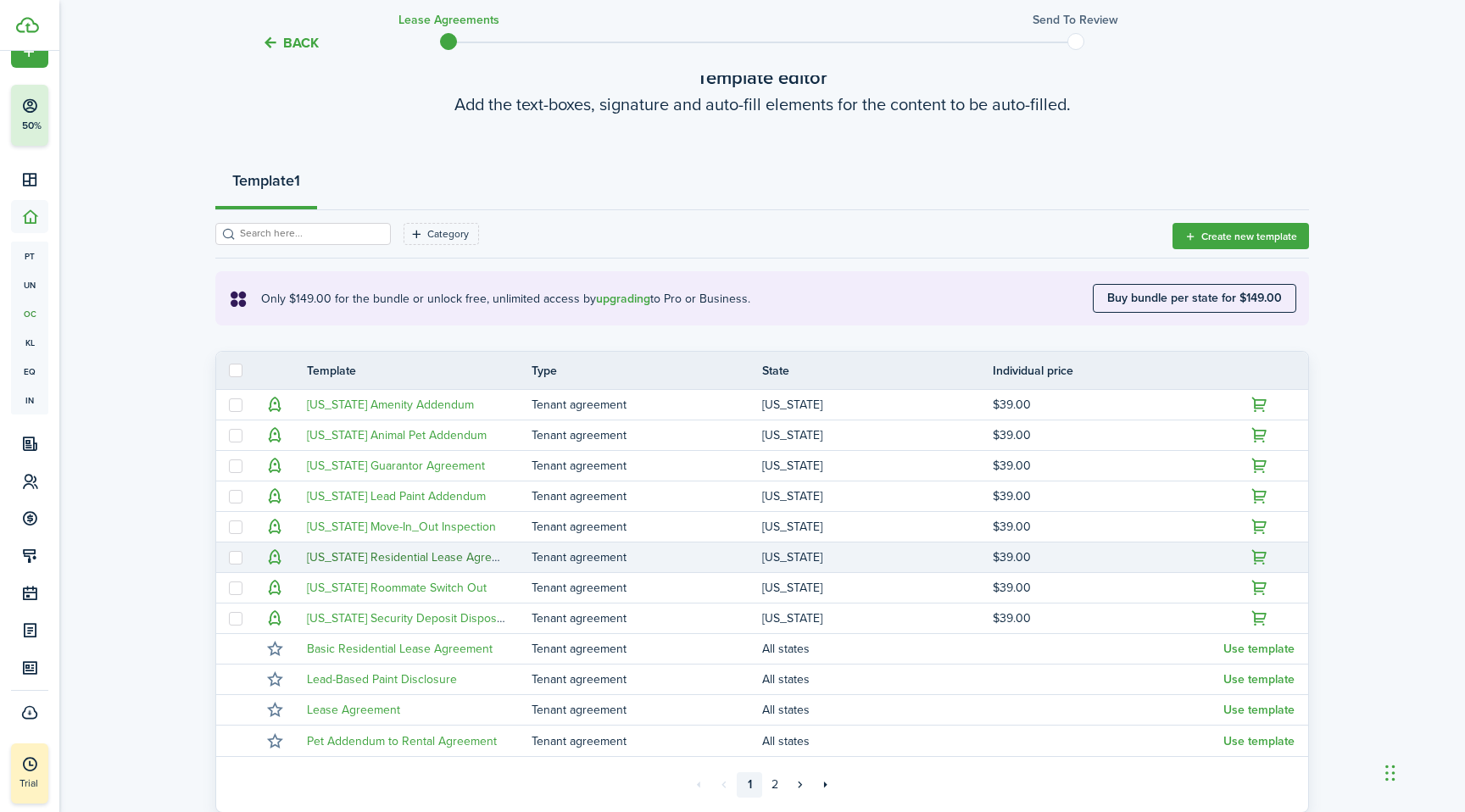
click at [440, 561] on link "[US_STATE] Residential Lease Agreement" at bounding box center [415, 557] width 218 height 18
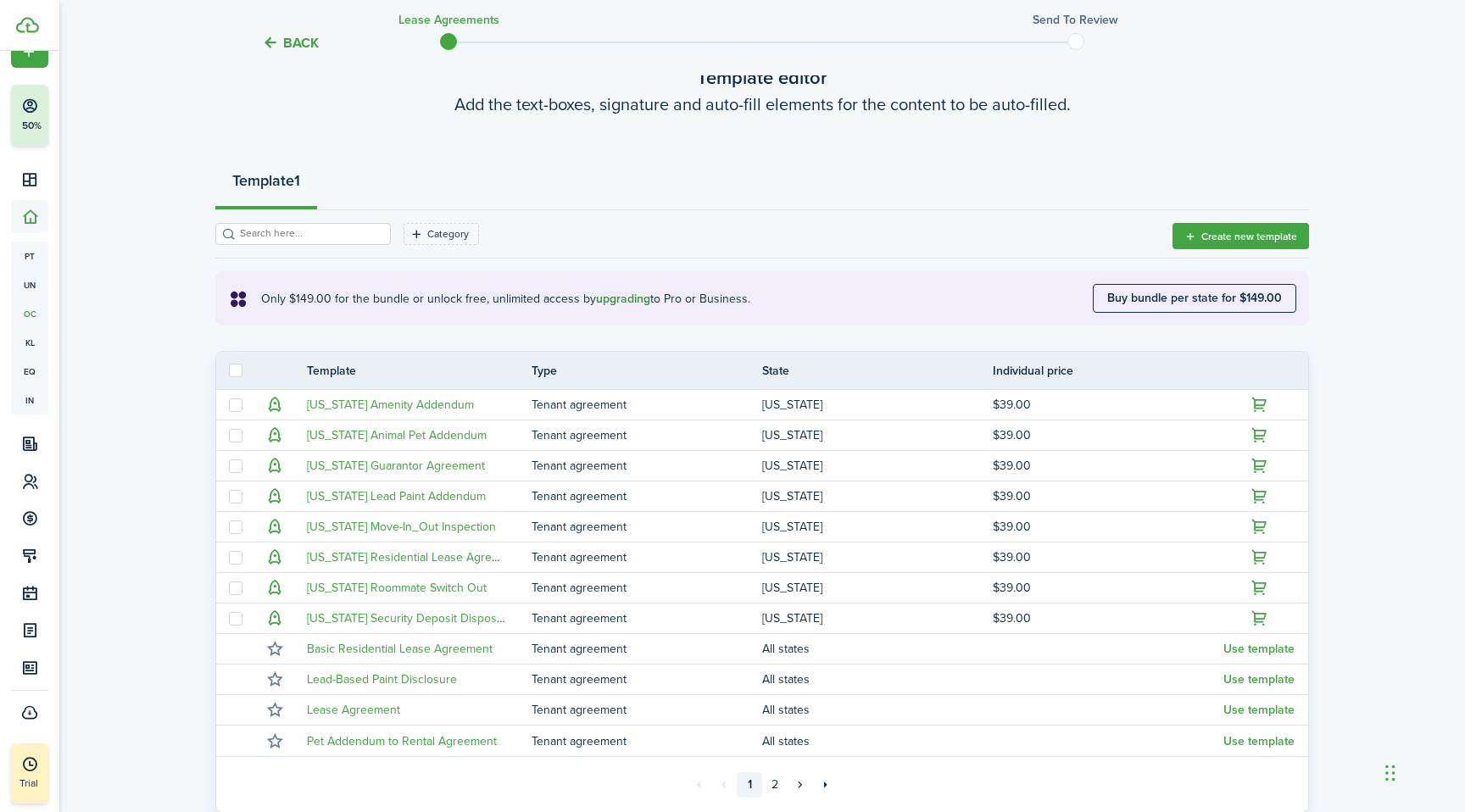
click at [622, 299] on button "upgrading" at bounding box center [623, 300] width 55 height 14
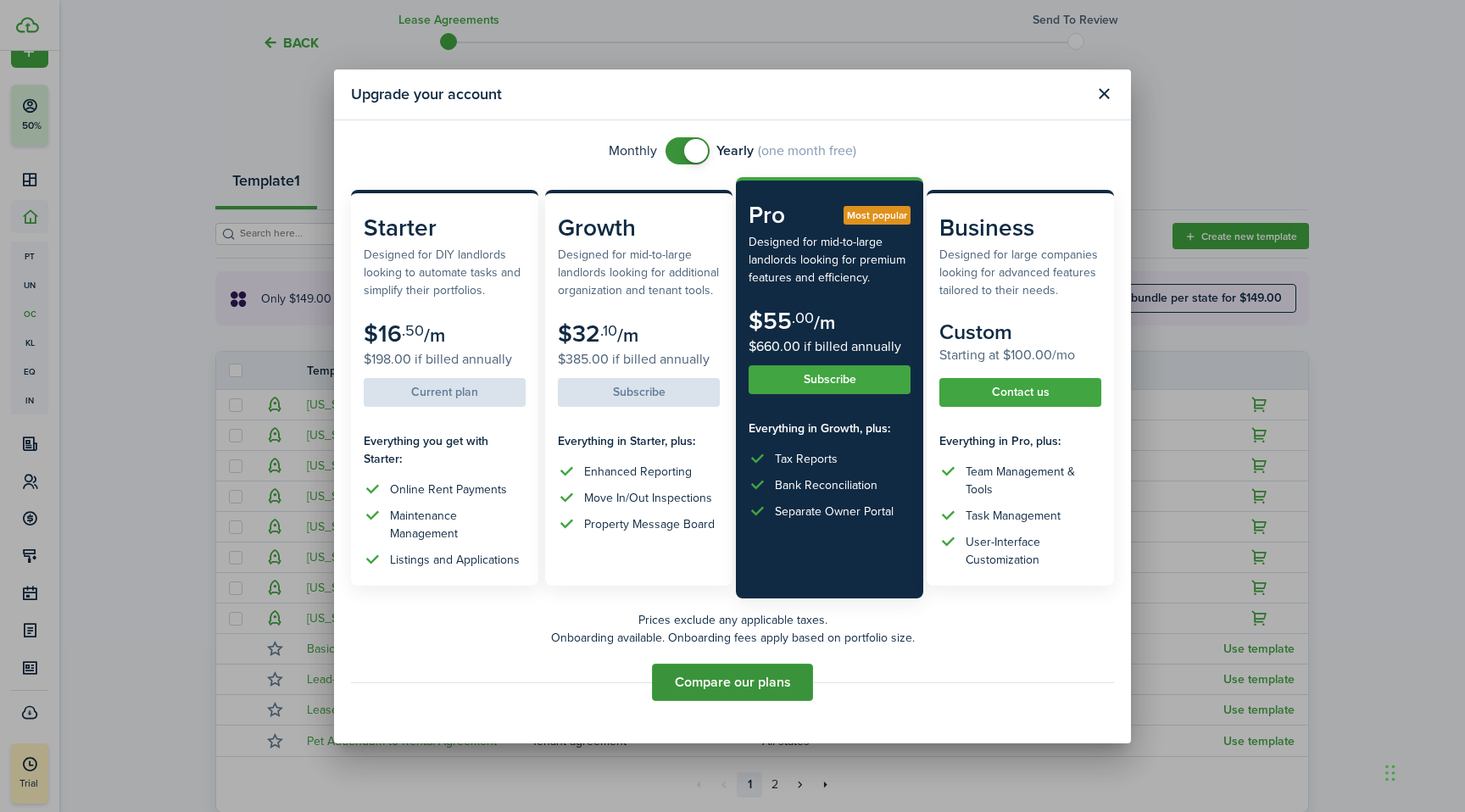
click at [717, 682] on button "Compare our plans" at bounding box center [732, 682] width 161 height 37
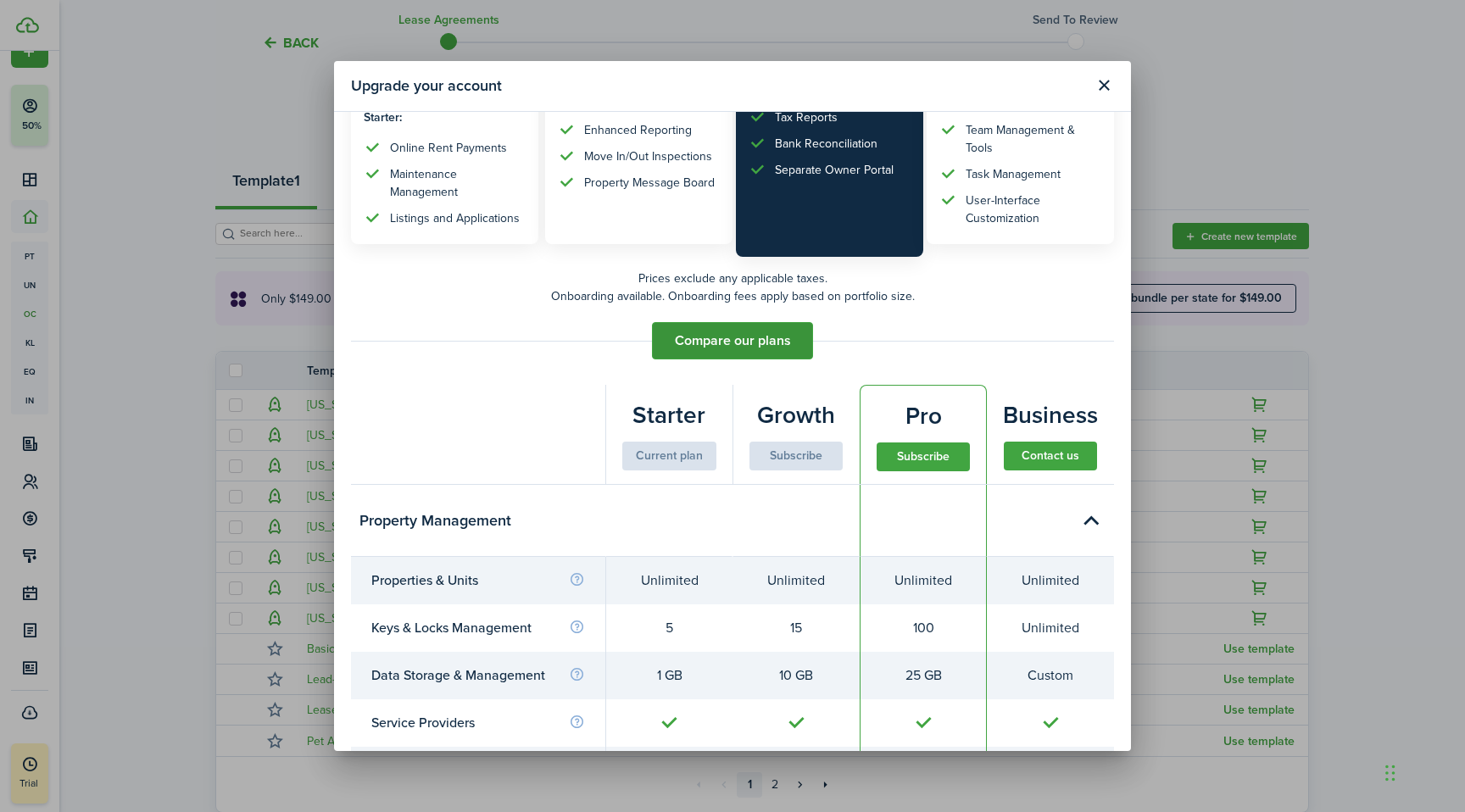
scroll to position [0, 0]
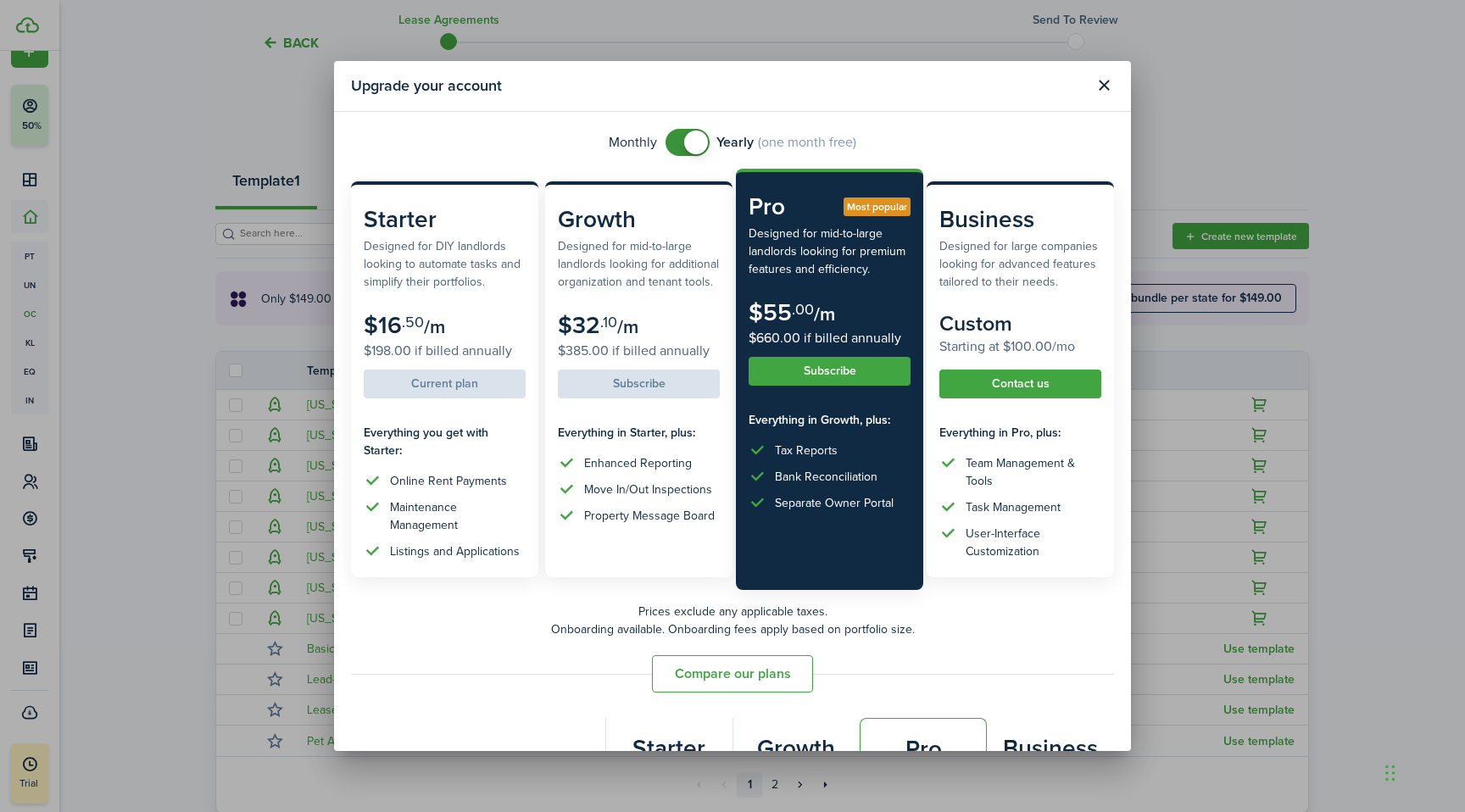
click at [679, 142] on span at bounding box center [687, 141] width 17 height 27
click at [690, 142] on span at bounding box center [680, 142] width 24 height 24
click at [690, 142] on span at bounding box center [696, 142] width 24 height 24
checkbox input "true"
click at [689, 142] on span at bounding box center [680, 142] width 24 height 24
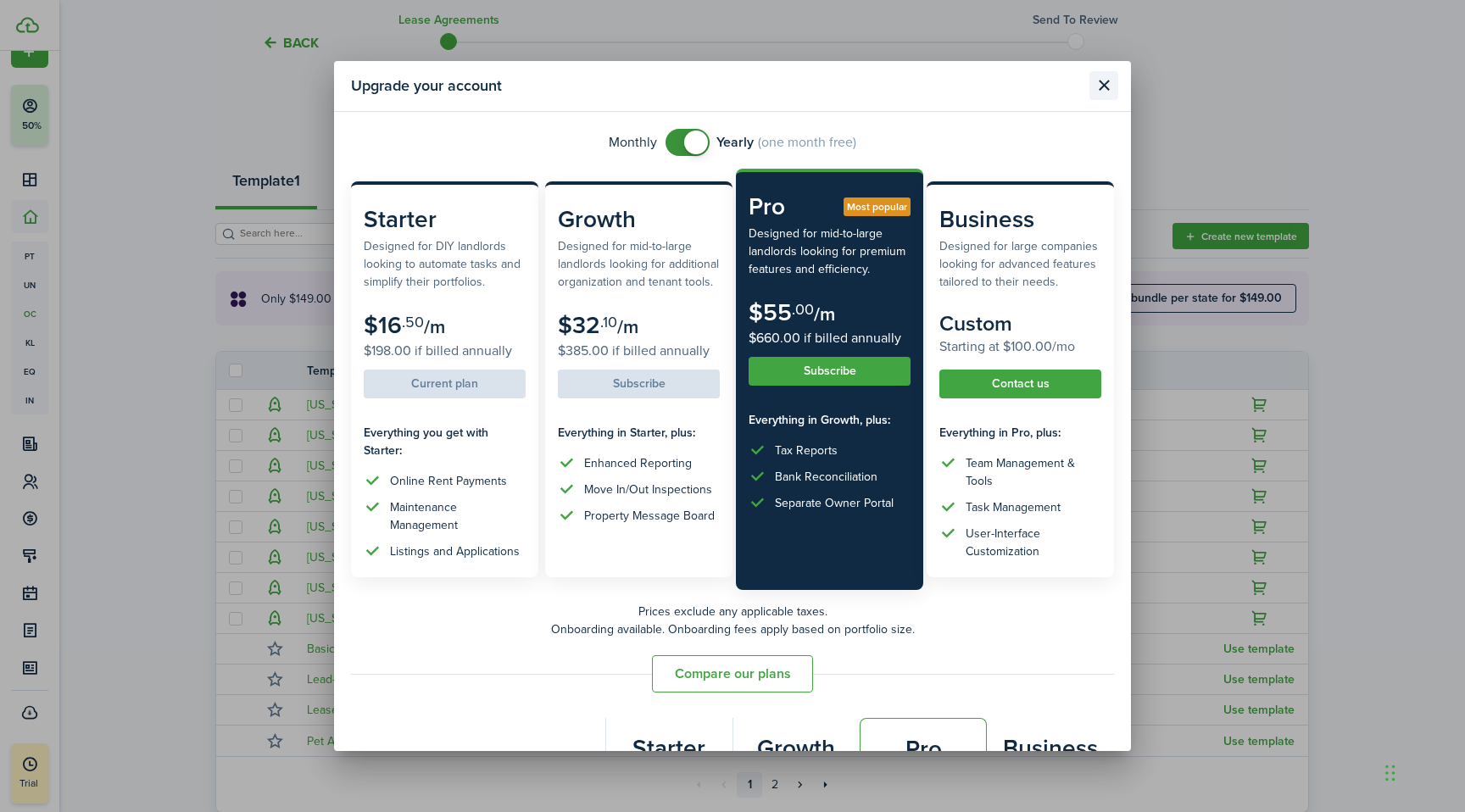
click at [1097, 83] on button "Close modal" at bounding box center [1104, 86] width 29 height 29
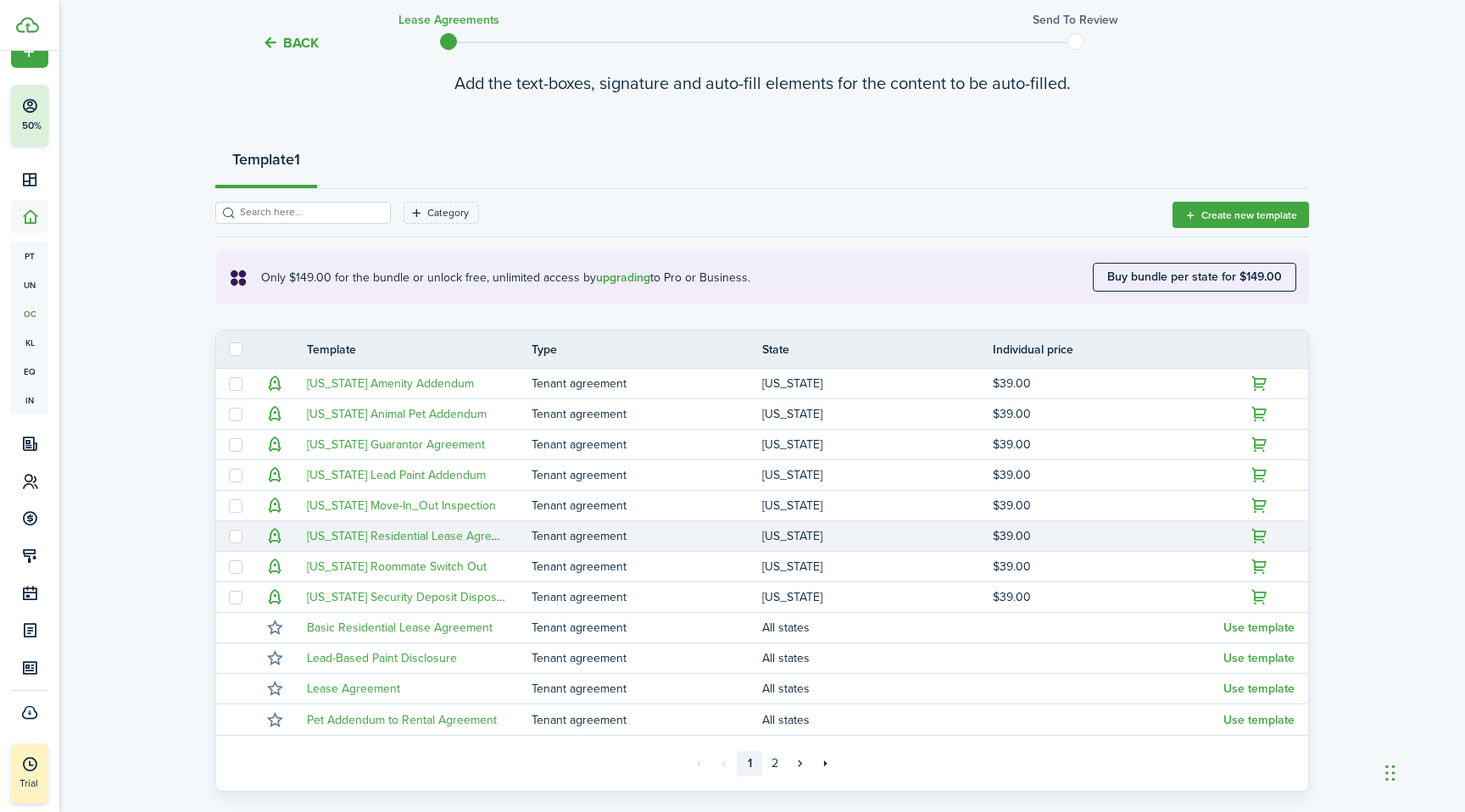
scroll to position [130, 0]
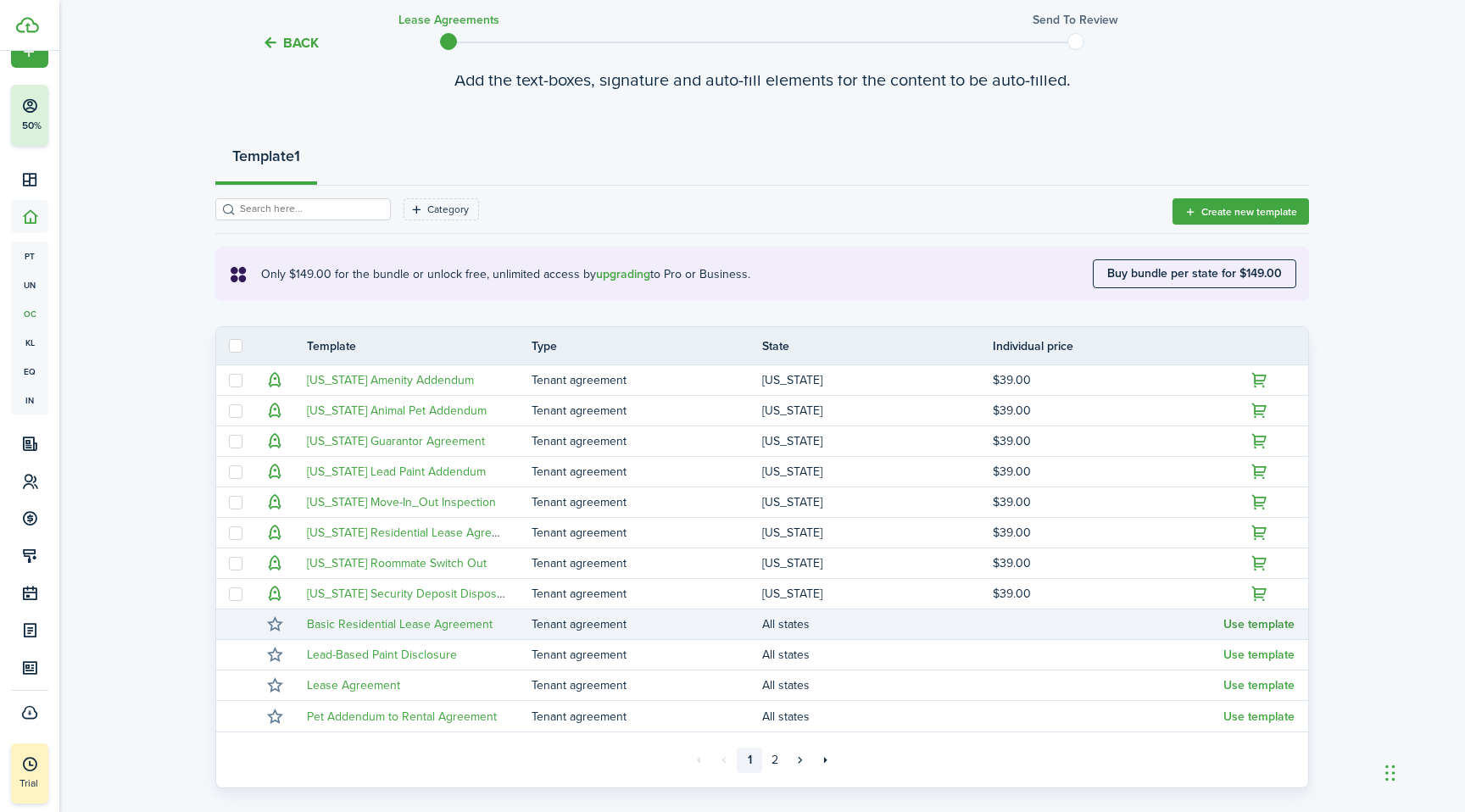
click at [1252, 625] on button "Use template" at bounding box center [1259, 625] width 72 height 14
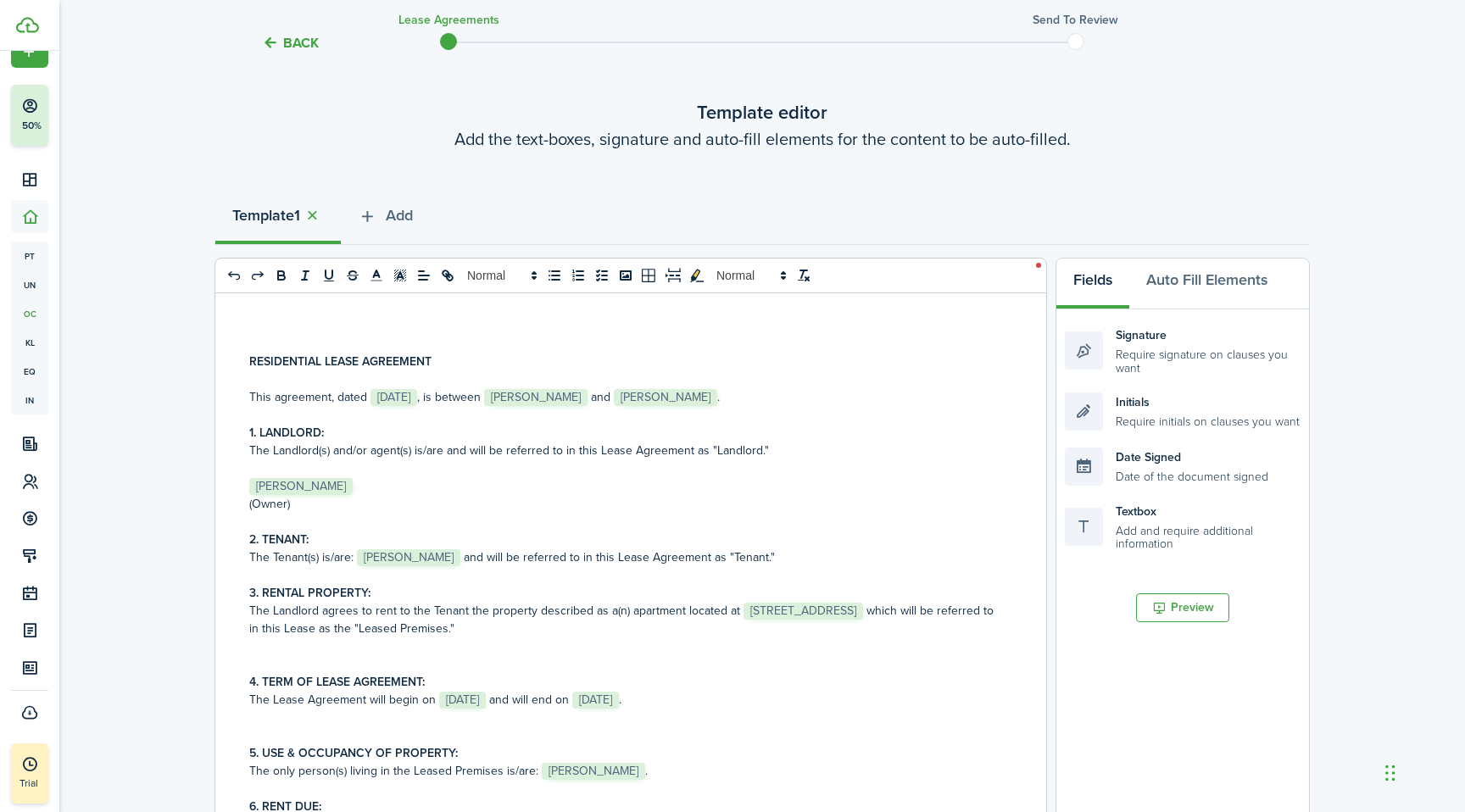
scroll to position [0, 0]
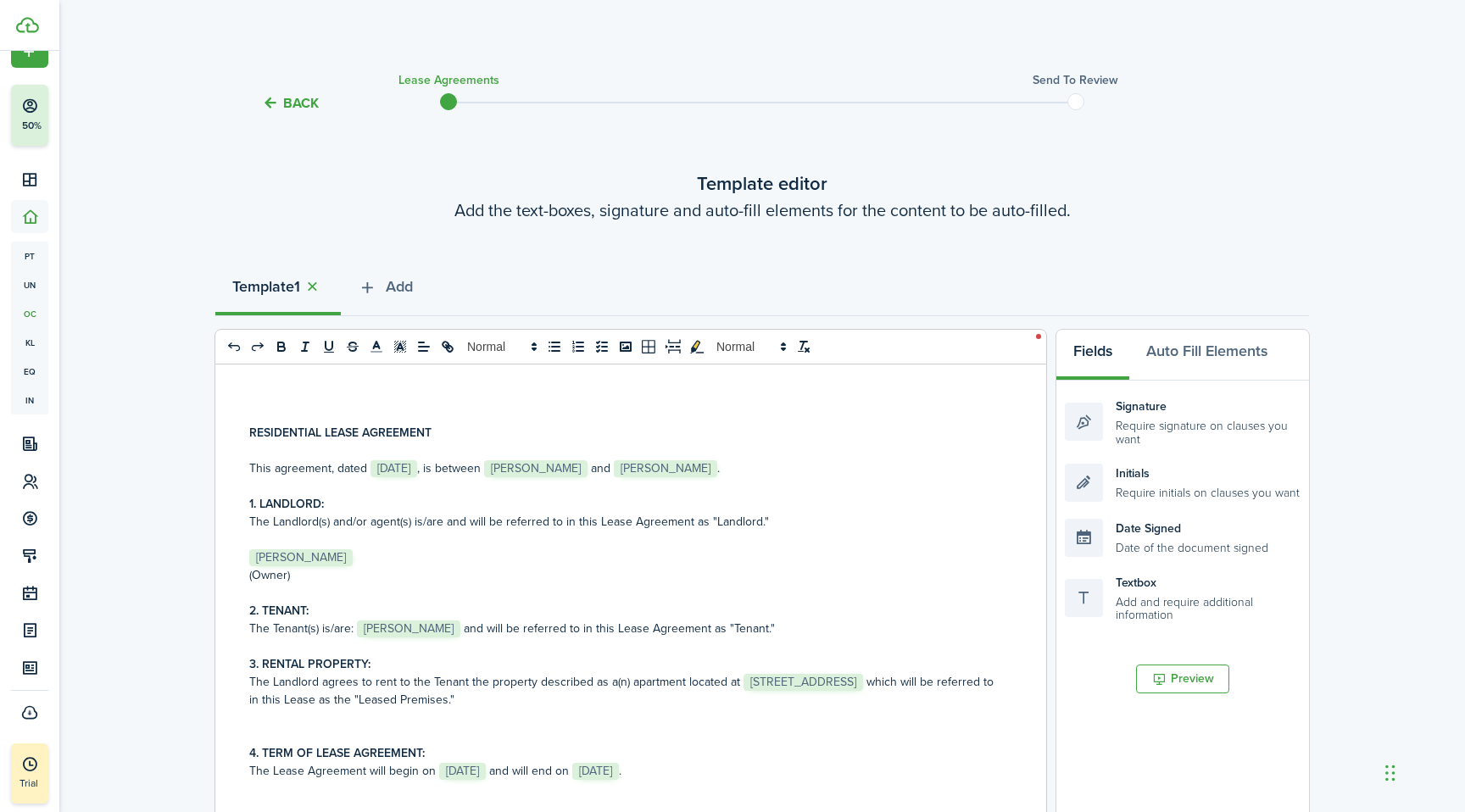
click at [302, 104] on button "Back" at bounding box center [290, 103] width 57 height 18
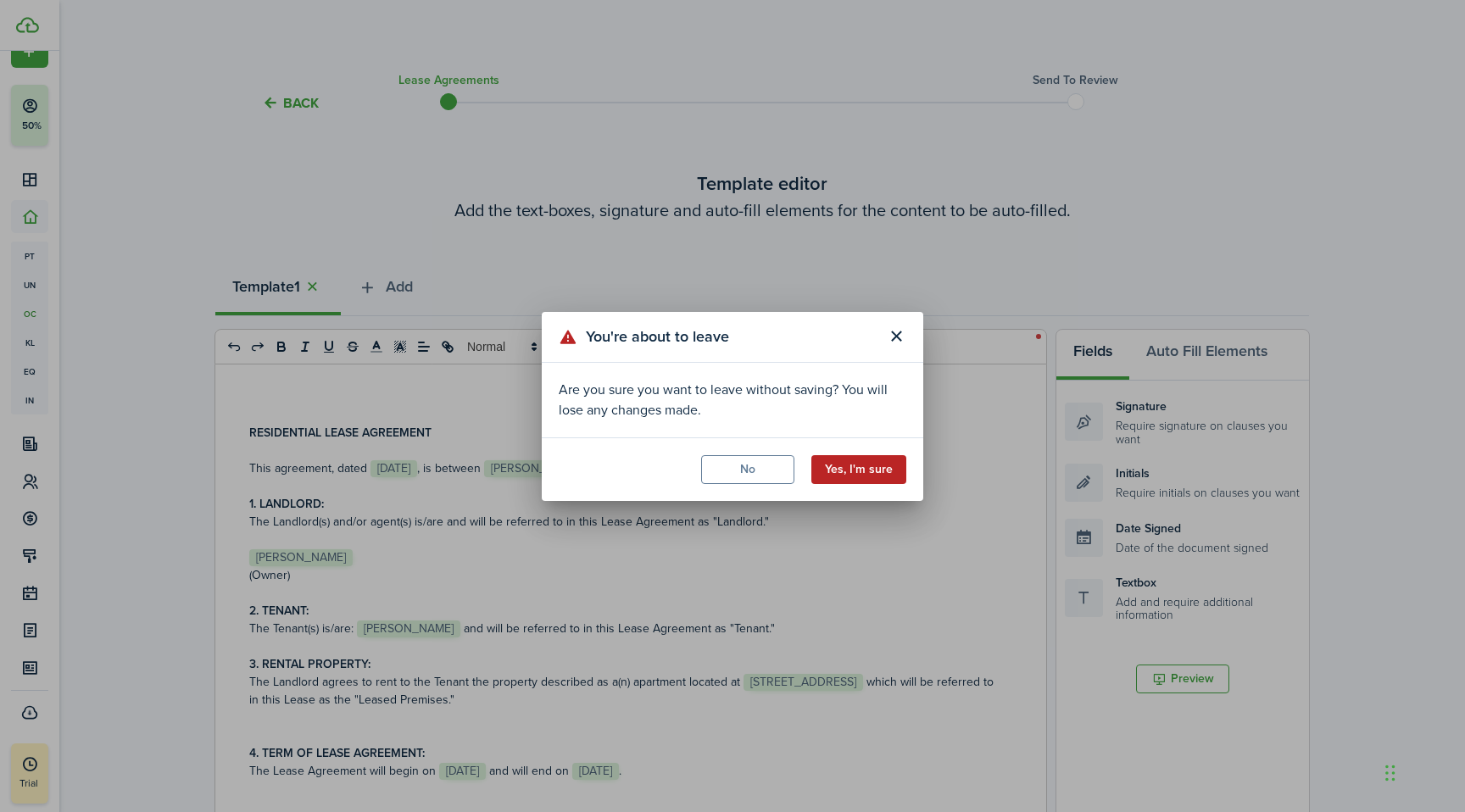
click at [861, 474] on button "Yes, I'm sure" at bounding box center [858, 469] width 95 height 29
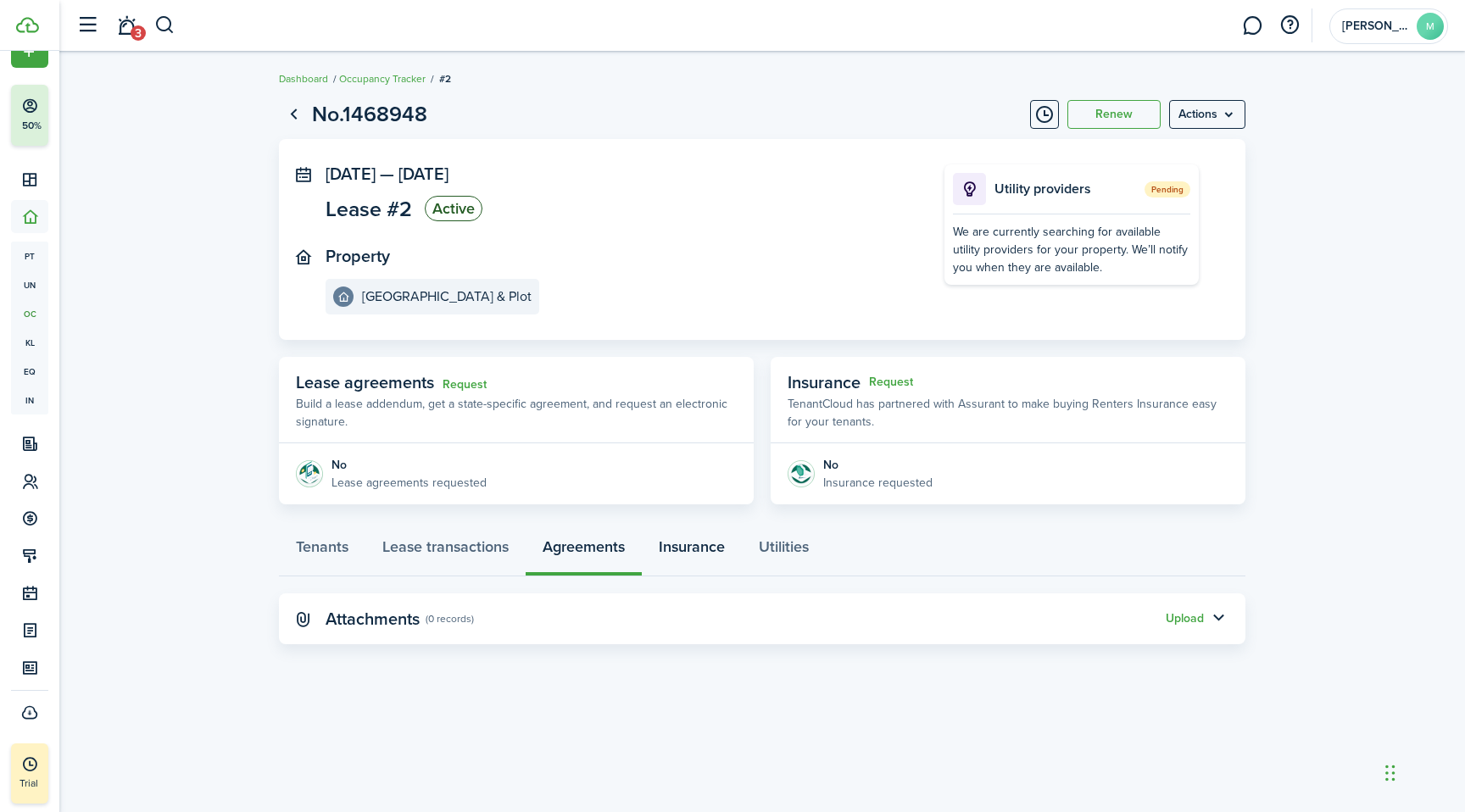
click at [684, 546] on link "Insurance" at bounding box center [692, 550] width 101 height 51
click at [773, 552] on link "Utilities" at bounding box center [783, 550] width 84 height 51
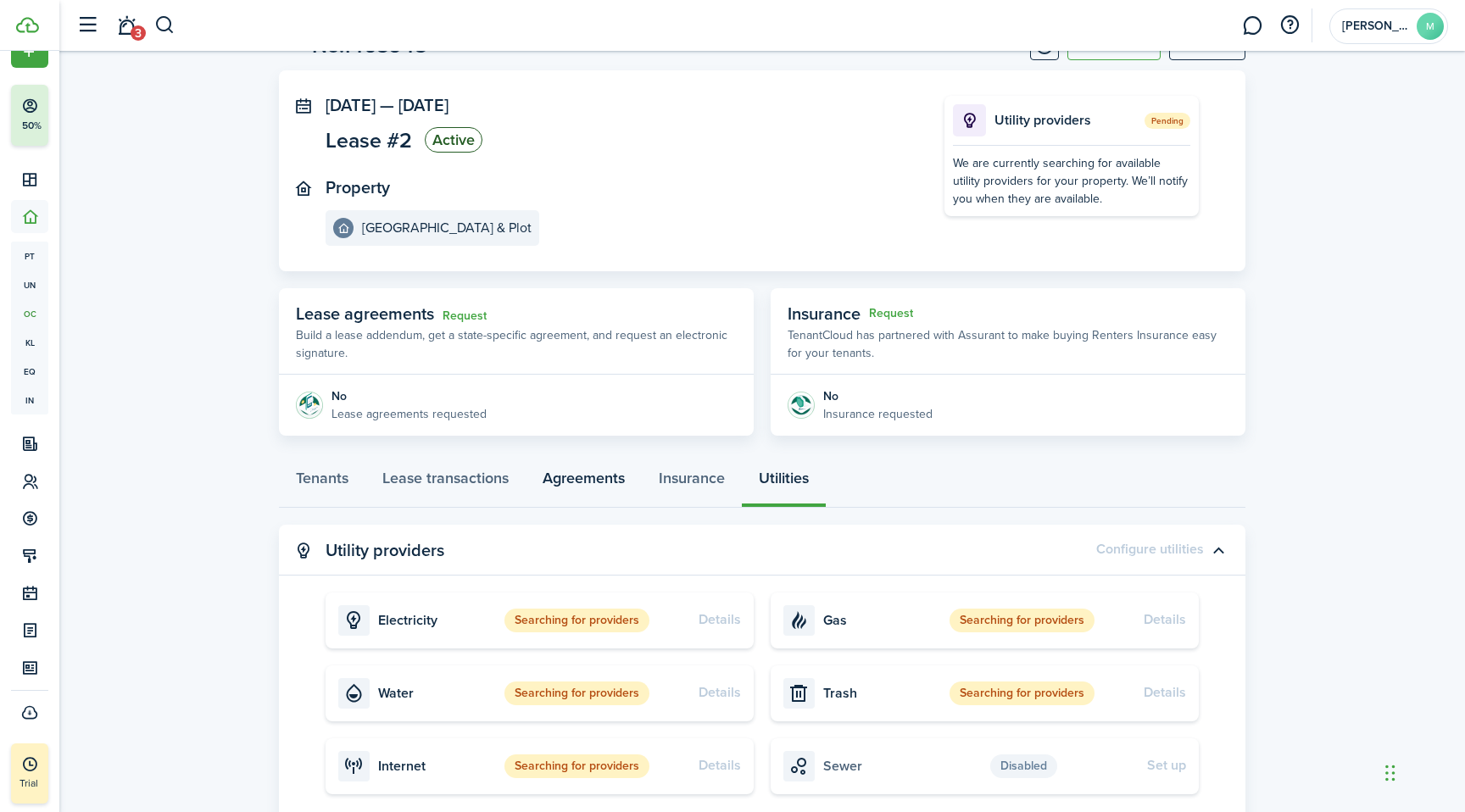
scroll to position [191, 0]
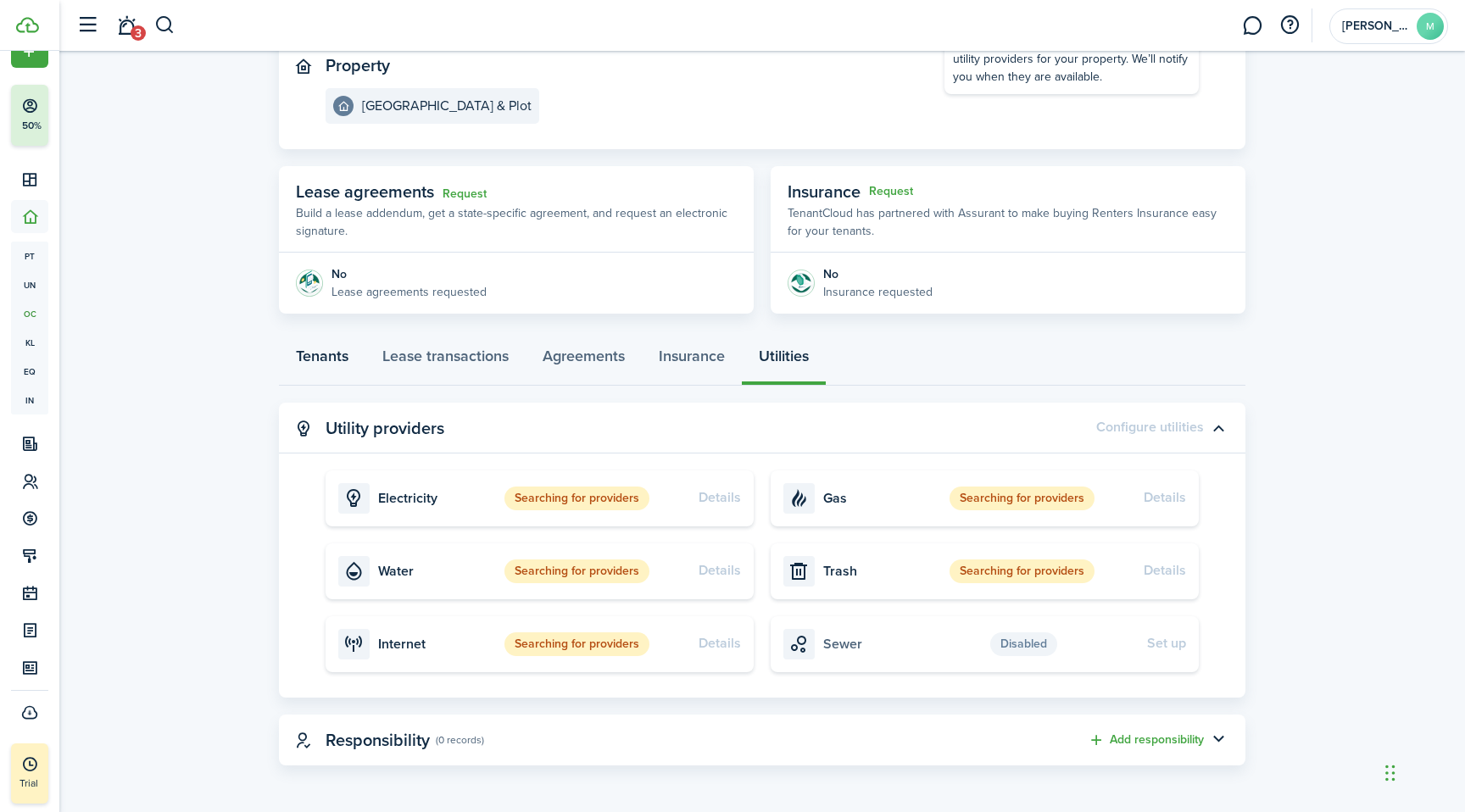
click at [330, 356] on link "Tenants" at bounding box center [321, 359] width 87 height 51
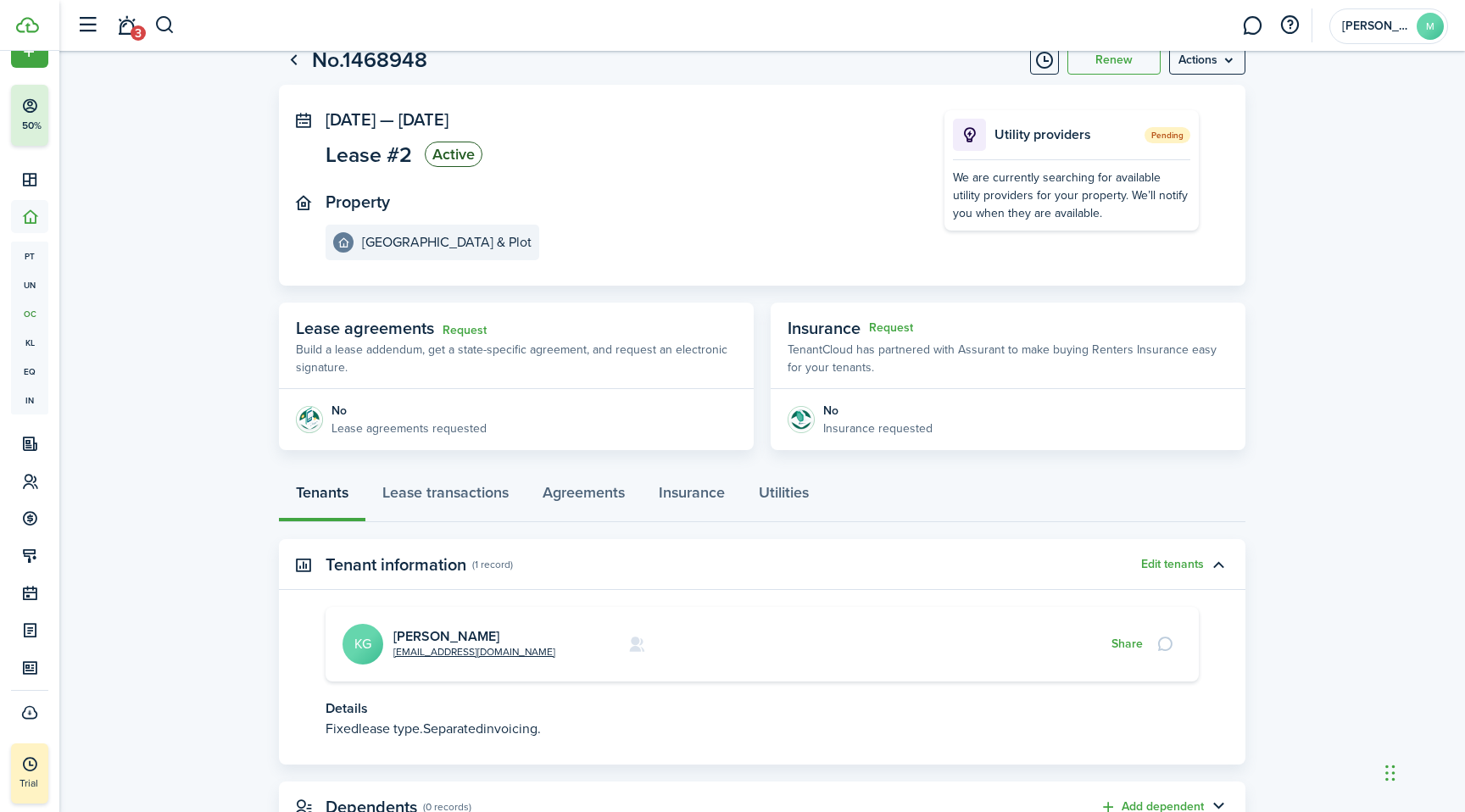
scroll to position [121, 0]
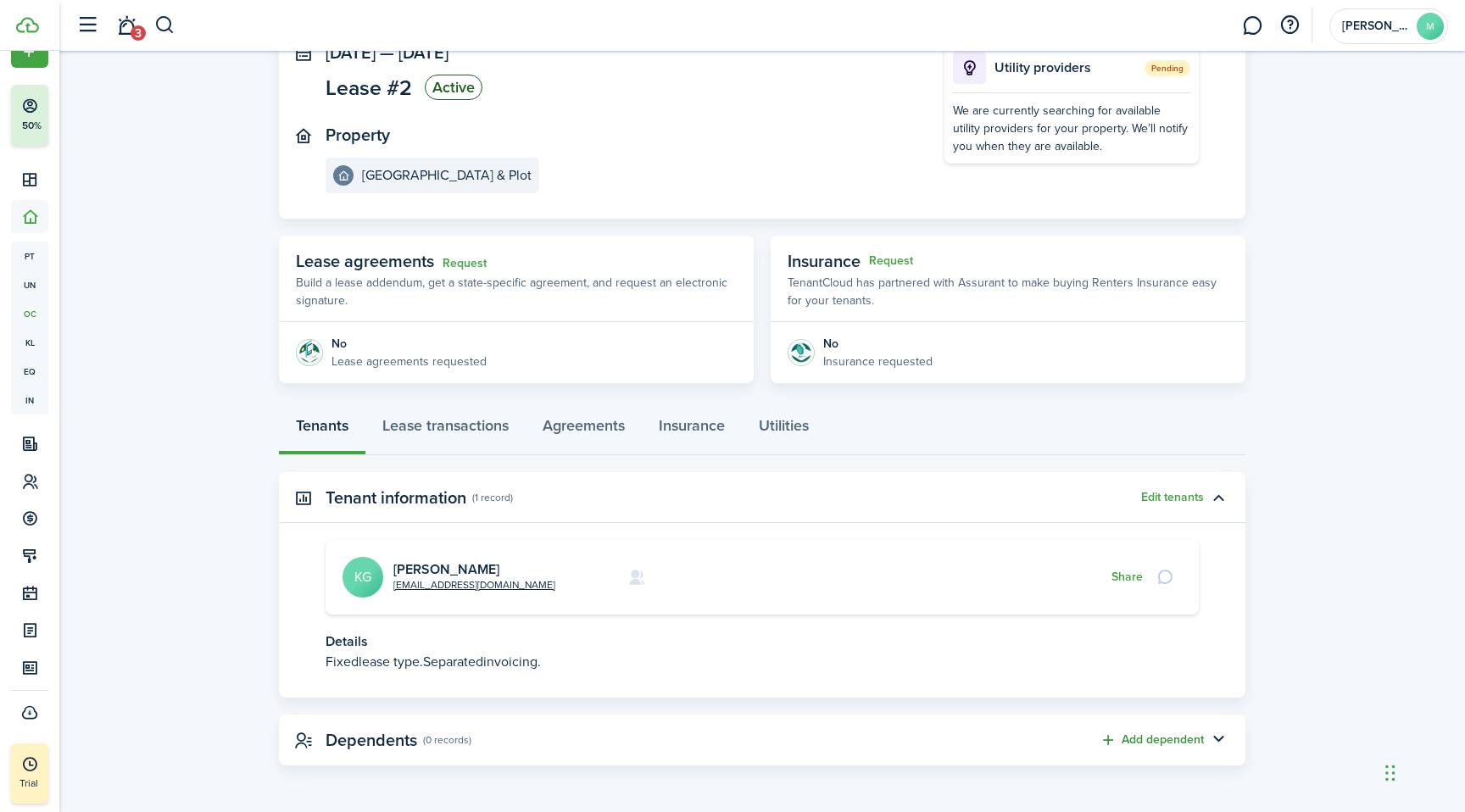
click at [1156, 734] on button "Add dependent" at bounding box center [1151, 740] width 105 height 20
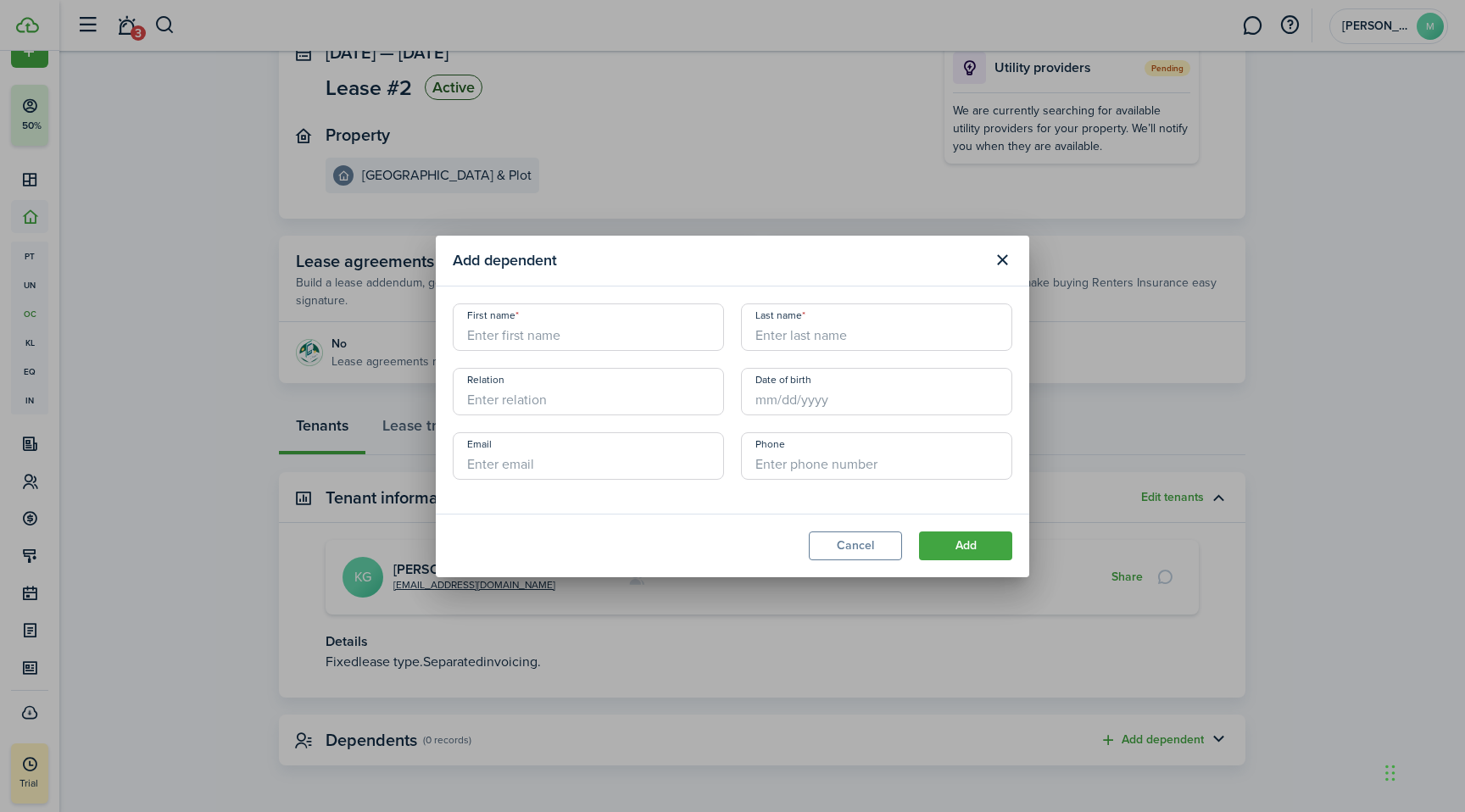
click at [633, 334] on input "First name" at bounding box center [588, 327] width 272 height 48
type input "Mason"
type input "Millan"
click at [667, 386] on input "Relation" at bounding box center [588, 392] width 272 height 48
type input "Son"
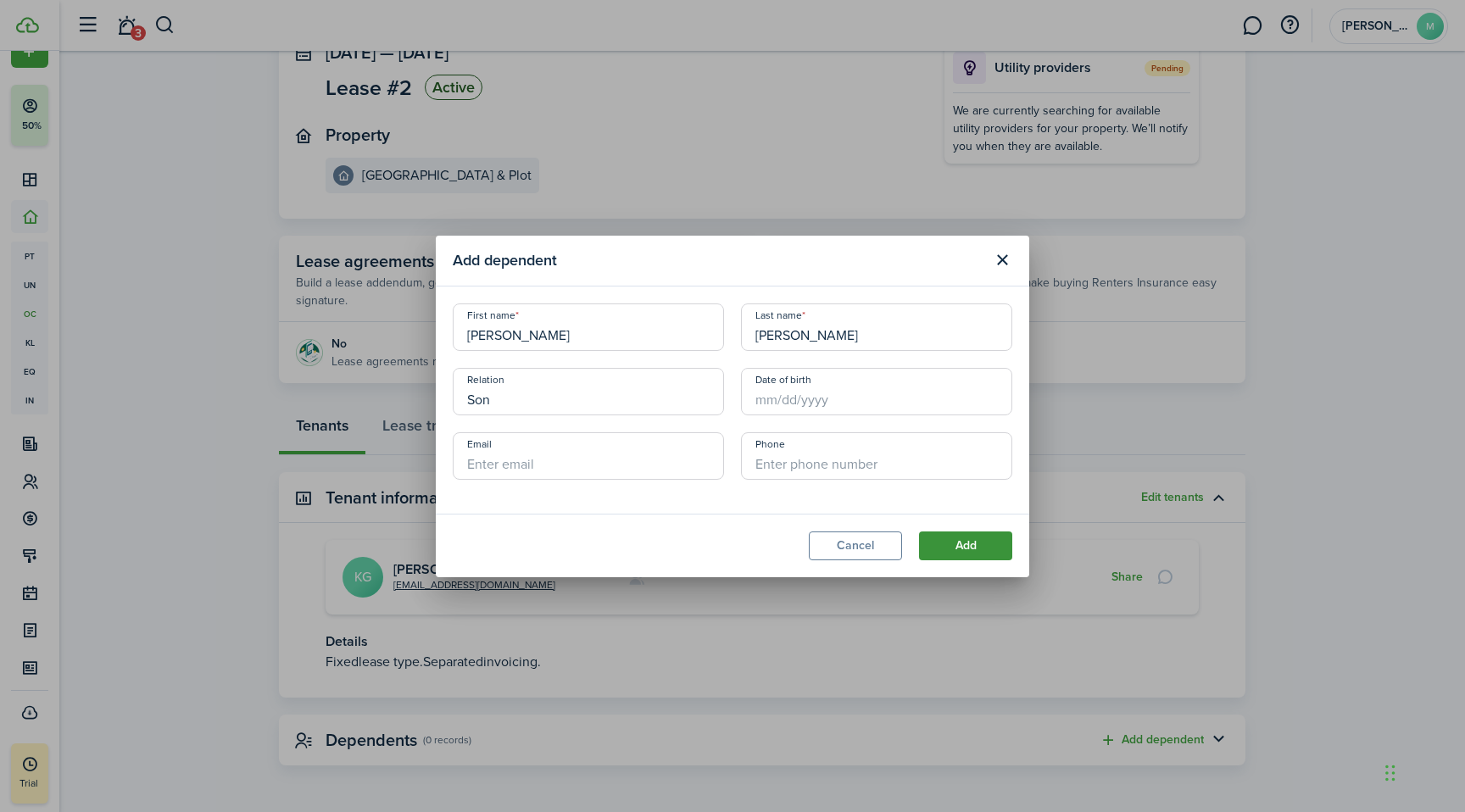
click at [992, 541] on button "Add" at bounding box center [965, 545] width 94 height 29
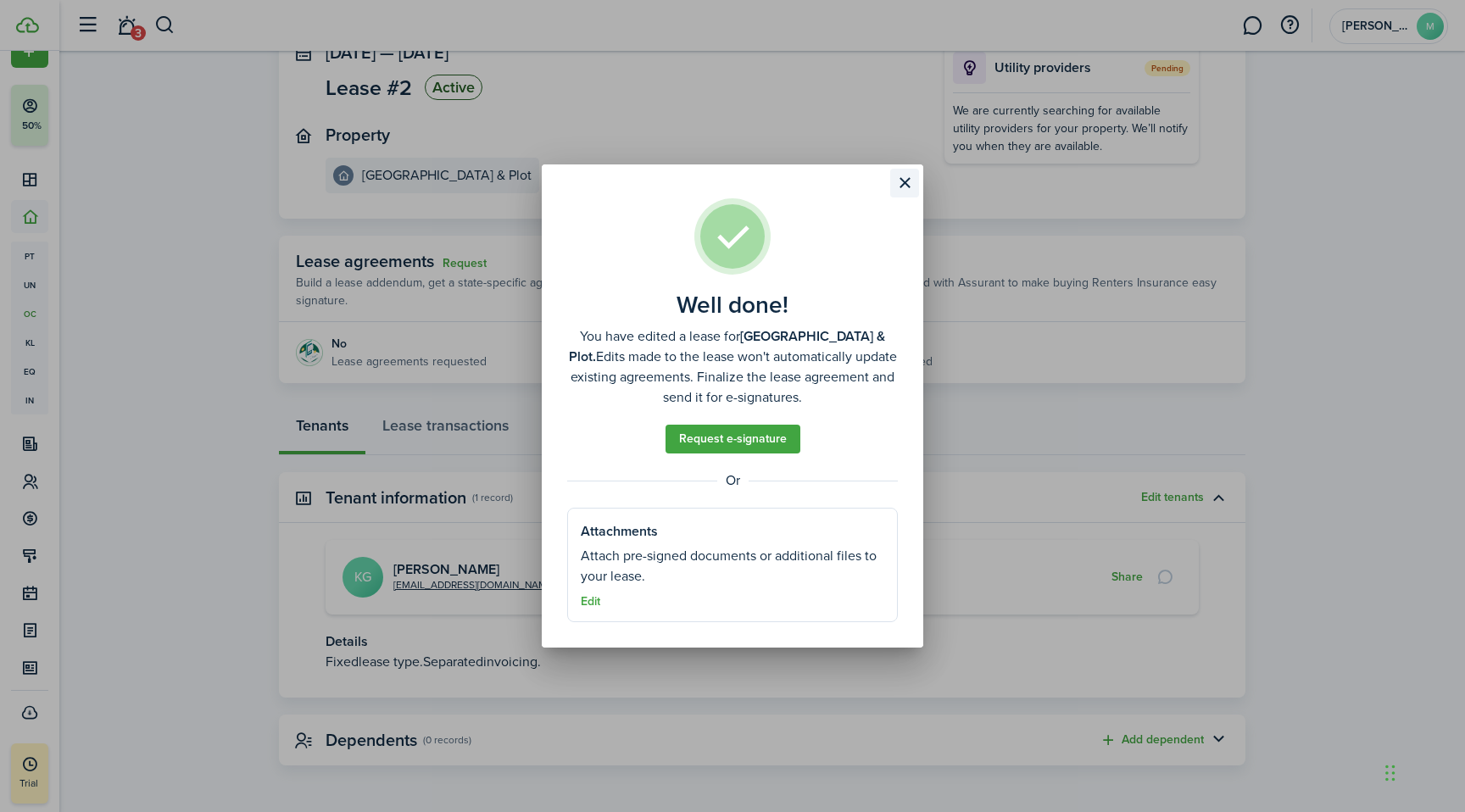
click at [909, 188] on button "Close modal" at bounding box center [904, 182] width 29 height 29
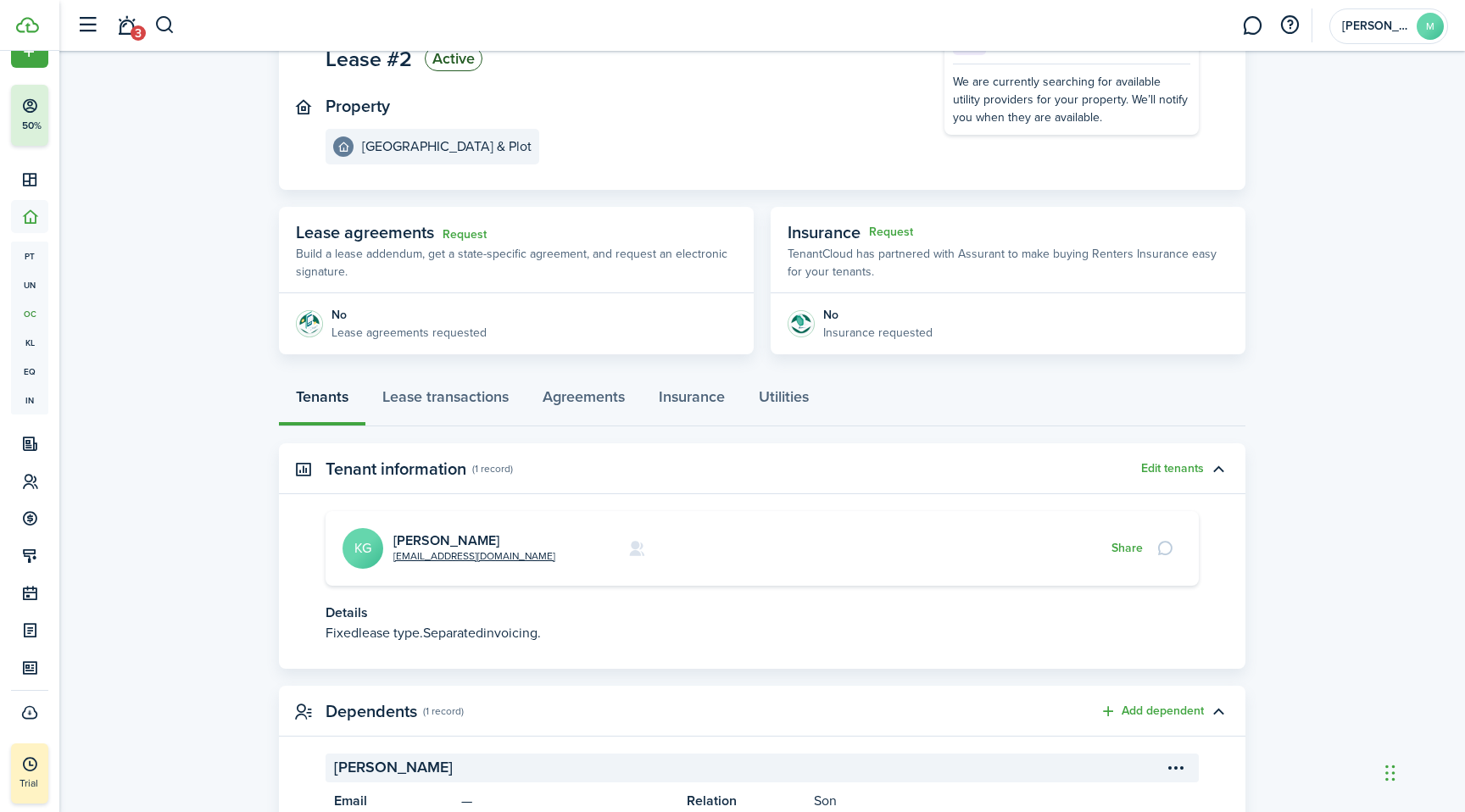
scroll to position [250, 0]
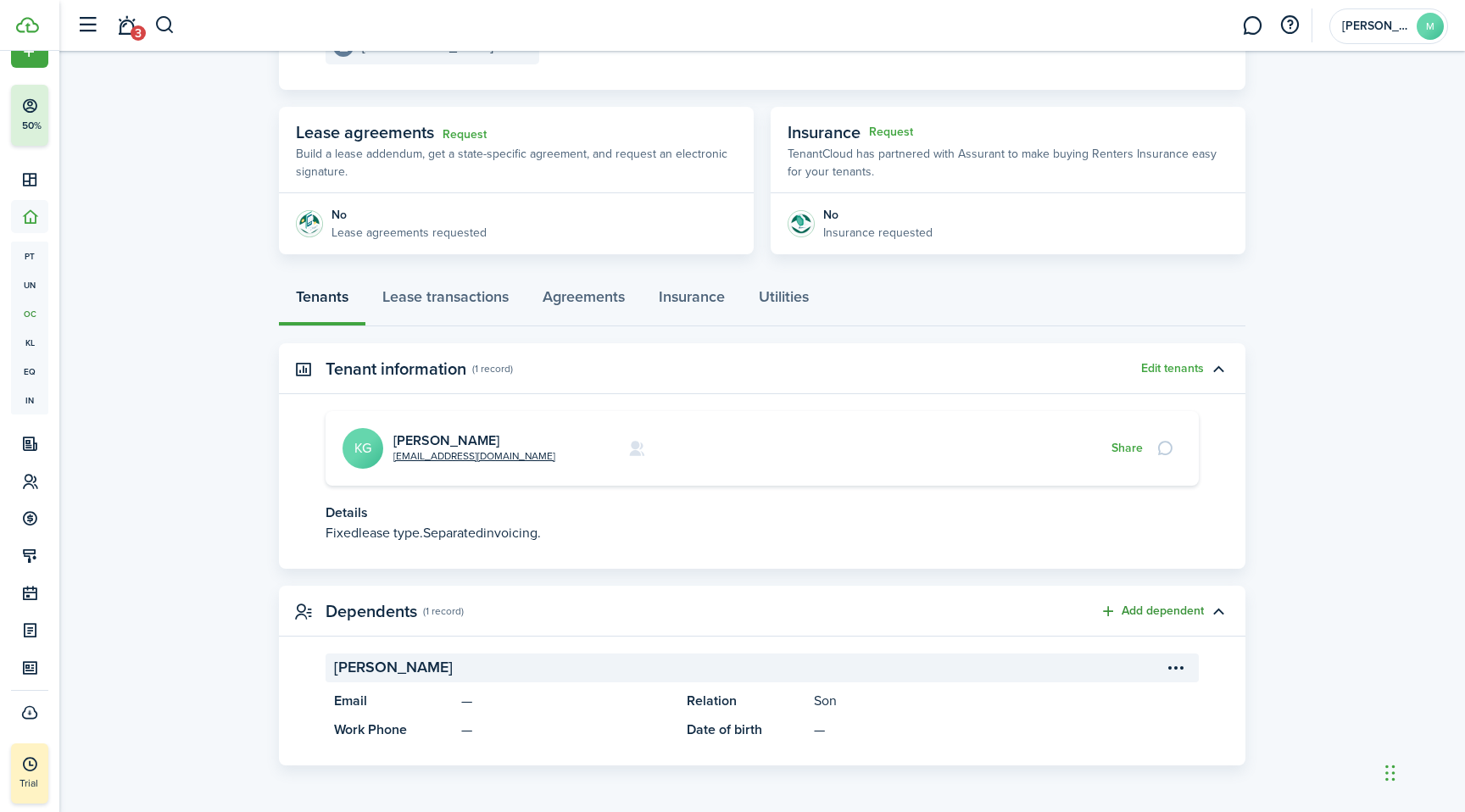
click at [1163, 611] on button "Add dependent" at bounding box center [1151, 612] width 105 height 20
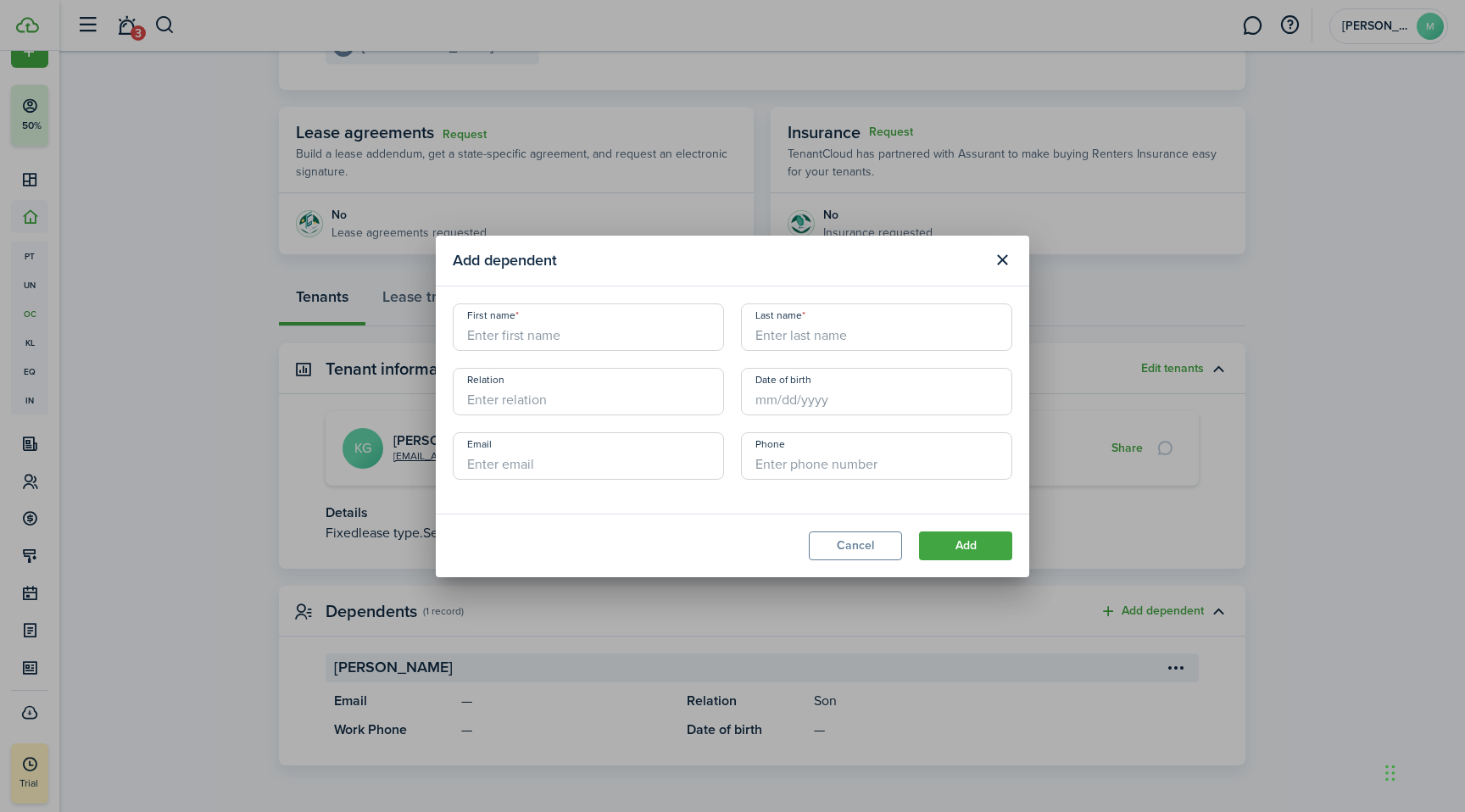
click at [563, 338] on input "First name" at bounding box center [588, 327] width 272 height 48
type input "Anthony"
type input "Millan"
click at [629, 390] on input "Relation" at bounding box center [588, 392] width 272 height 48
type input "Son"
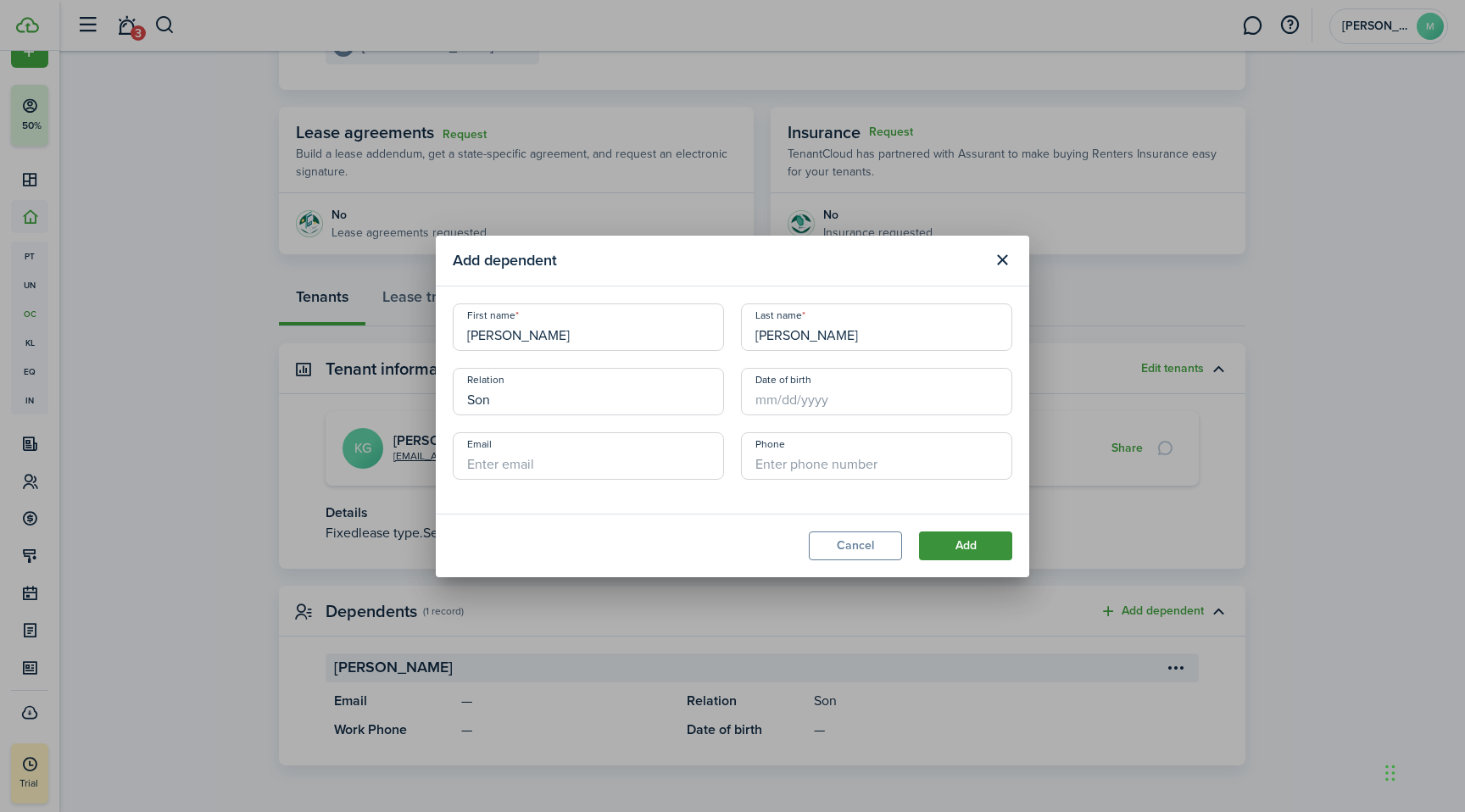
click at [955, 551] on button "Add" at bounding box center [965, 545] width 94 height 29
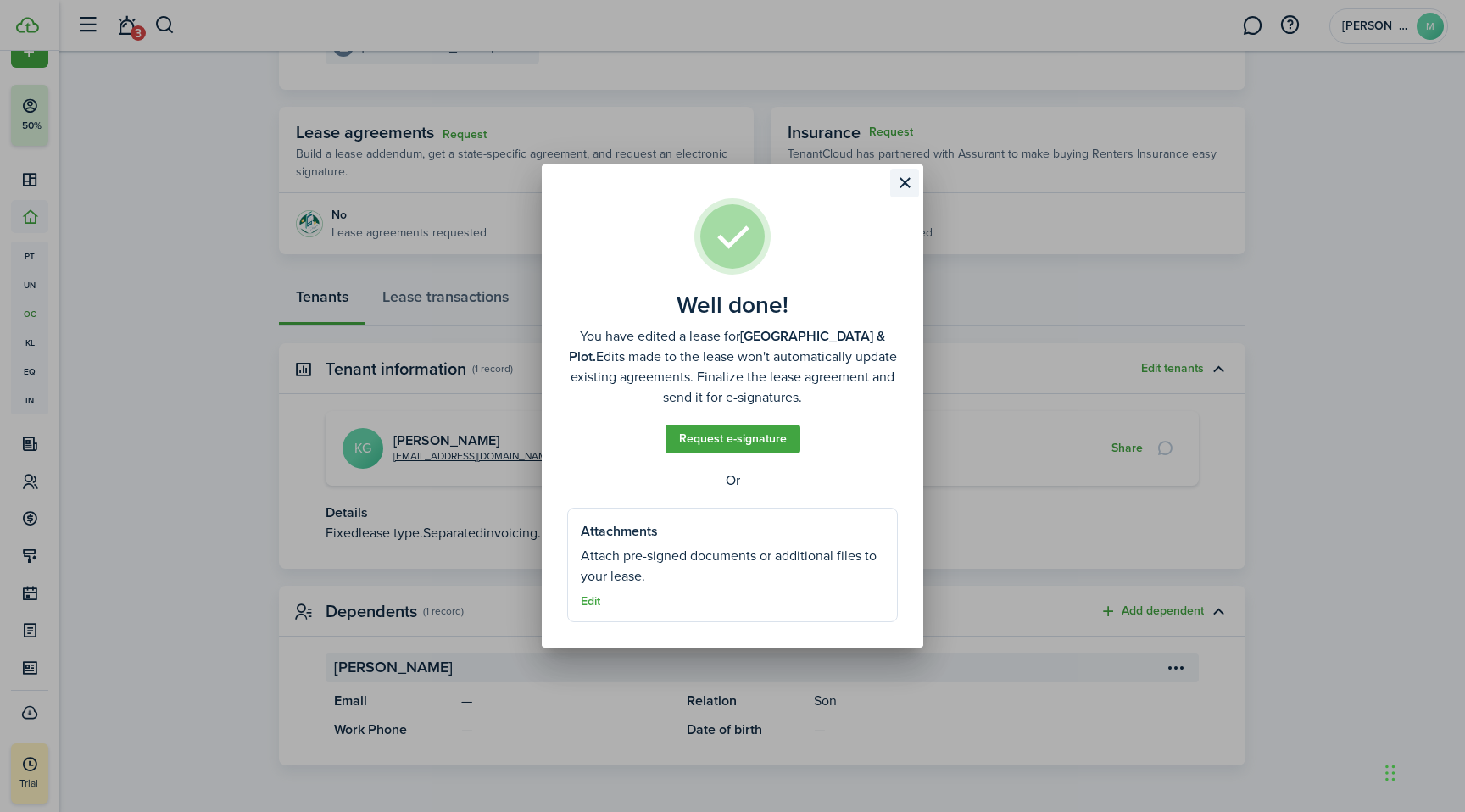
click at [896, 178] on button "Close modal" at bounding box center [904, 182] width 29 height 29
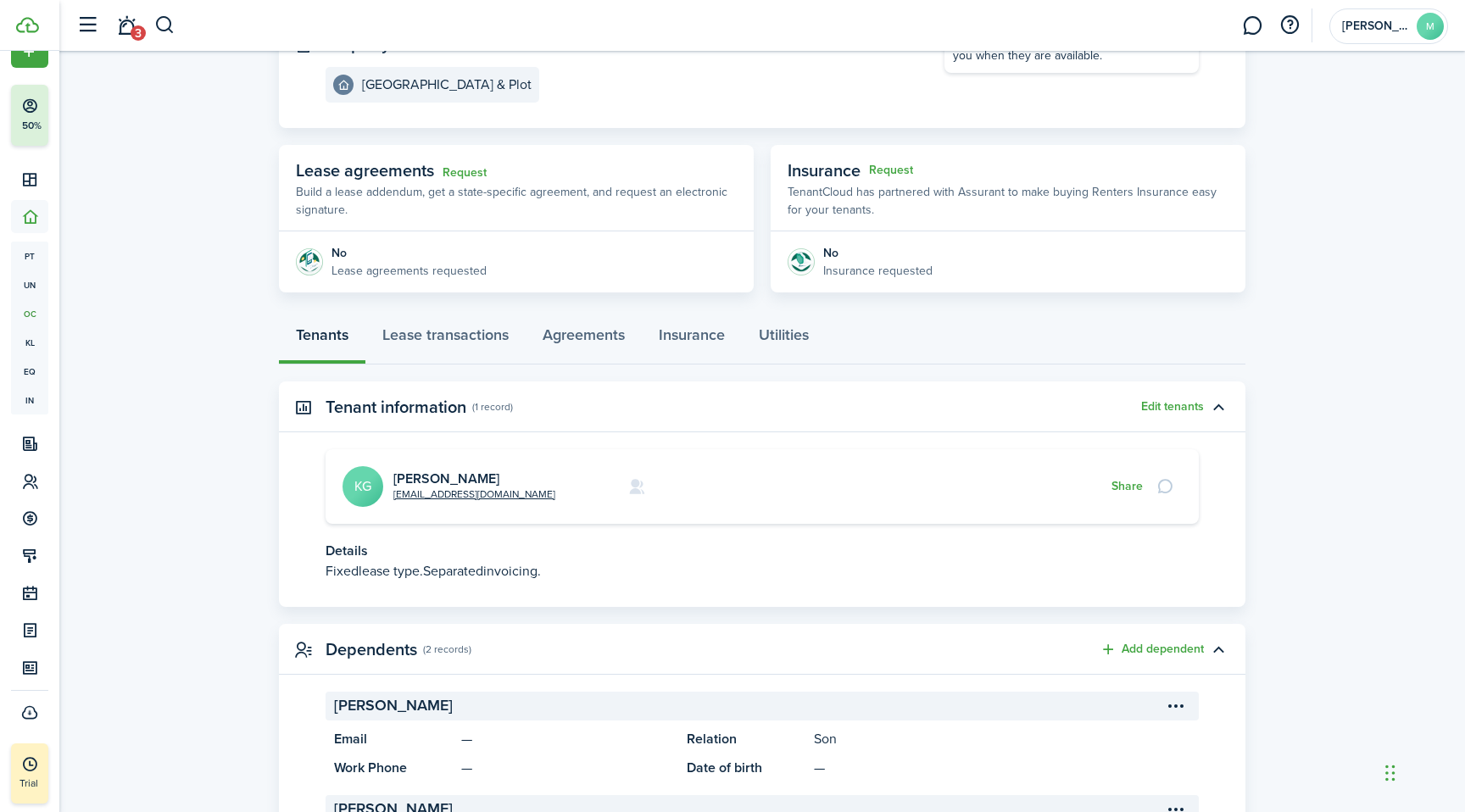
scroll to position [203, 0]
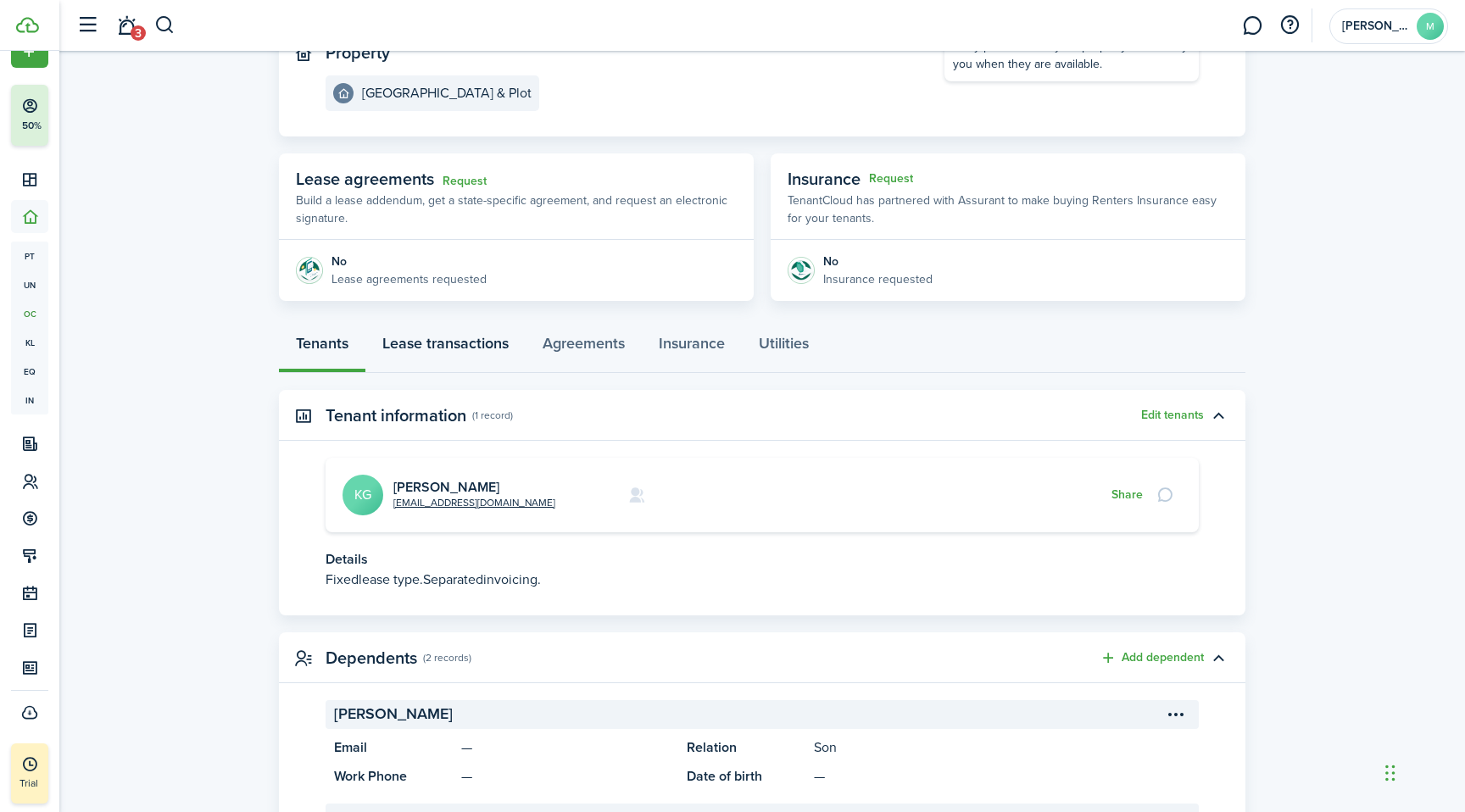
click at [484, 347] on link "Lease transactions" at bounding box center [445, 347] width 160 height 51
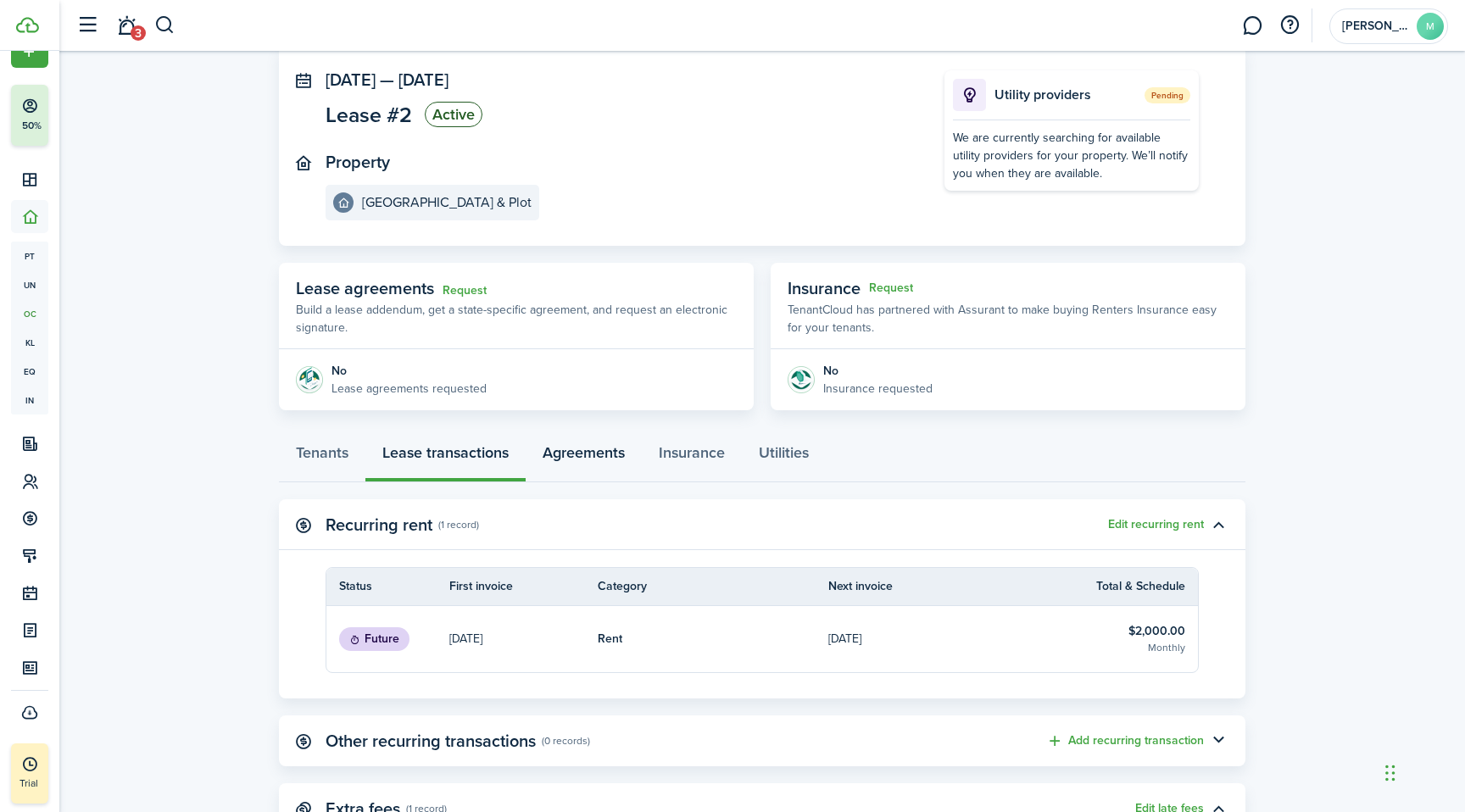
scroll to position [73, 0]
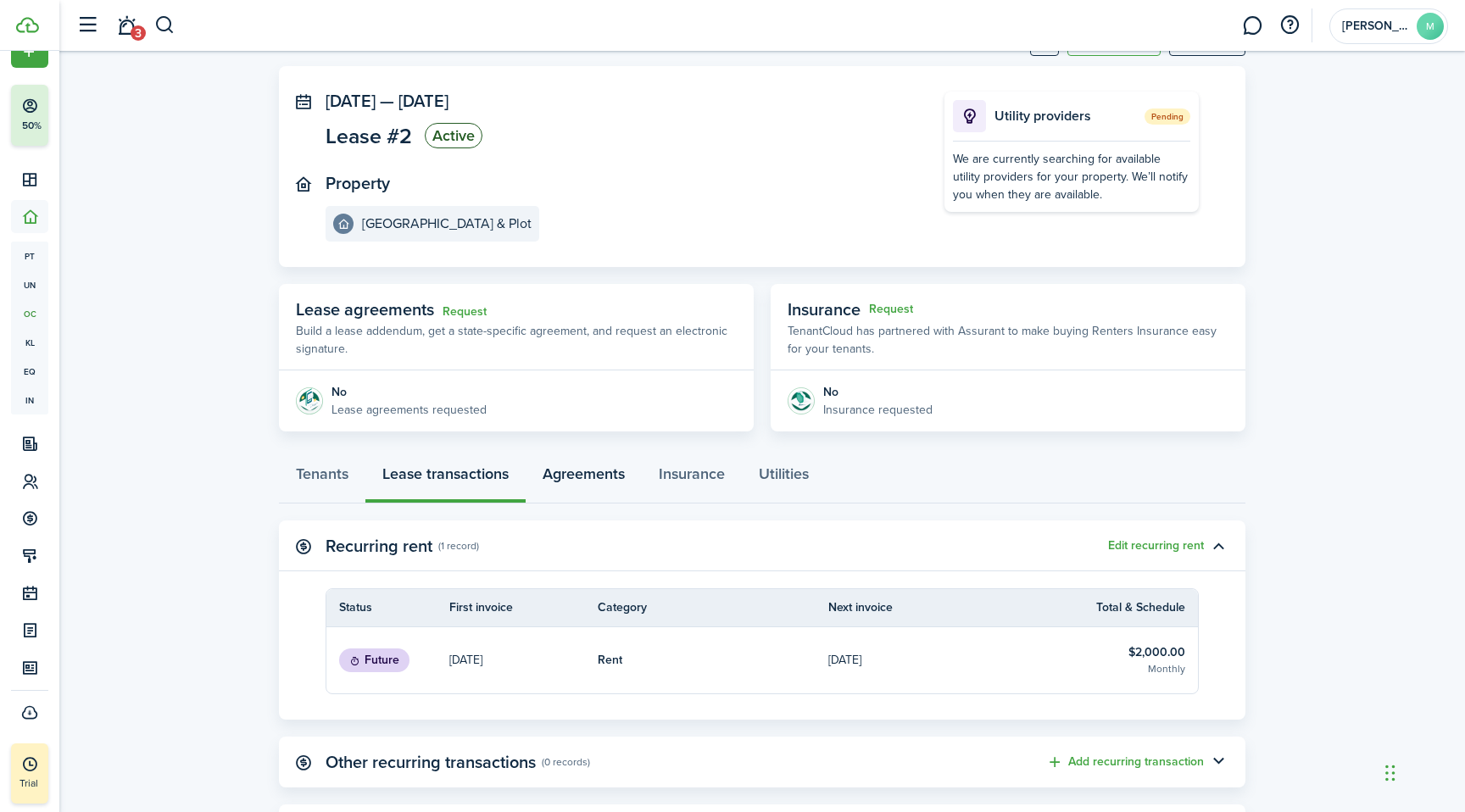
click at [596, 477] on link "Agreements" at bounding box center [583, 478] width 116 height 51
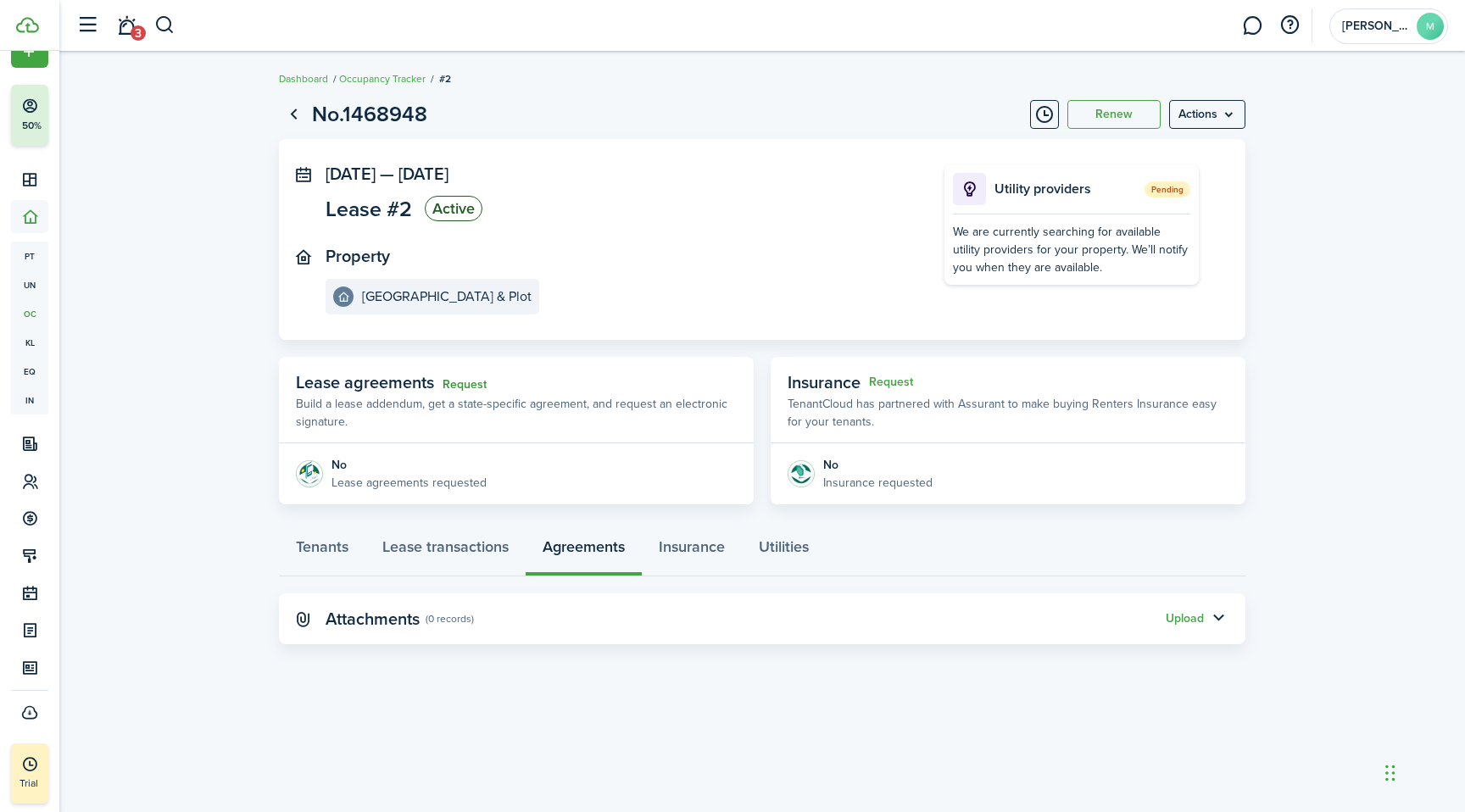
click at [462, 383] on link "Request" at bounding box center [465, 385] width 44 height 14
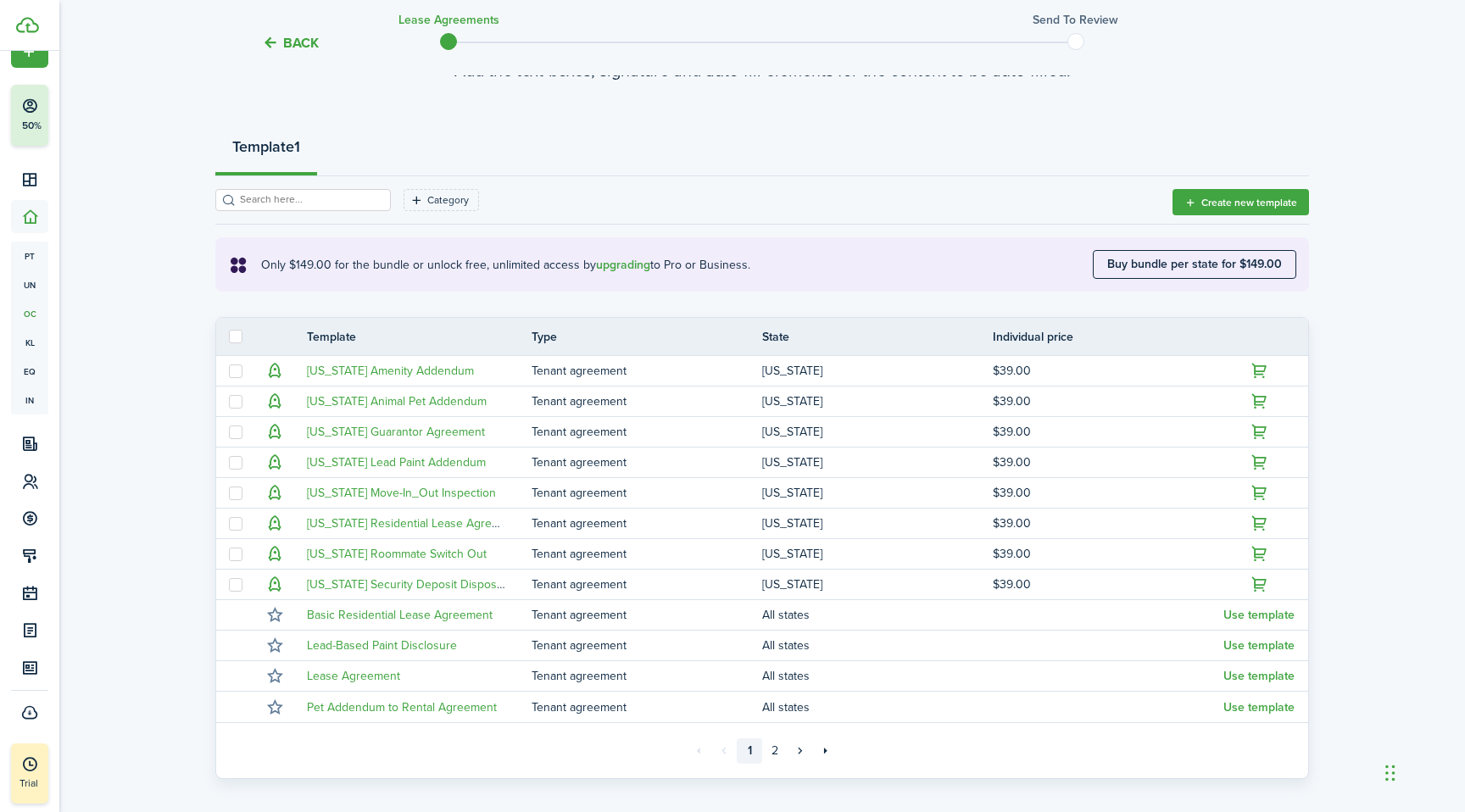
scroll to position [142, 0]
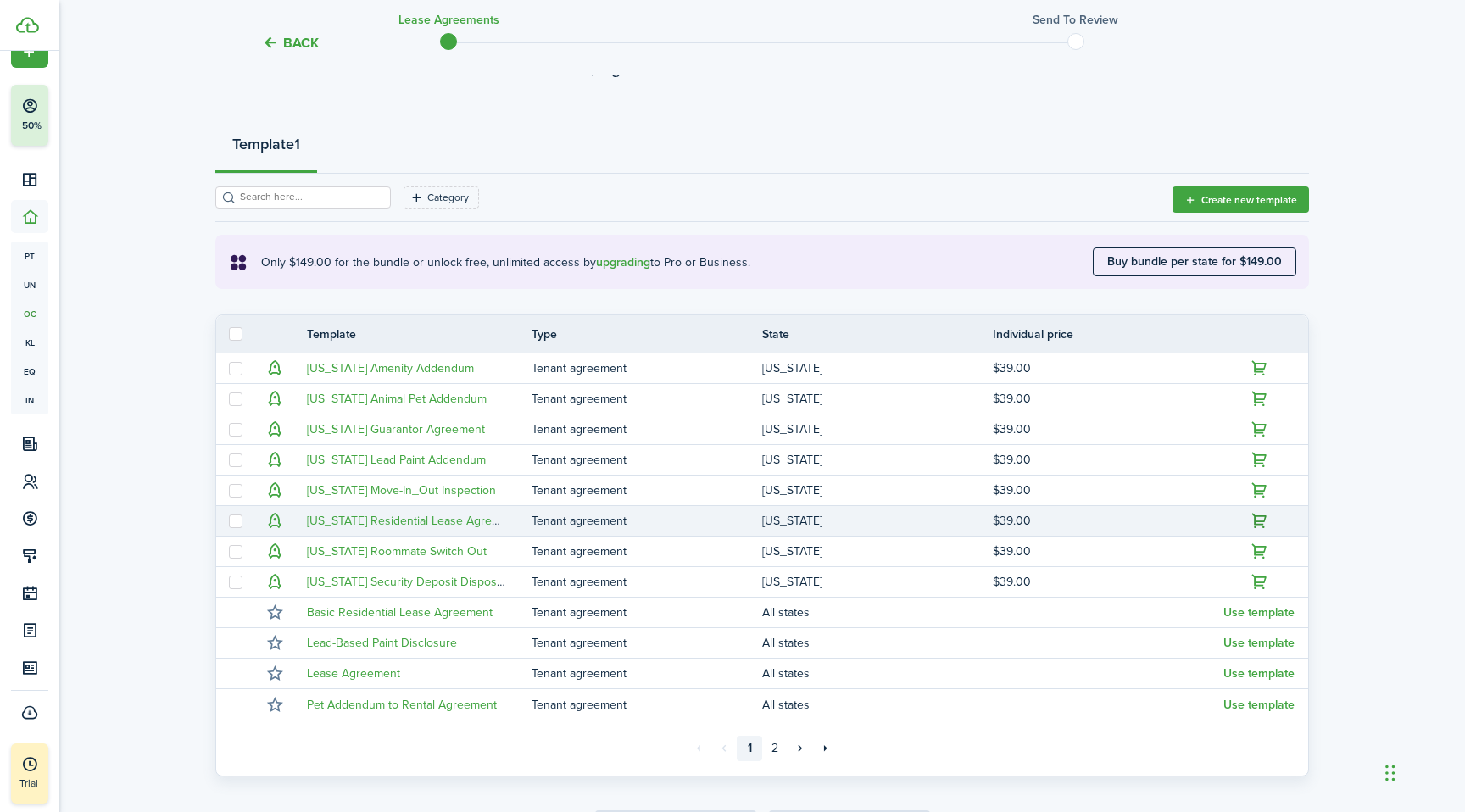
click at [1258, 528] on button "button" at bounding box center [1260, 521] width 24 height 24
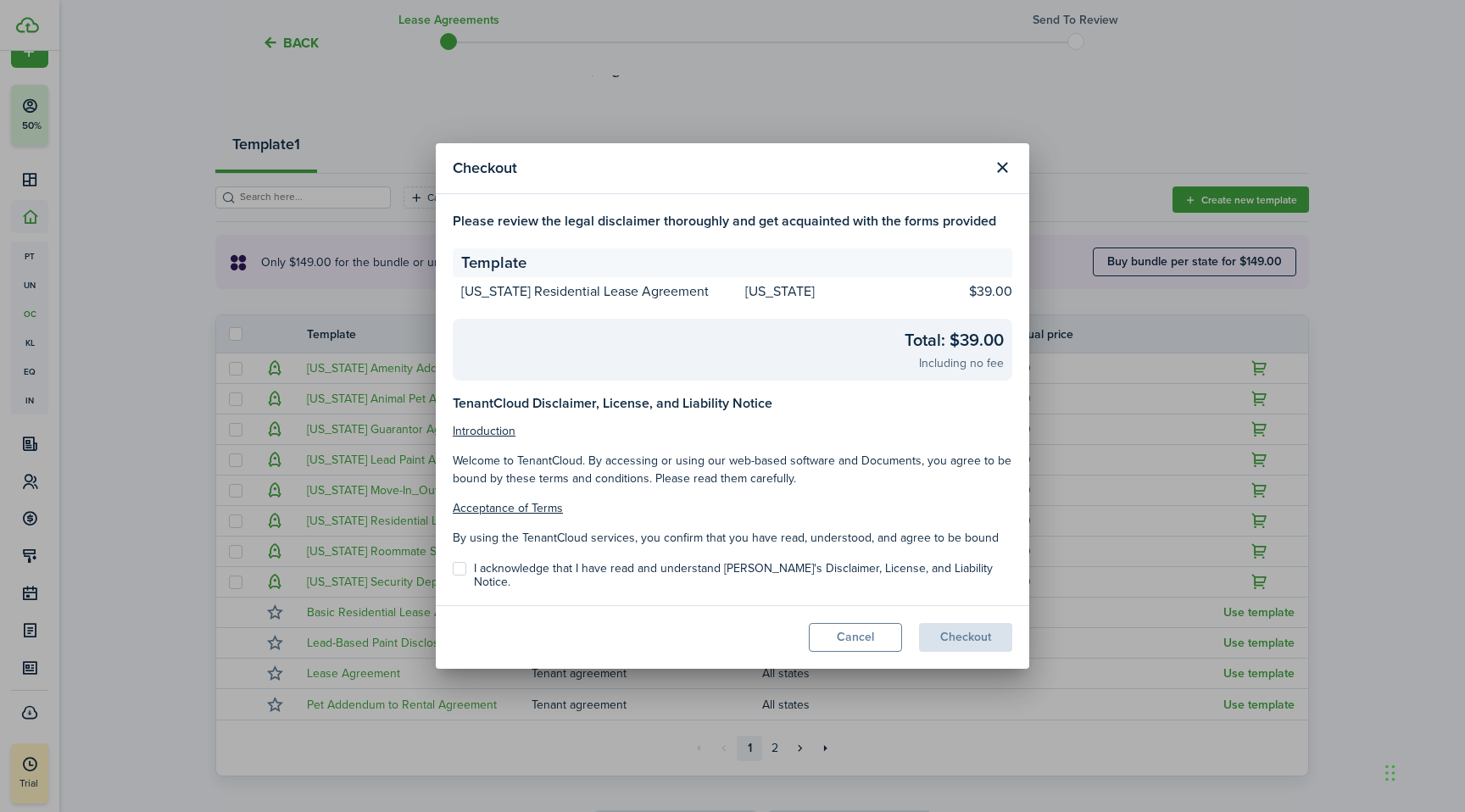
scroll to position [48, 0]
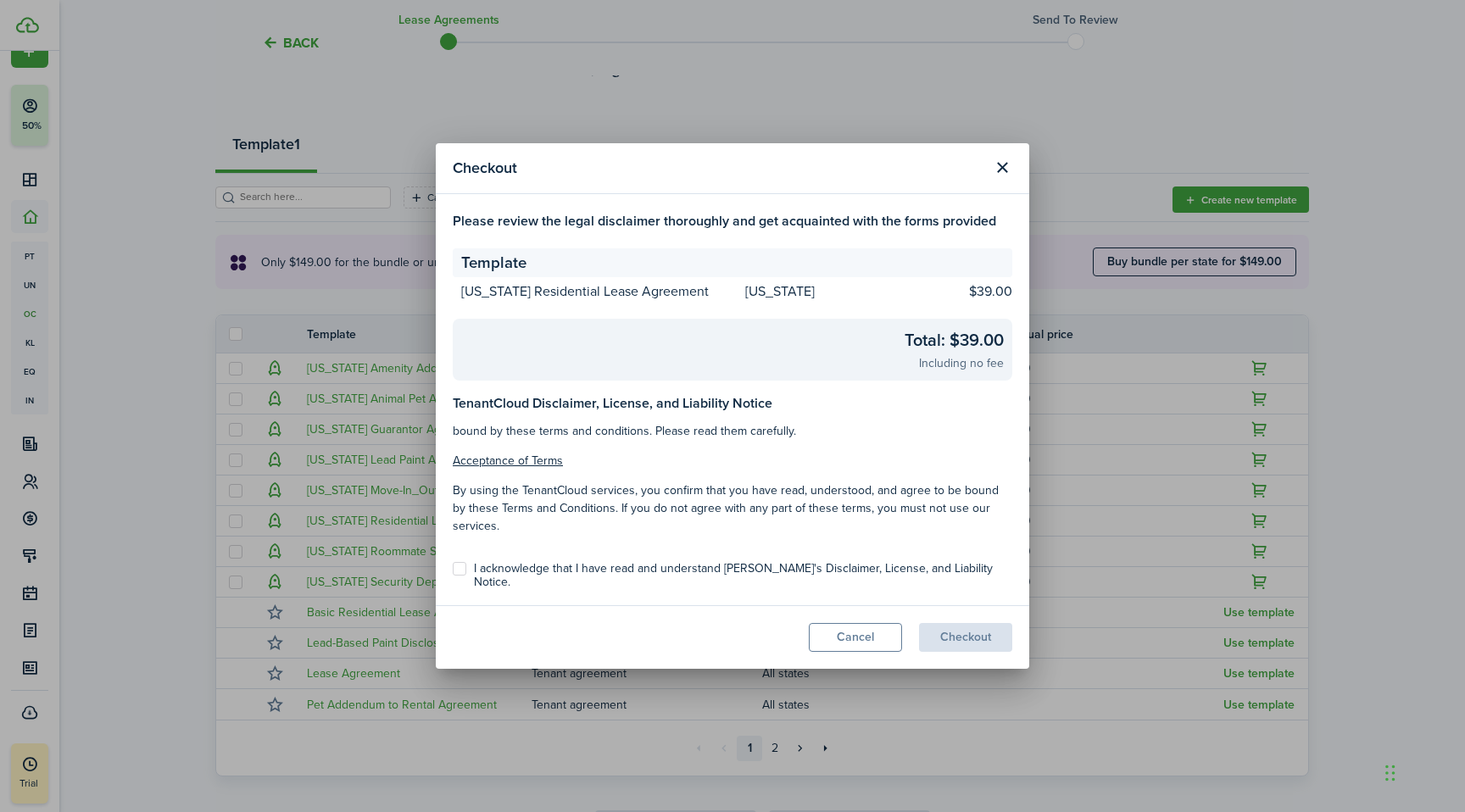
click at [757, 579] on label "I acknowledge that I have read and understand TenantCloud's Disclaimer, License…" at bounding box center [732, 575] width 559 height 27
click at [453, 575] on input "I acknowledge that I have read and understand TenantCloud's Disclaimer, License…" at bounding box center [452, 574] width 1 height 1
checkbox input "true"
click at [968, 633] on button "Checkout" at bounding box center [965, 637] width 94 height 29
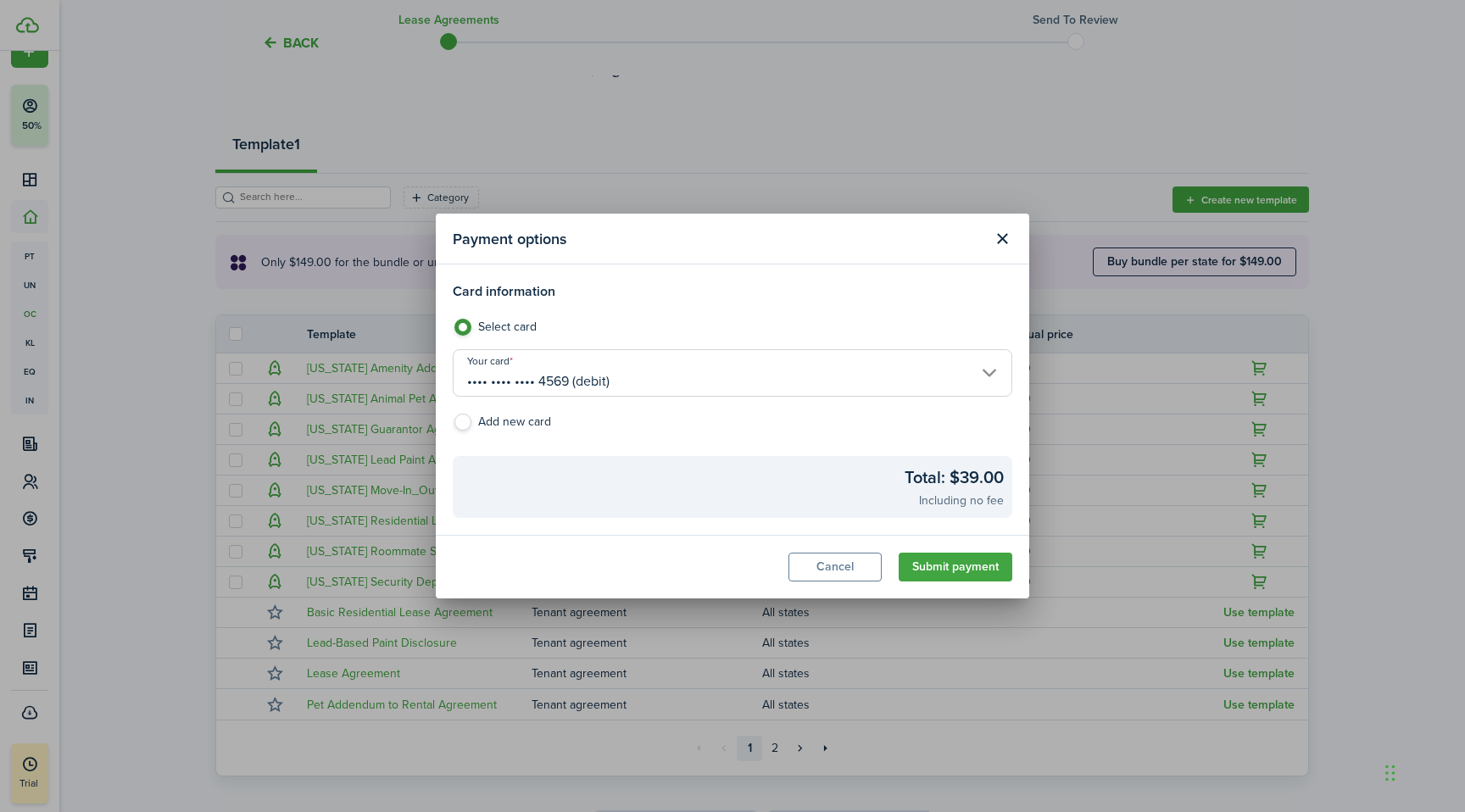
click at [936, 360] on input "•••• •••• •••• 4569 (debit)" at bounding box center [732, 373] width 559 height 48
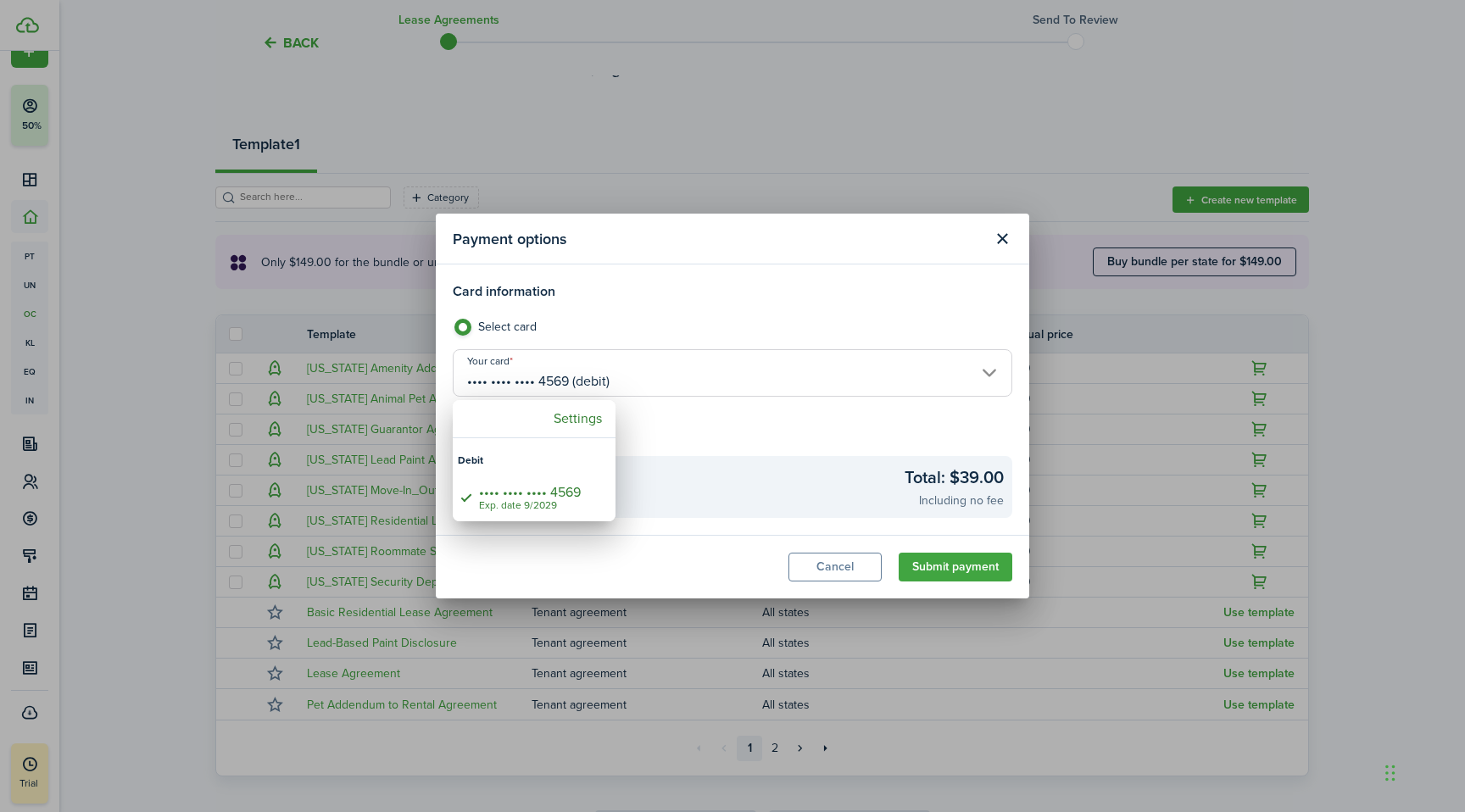
click at [753, 426] on div at bounding box center [732, 406] width 1736 height 1084
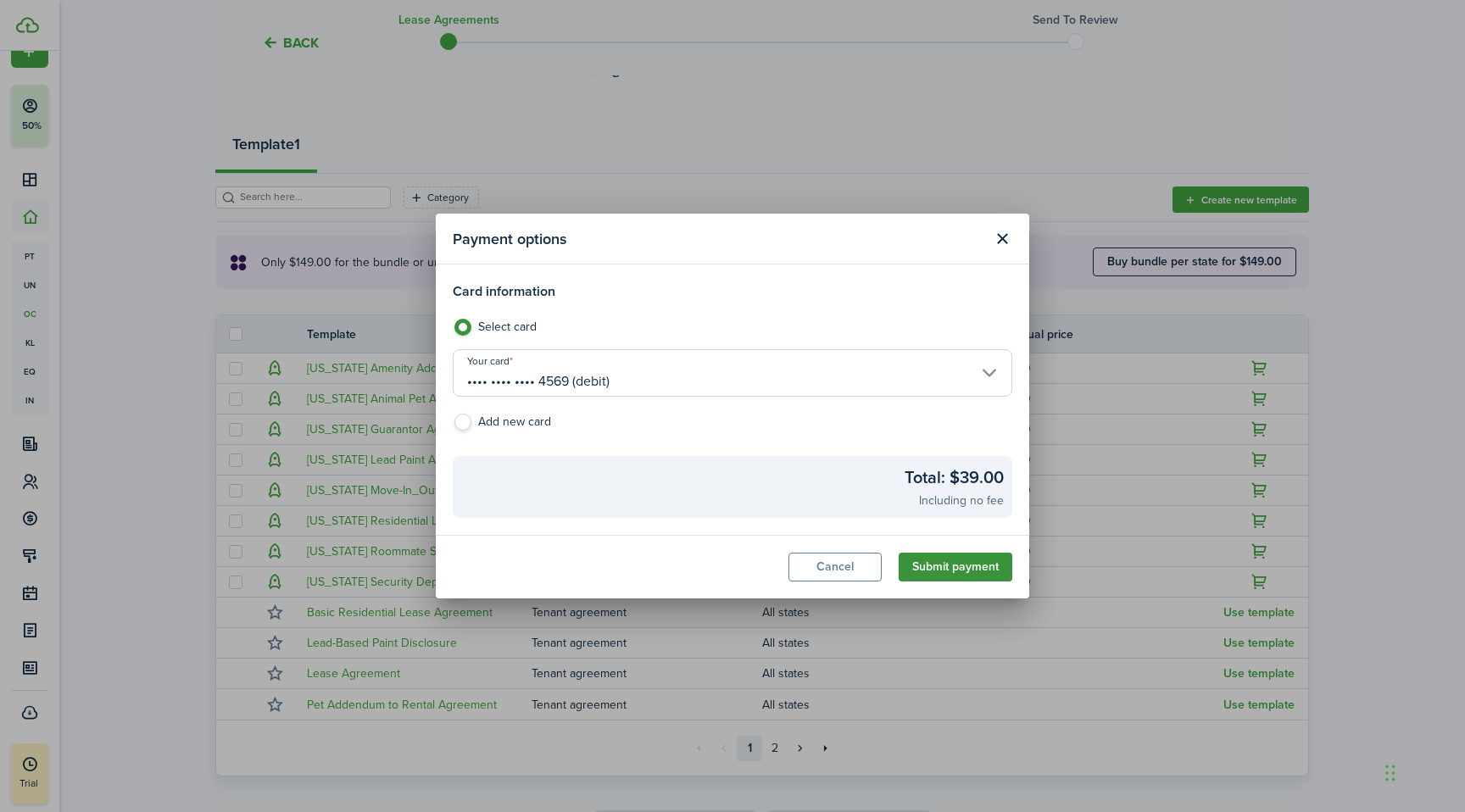
click at [953, 572] on button "Submit payment" at bounding box center [955, 566] width 113 height 29
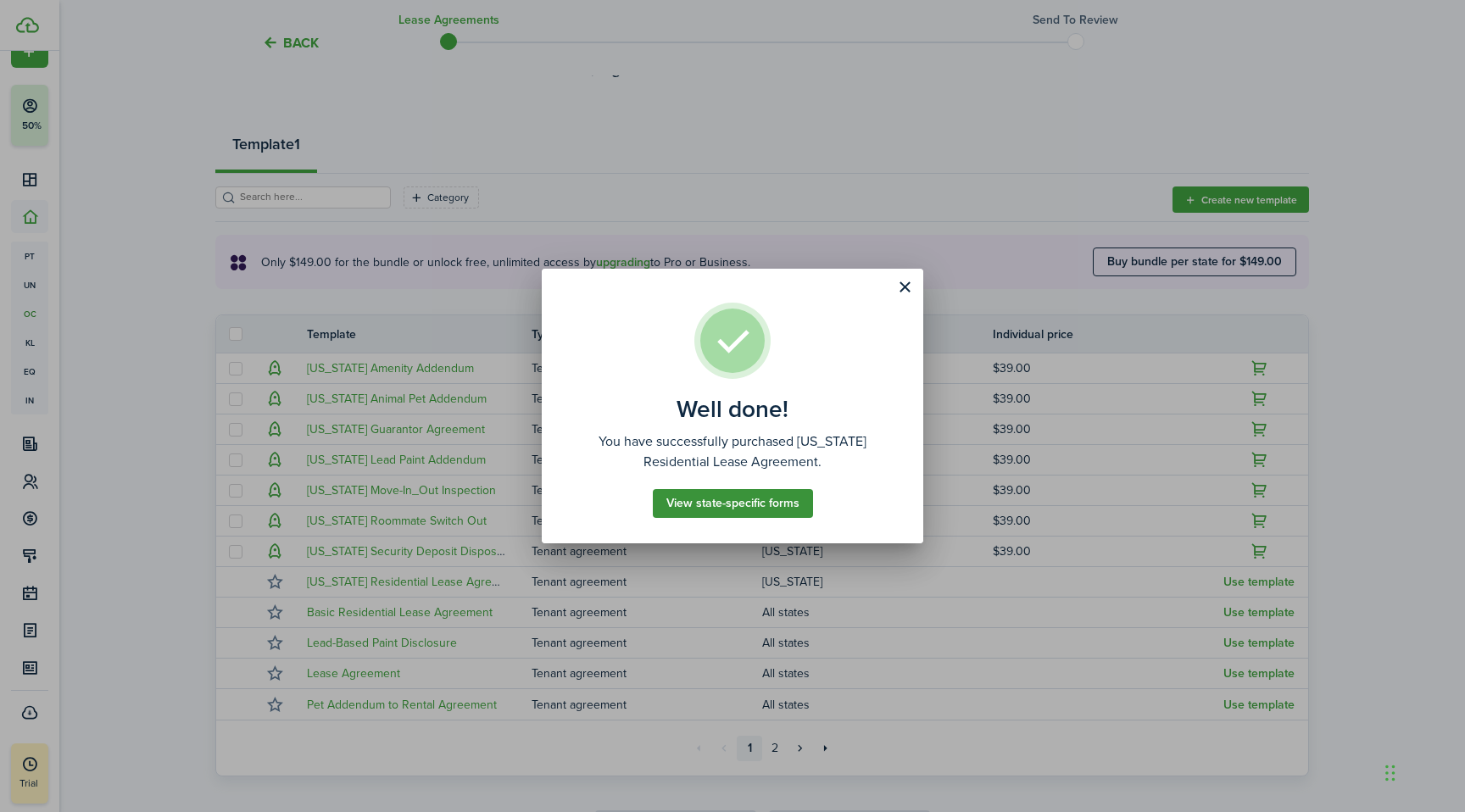
click at [724, 500] on button "View state-specific forms" at bounding box center [732, 503] width 160 height 29
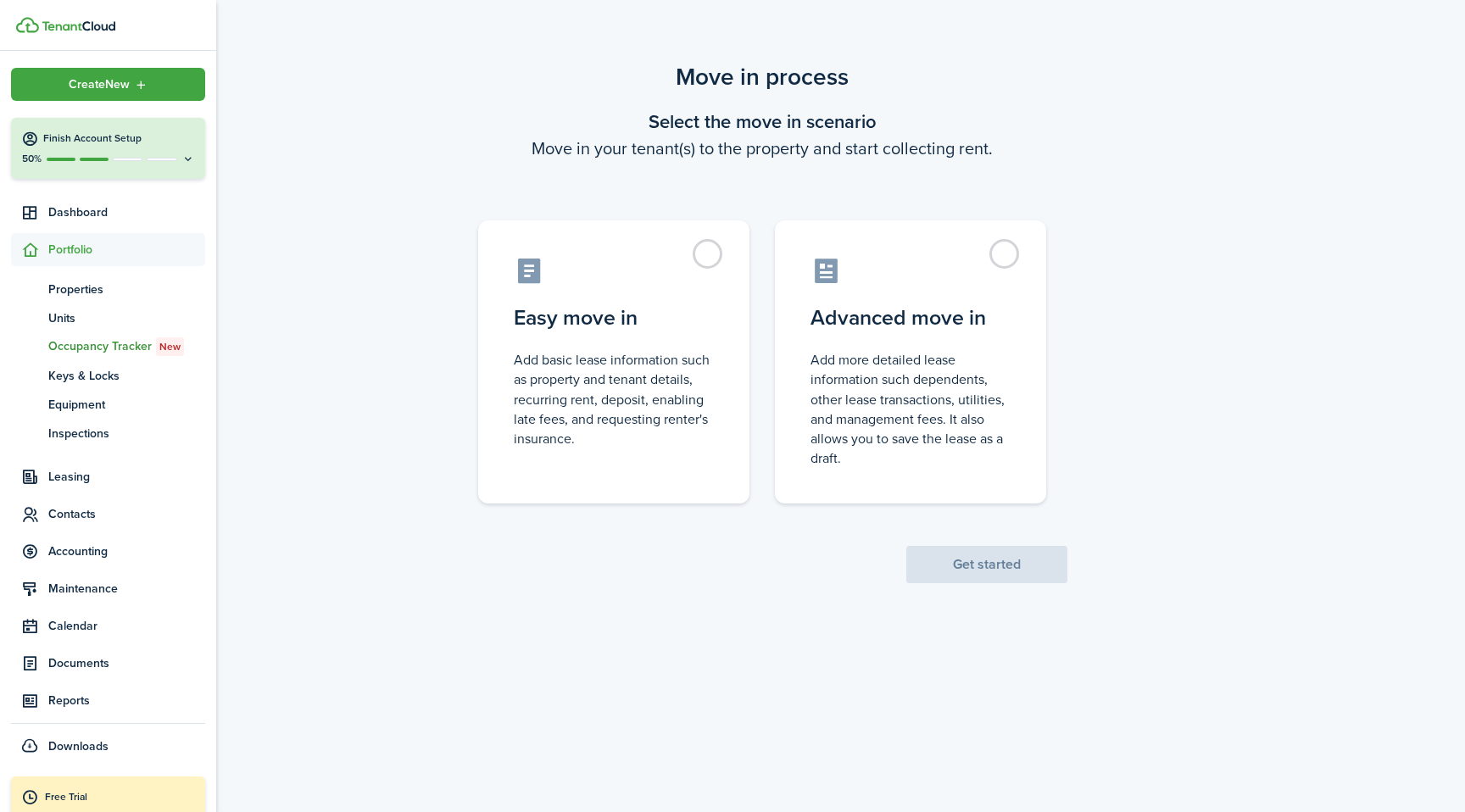
click at [92, 134] on h4 "Finish Account Setup" at bounding box center [118, 138] width 151 height 14
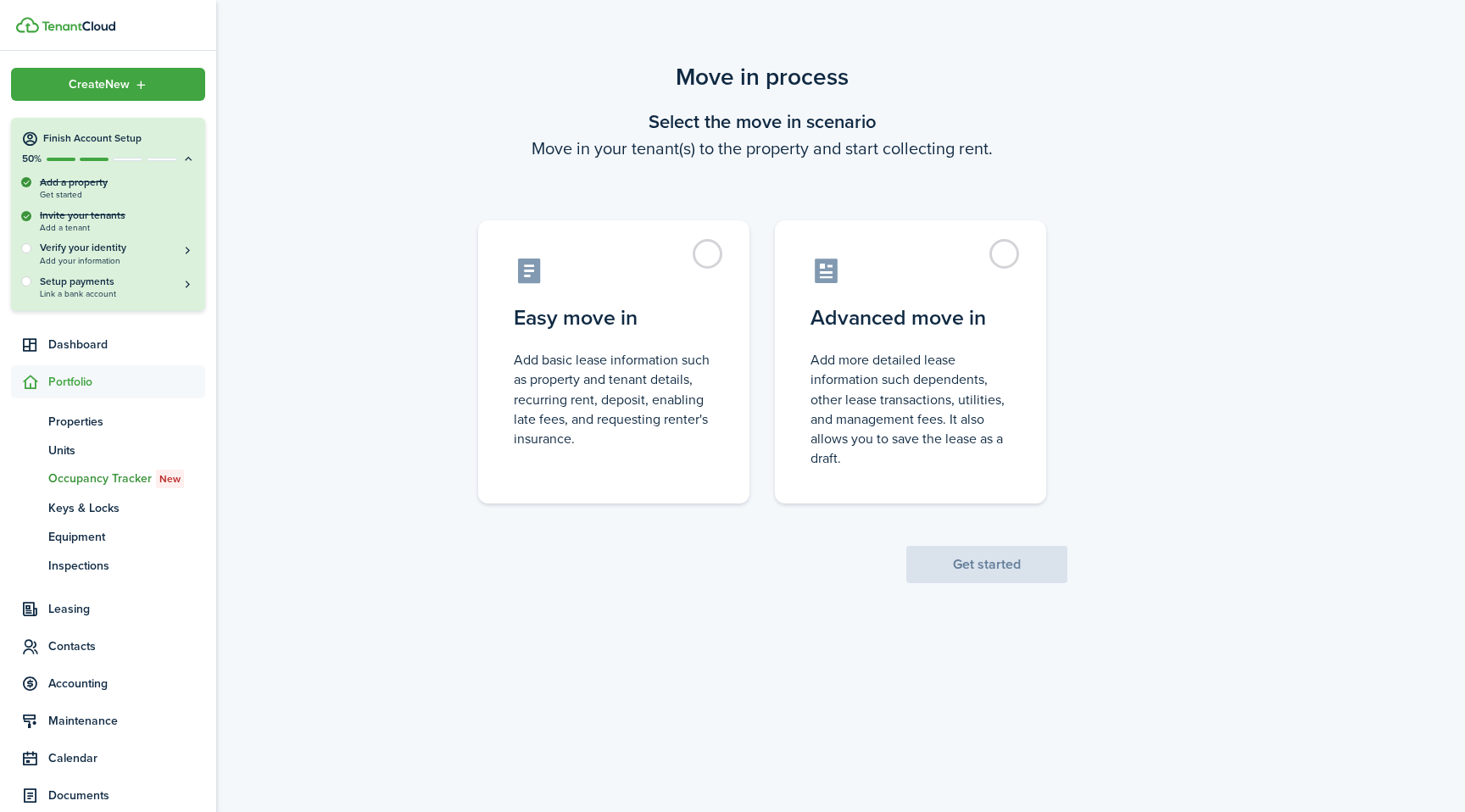
click at [70, 216] on div "Invite your tenants Add a tenant" at bounding box center [107, 221] width 174 height 25
click at [66, 226] on div "Invite your tenants Add a tenant" at bounding box center [107, 221] width 174 height 25
click at [77, 420] on span "Properties" at bounding box center [127, 422] width 157 height 18
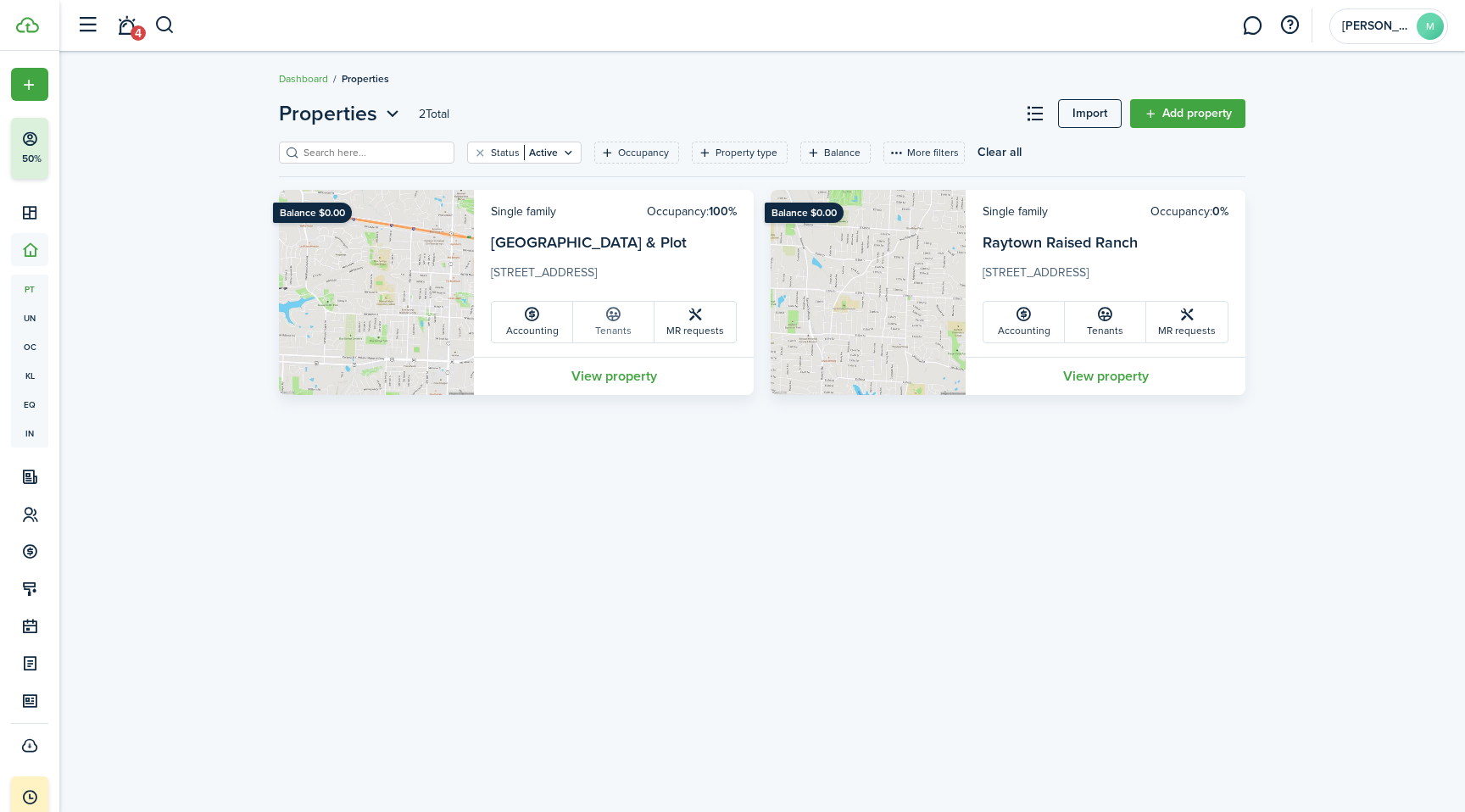
click at [619, 328] on link "Tenants" at bounding box center [614, 321] width 82 height 41
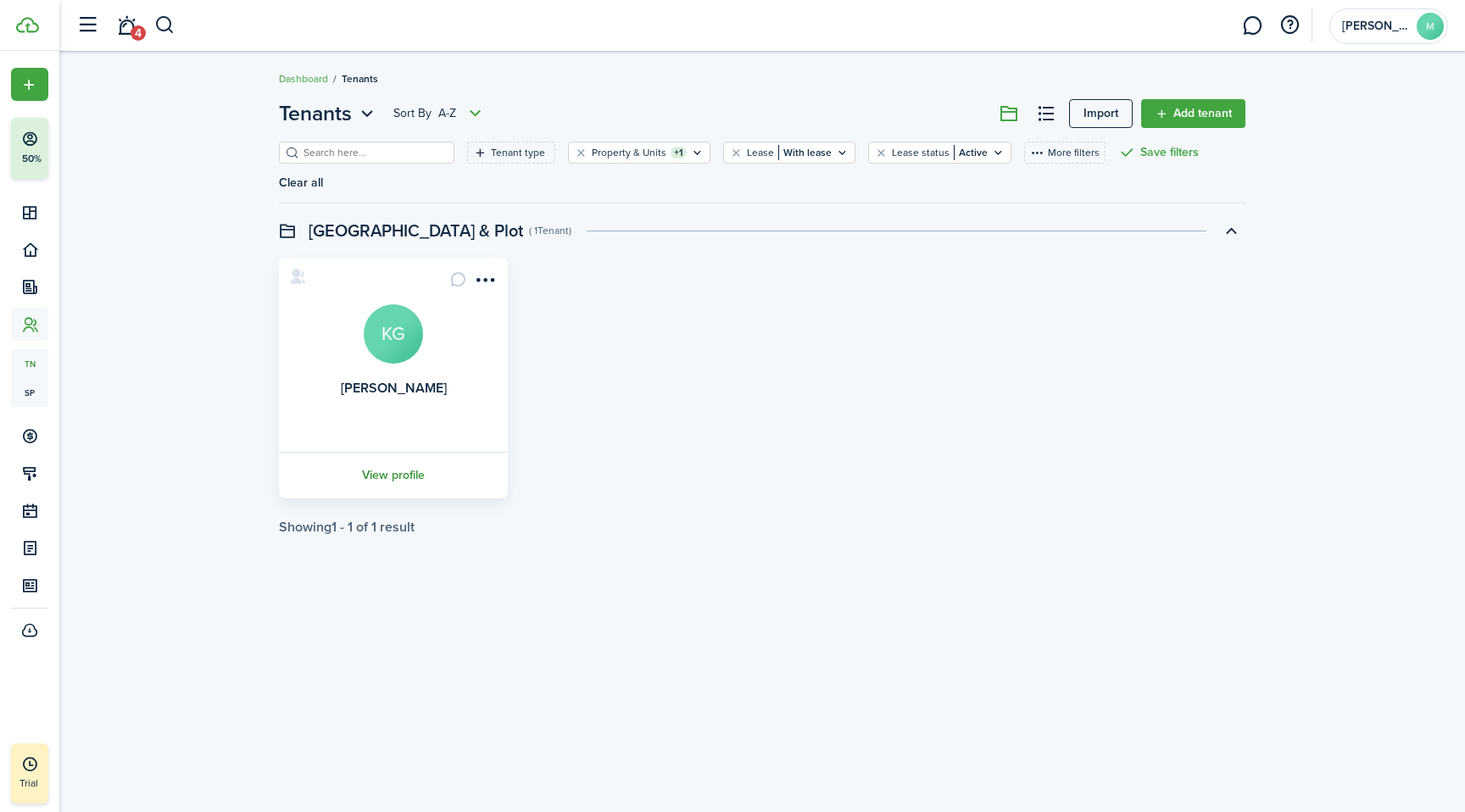
click at [401, 452] on link "View profile" at bounding box center [393, 475] width 234 height 47
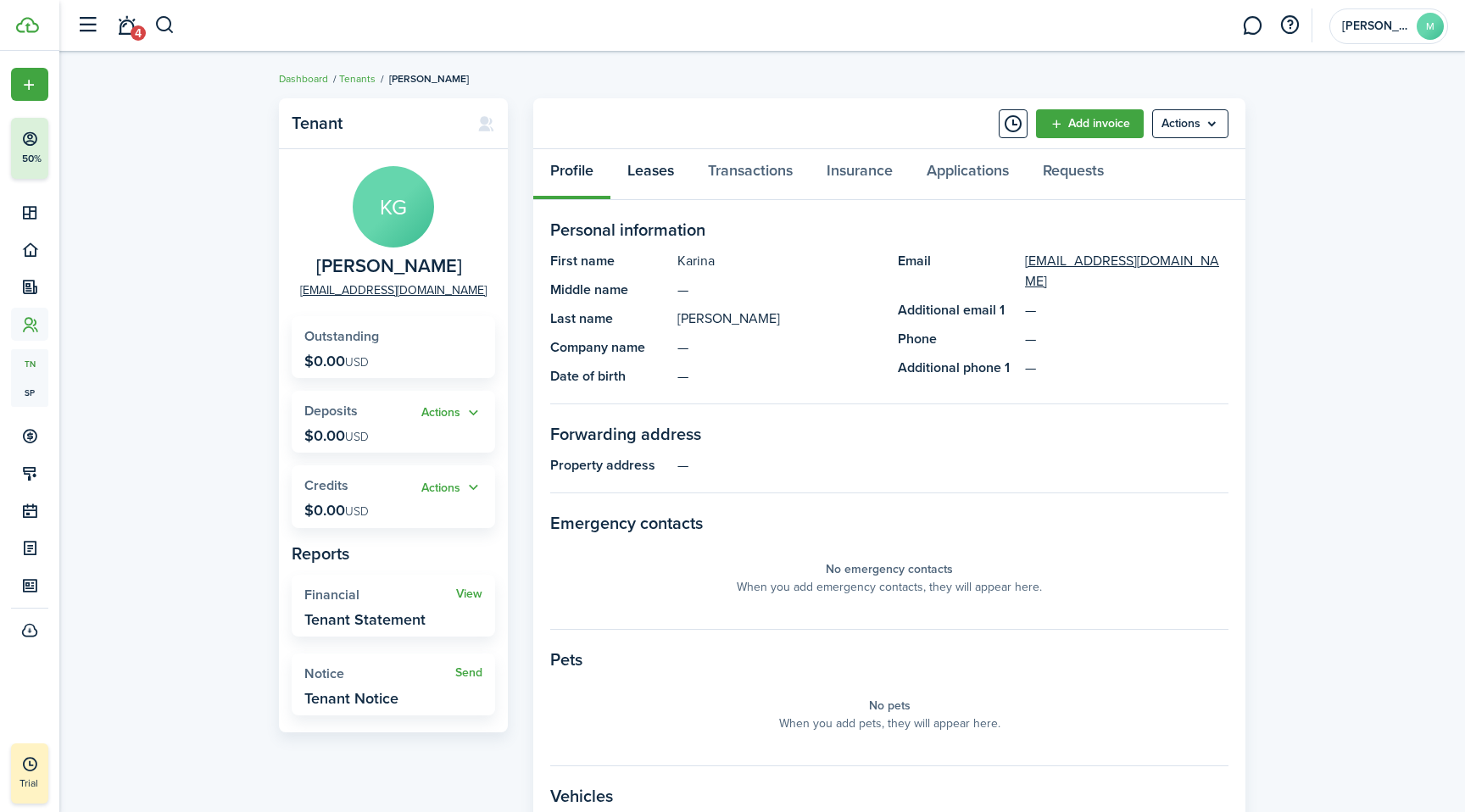
click at [661, 167] on link "Leases" at bounding box center [650, 174] width 81 height 51
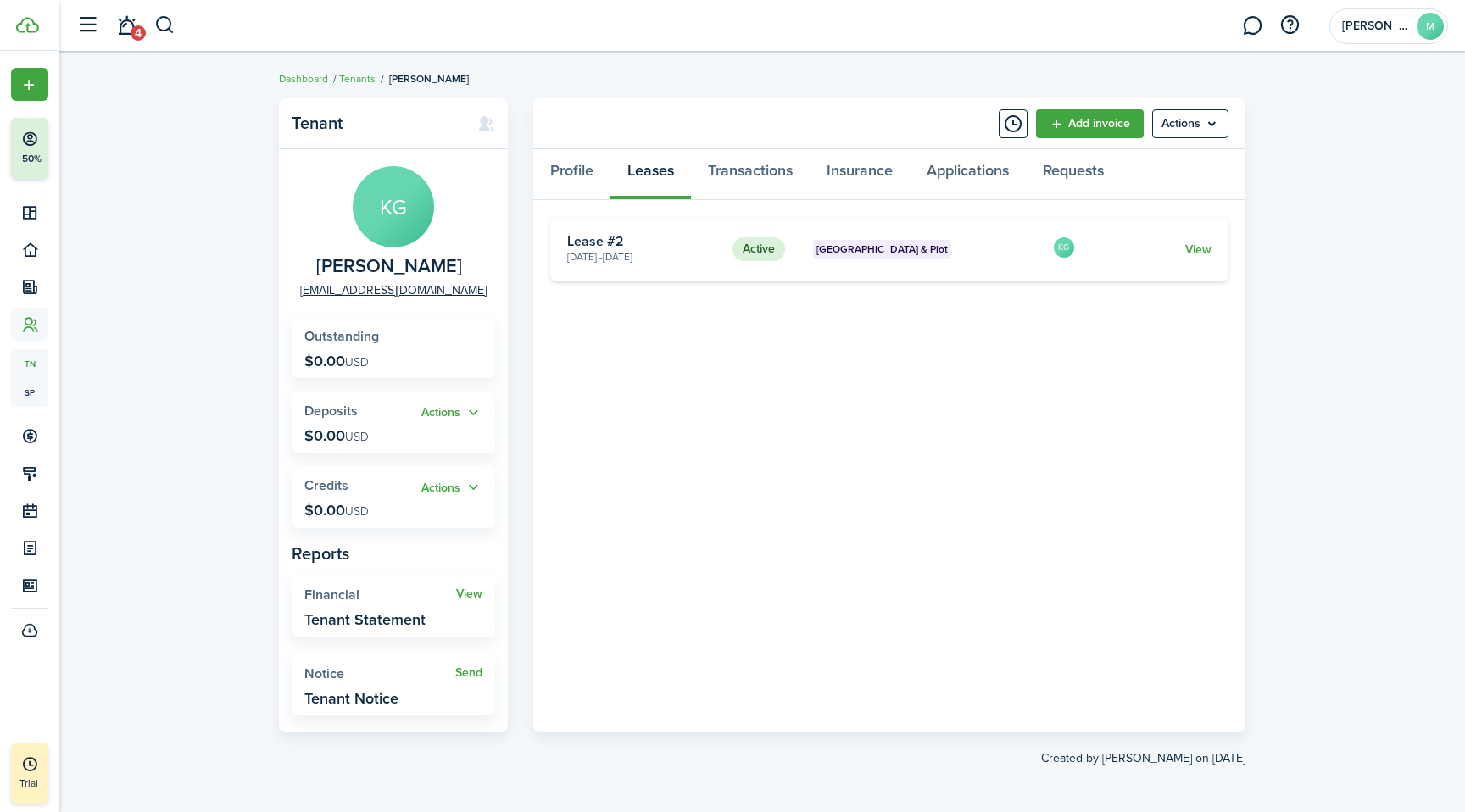
click at [609, 243] on card-title "Lease #2" at bounding box center [643, 241] width 152 height 15
click at [617, 243] on card-title "Lease #2" at bounding box center [643, 241] width 152 height 15
click at [1202, 245] on link "View" at bounding box center [1198, 250] width 26 height 18
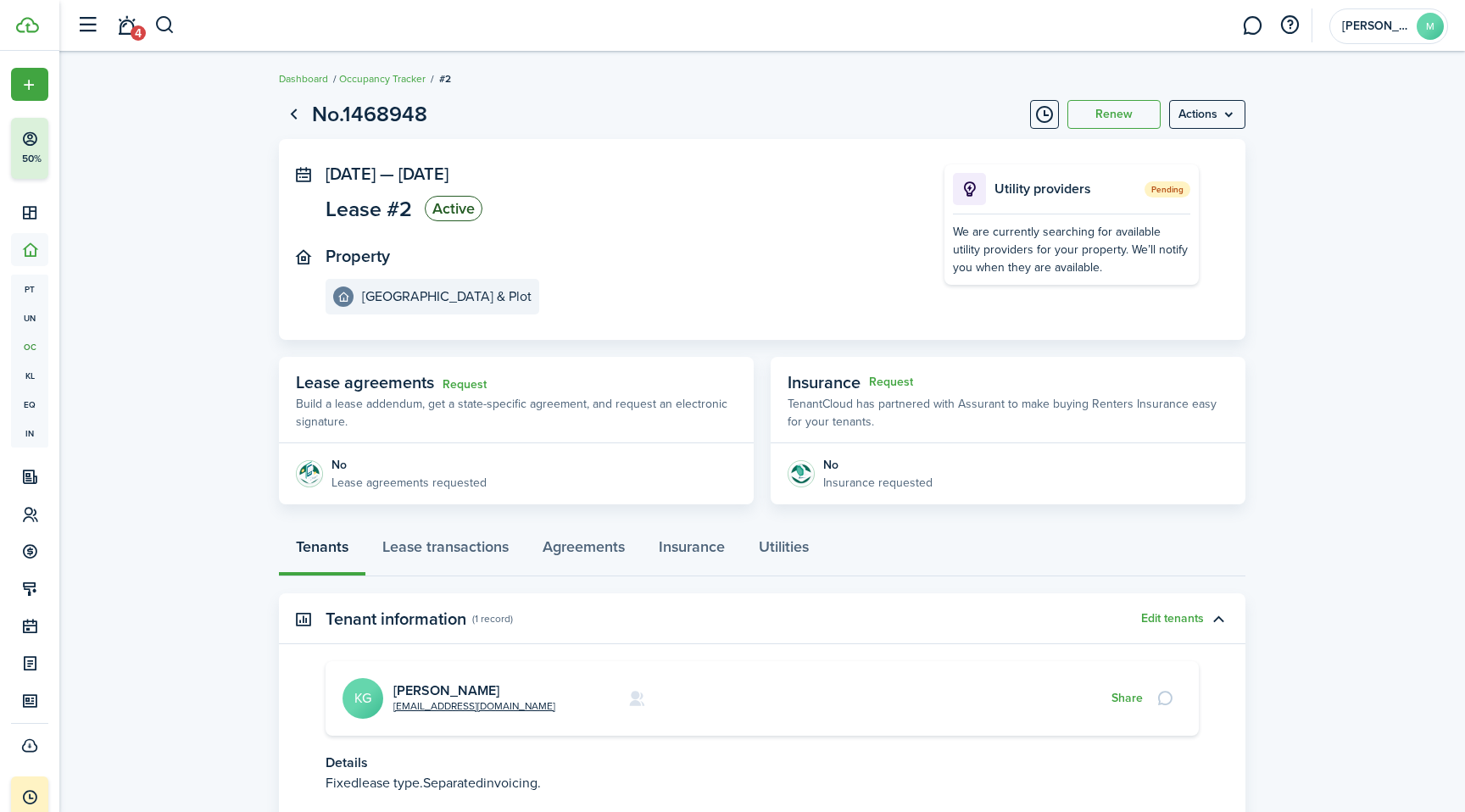
click at [453, 214] on status "Active" at bounding box center [454, 209] width 58 height 26
click at [1238, 114] on menu-btn "Actions" at bounding box center [1207, 114] width 77 height 29
click at [1180, 140] on button "Edit" at bounding box center [1170, 151] width 148 height 29
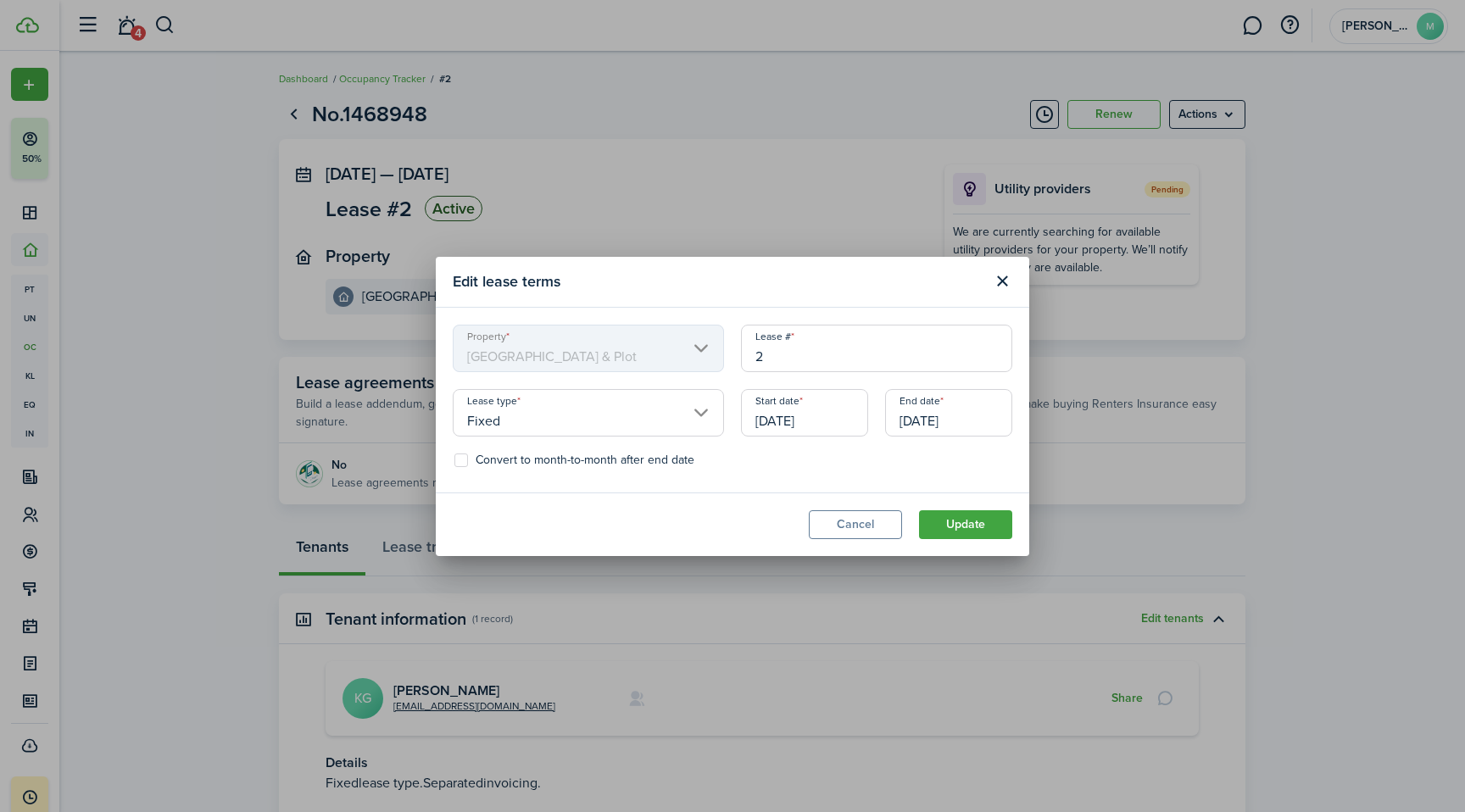
click at [793, 353] on input "2" at bounding box center [876, 348] width 272 height 48
click at [865, 524] on button "Cancel" at bounding box center [856, 524] width 94 height 29
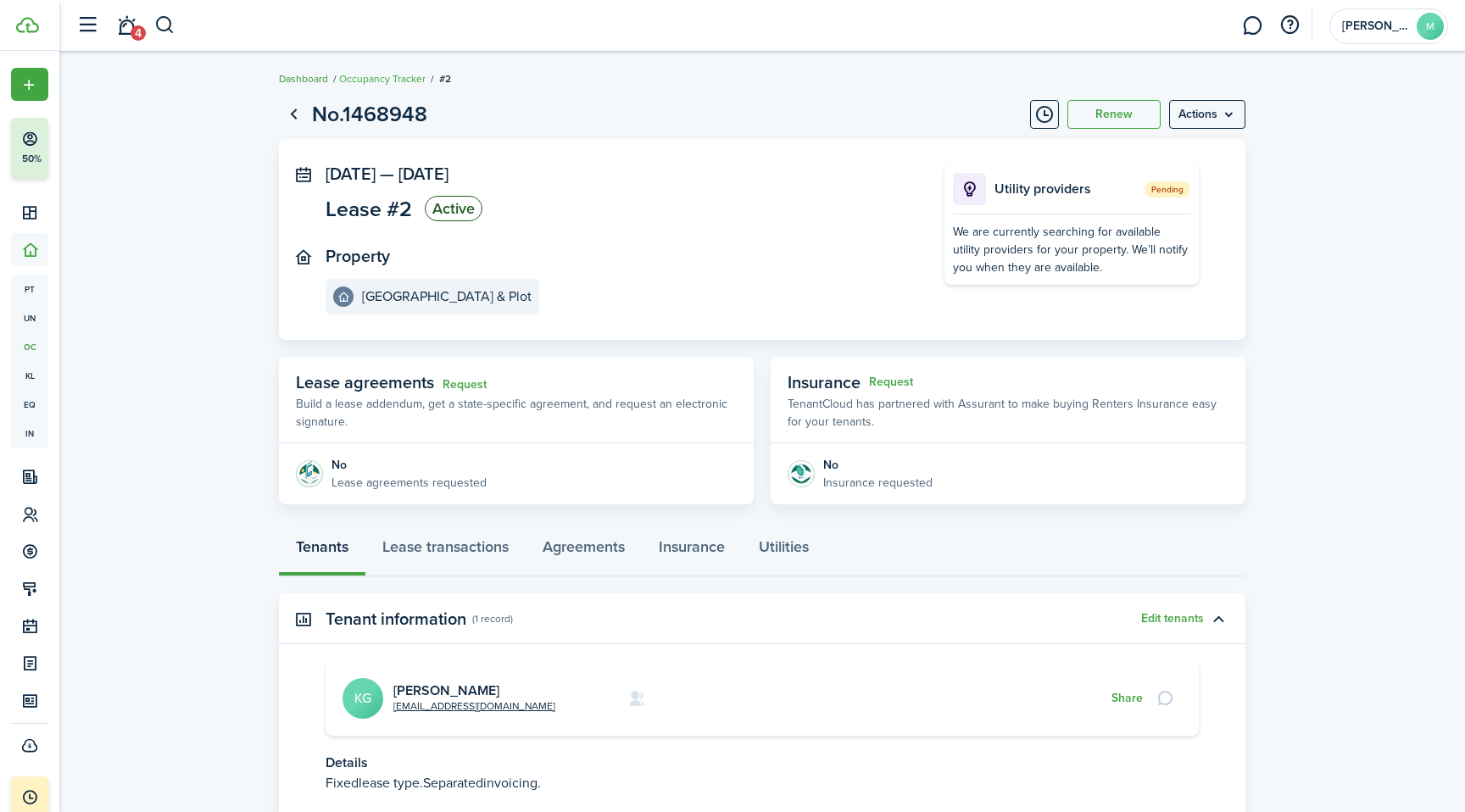
click at [292, 77] on link "Dashboard" at bounding box center [303, 79] width 49 height 15
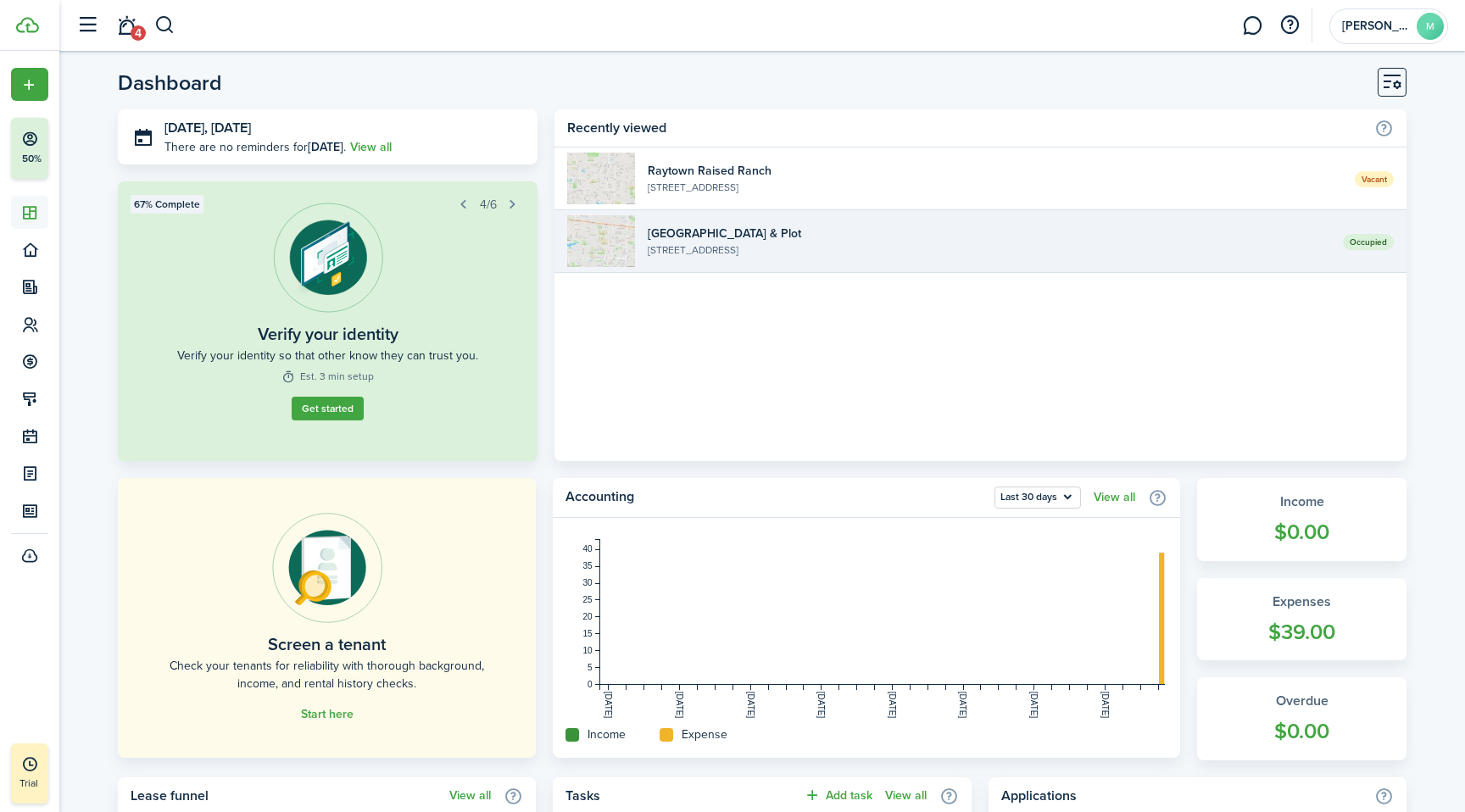
click at [1007, 225] on widget-list-item-title "[GEOGRAPHIC_DATA] & Plot" at bounding box center [989, 234] width 683 height 18
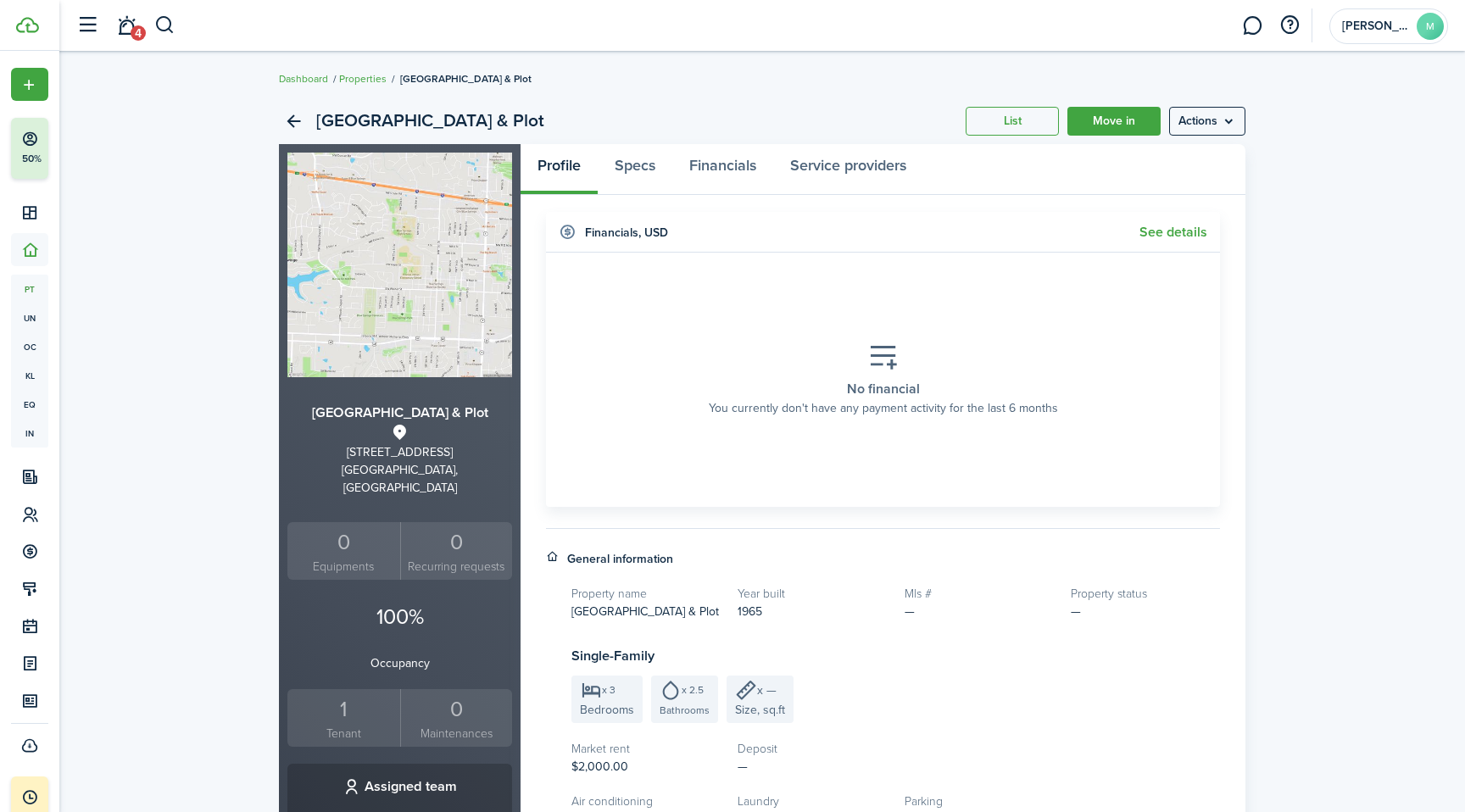
scroll to position [32, 0]
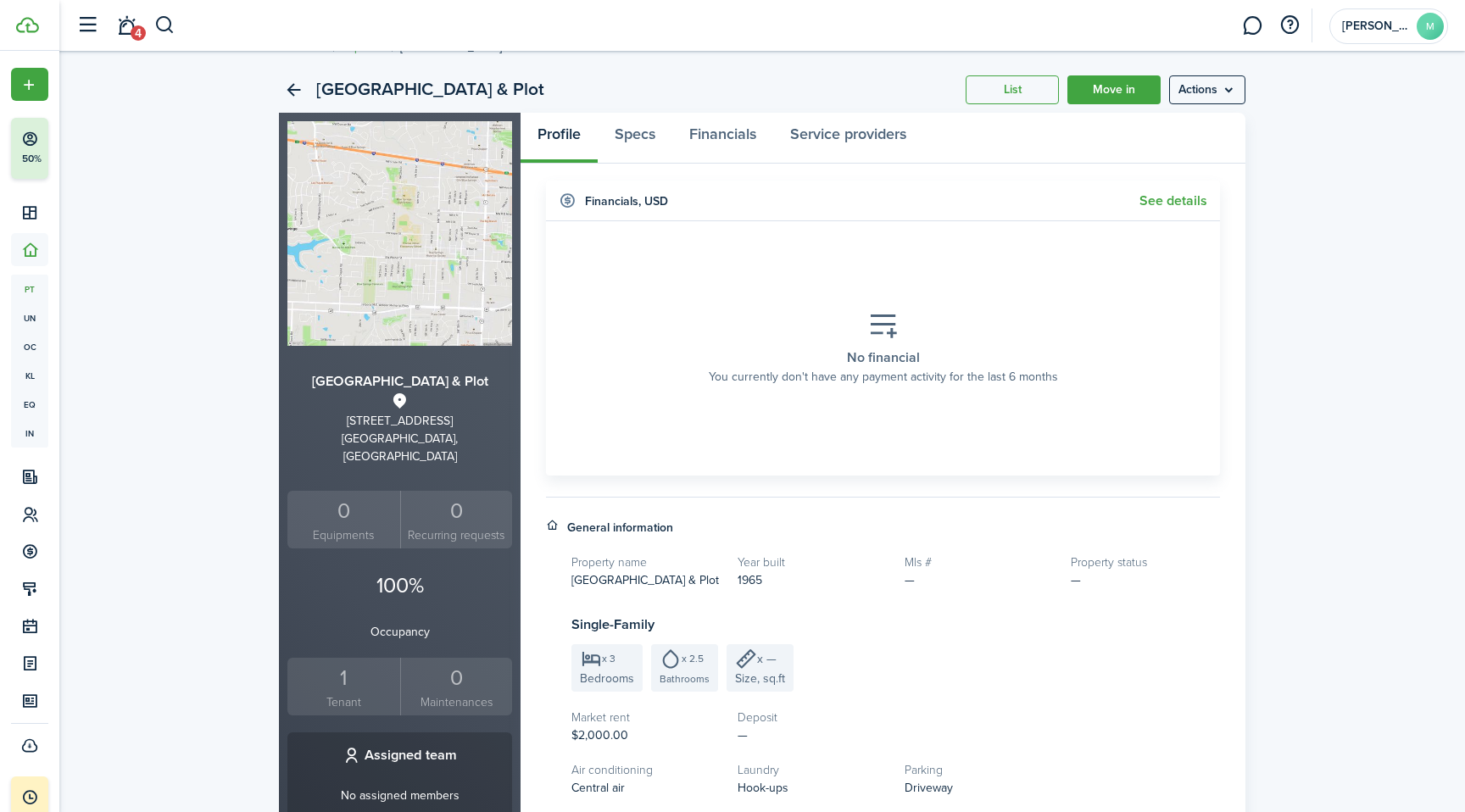
click at [630, 583] on span "[GEOGRAPHIC_DATA] & Plot" at bounding box center [645, 580] width 147 height 18
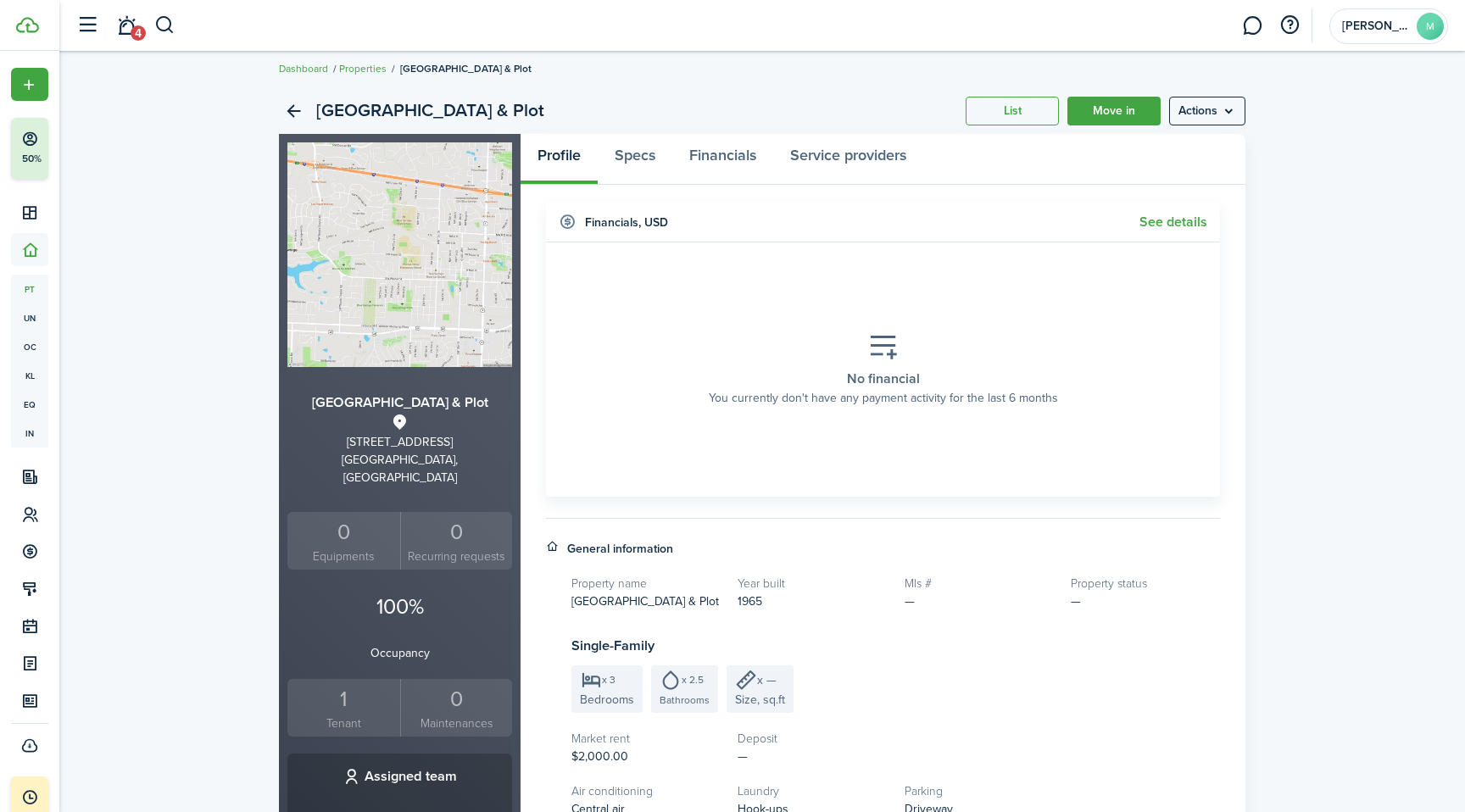
scroll to position [0, 0]
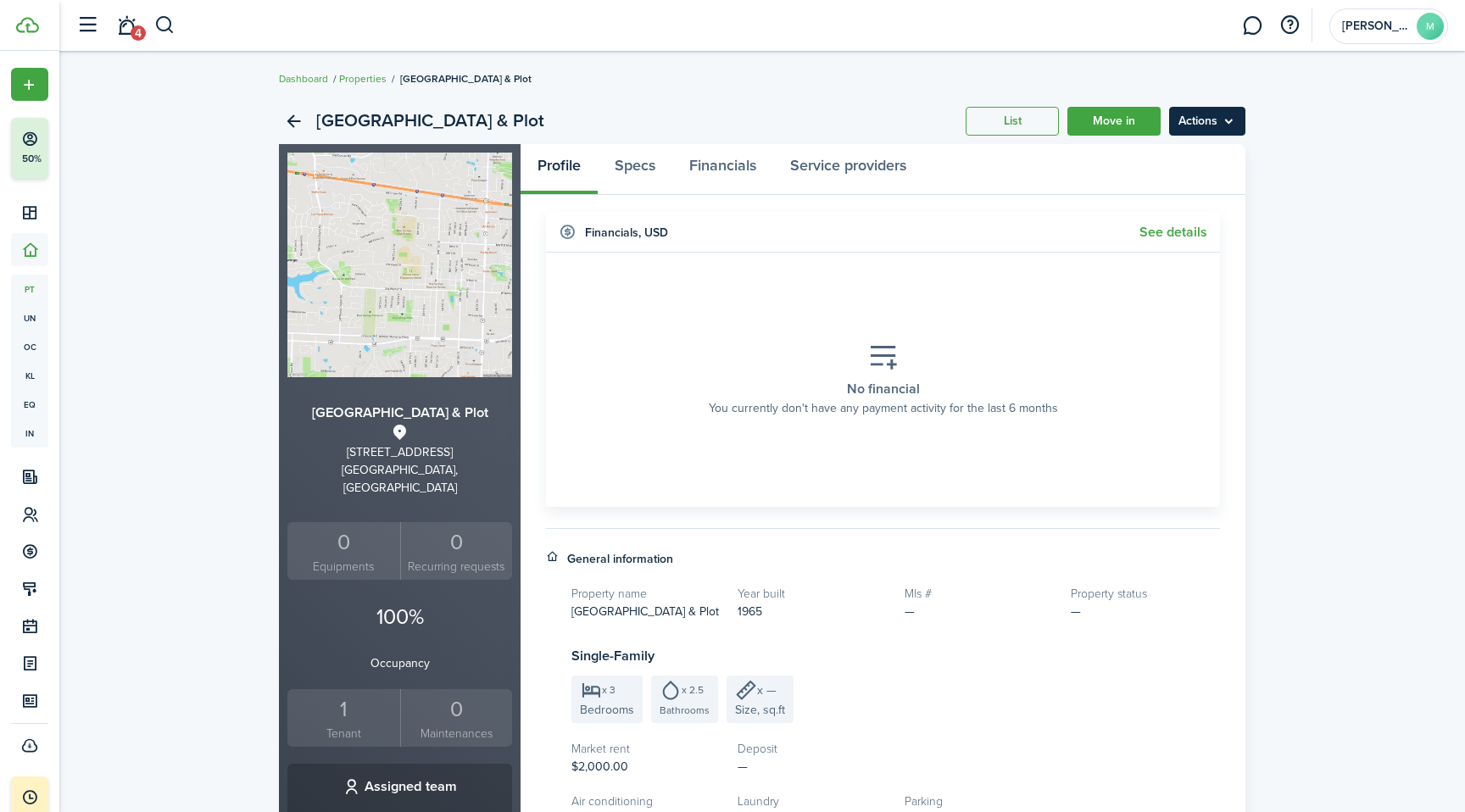
click at [1204, 120] on menu-btn "Actions" at bounding box center [1207, 120] width 77 height 29
click at [1183, 156] on link "Edit property" at bounding box center [1170, 158] width 148 height 29
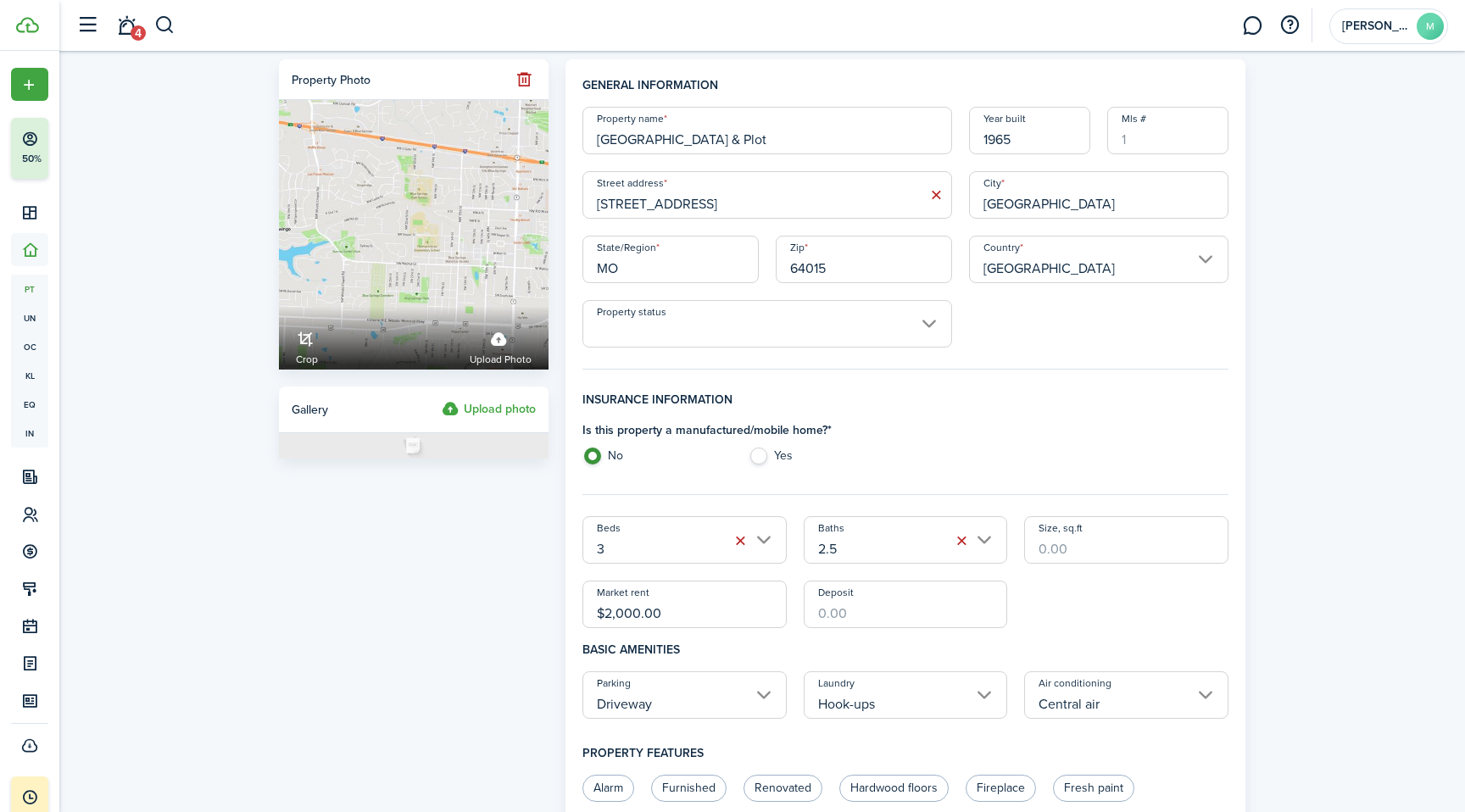
click at [756, 137] on input "[GEOGRAPHIC_DATA] & Plot" at bounding box center [766, 130] width 369 height 48
click at [829, 336] on input "Property status" at bounding box center [766, 324] width 369 height 48
type input "[STREET_ADDRESS]"
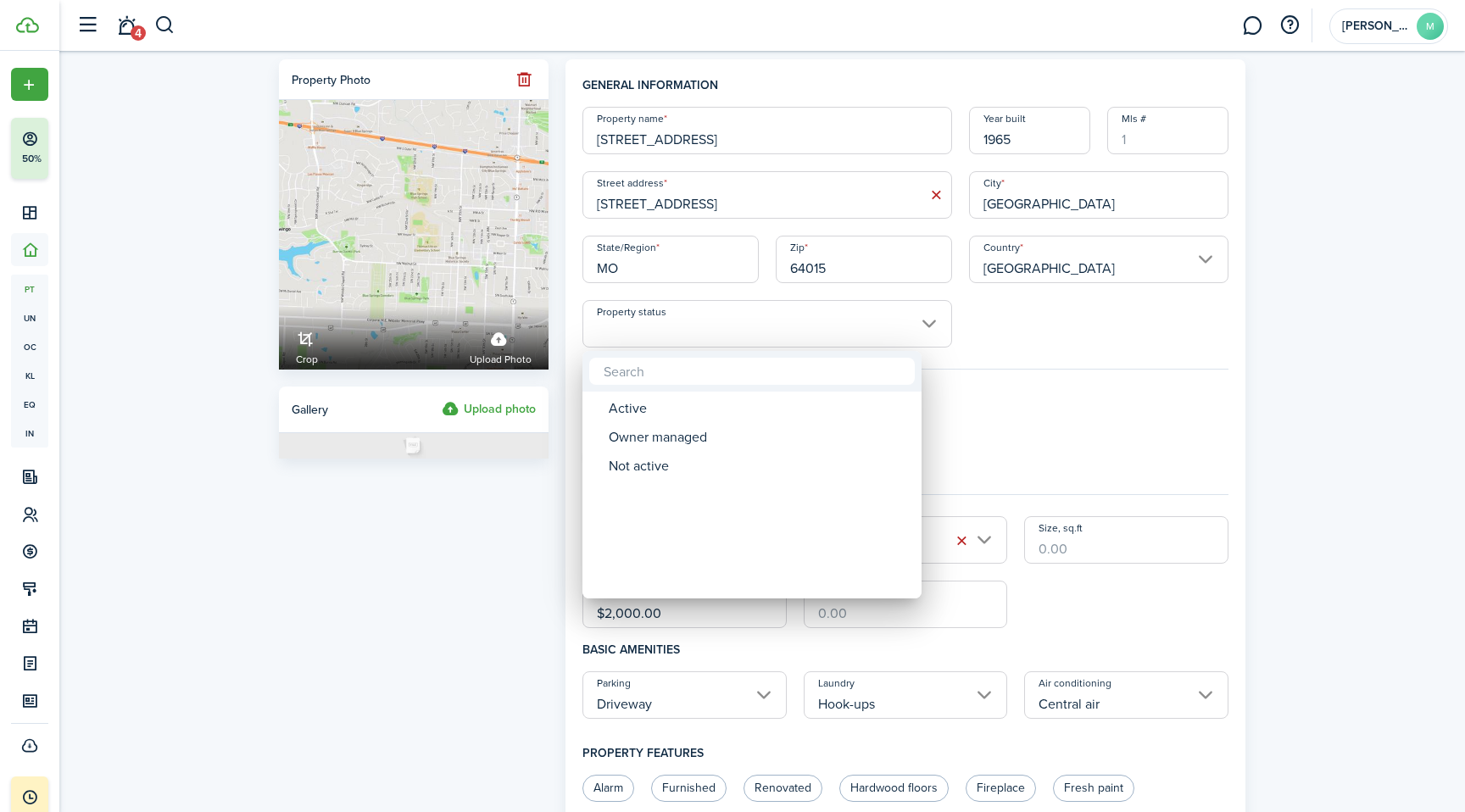
click at [1004, 419] on div at bounding box center [732, 406] width 1736 height 1084
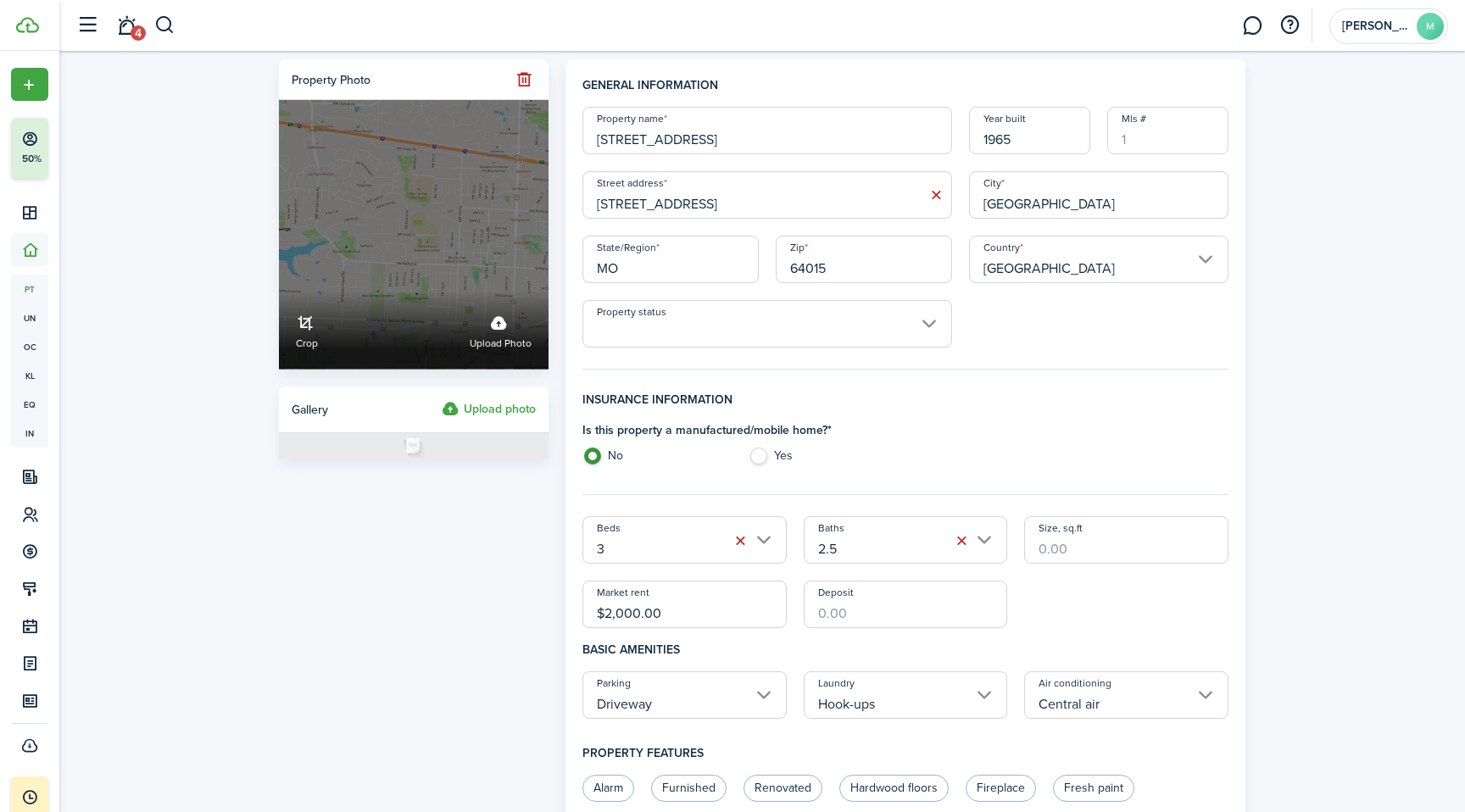
click at [517, 344] on span "Upload photo" at bounding box center [501, 343] width 62 height 17
click at [279, 291] on input "Crop Upload photo" at bounding box center [279, 291] width 0 height 0
click at [506, 342] on span "Upload photo" at bounding box center [501, 343] width 62 height 17
click at [279, 291] on input "Crop Upload photo" at bounding box center [279, 291] width 0 height 0
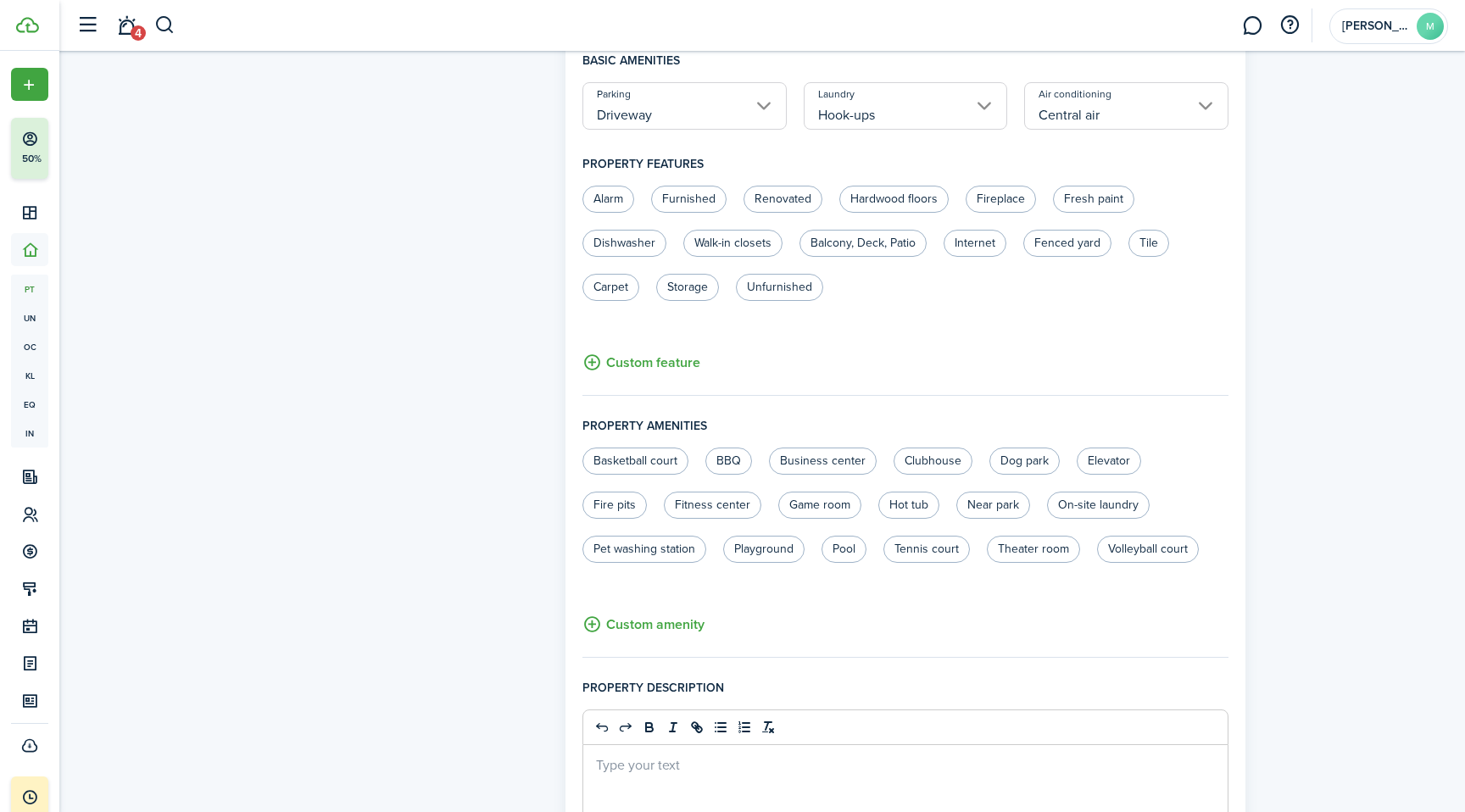
scroll to position [955, 0]
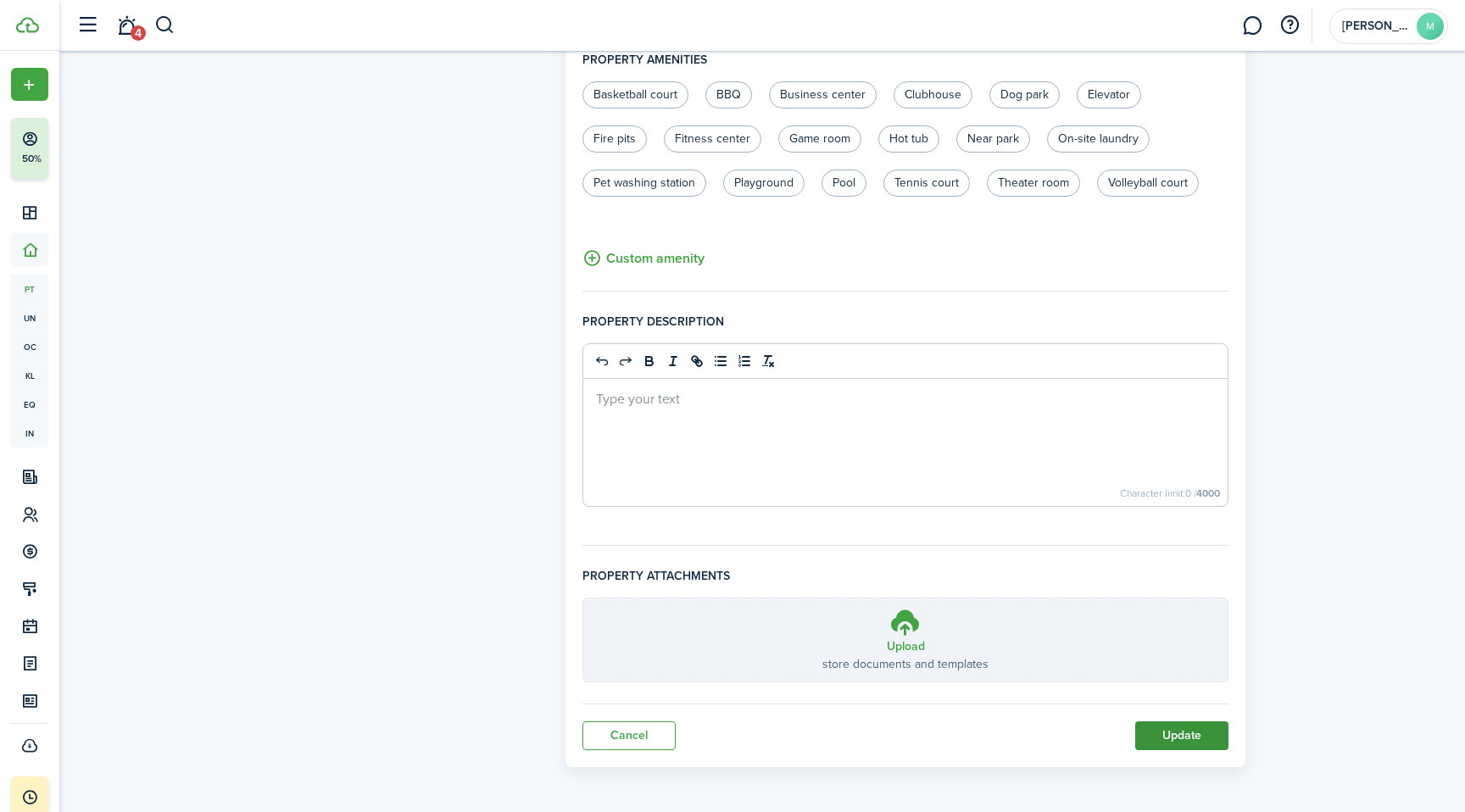
click at [1207, 744] on button "Update" at bounding box center [1182, 735] width 94 height 29
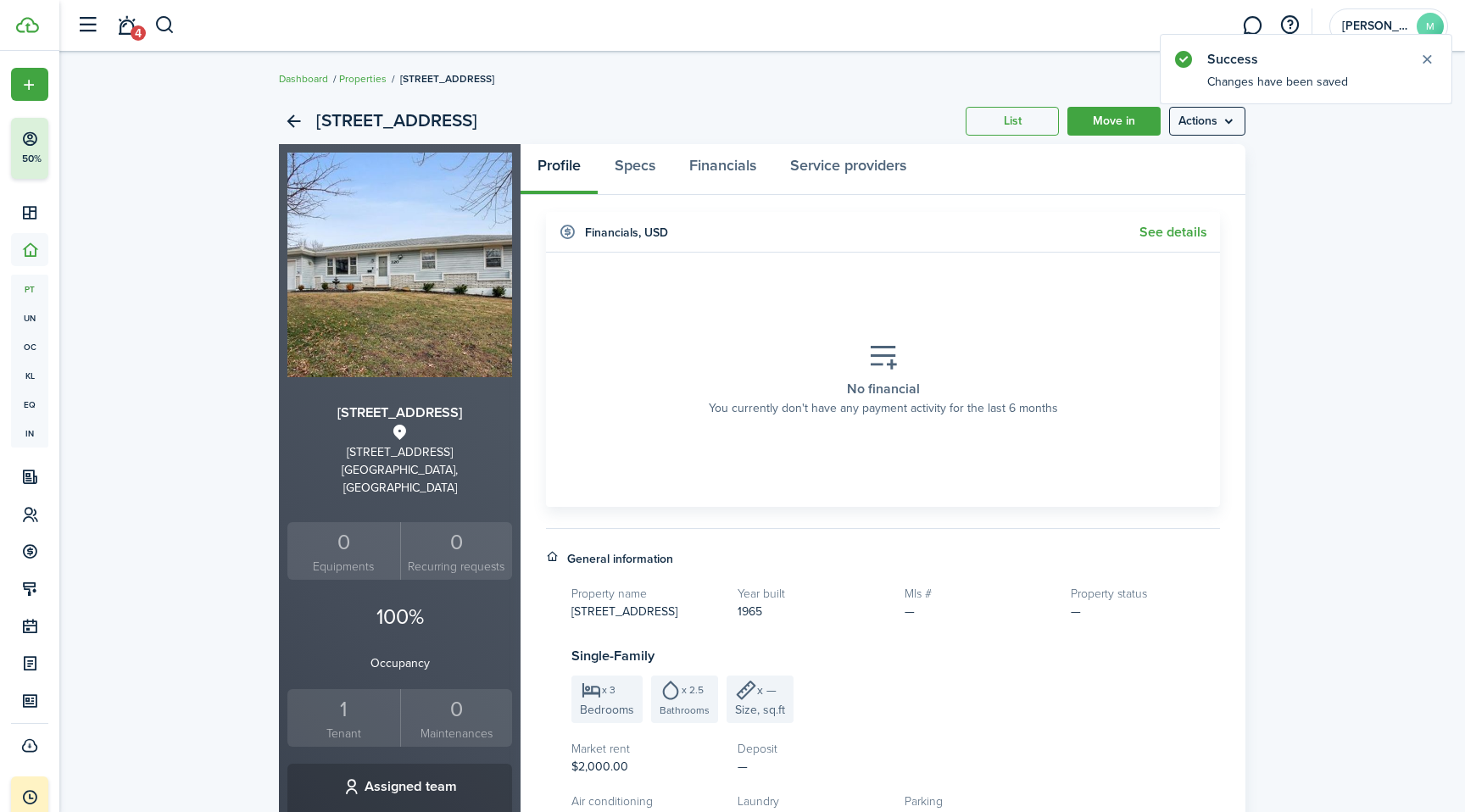
scroll to position [29, 0]
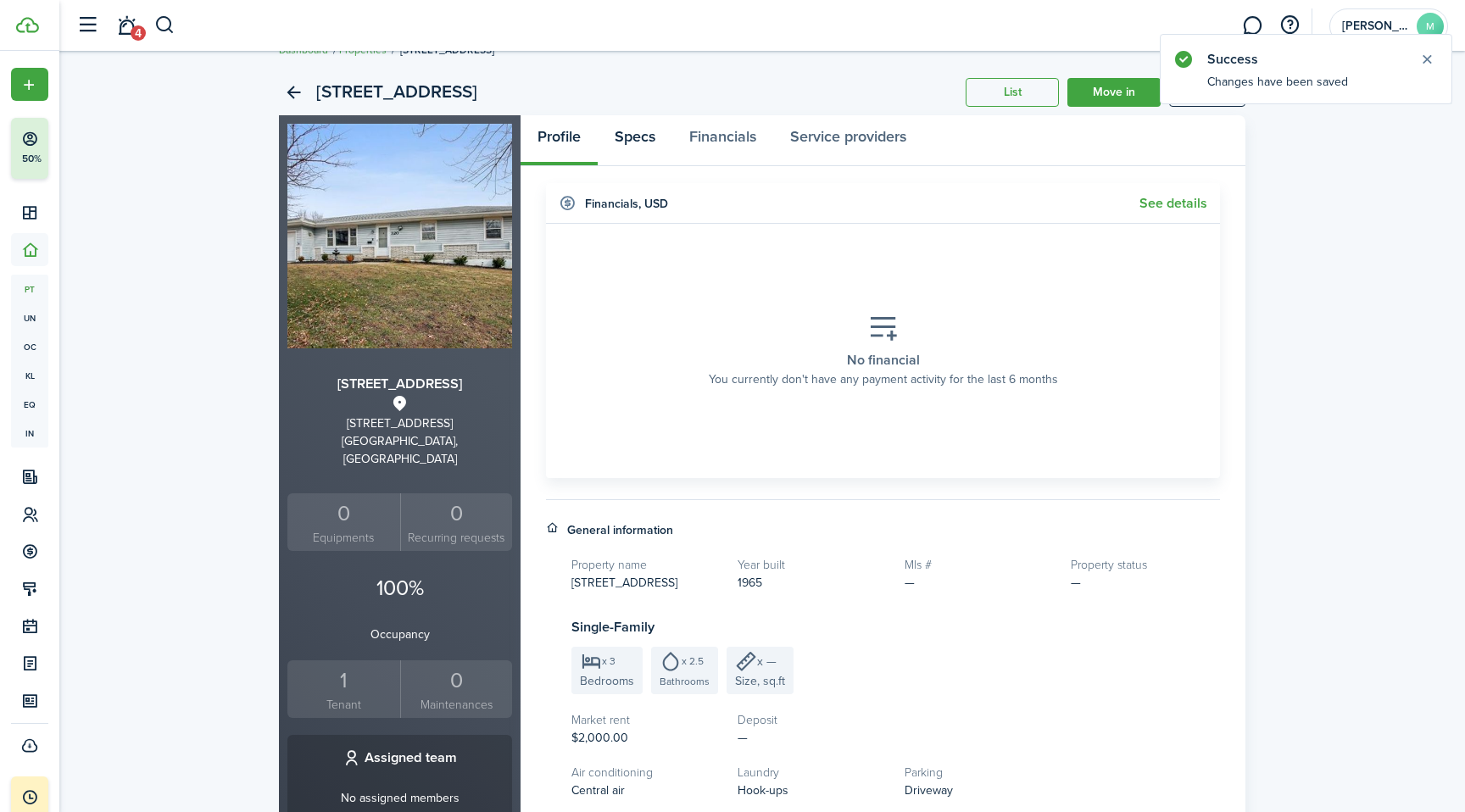
click at [630, 144] on link "Specs" at bounding box center [634, 140] width 75 height 51
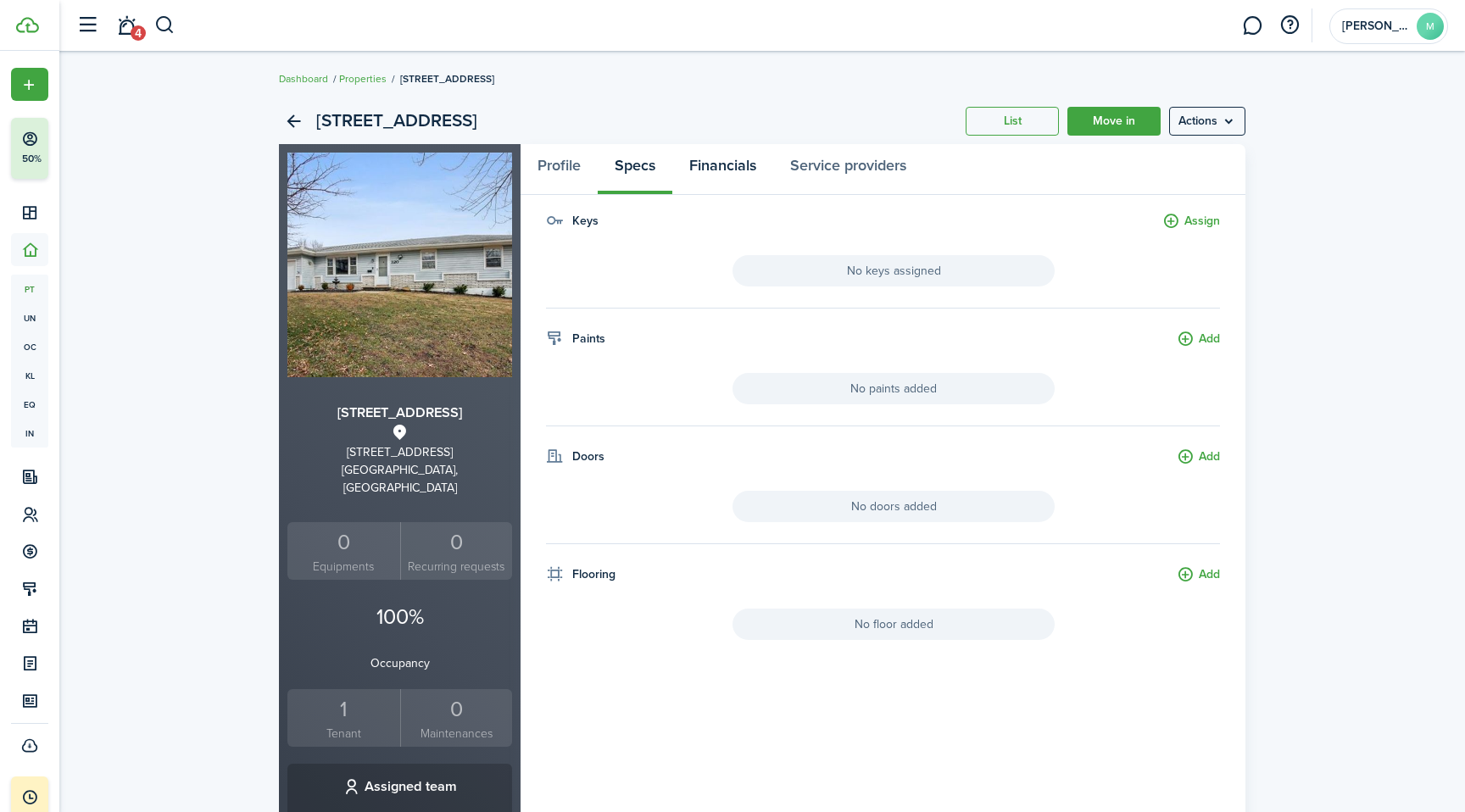
click at [740, 169] on link "Financials" at bounding box center [722, 169] width 101 height 51
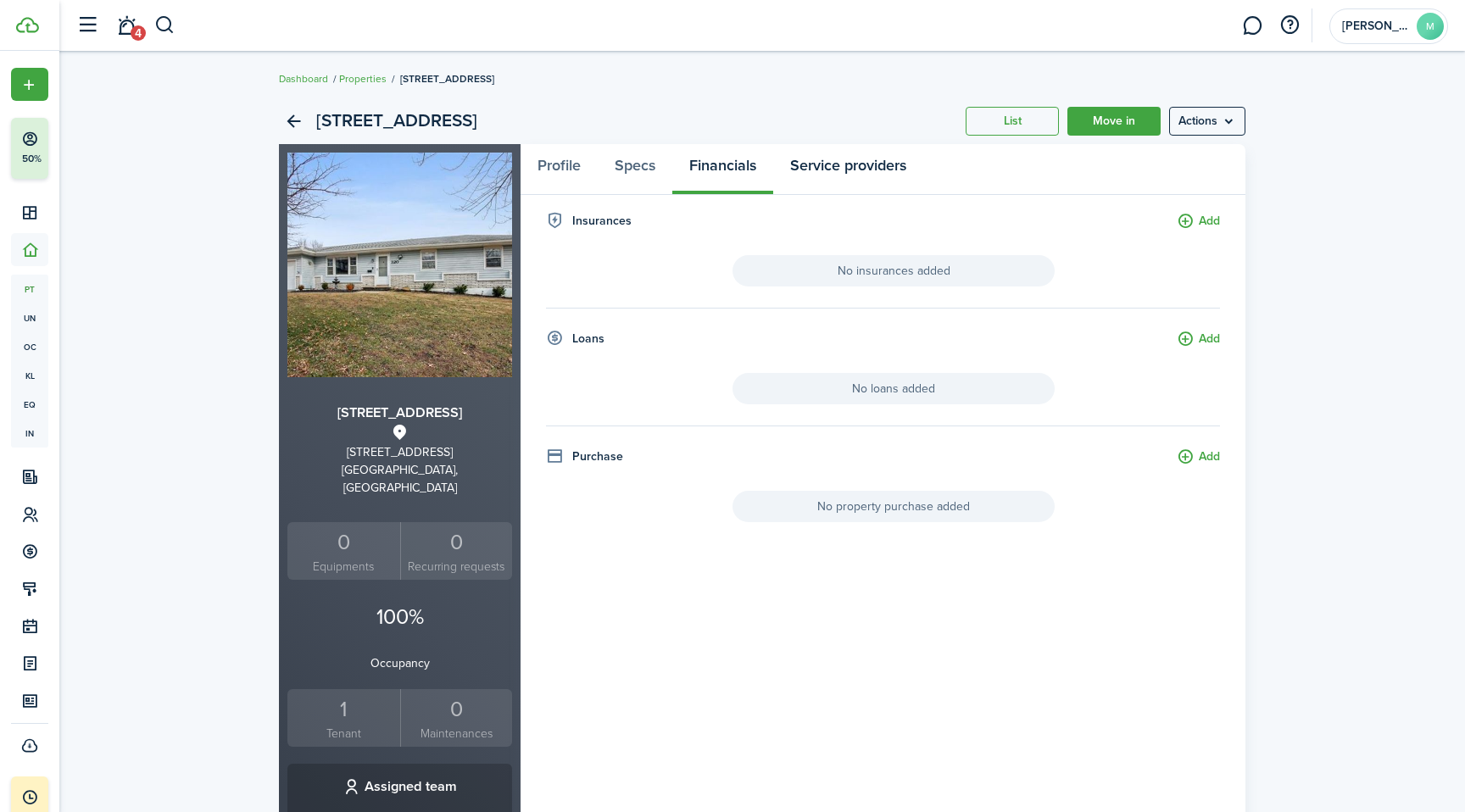
click at [865, 167] on link "Service providers" at bounding box center [848, 169] width 150 height 51
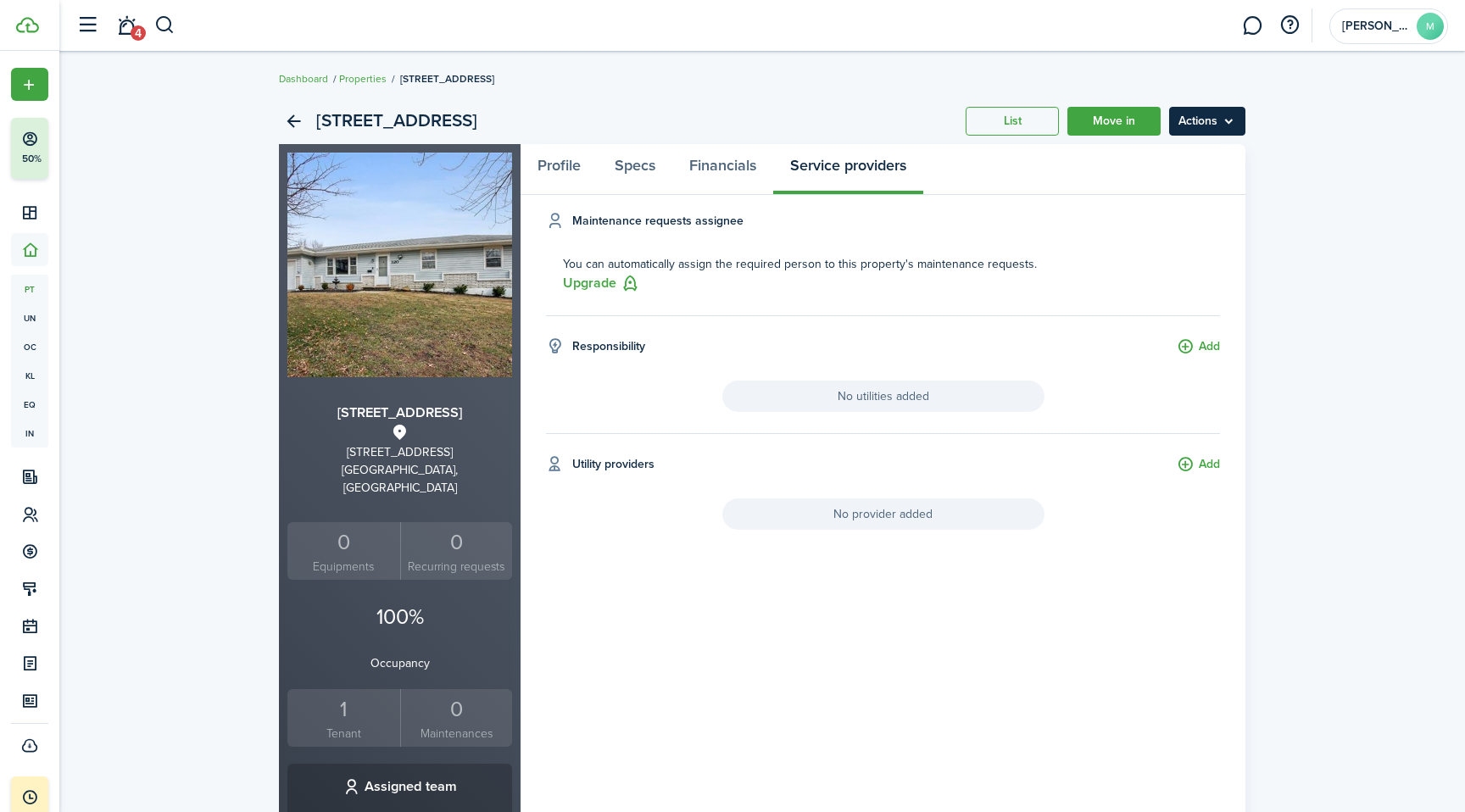
click at [1239, 128] on menu-btn "Actions" at bounding box center [1207, 120] width 77 height 29
click at [1091, 115] on link "Move in" at bounding box center [1114, 120] width 94 height 29
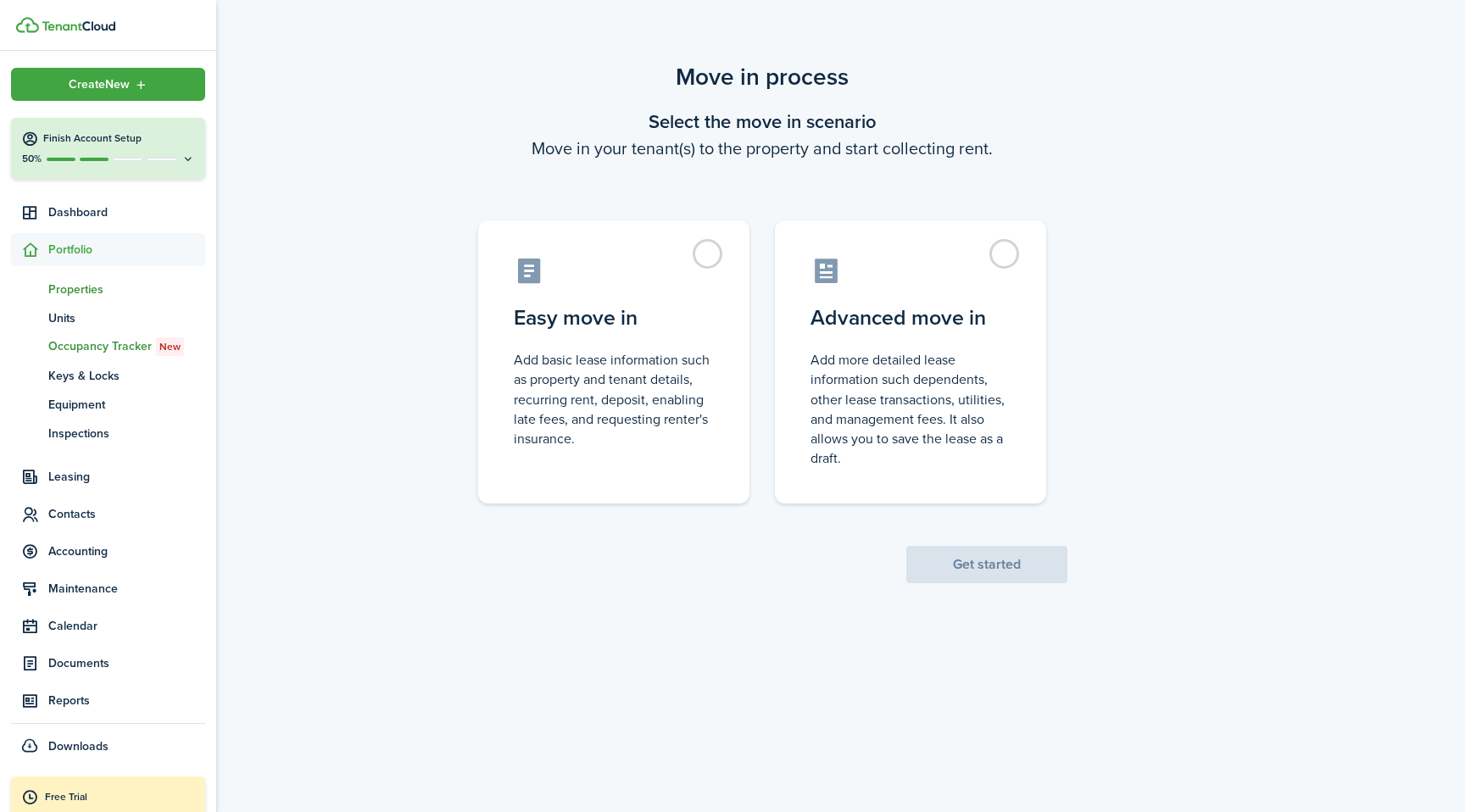
click at [89, 288] on span "Properties" at bounding box center [127, 290] width 157 height 18
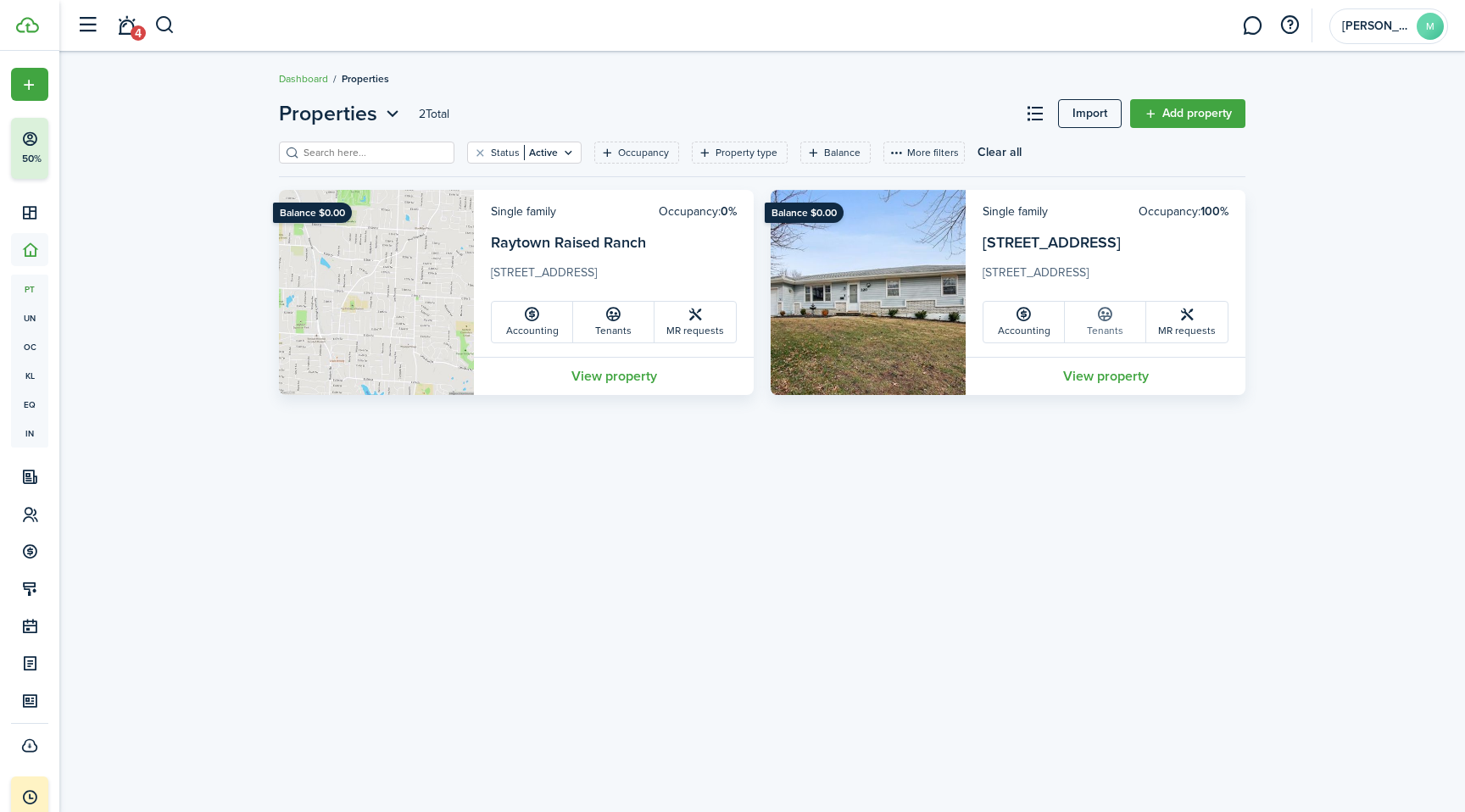
click at [1096, 334] on link "Tenants" at bounding box center [1106, 321] width 82 height 41
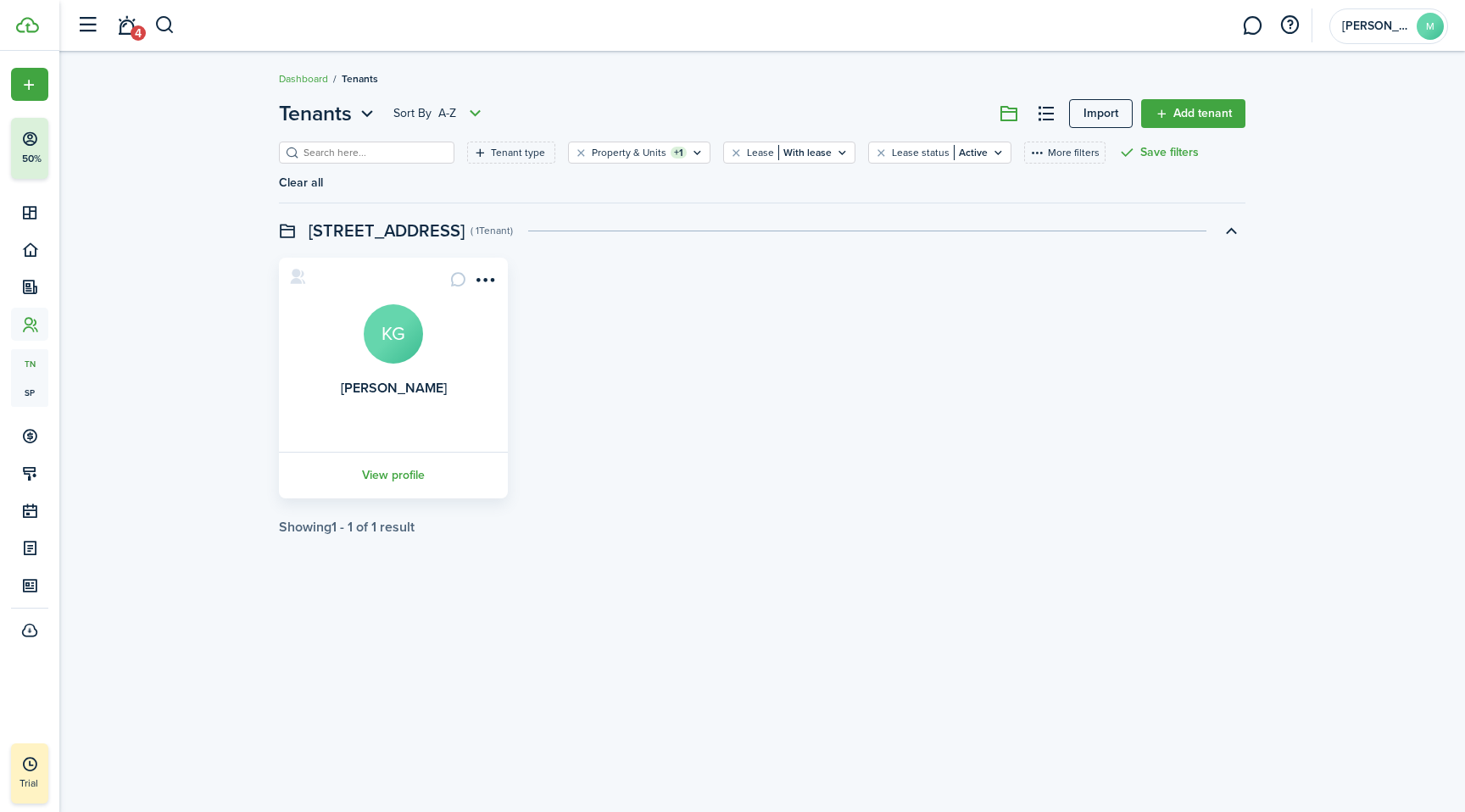
click at [397, 339] on card "[PERSON_NAME] KG View profile" at bounding box center [393, 378] width 229 height 241
click at [391, 452] on link "View profile" at bounding box center [393, 475] width 234 height 47
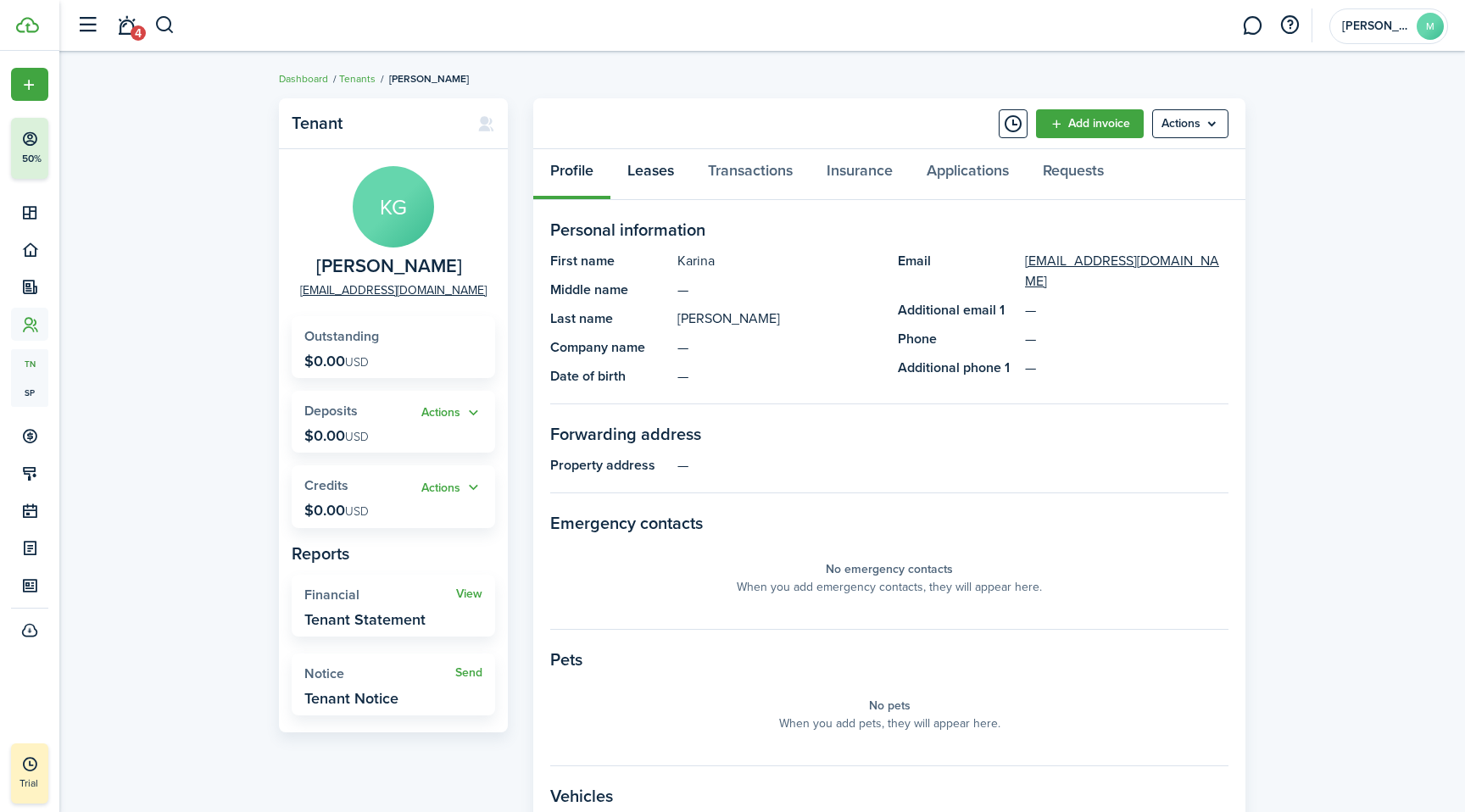
click at [654, 166] on link "Leases" at bounding box center [650, 174] width 81 height 51
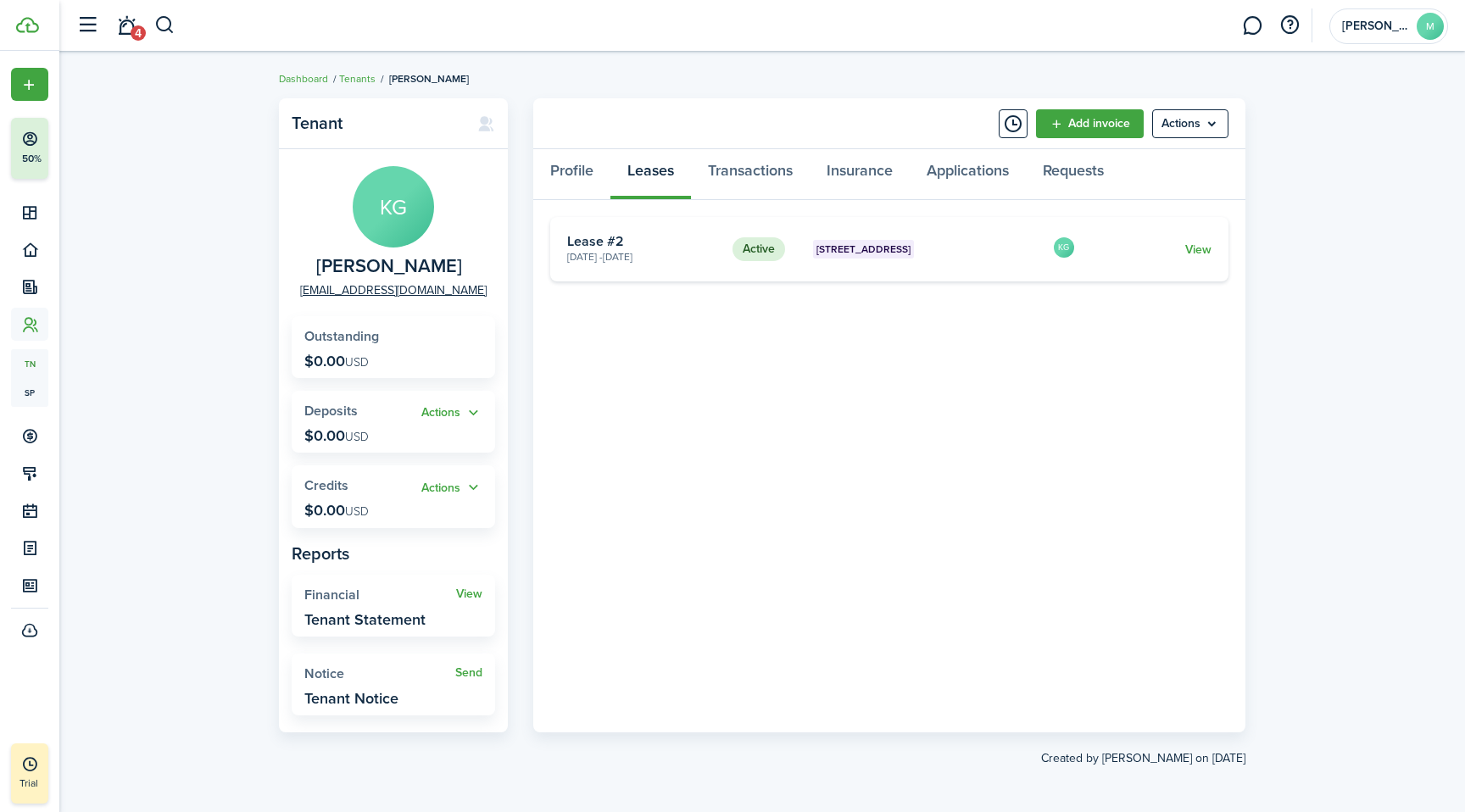
click at [1175, 243] on card-footer "View" at bounding box center [1154, 250] width 112 height 18
click at [1218, 248] on card "Active [STREET_ADDRESS][GEOGRAPHIC_DATA] [DATE] - [DATE] Lease #2 KG View" at bounding box center [889, 249] width 678 height 65
click at [1203, 248] on link "View" at bounding box center [1198, 250] width 26 height 18
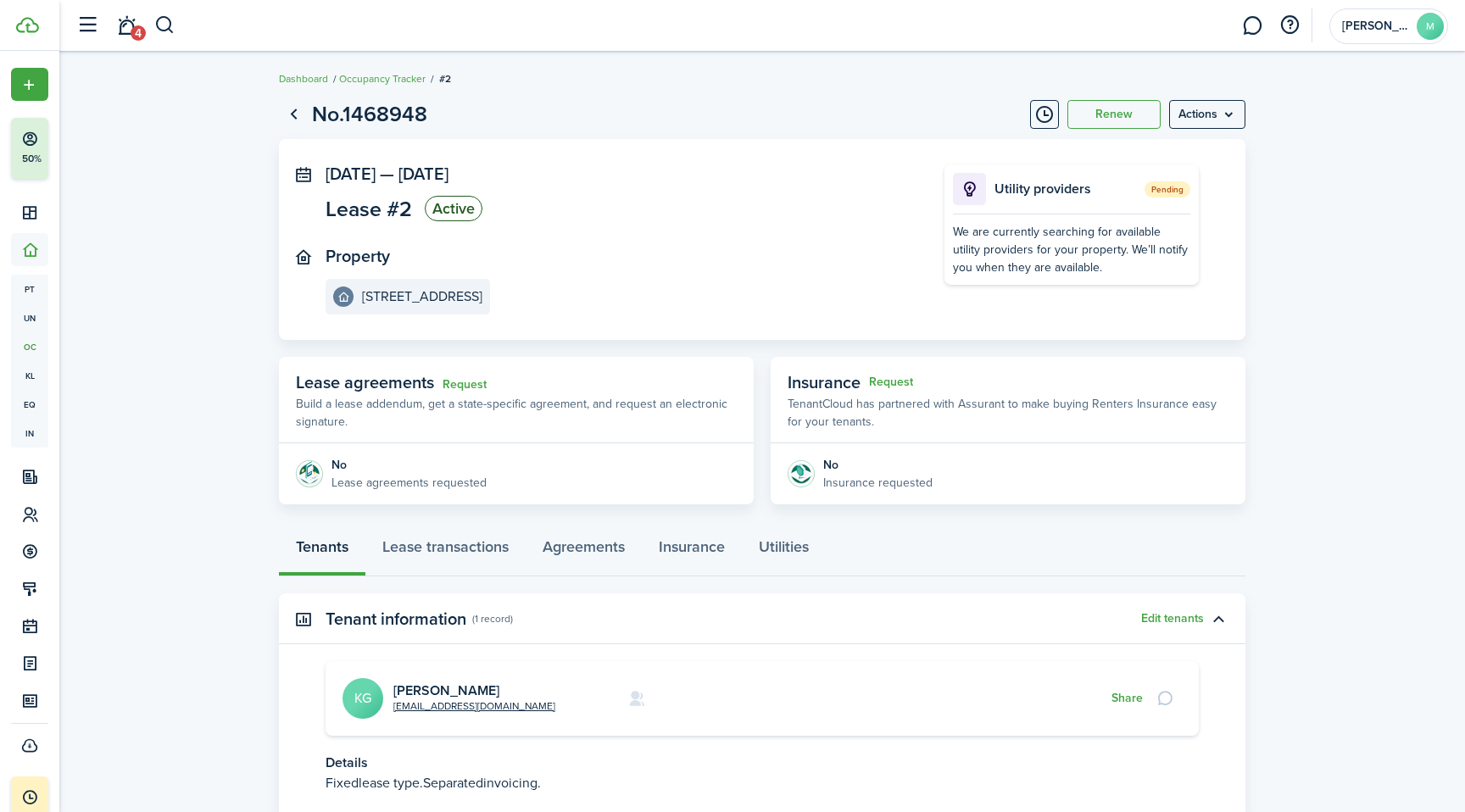
click at [461, 381] on link "Request" at bounding box center [465, 385] width 44 height 14
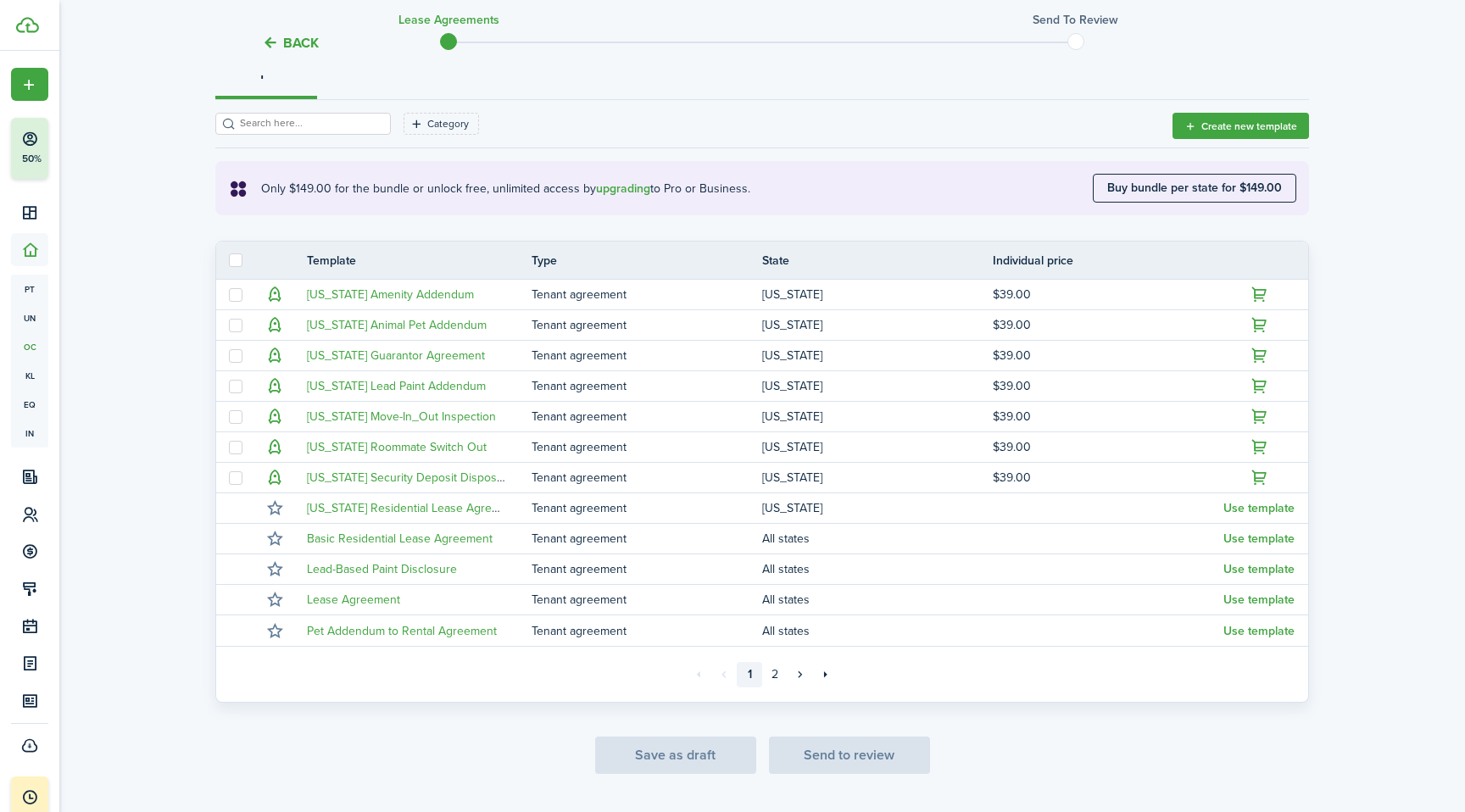
scroll to position [218, 0]
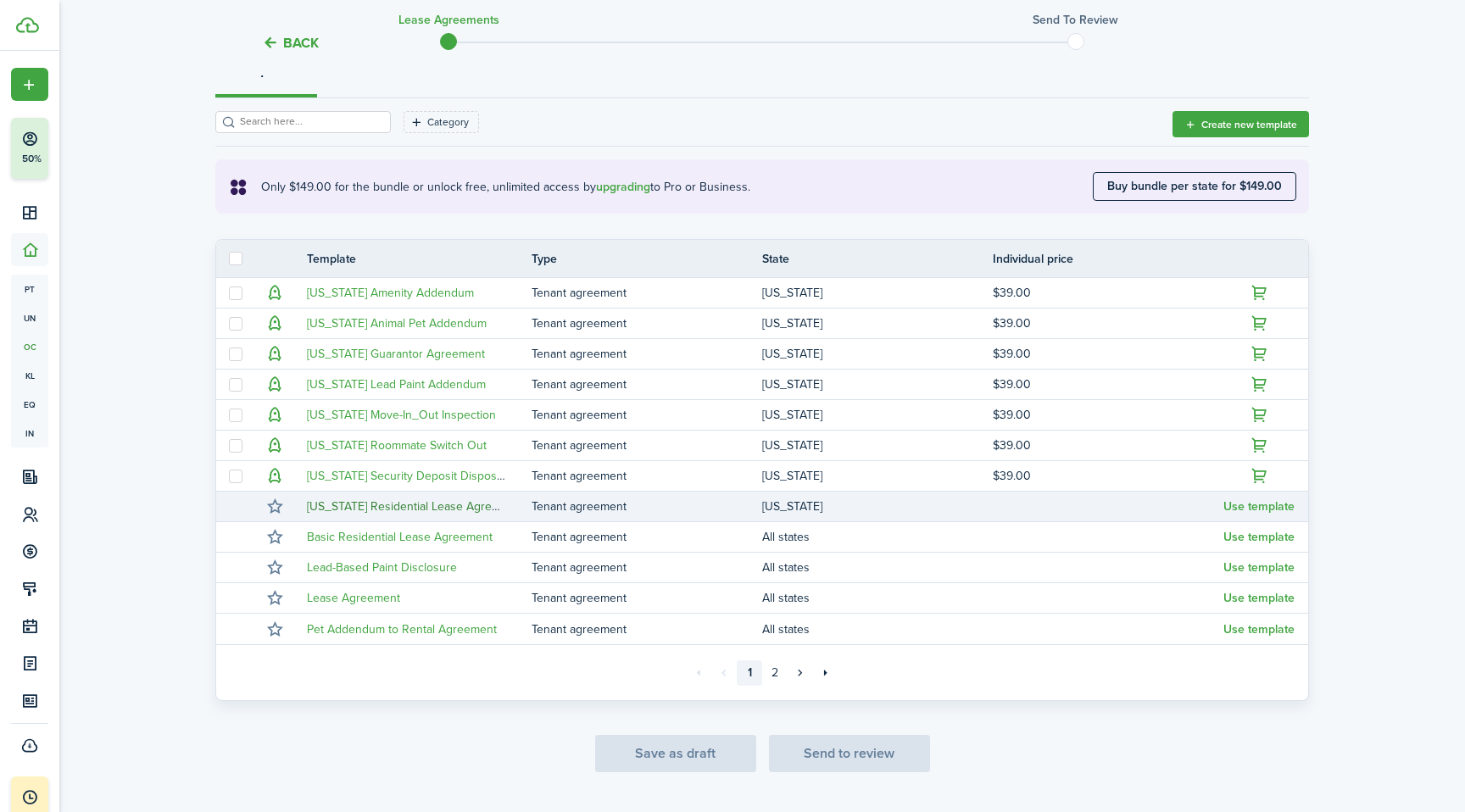
click at [446, 509] on link "[US_STATE] Residential Lease Agreement" at bounding box center [415, 507] width 218 height 18
